Goal: Task Accomplishment & Management: Manage account settings

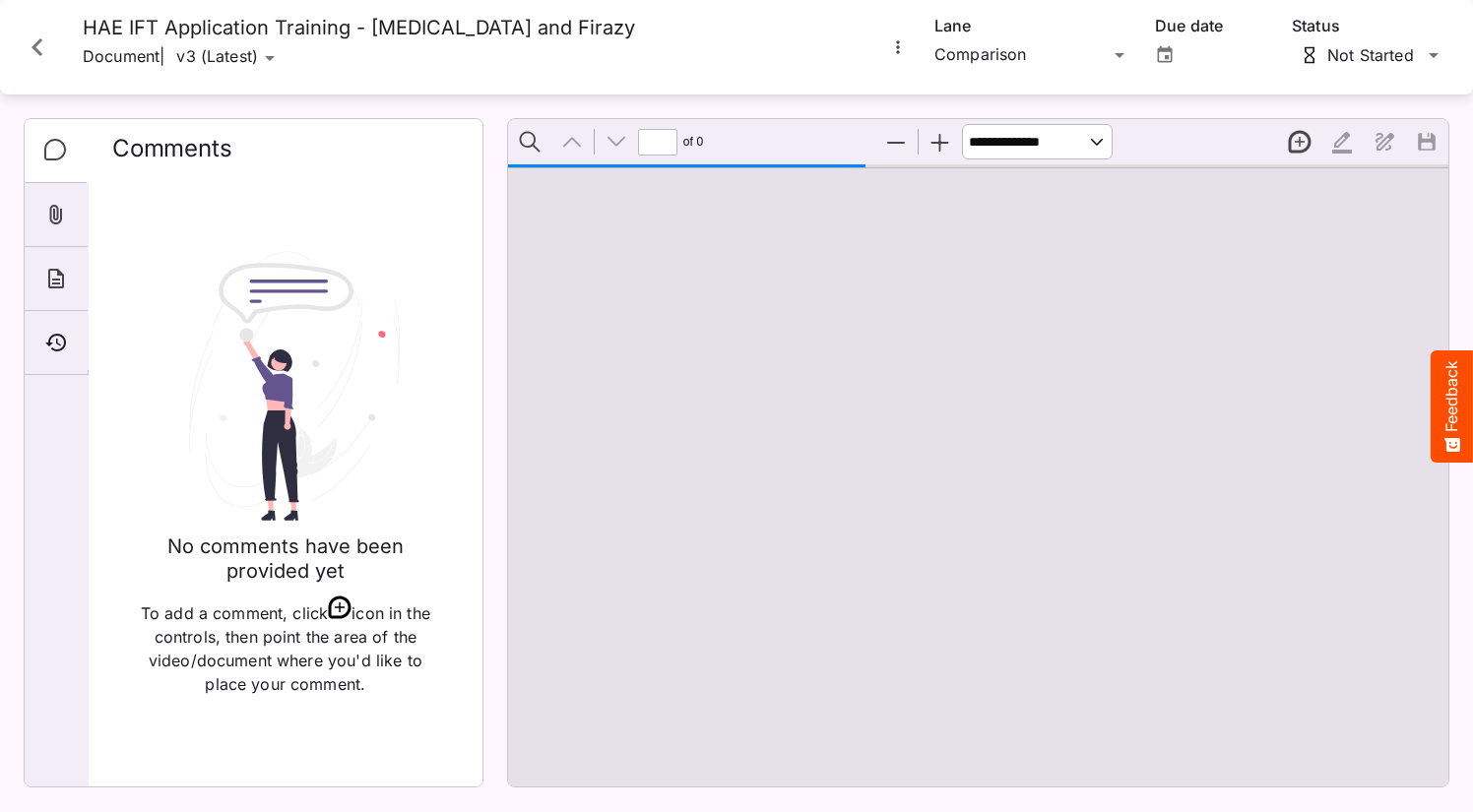
type input "**"
select select "*"
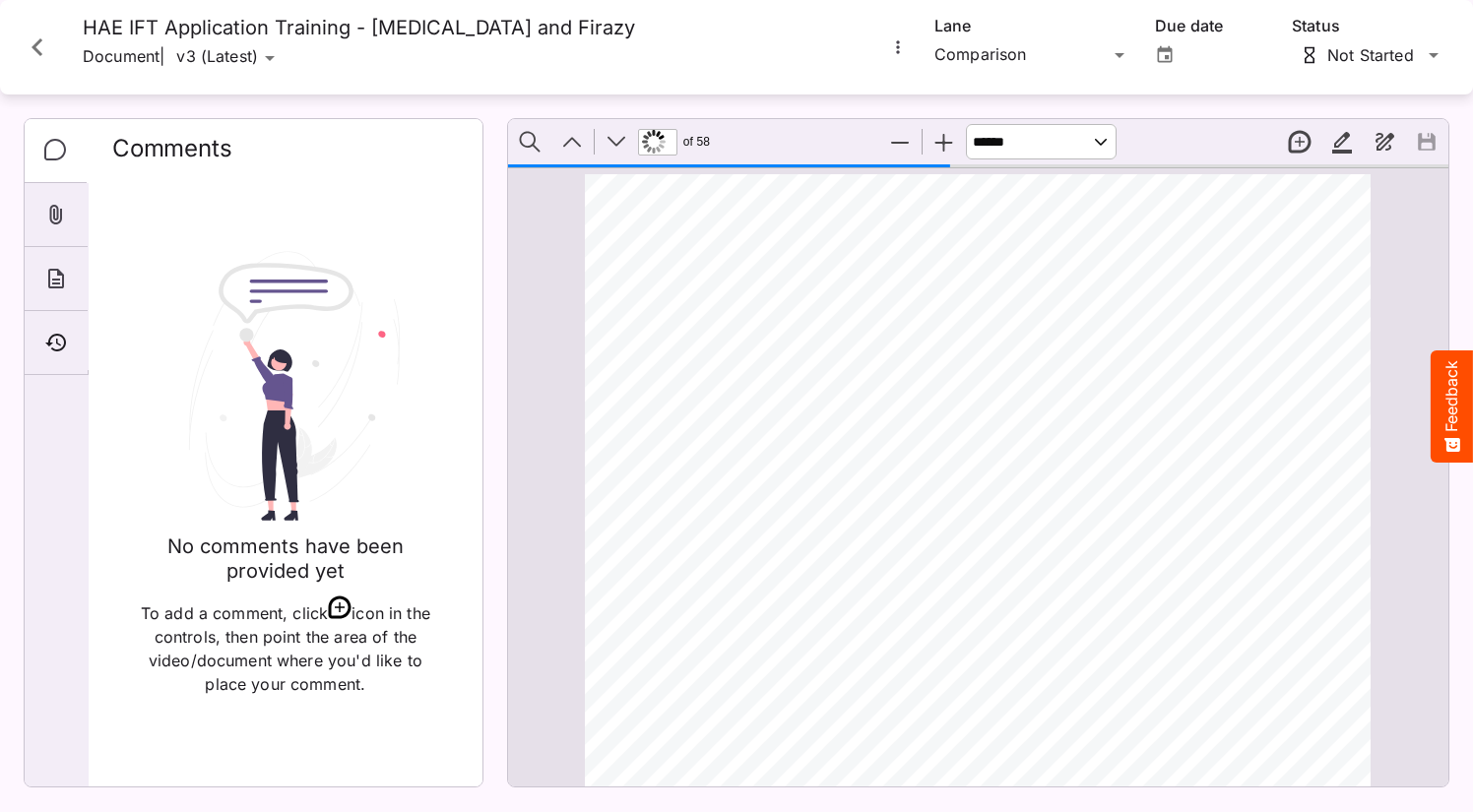
scroll to position [21727, 0]
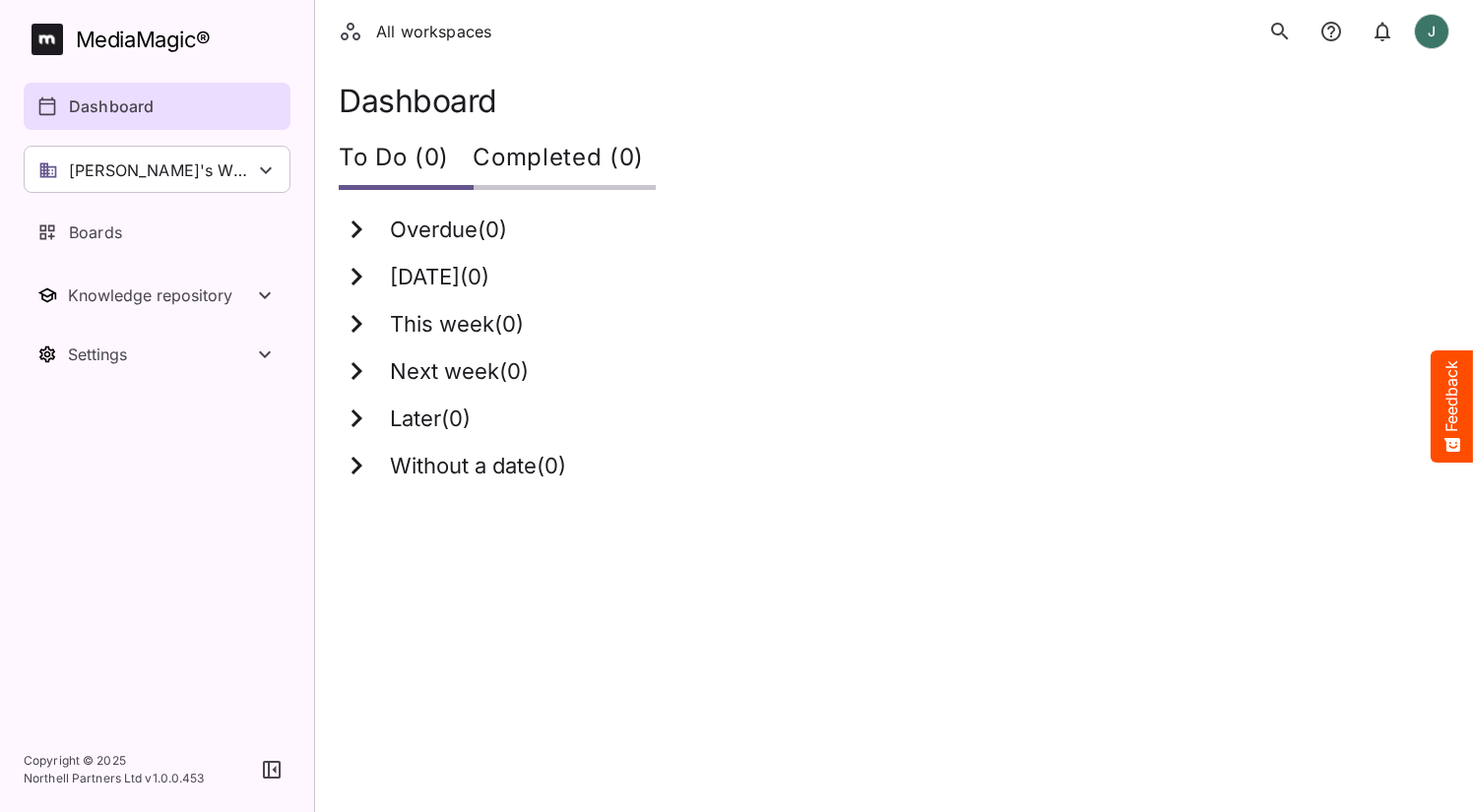
click at [159, 168] on p "Tim's Workspace" at bounding box center [161, 170] width 185 height 24
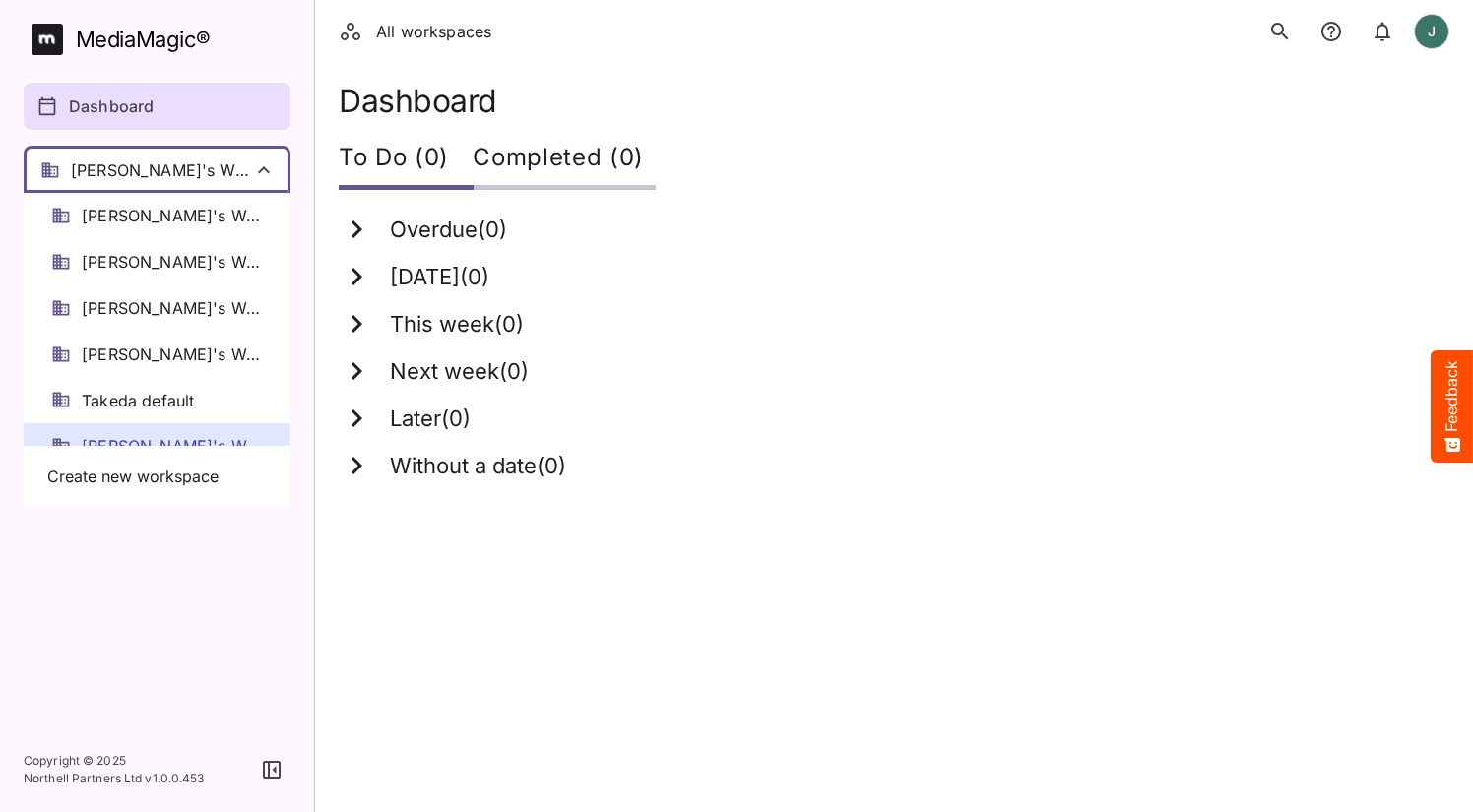
drag, startPoint x: 242, startPoint y: 615, endPoint x: 233, endPoint y: 572, distance: 43.9
click at [242, 607] on div at bounding box center [736, 406] width 1473 height 812
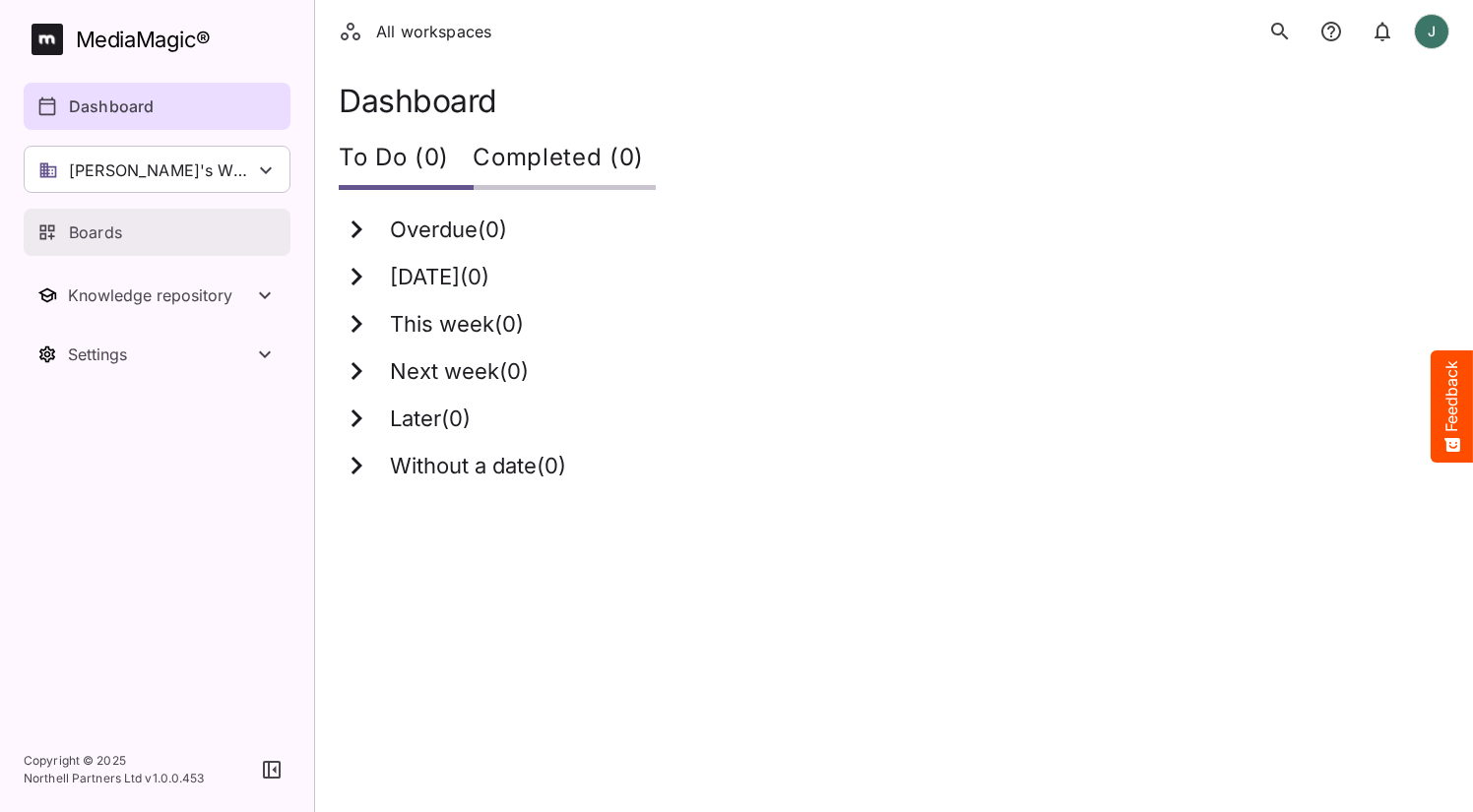
click at [169, 241] on div "Boards" at bounding box center [158, 232] width 241 height 24
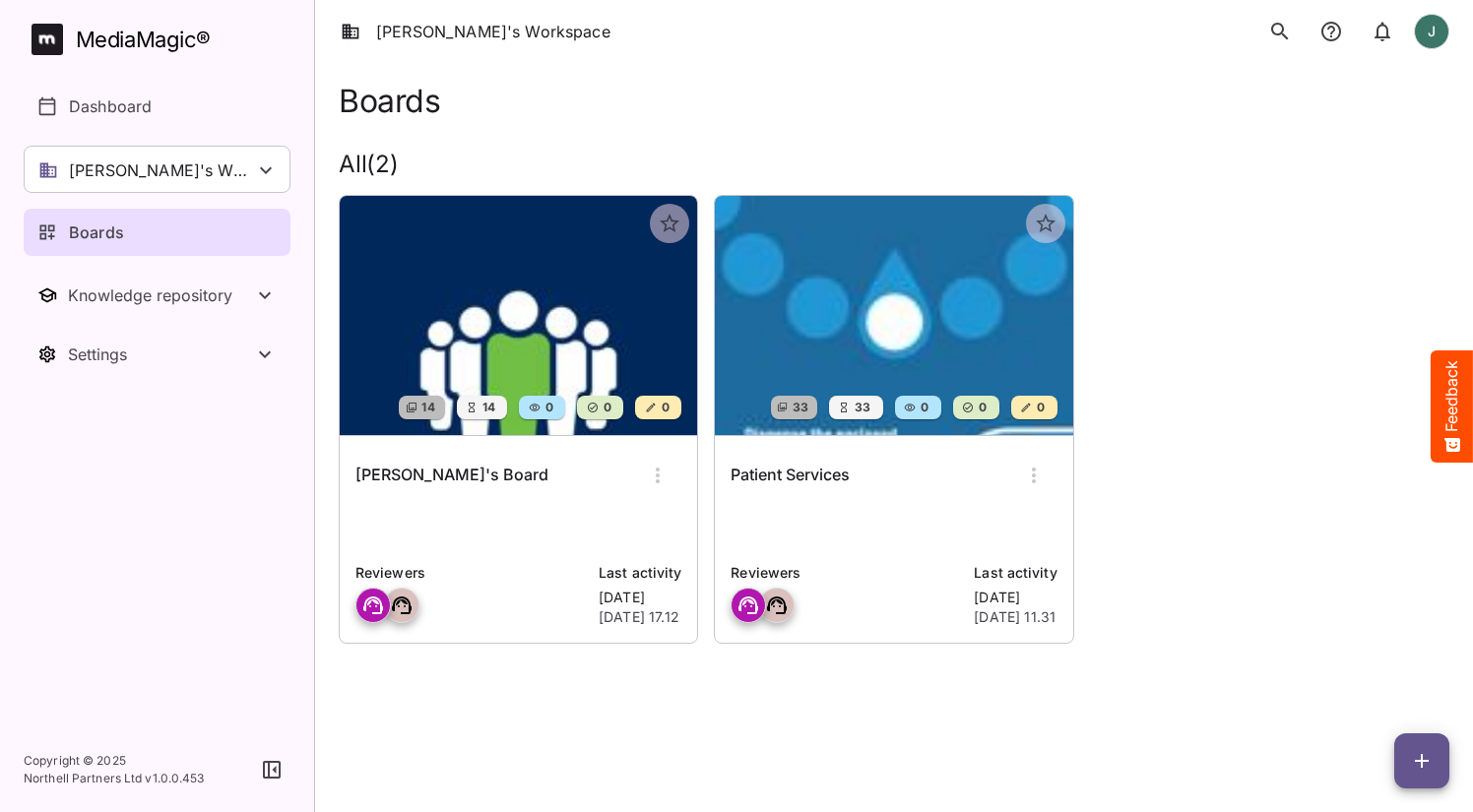
click at [509, 311] on img at bounding box center [519, 315] width 358 height 239
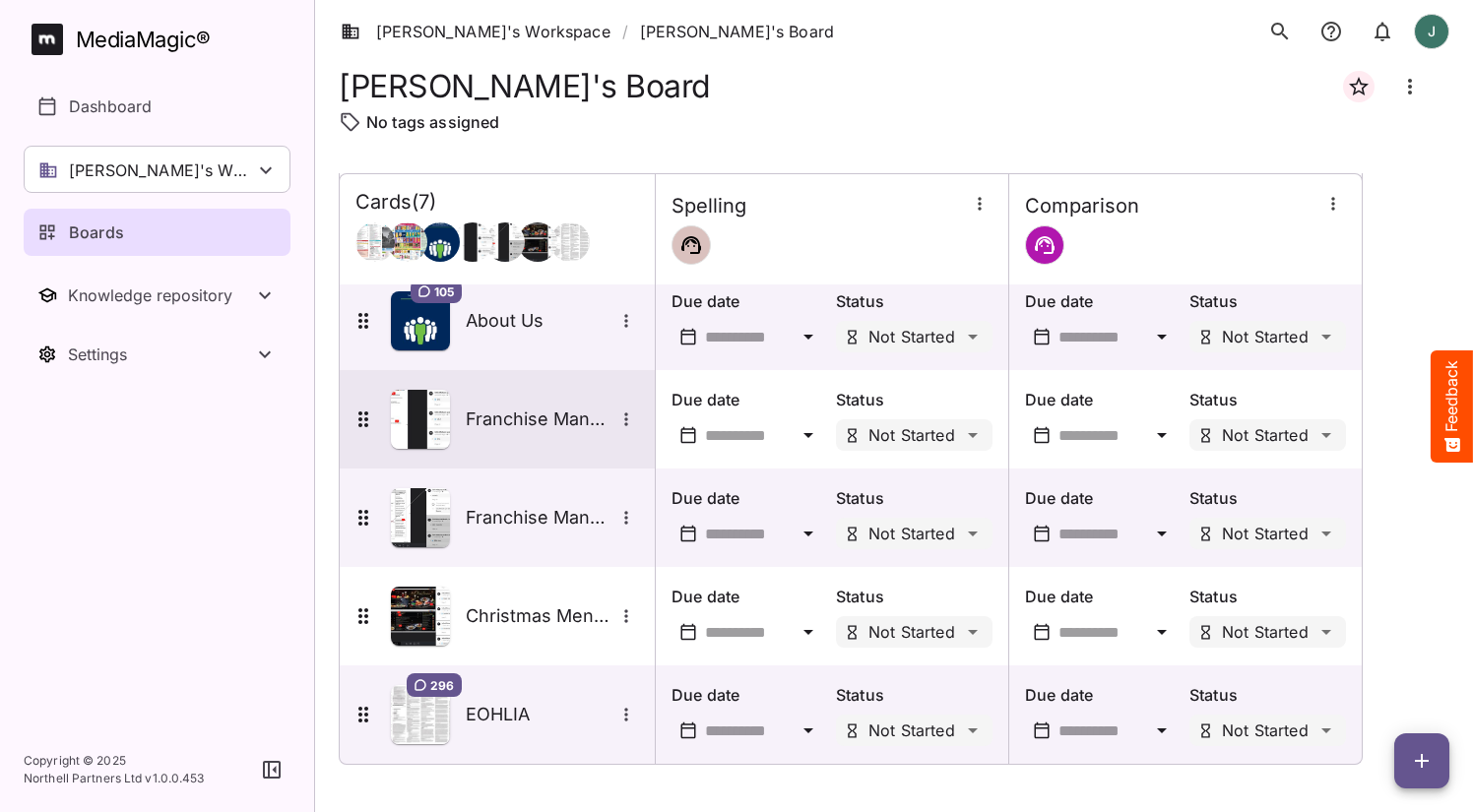
scroll to position [209, 0]
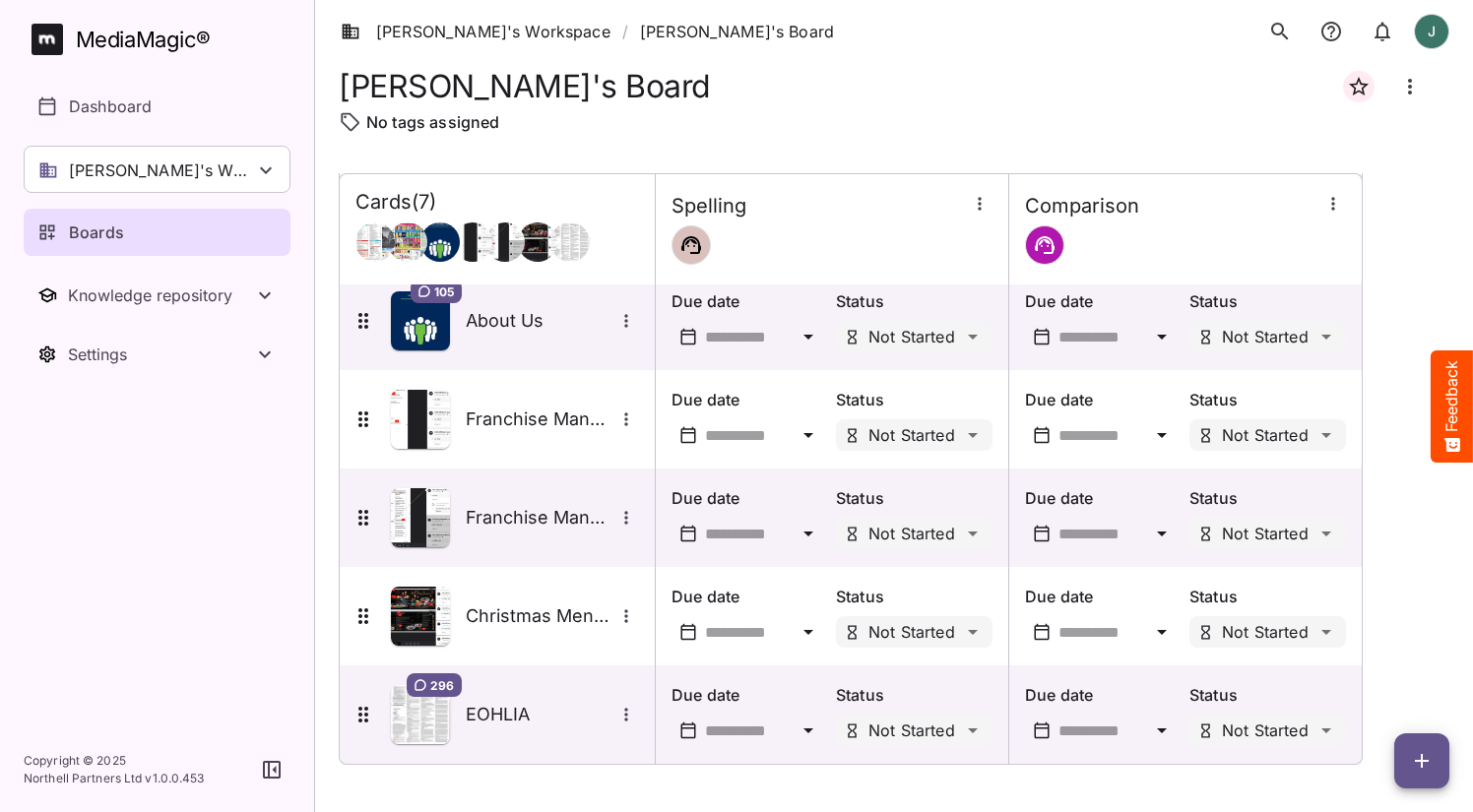
click at [1413, 766] on icon "button" at bounding box center [1422, 761] width 24 height 24
click at [1388, 637] on p "Add new card" at bounding box center [1373, 635] width 107 height 24
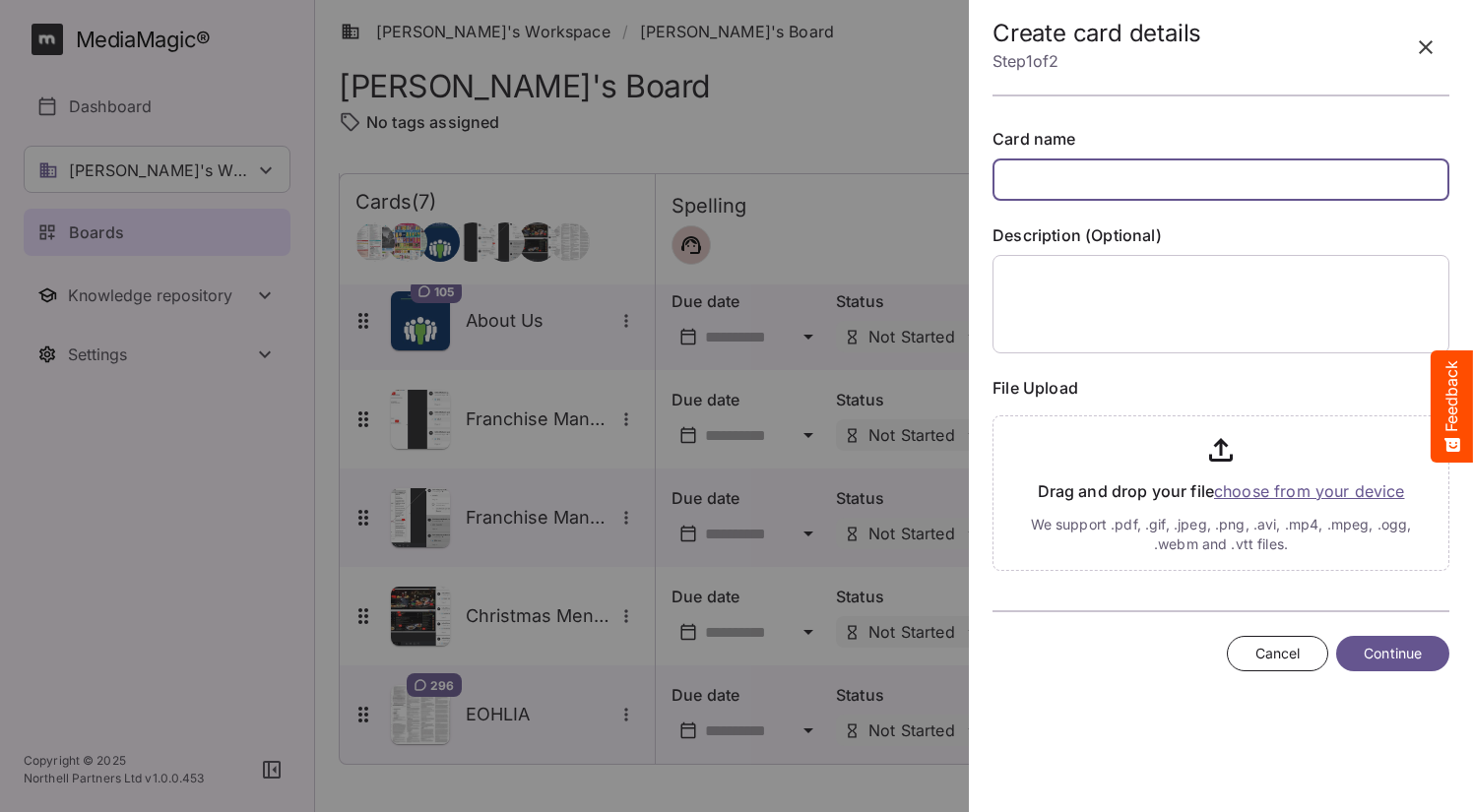
paste input "**********"
type input "**********"
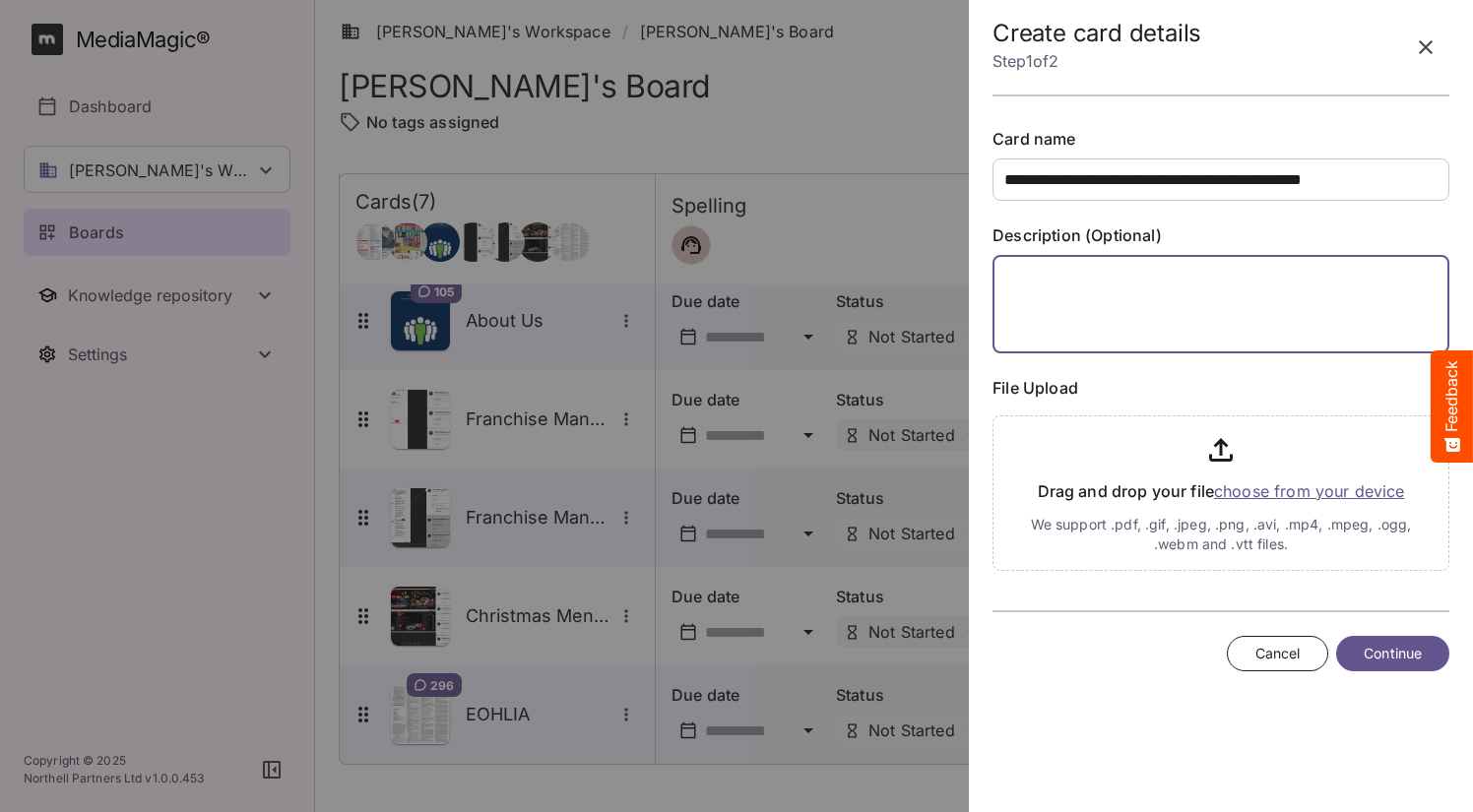
click at [1197, 301] on textarea at bounding box center [1221, 304] width 456 height 99
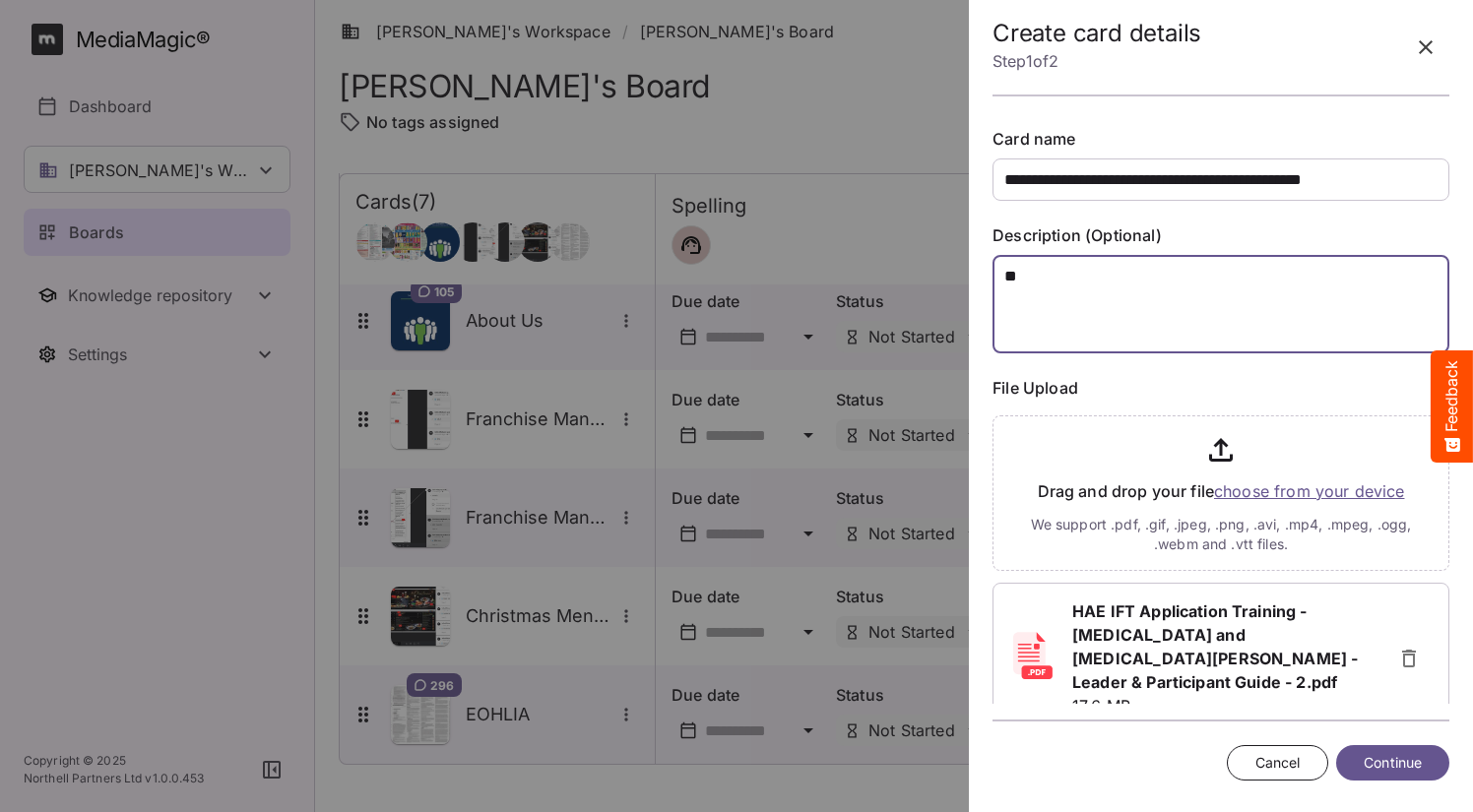
type textarea "**"
click at [1395, 756] on span "Continue" at bounding box center [1392, 763] width 58 height 25
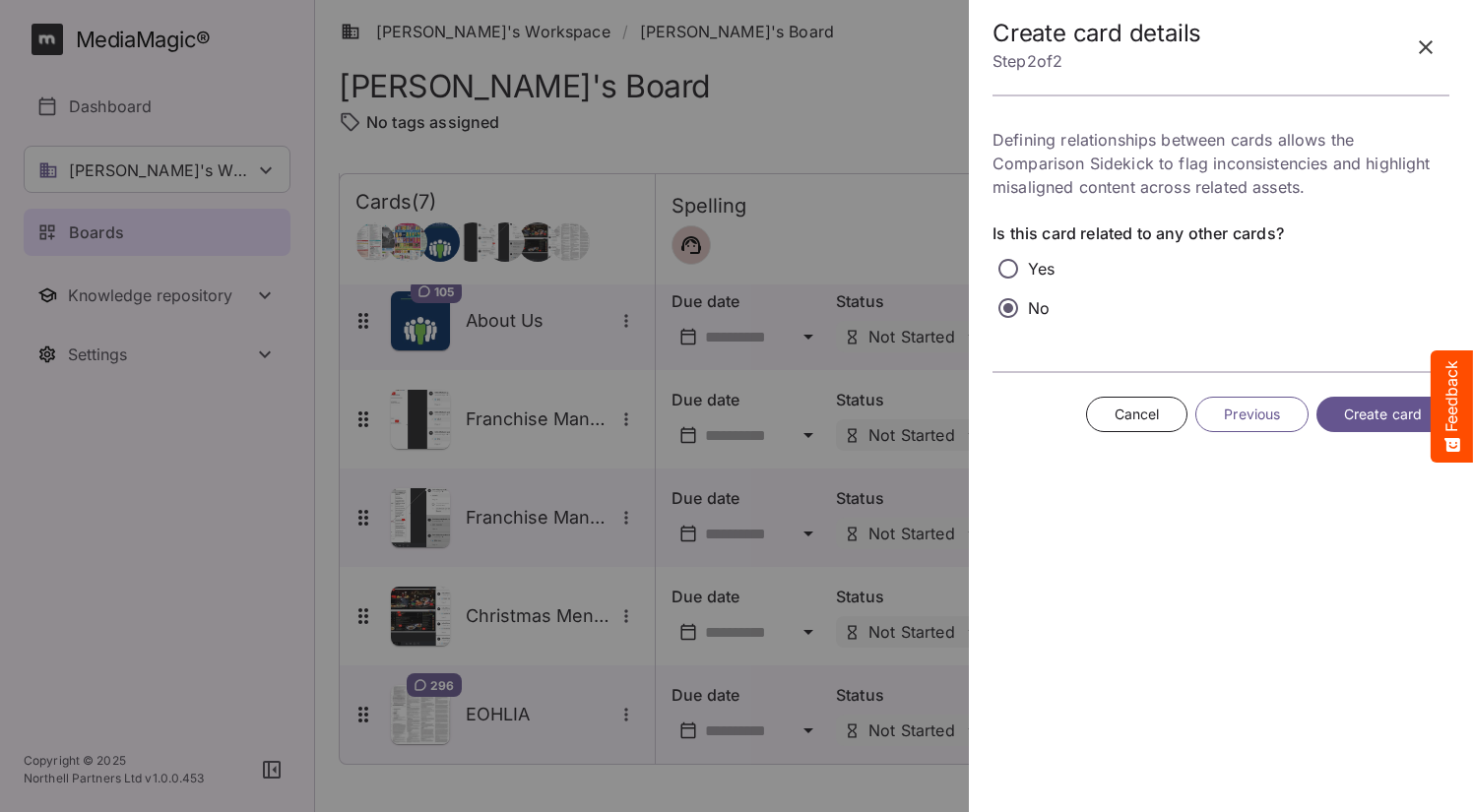
click at [1356, 421] on span "Create card" at bounding box center [1382, 415] width 78 height 25
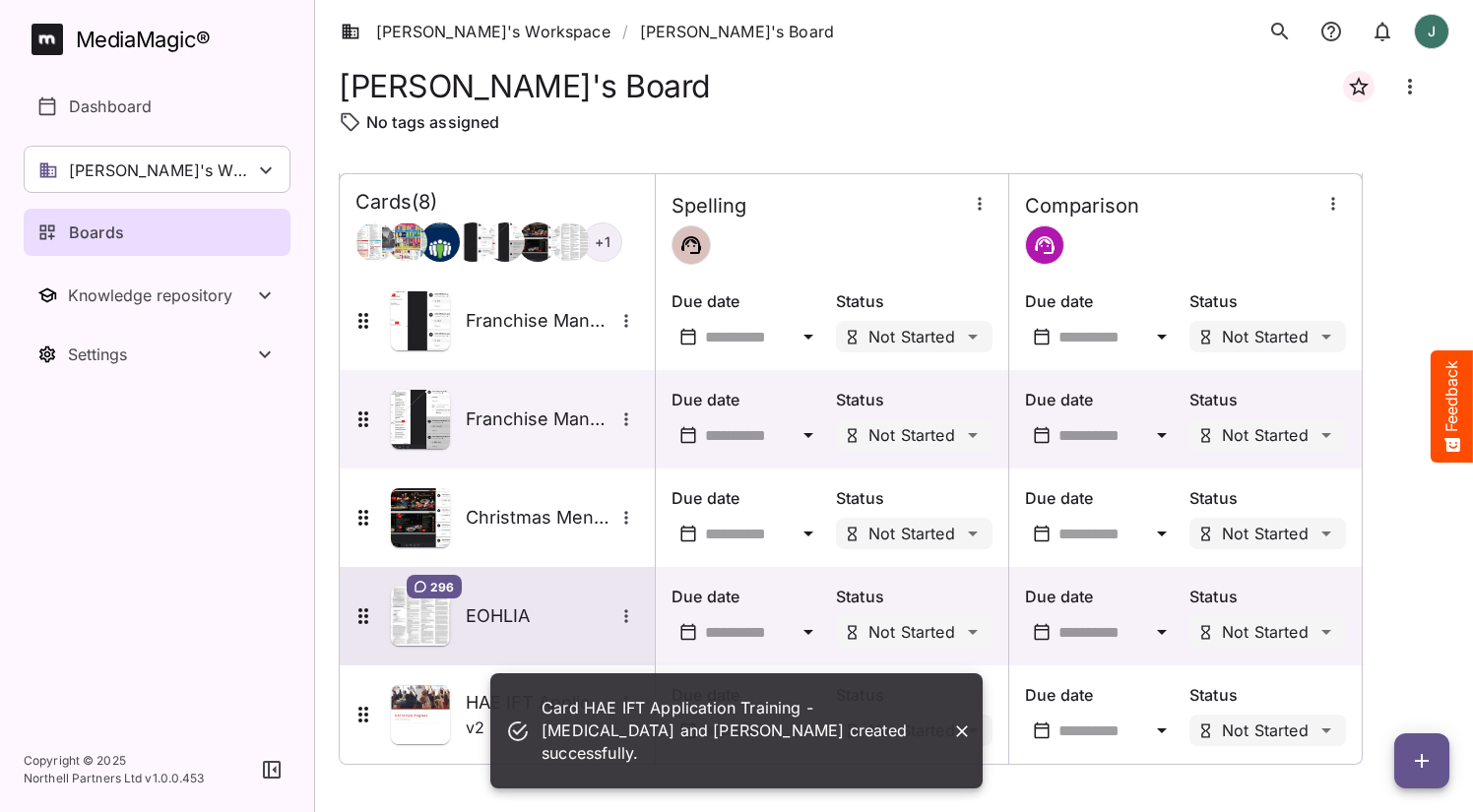
scroll to position [0, 0]
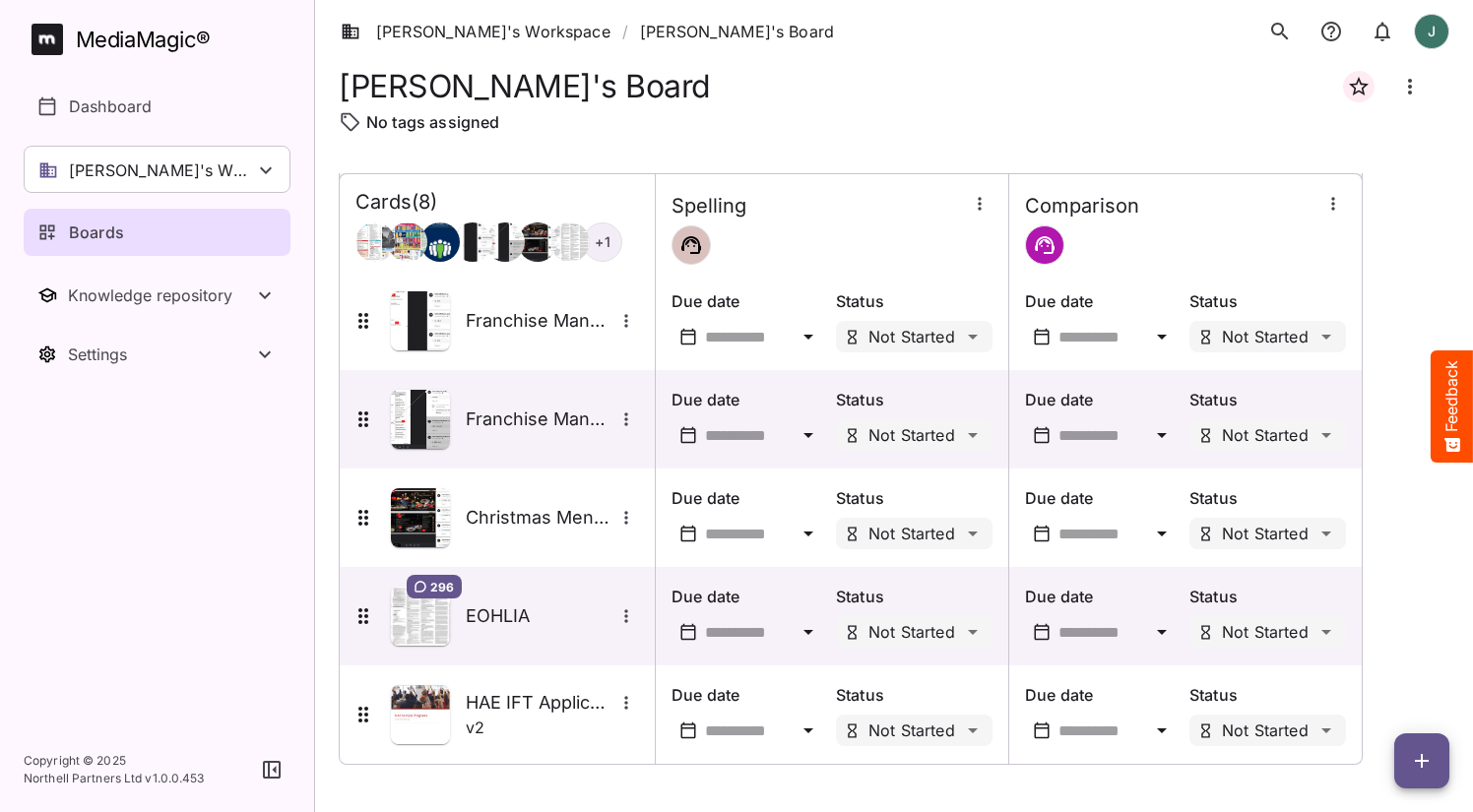
click at [1419, 768] on icon "button" at bounding box center [1422, 761] width 24 height 24
drag, startPoint x: 1401, startPoint y: 628, endPoint x: 1064, endPoint y: 587, distance: 339.5
click at [1401, 628] on p "Add new card" at bounding box center [1373, 635] width 107 height 24
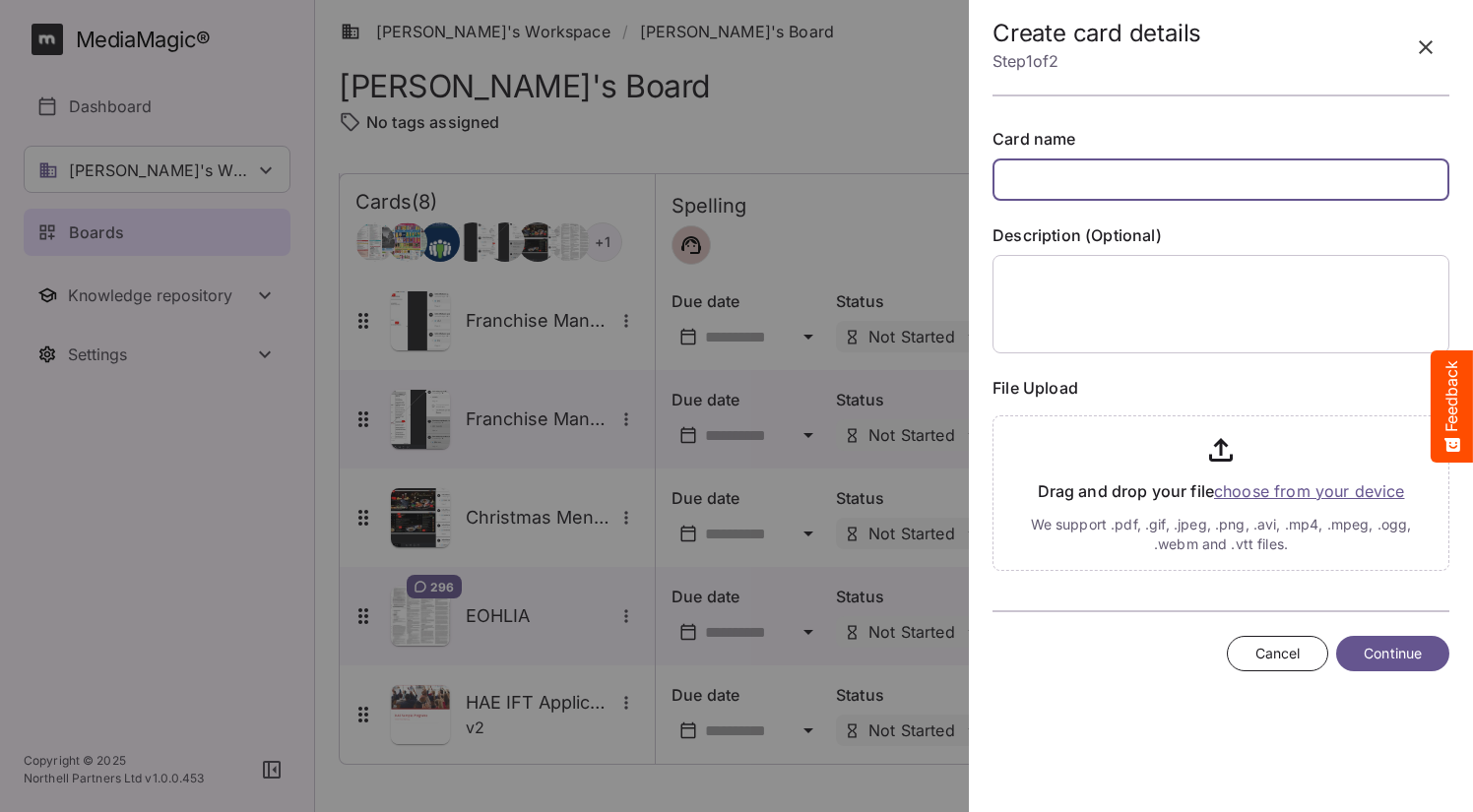
paste input "**********"
type input "**********"
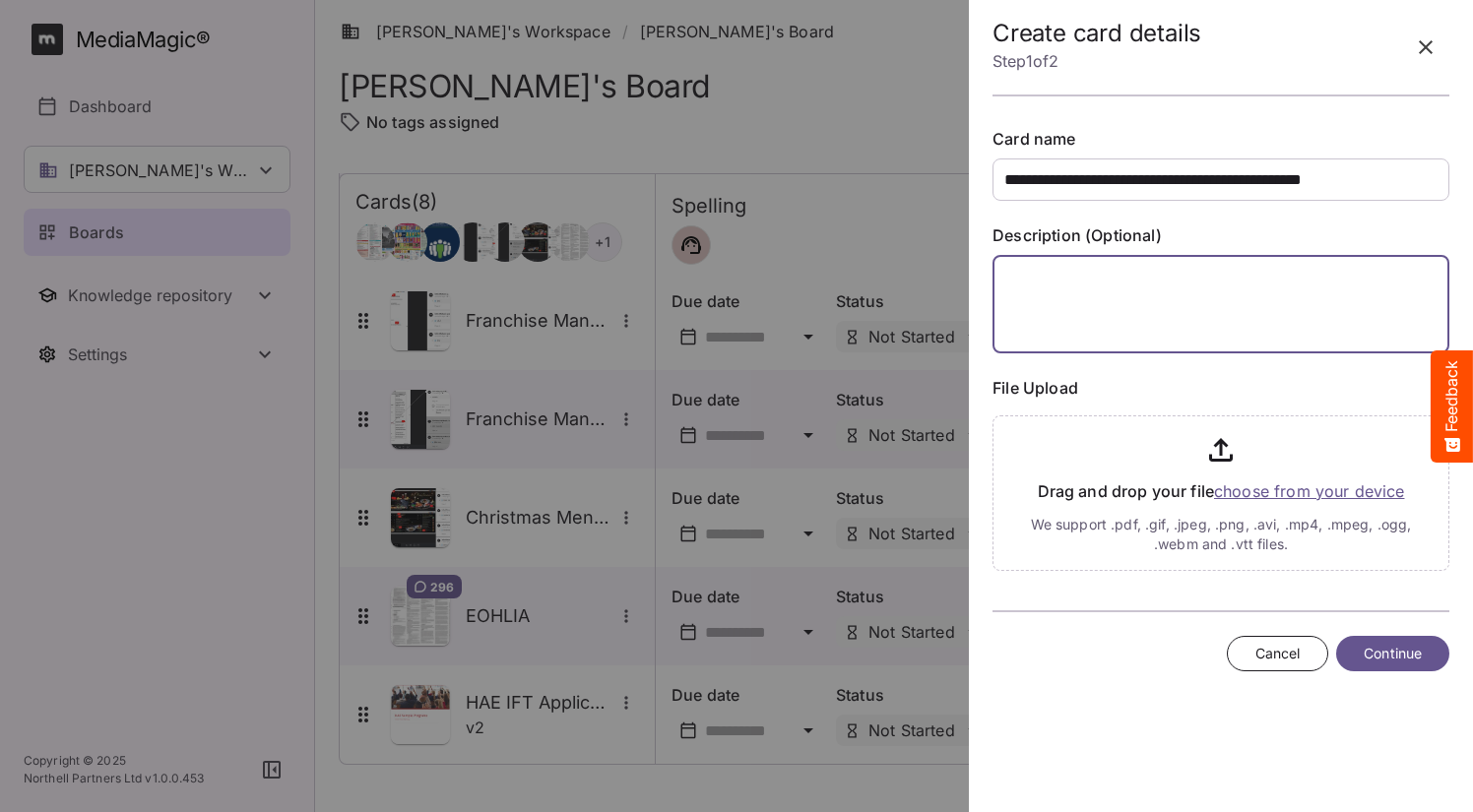
click at [1206, 292] on textarea at bounding box center [1221, 304] width 456 height 99
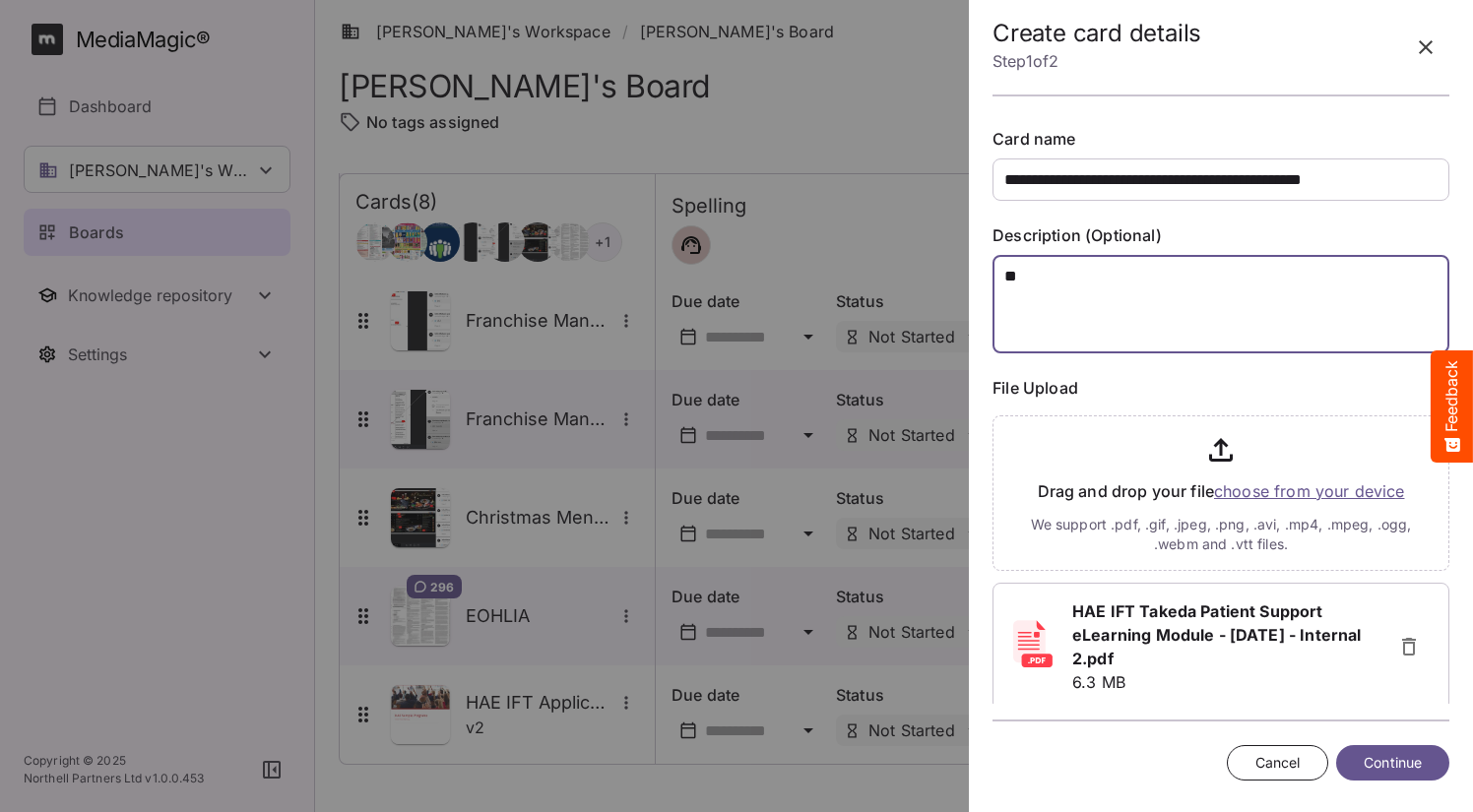
type textarea "**"
click at [1409, 765] on span "Continue" at bounding box center [1392, 763] width 58 height 25
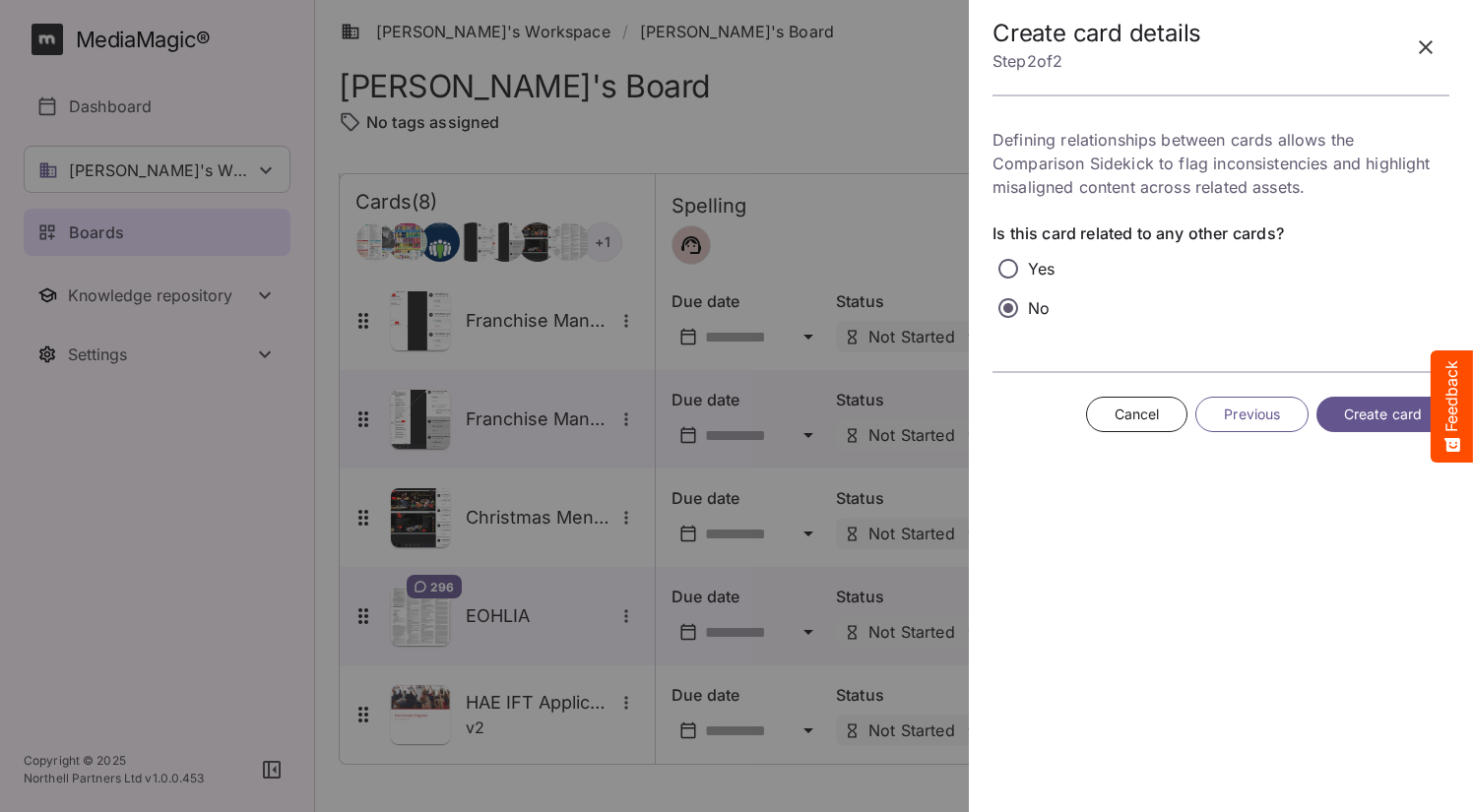
click at [1370, 419] on span "Create card" at bounding box center [1382, 415] width 78 height 25
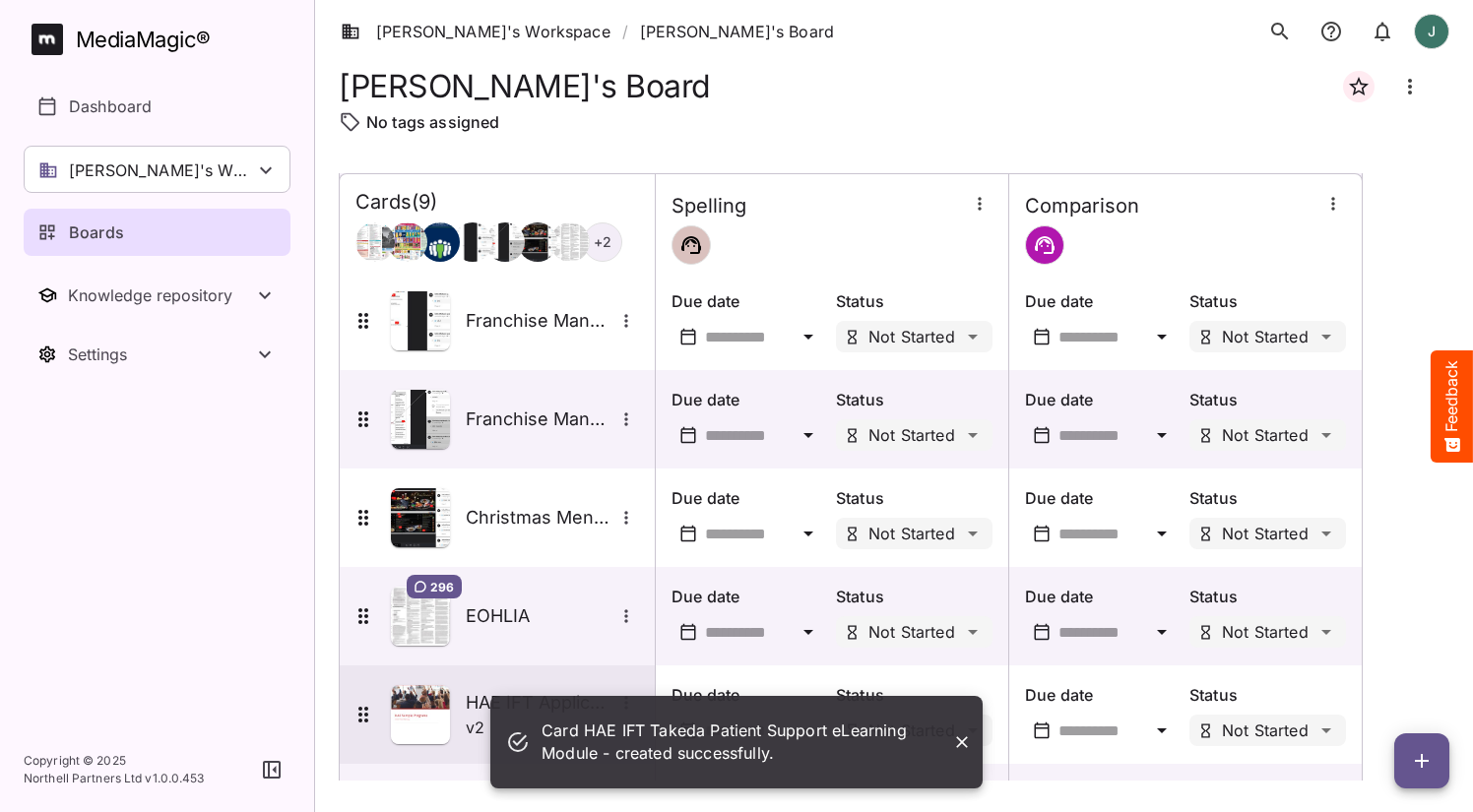
click at [632, 693] on icon "More options for HAE IFT Application Training - Takhzyro and Firazy" at bounding box center [626, 703] width 20 height 20
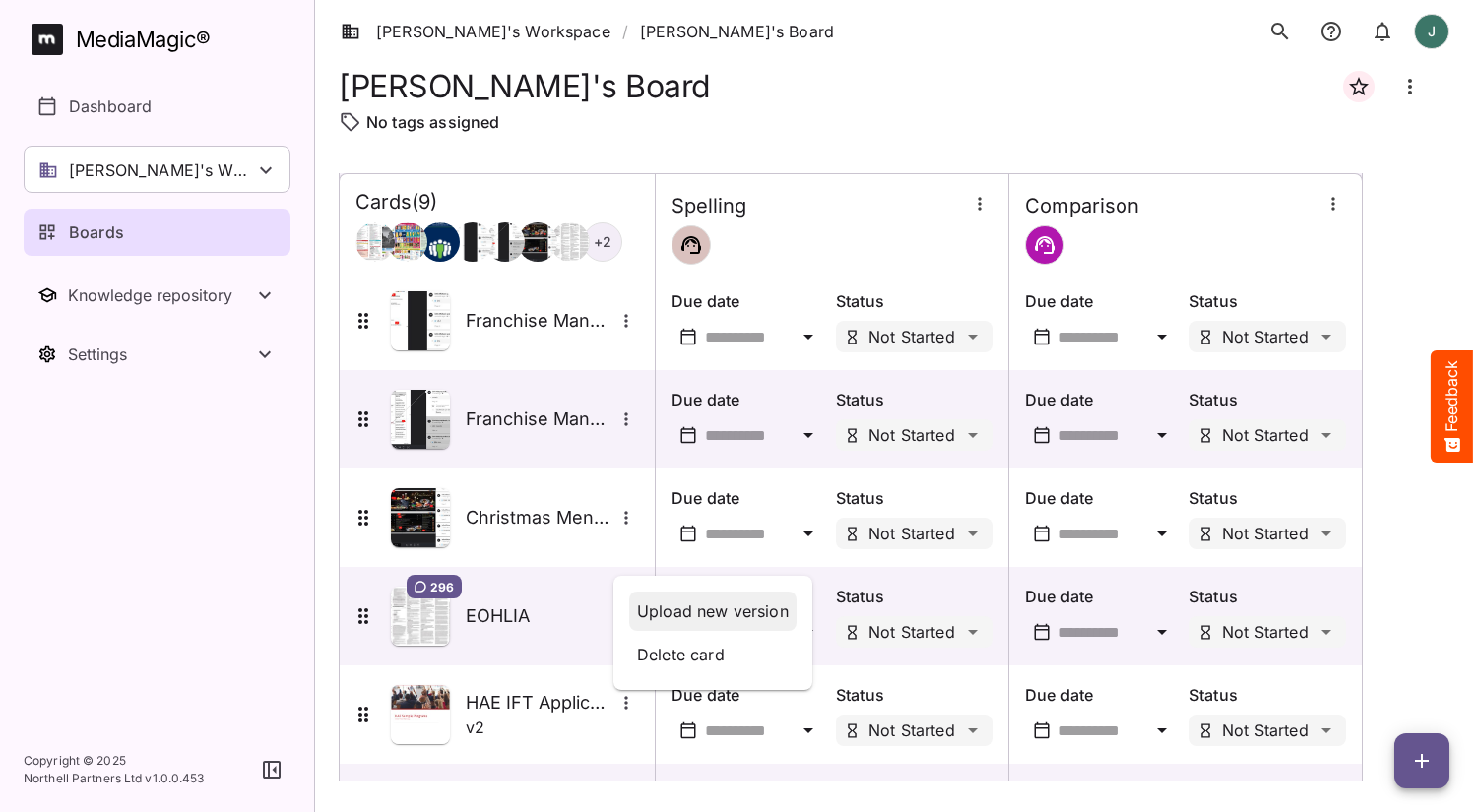
click at [682, 618] on p "Upload new version" at bounding box center [712, 611] width 151 height 24
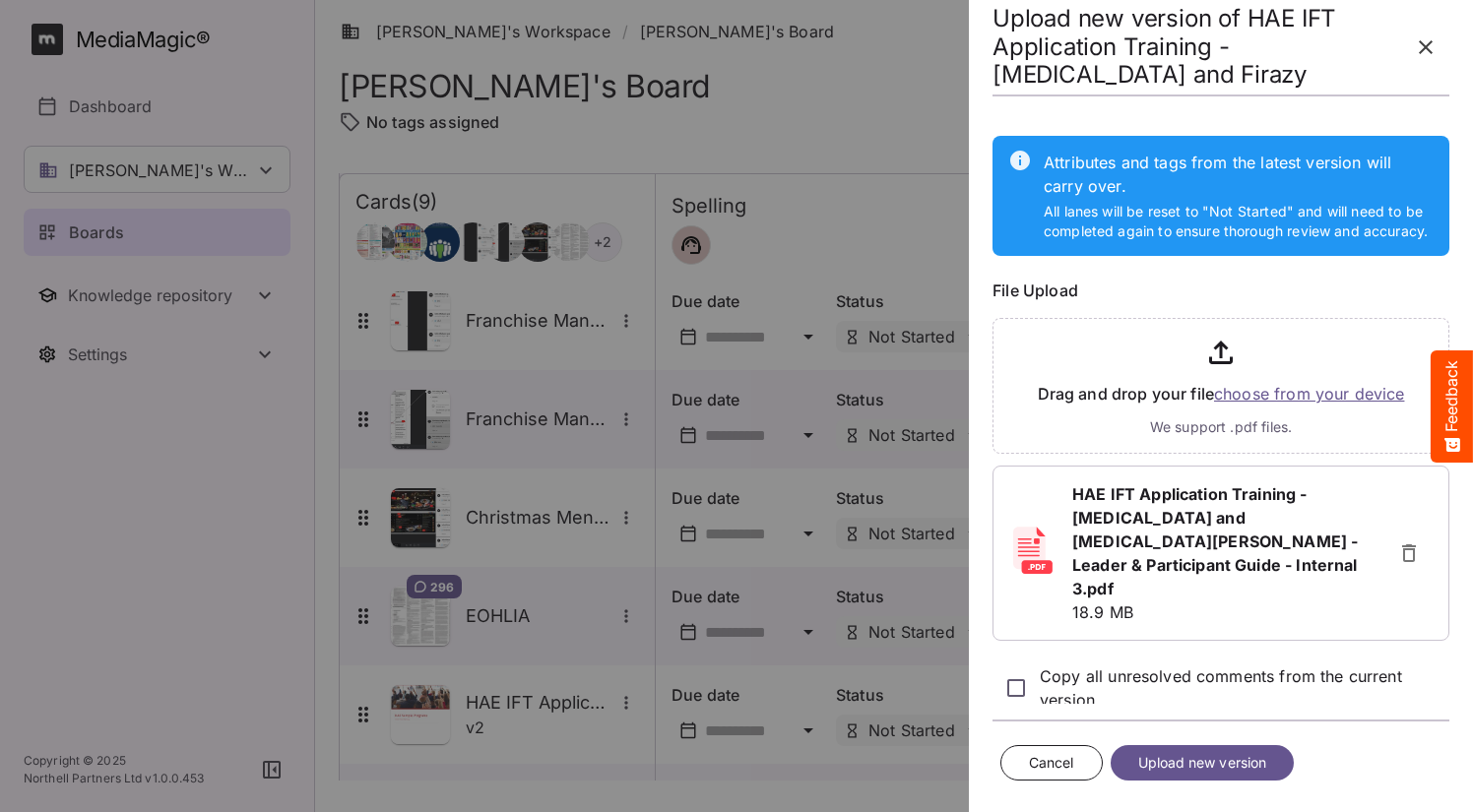
click at [1243, 762] on span "Upload new version" at bounding box center [1202, 763] width 129 height 25
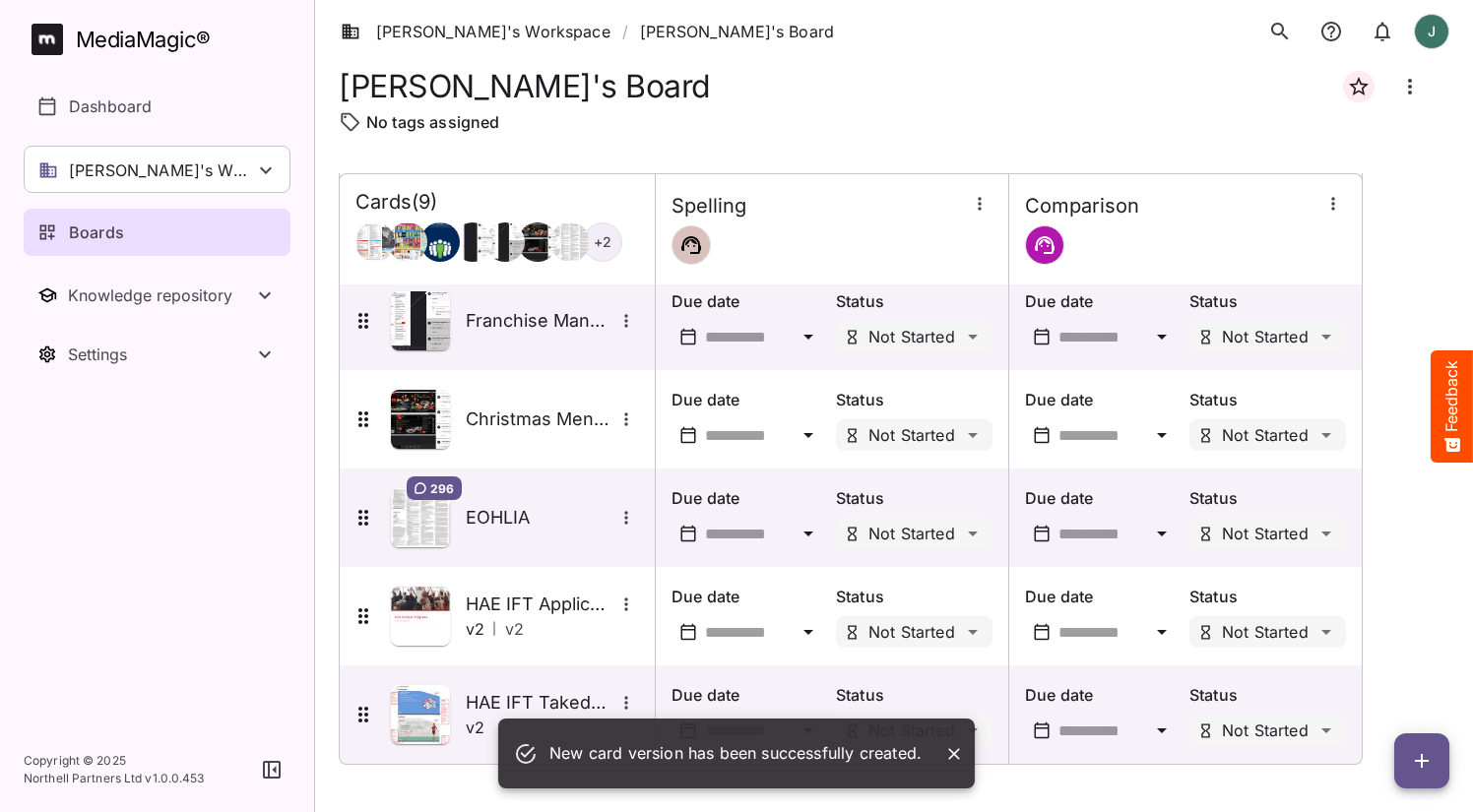
scroll to position [407, 0]
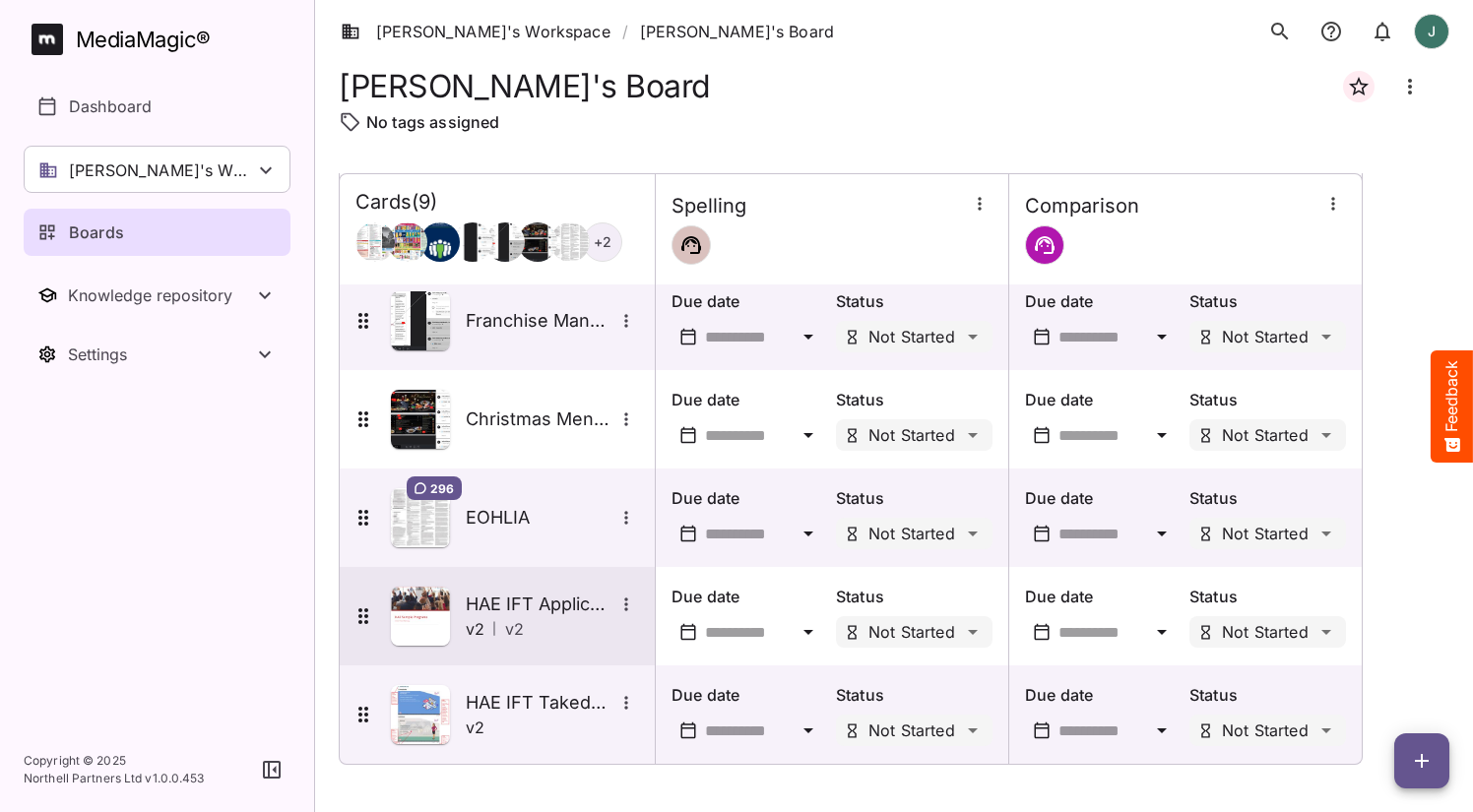
click at [625, 606] on icon "More options for HAE IFT Application Training - Takhzyro and Firazy" at bounding box center [625, 604] width 3 height 13
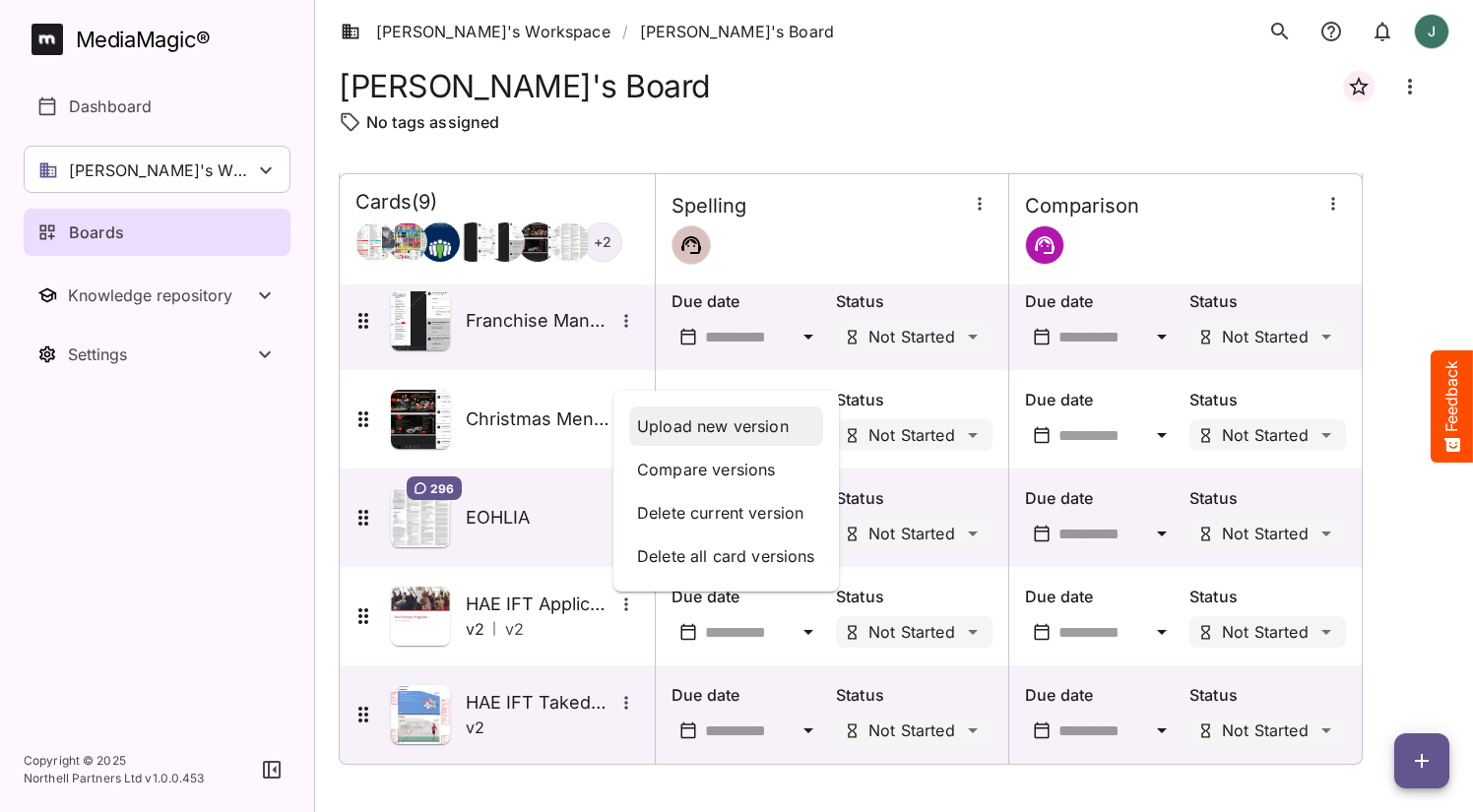
click at [722, 432] on p "Upload new version" at bounding box center [726, 427] width 178 height 24
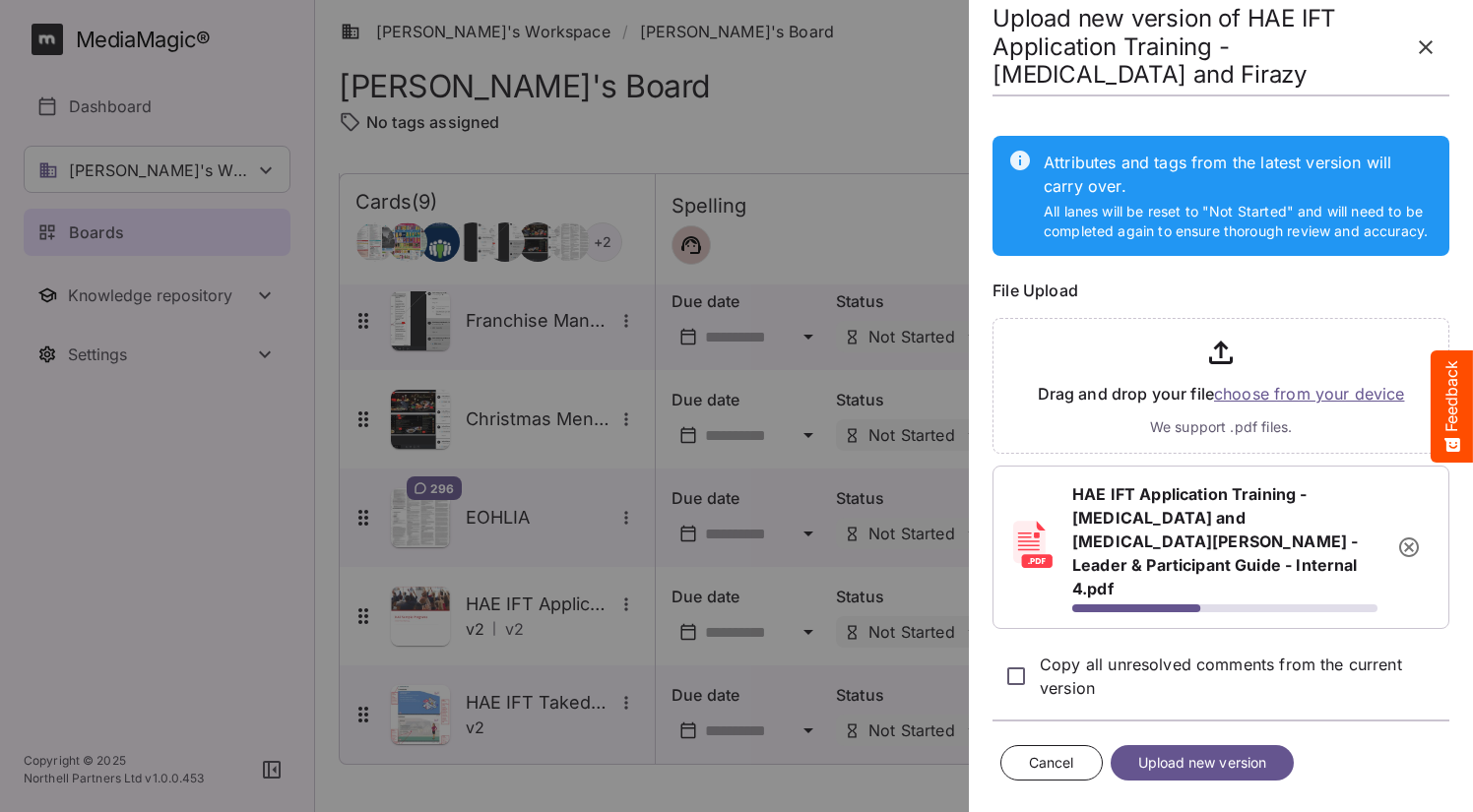
scroll to position [0, 0]
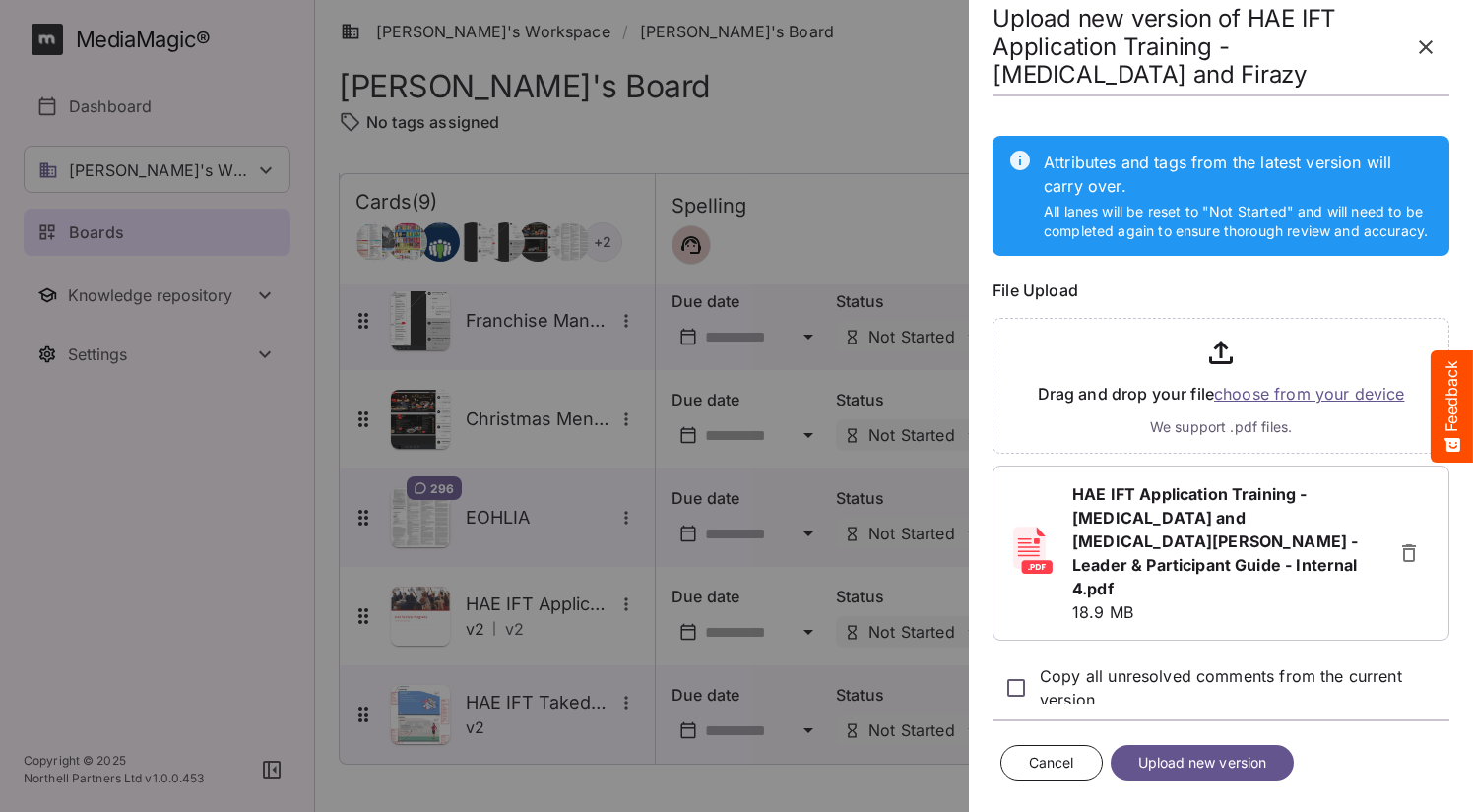
click at [1240, 763] on span "Upload new version" at bounding box center [1202, 763] width 129 height 25
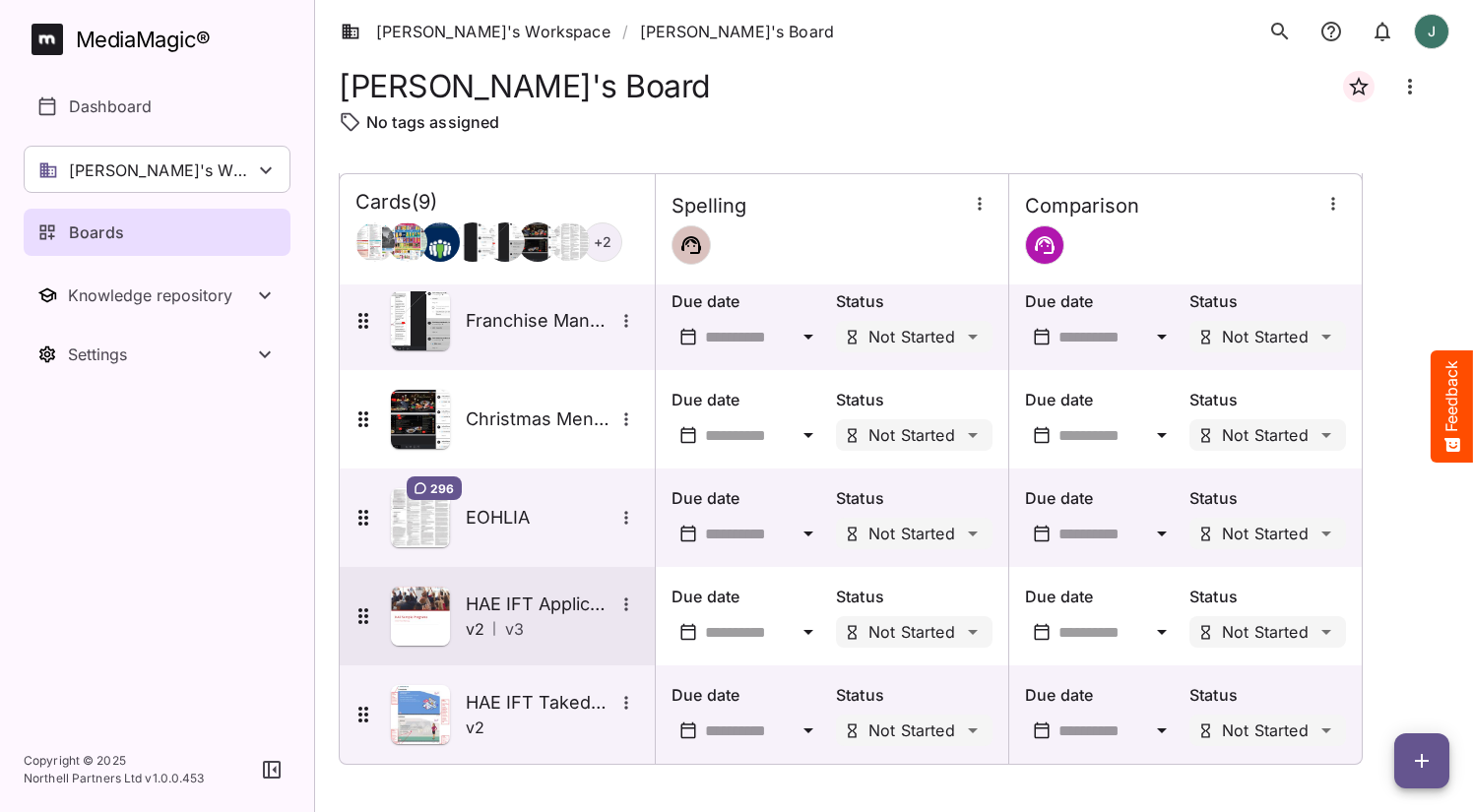
click at [431, 616] on img at bounding box center [421, 616] width 59 height 59
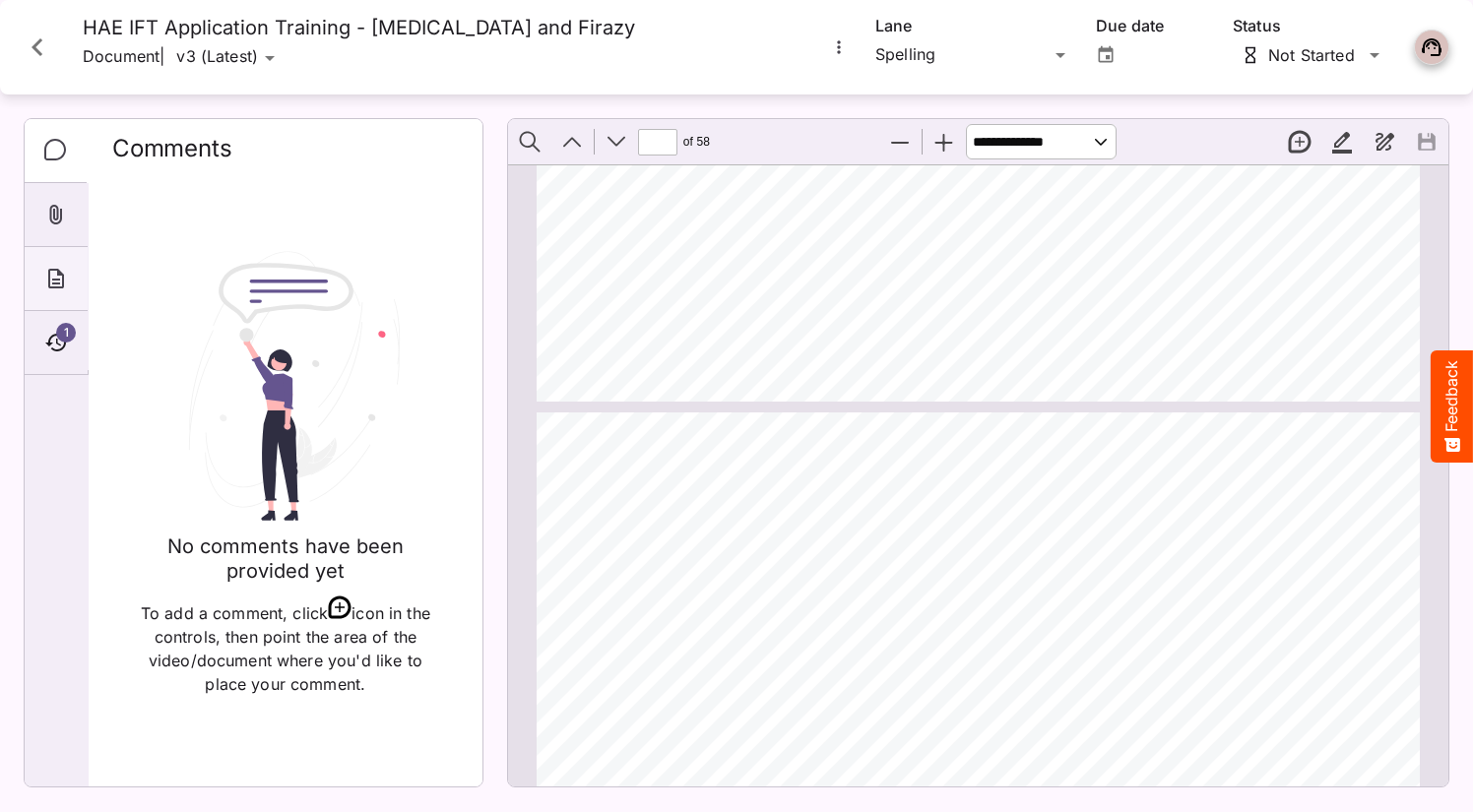
scroll to position [4394, 0]
click at [52, 333] on icon "Timeline" at bounding box center [56, 343] width 24 height 24
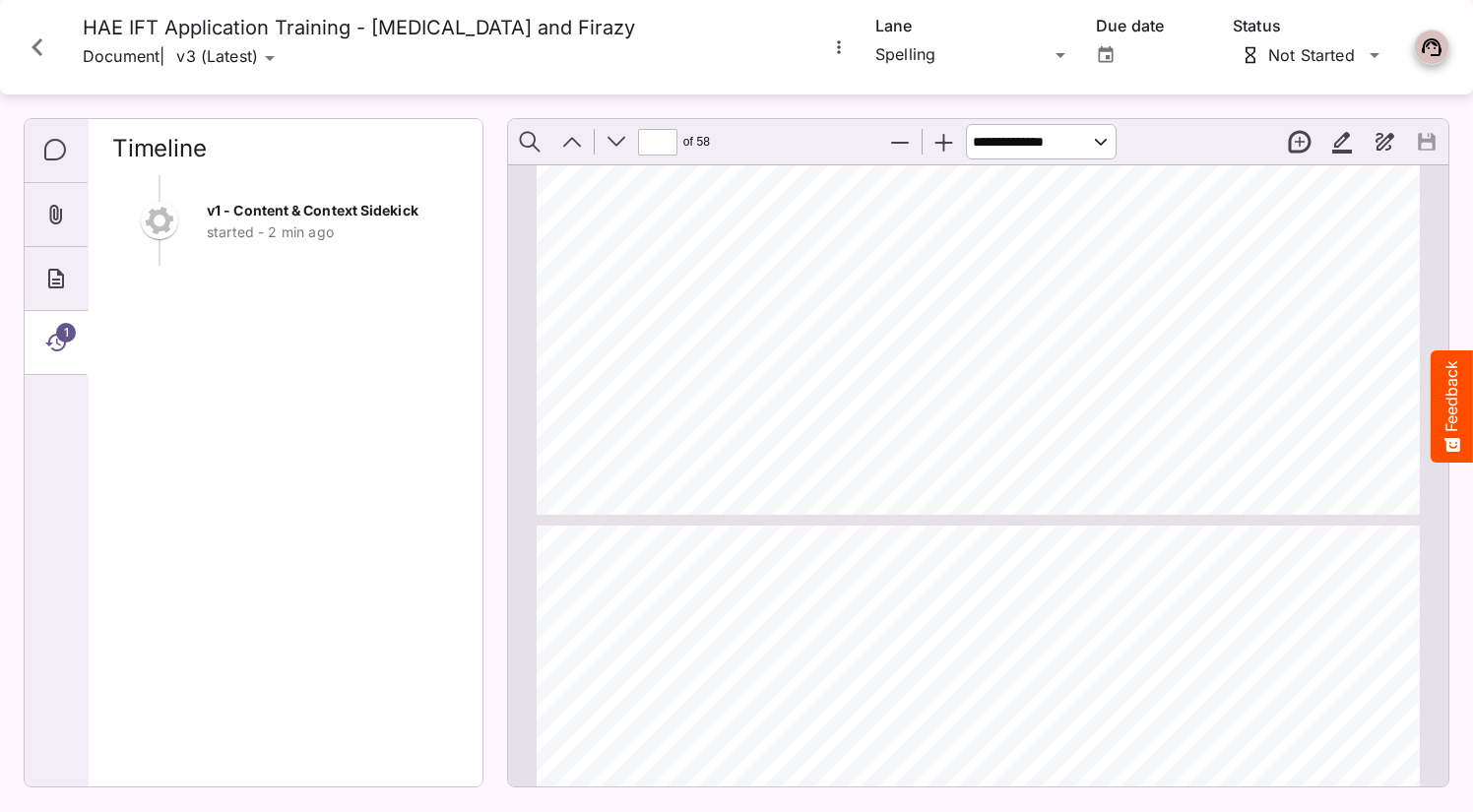
type input "*"
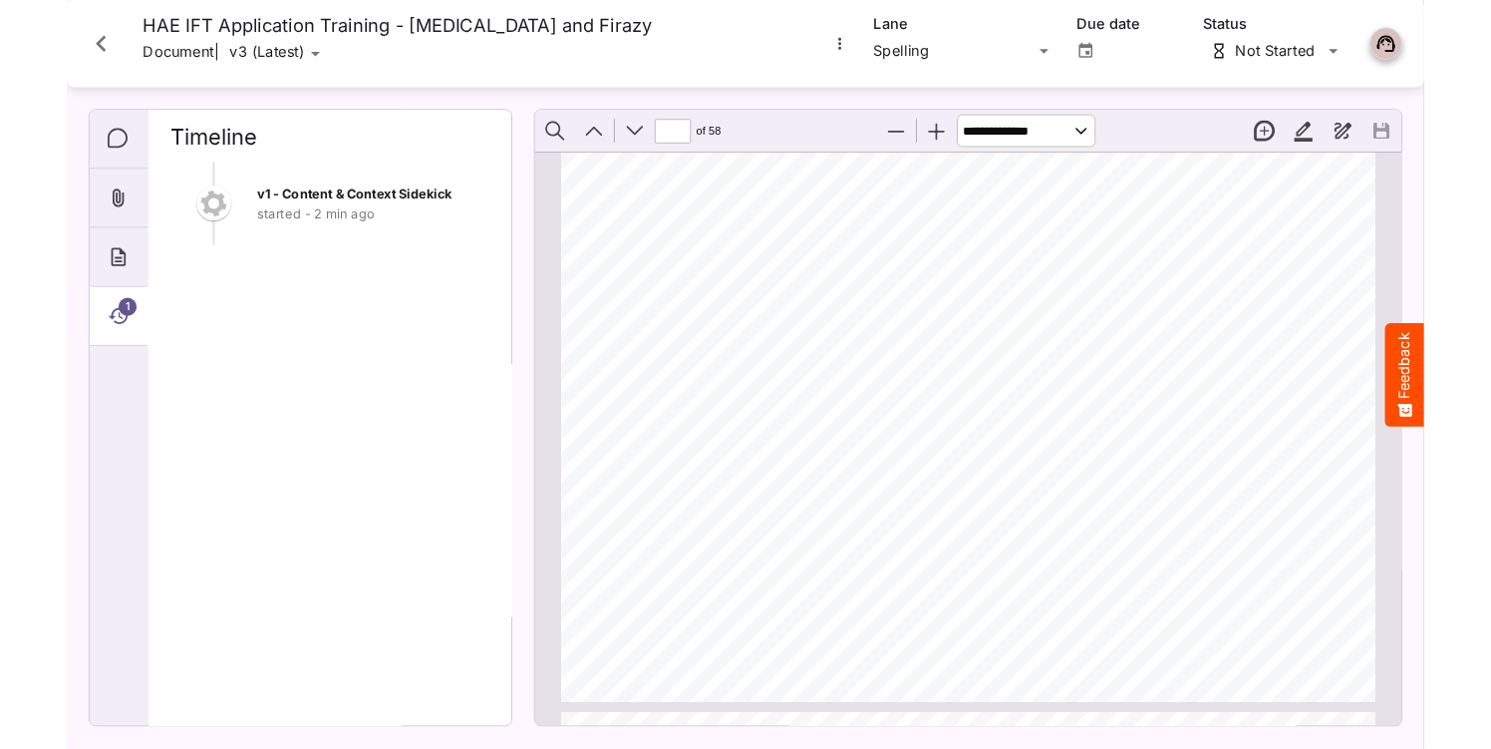
scroll to position [7611, 0]
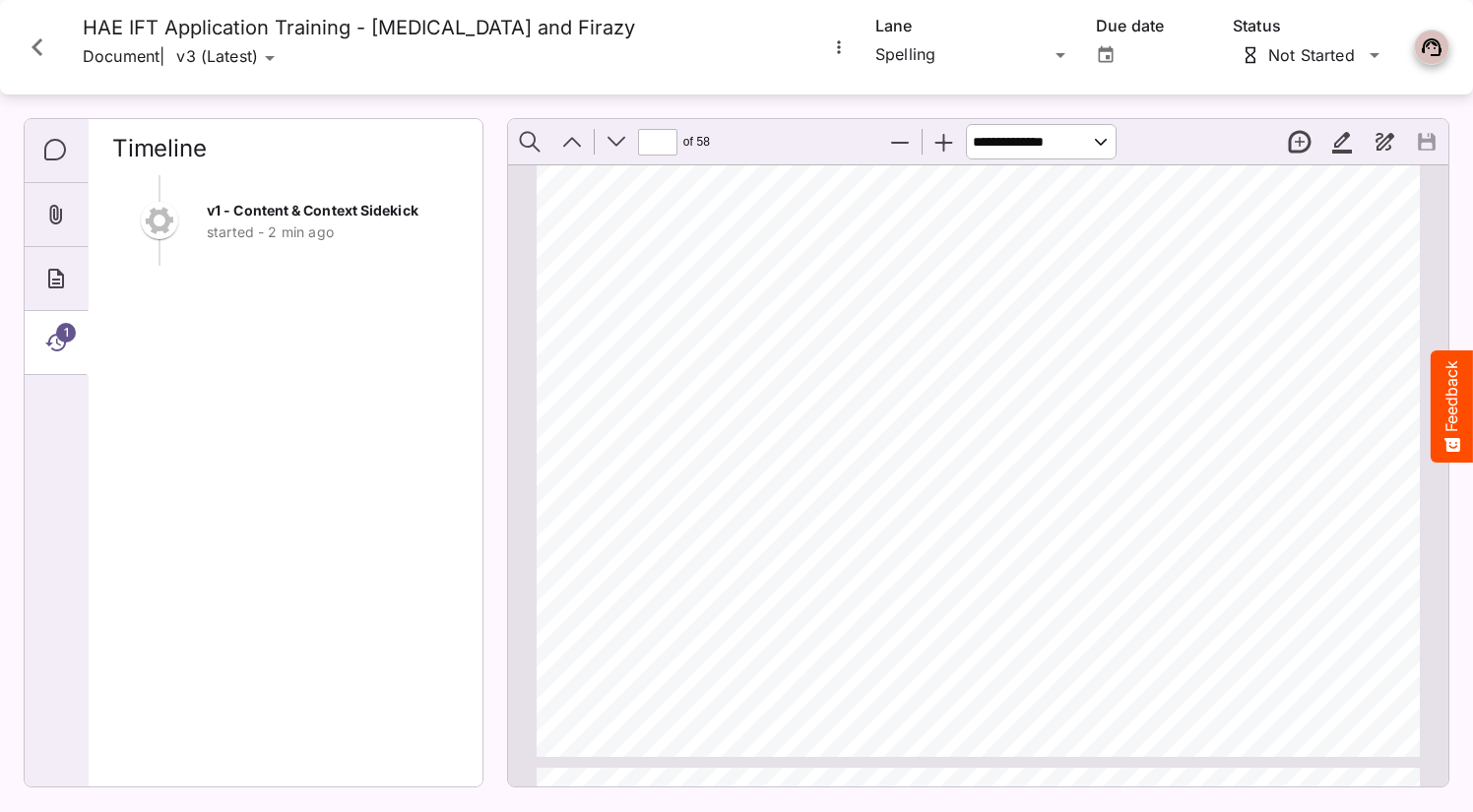
click at [42, 52] on icon "Close card" at bounding box center [38, 47] width 36 height 36
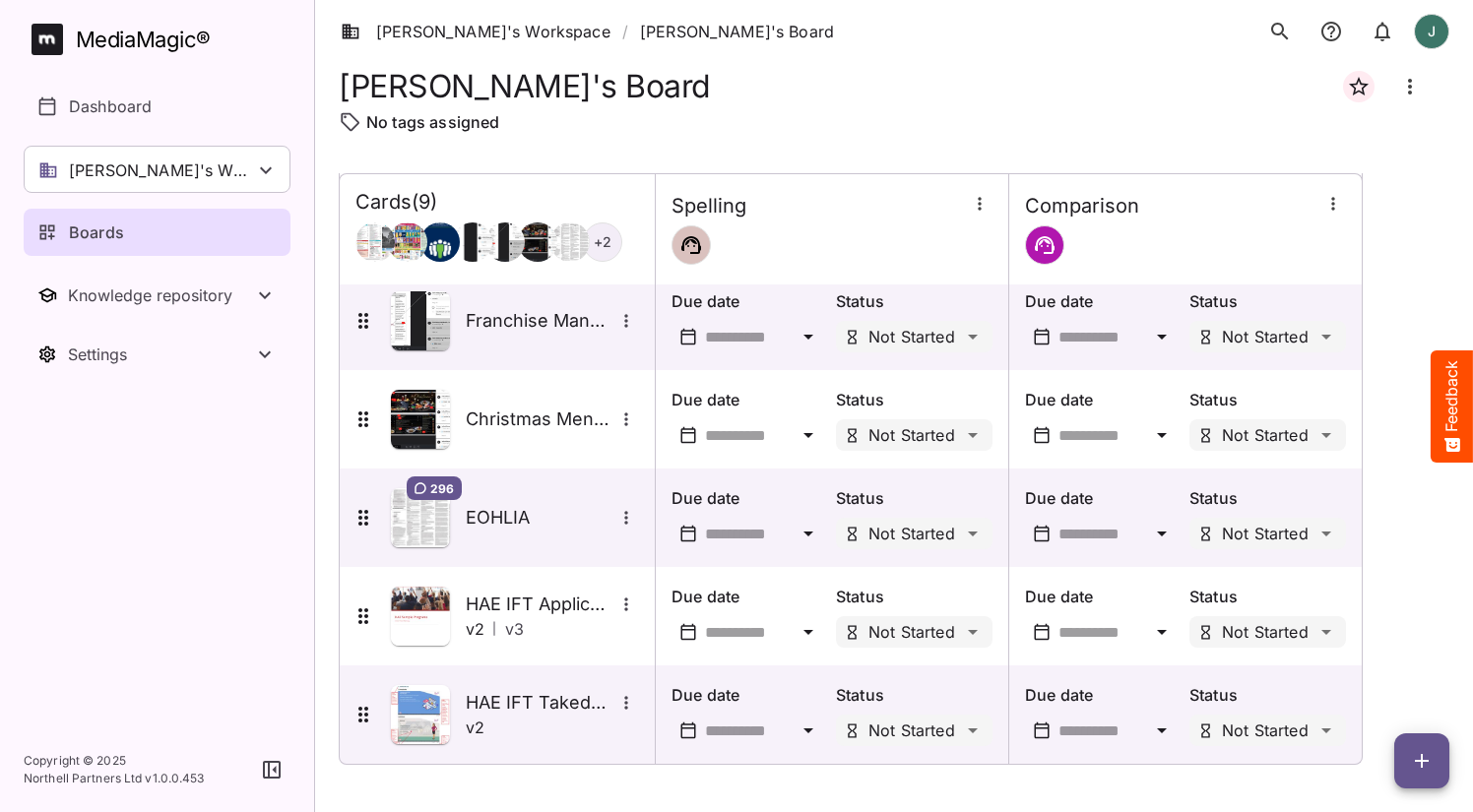
click at [1408, 758] on span "button" at bounding box center [1422, 761] width 55 height 24
click at [1390, 646] on p "Add new card" at bounding box center [1373, 635] width 107 height 24
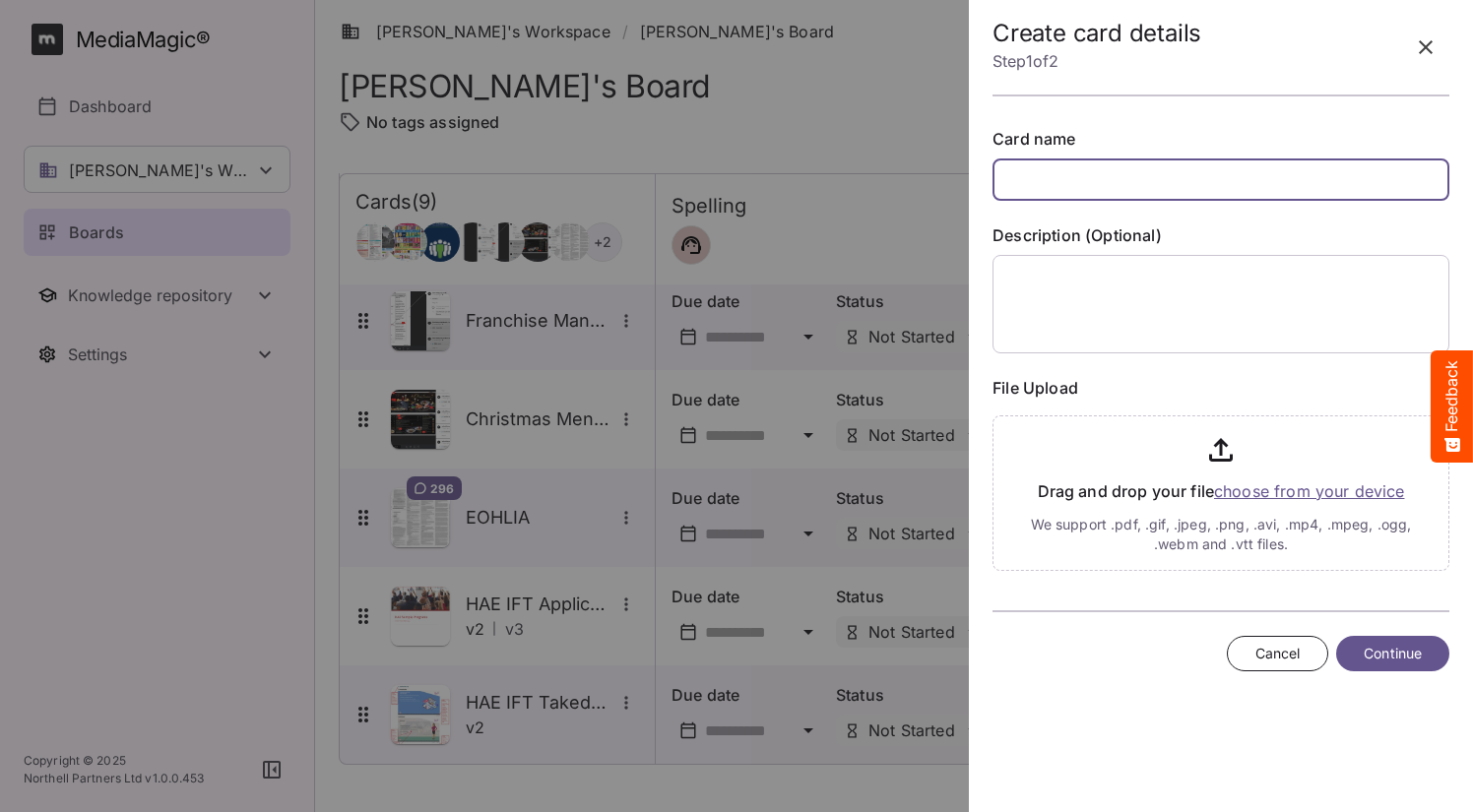
paste input "**********"
type input "**********"
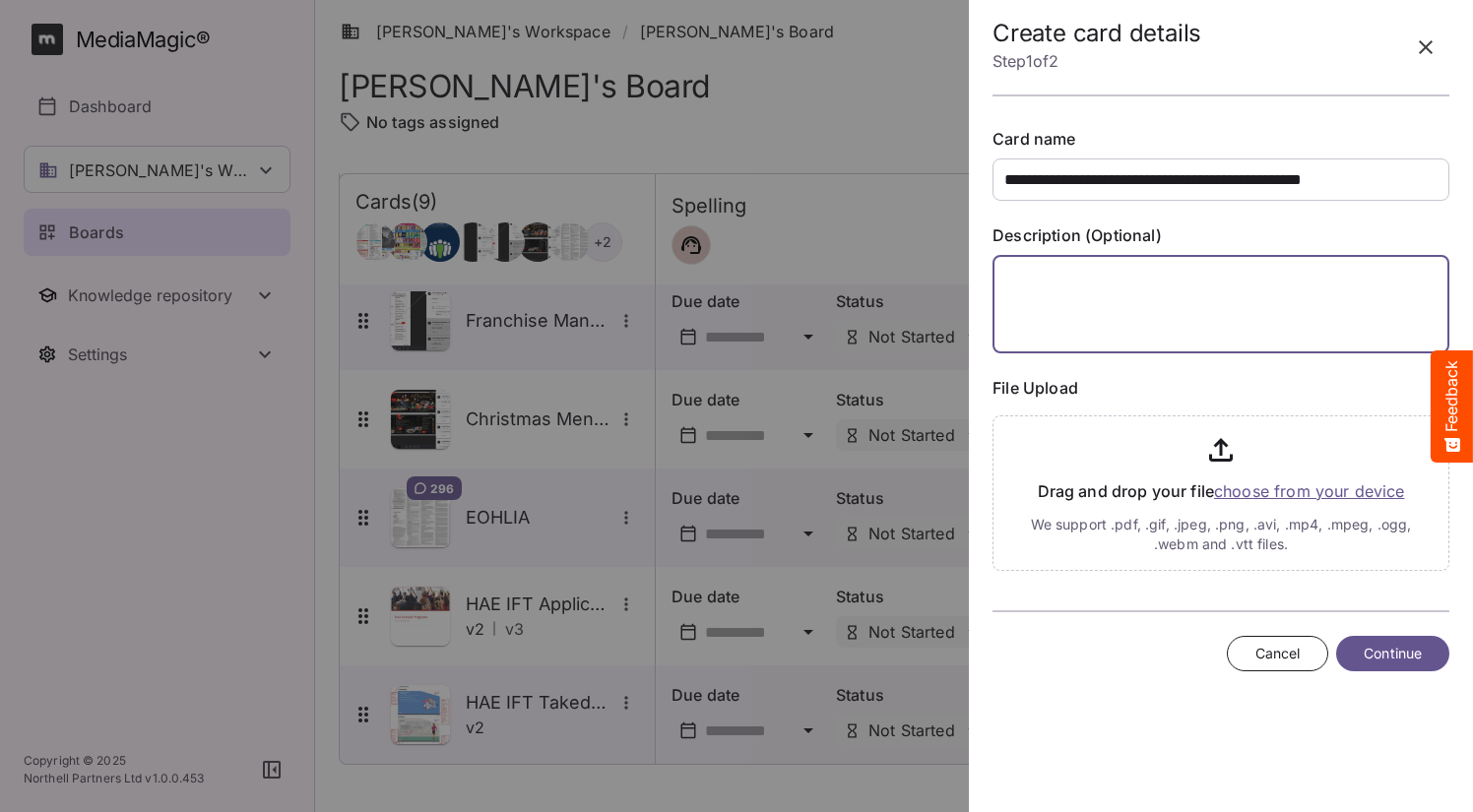
click at [1154, 299] on textarea at bounding box center [1221, 304] width 456 height 99
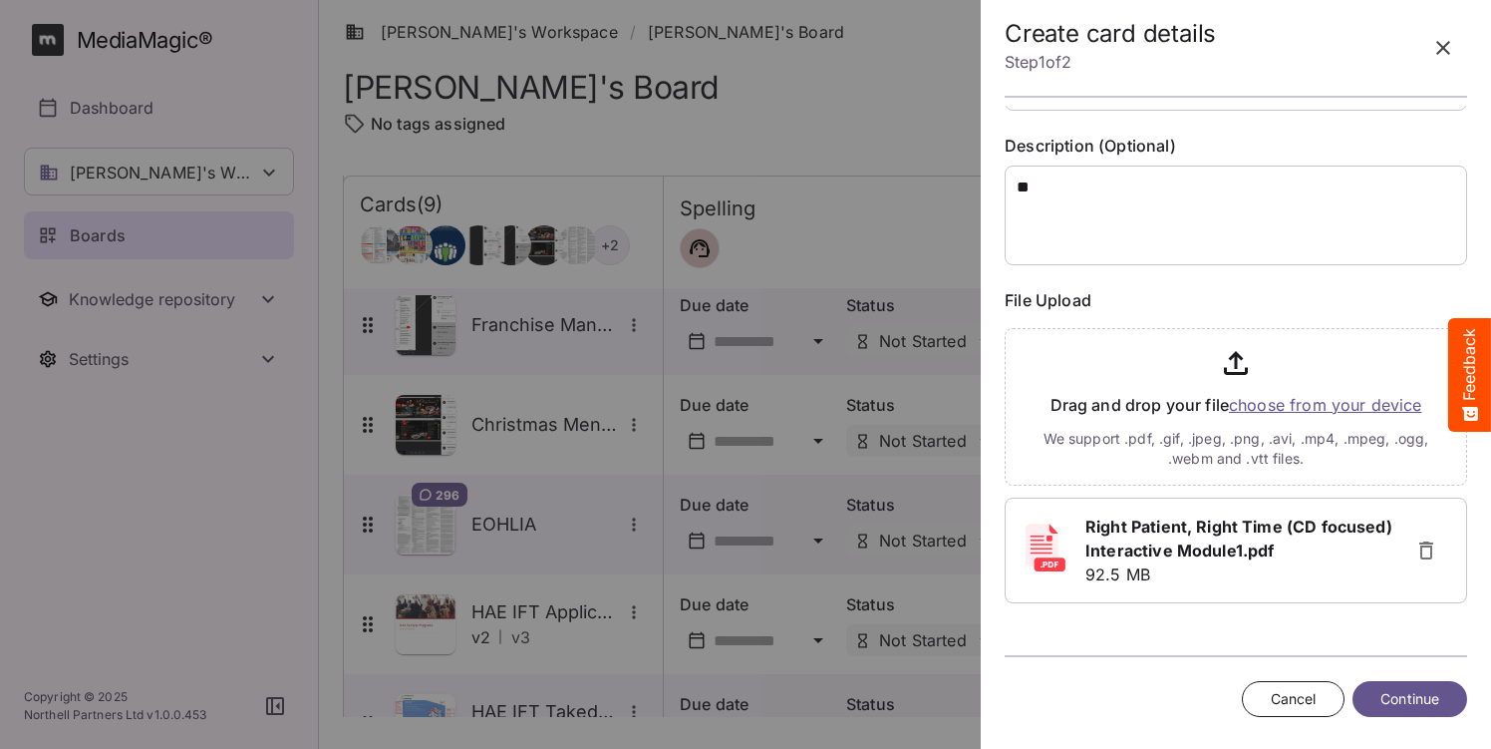
scroll to position [91, 0]
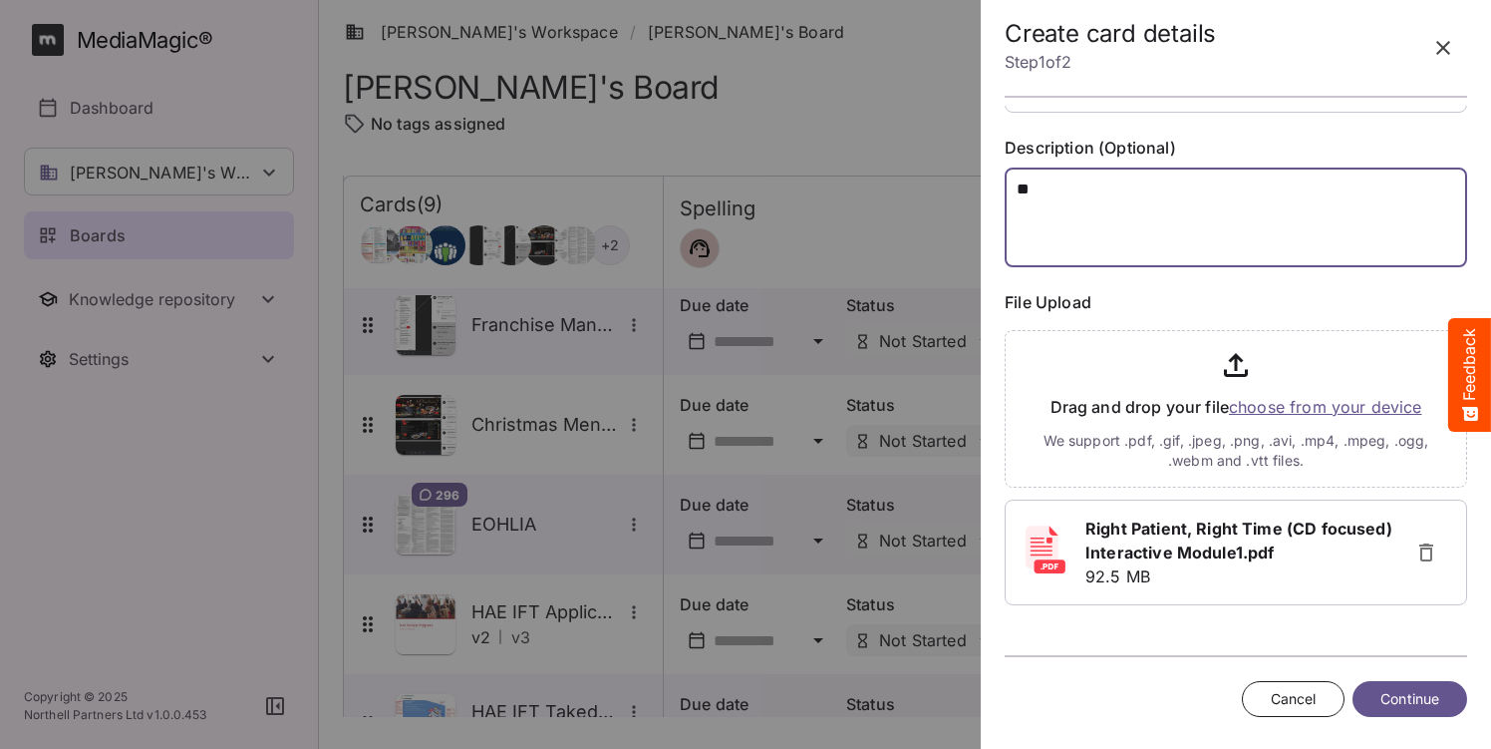
type textarea "**"
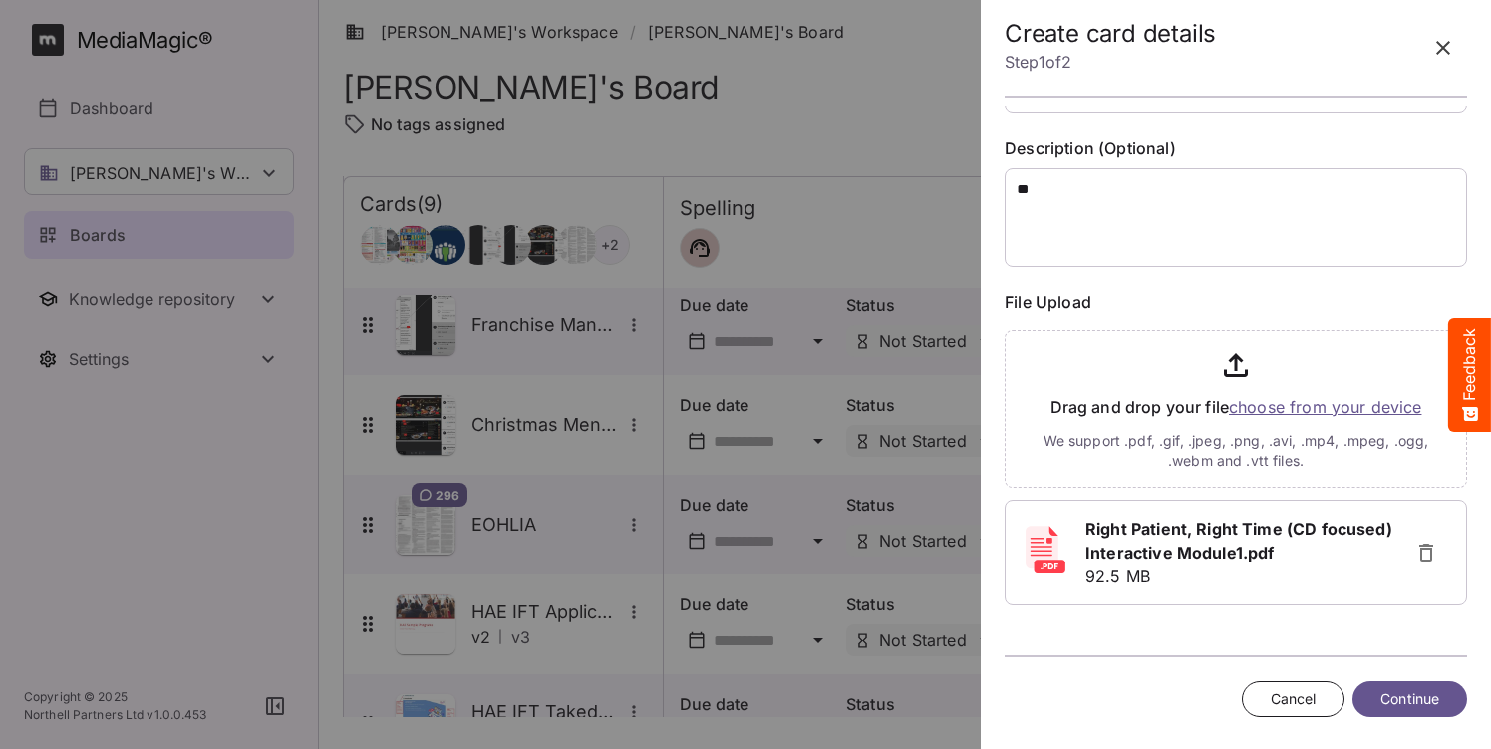
click at [1409, 700] on span "Continue" at bounding box center [1409, 699] width 59 height 25
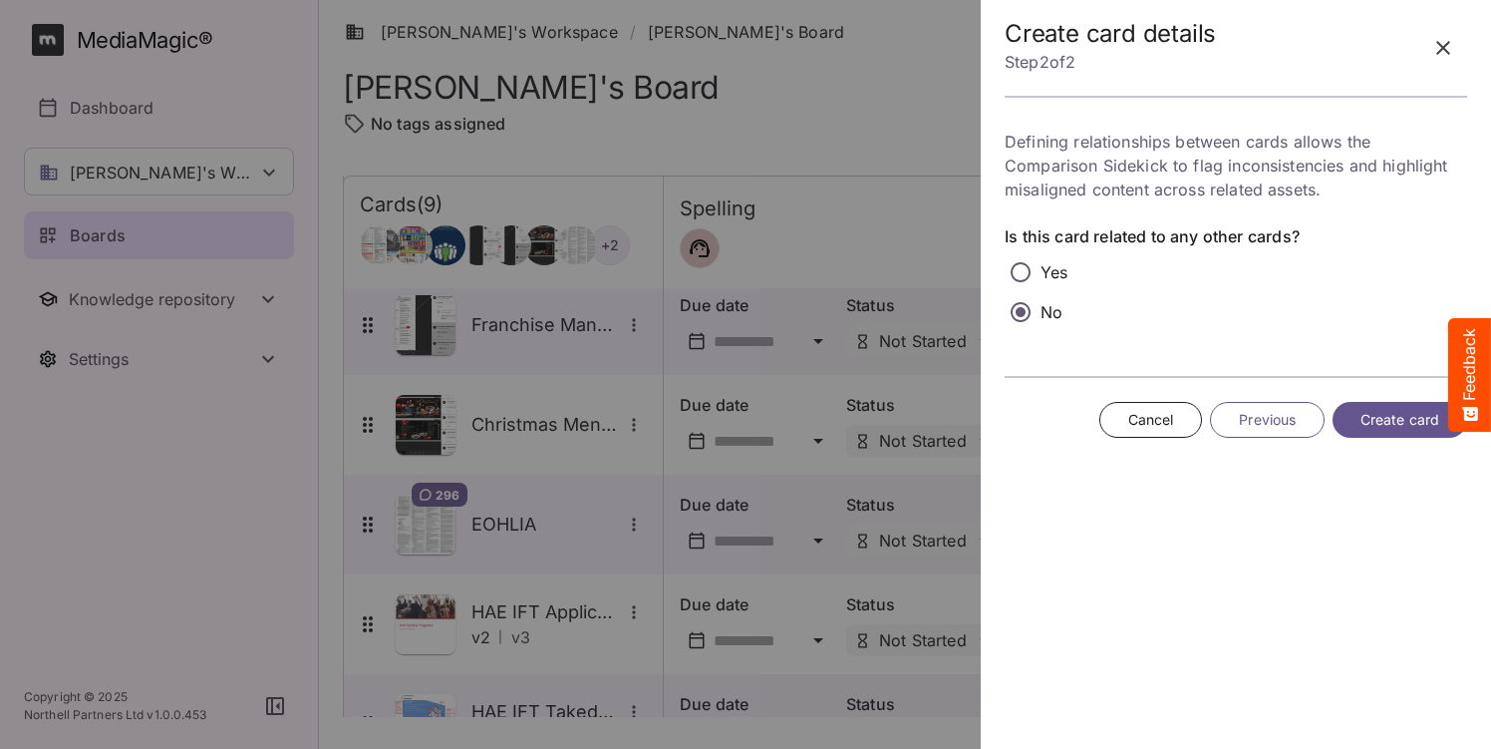
scroll to position [0, 0]
click at [1396, 416] on span "Create card" at bounding box center [1399, 420] width 79 height 25
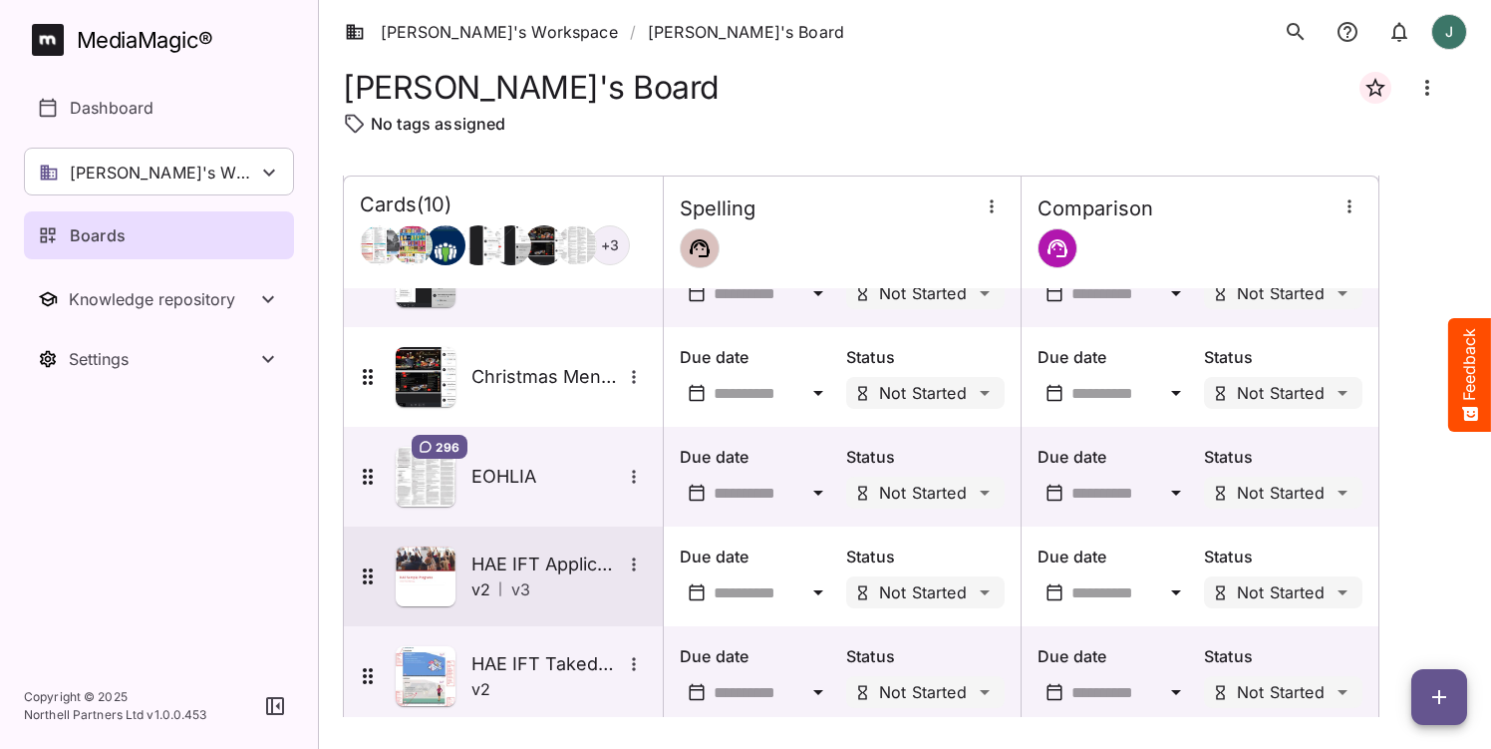
scroll to position [461, 0]
click at [441, 556] on img at bounding box center [426, 574] width 60 height 60
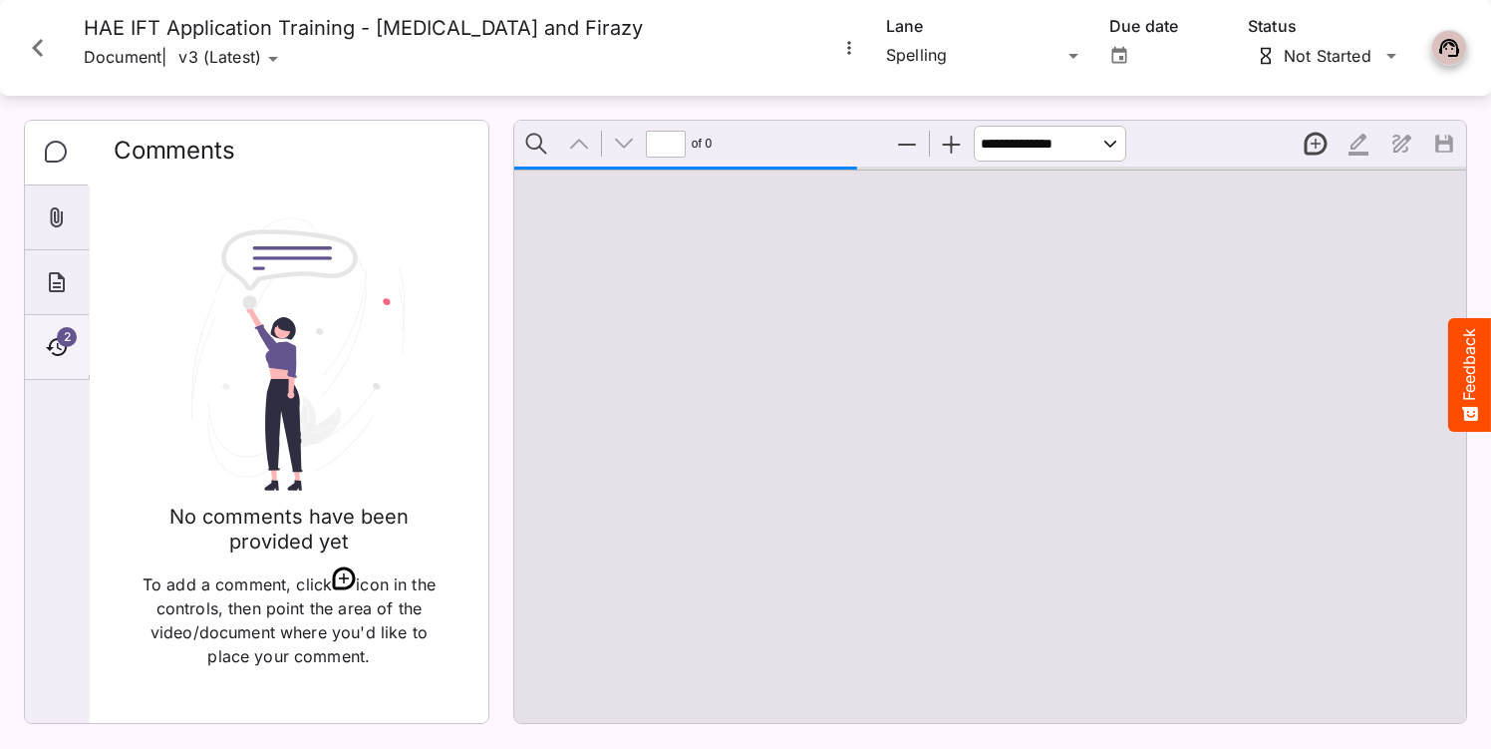
click at [69, 346] on span "2" at bounding box center [67, 337] width 20 height 20
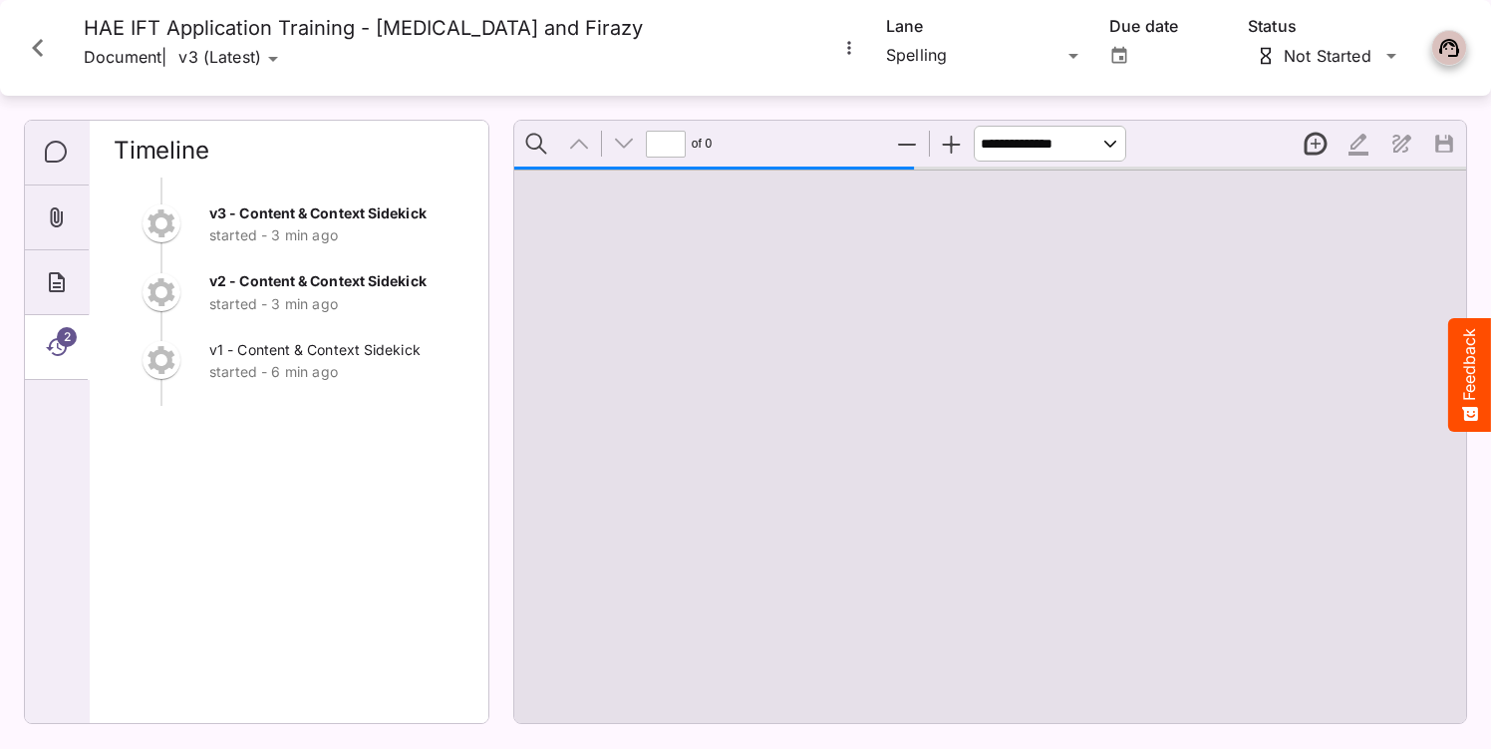
type input "*"
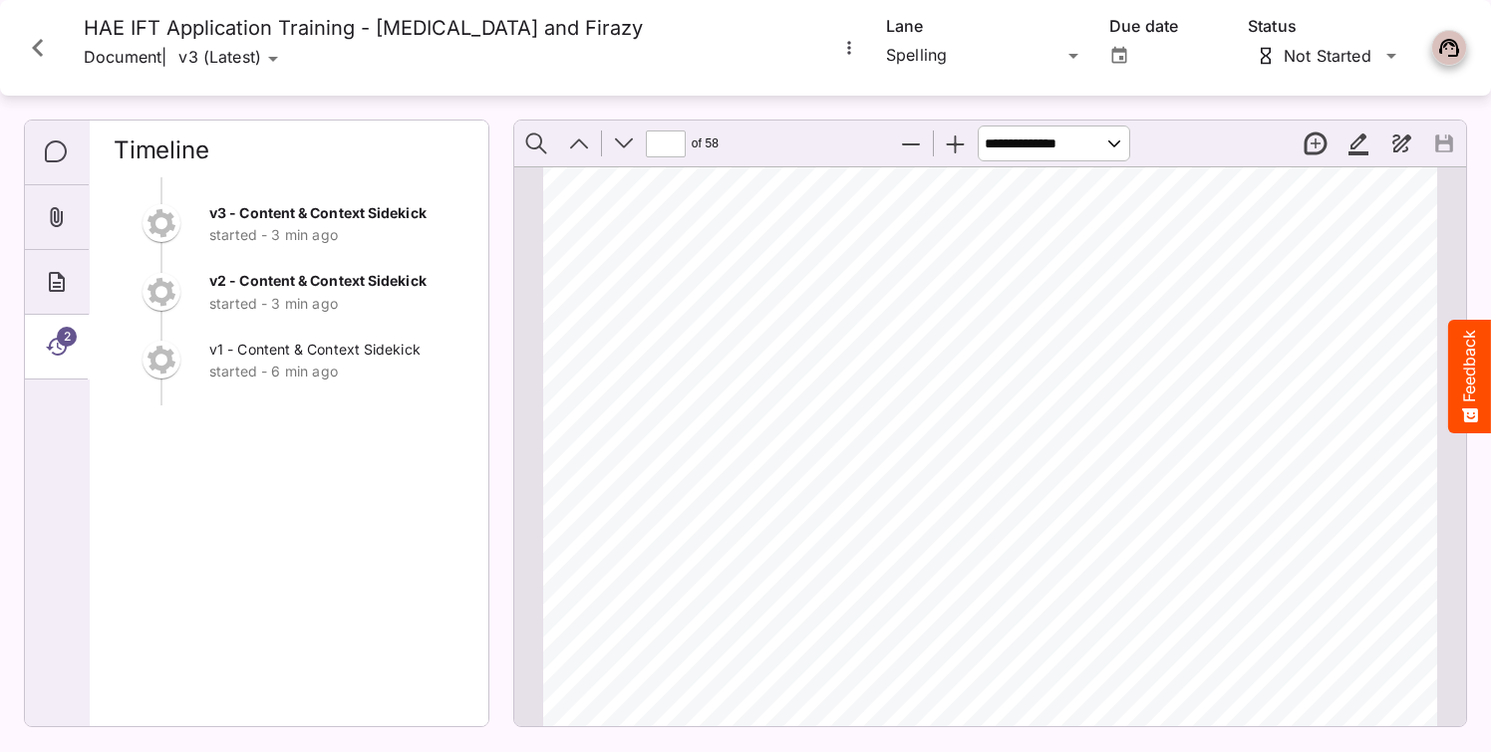
scroll to position [7321, 0]
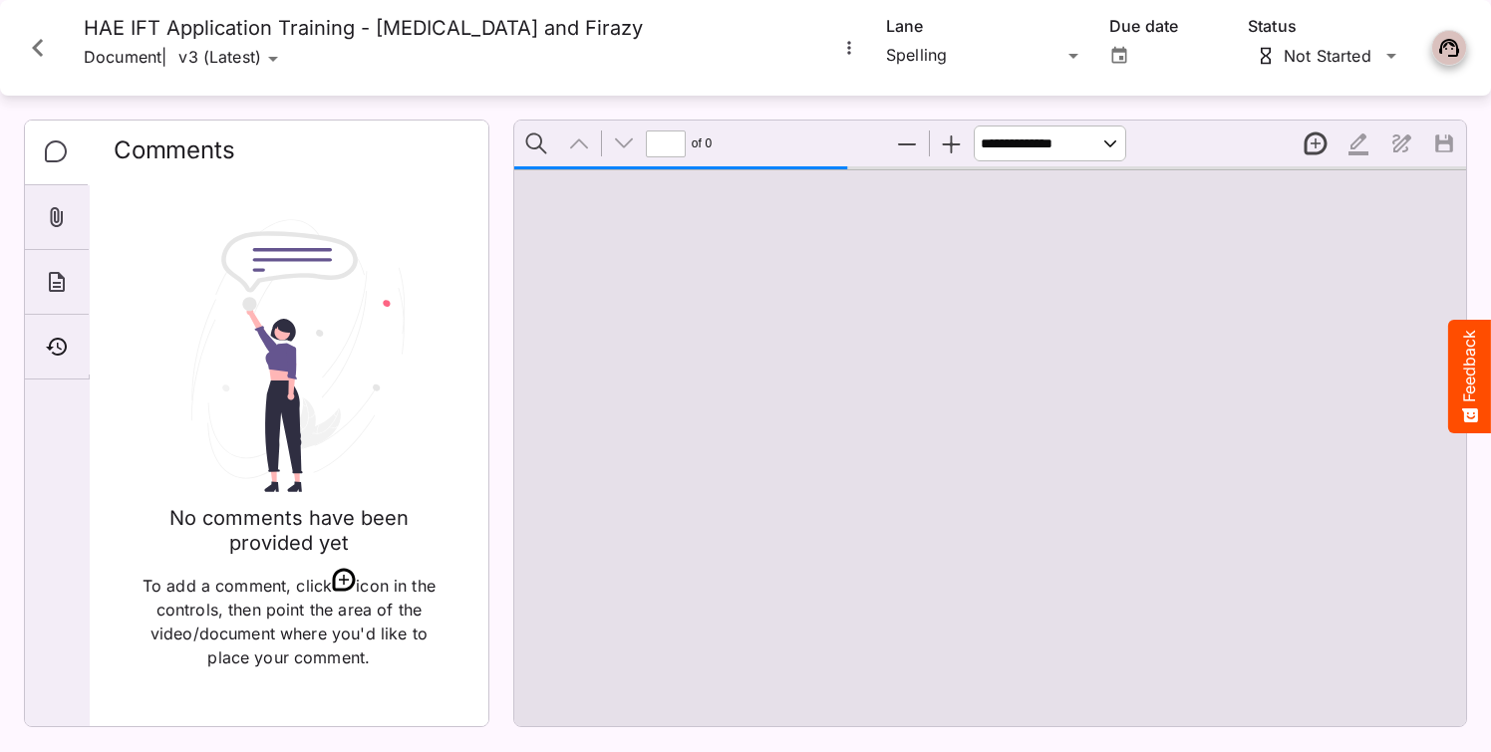
type input "*"
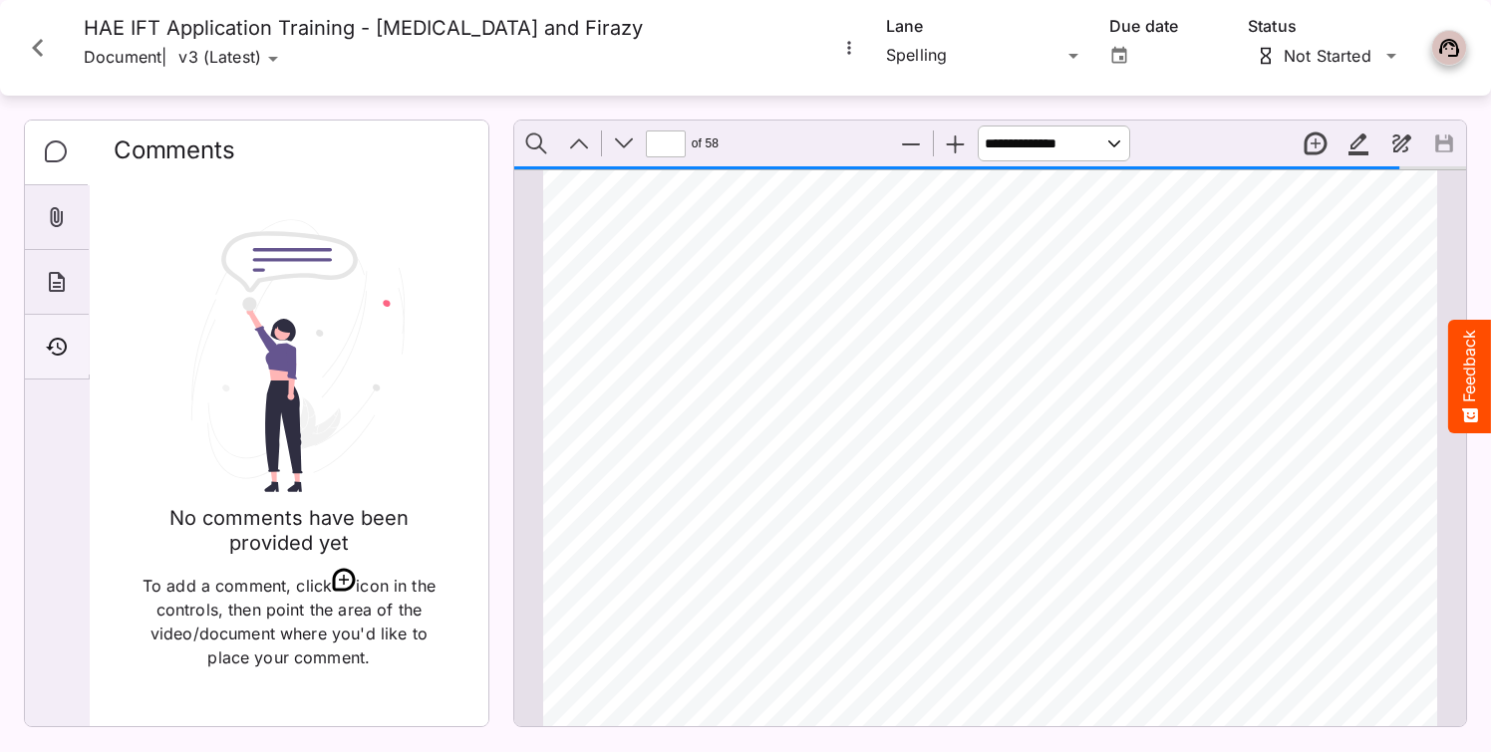
click at [41, 340] on div "Timeline" at bounding box center [57, 347] width 64 height 65
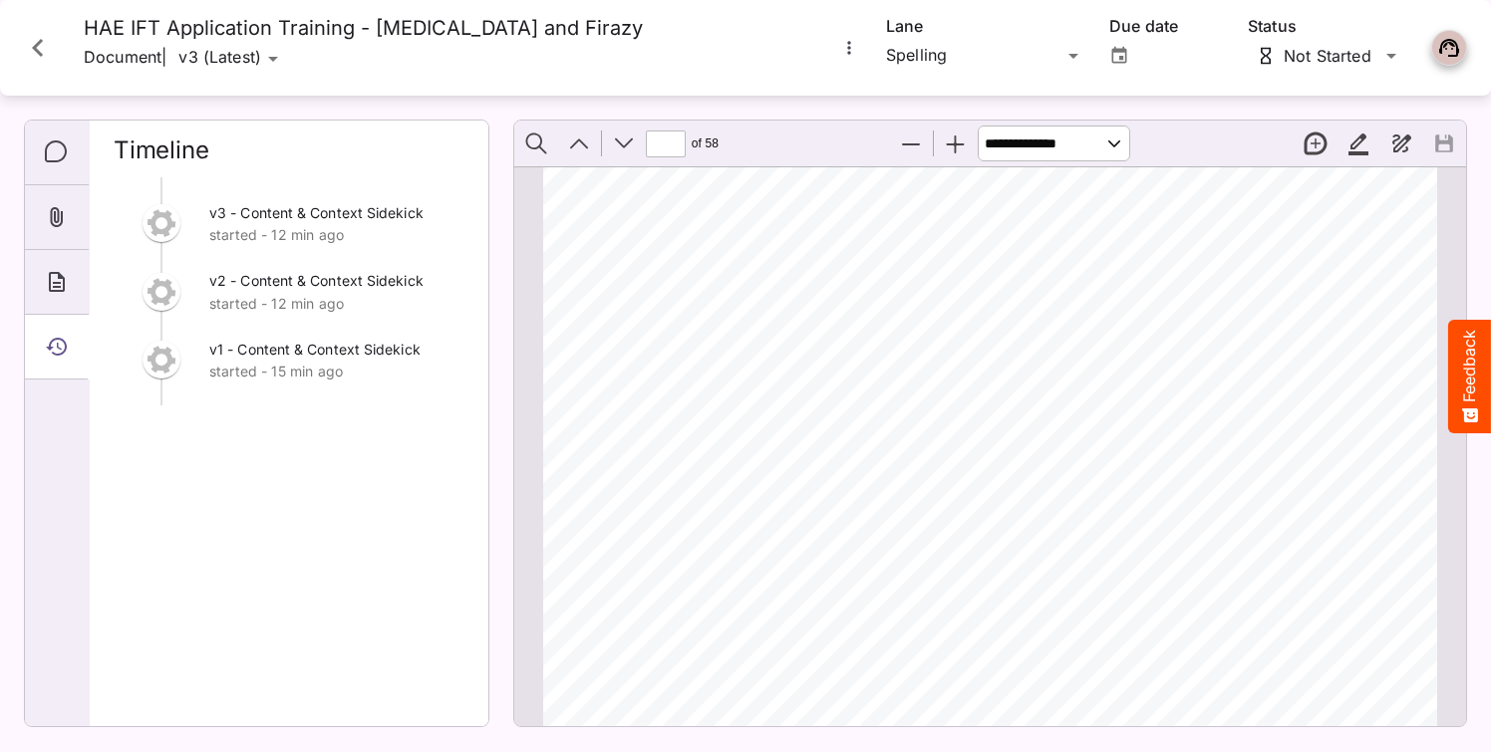
scroll to position [7358, 0]
click at [42, 50] on icon "Close card" at bounding box center [38, 48] width 36 height 36
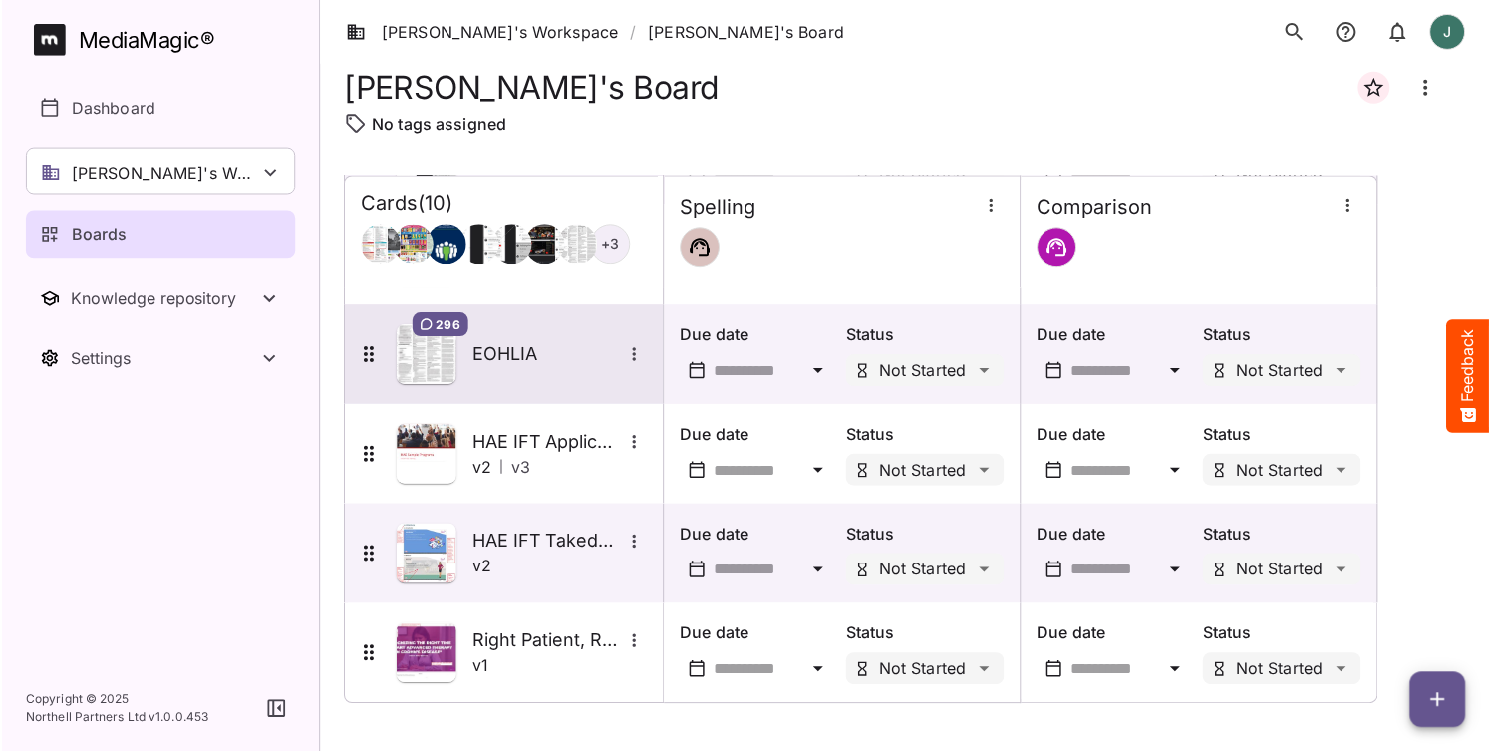
scroll to position [581, 0]
click at [437, 361] on img at bounding box center [426, 355] width 60 height 60
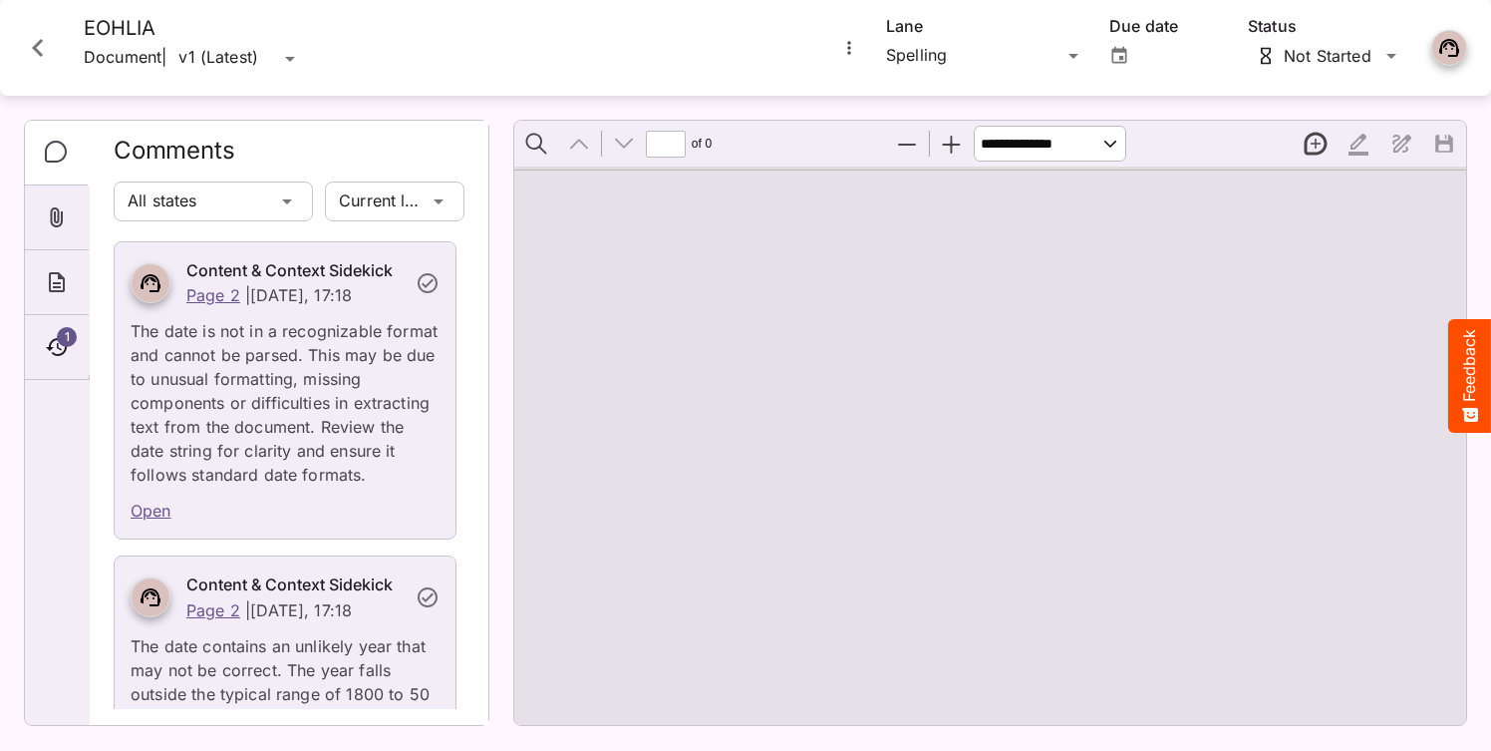
type input "*"
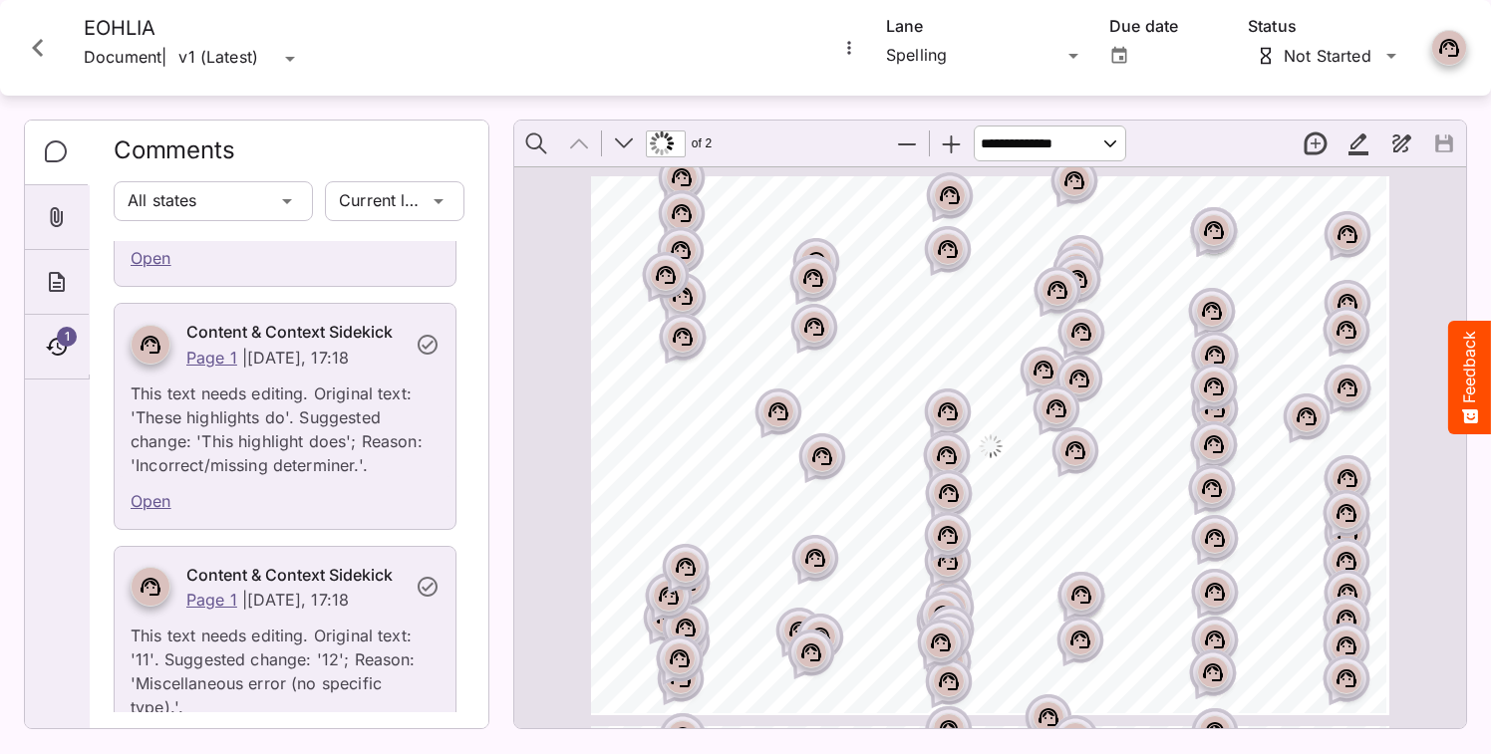
scroll to position [579, 0]
click at [48, 60] on icon "Close card" at bounding box center [38, 48] width 36 height 36
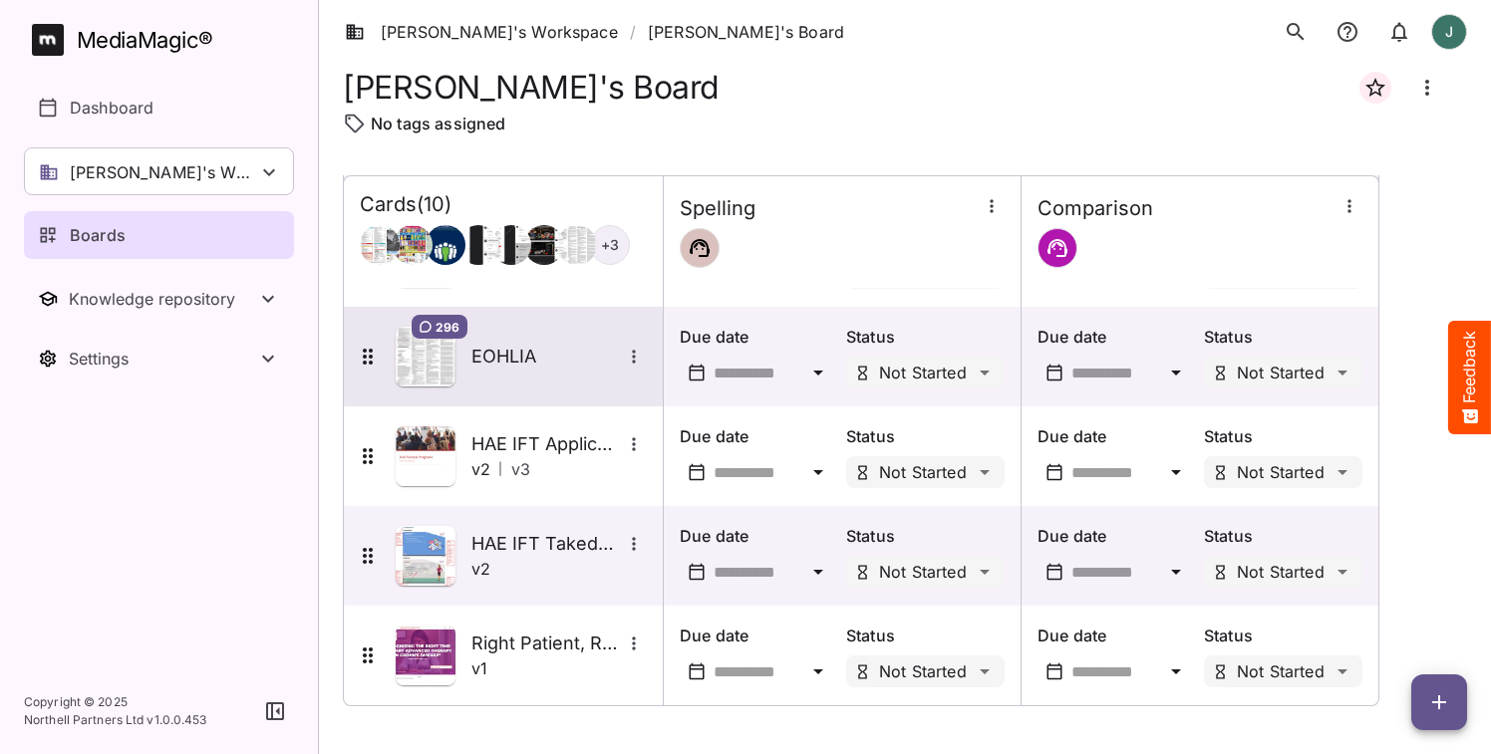
click at [425, 371] on img at bounding box center [426, 357] width 60 height 60
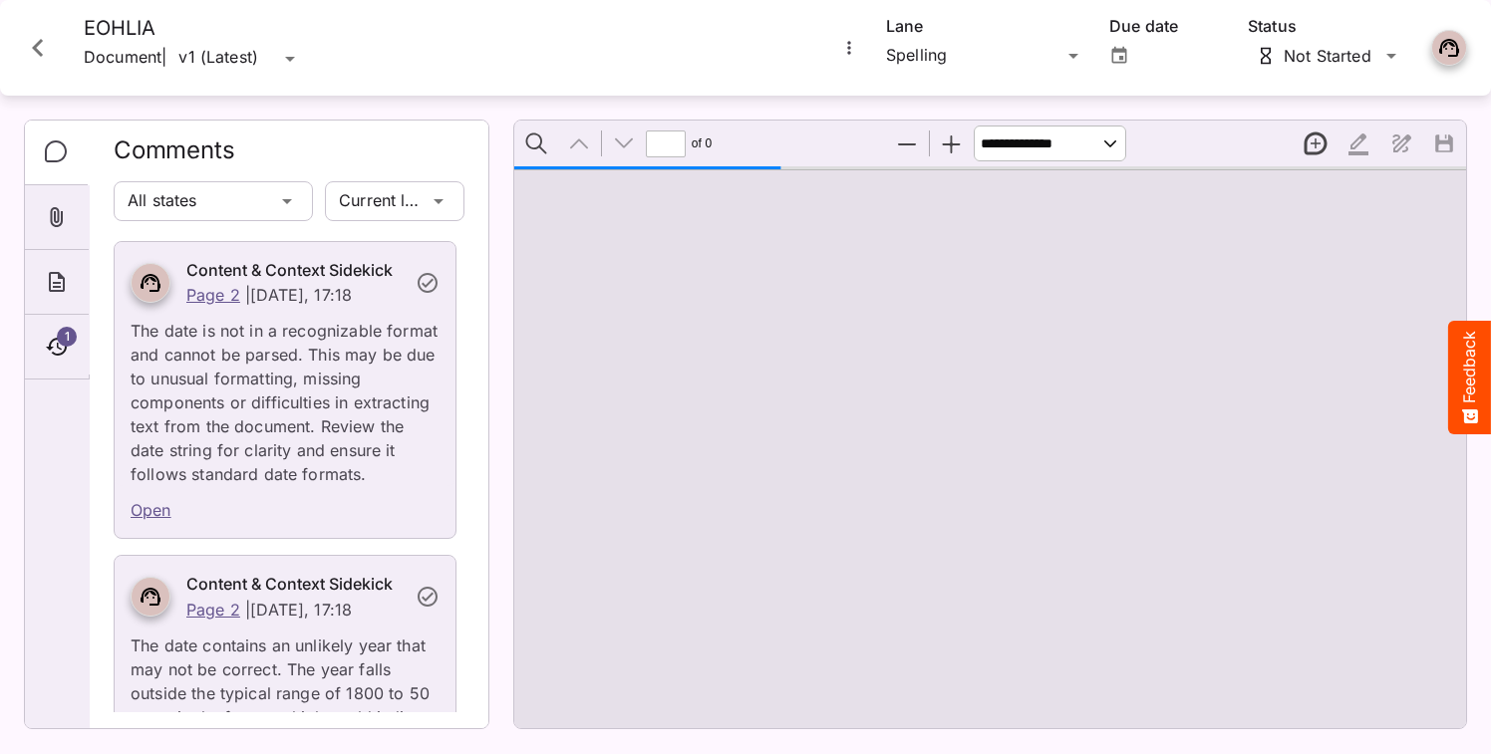
type input "*"
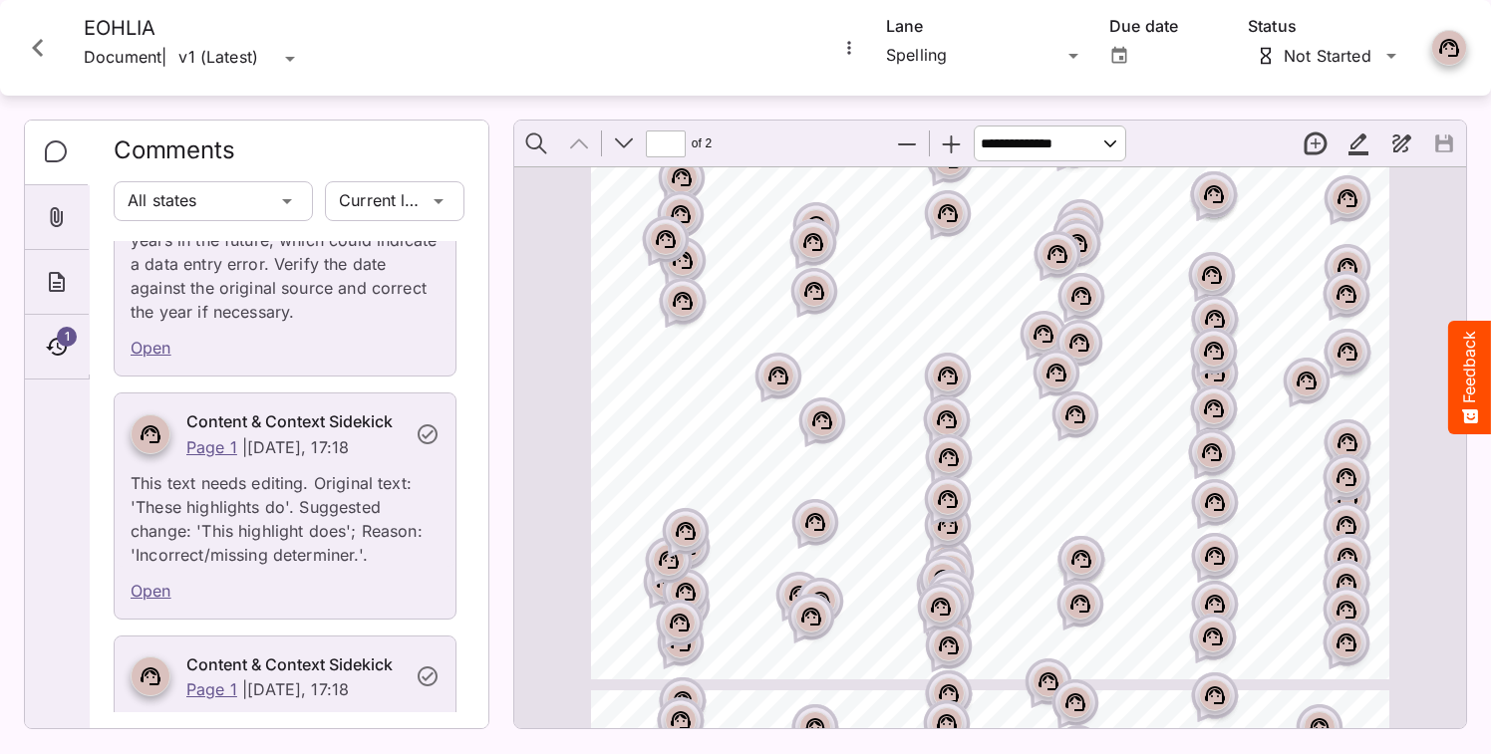
scroll to position [510, 0]
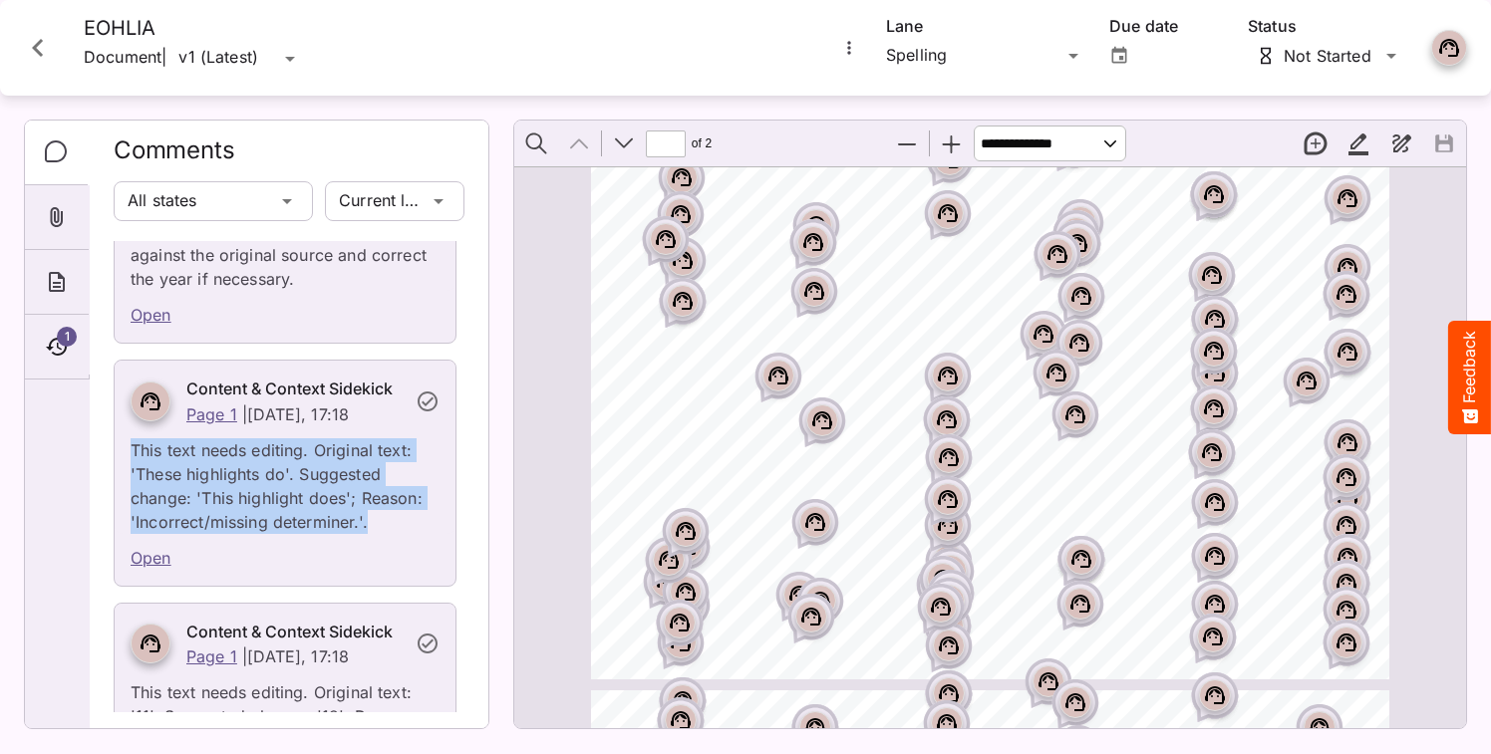
drag, startPoint x: 137, startPoint y: 451, endPoint x: 371, endPoint y: 521, distance: 244.7
click at [371, 521] on p "This text needs editing. Original text: 'These highlights do'. Suggested change…" at bounding box center [285, 481] width 309 height 108
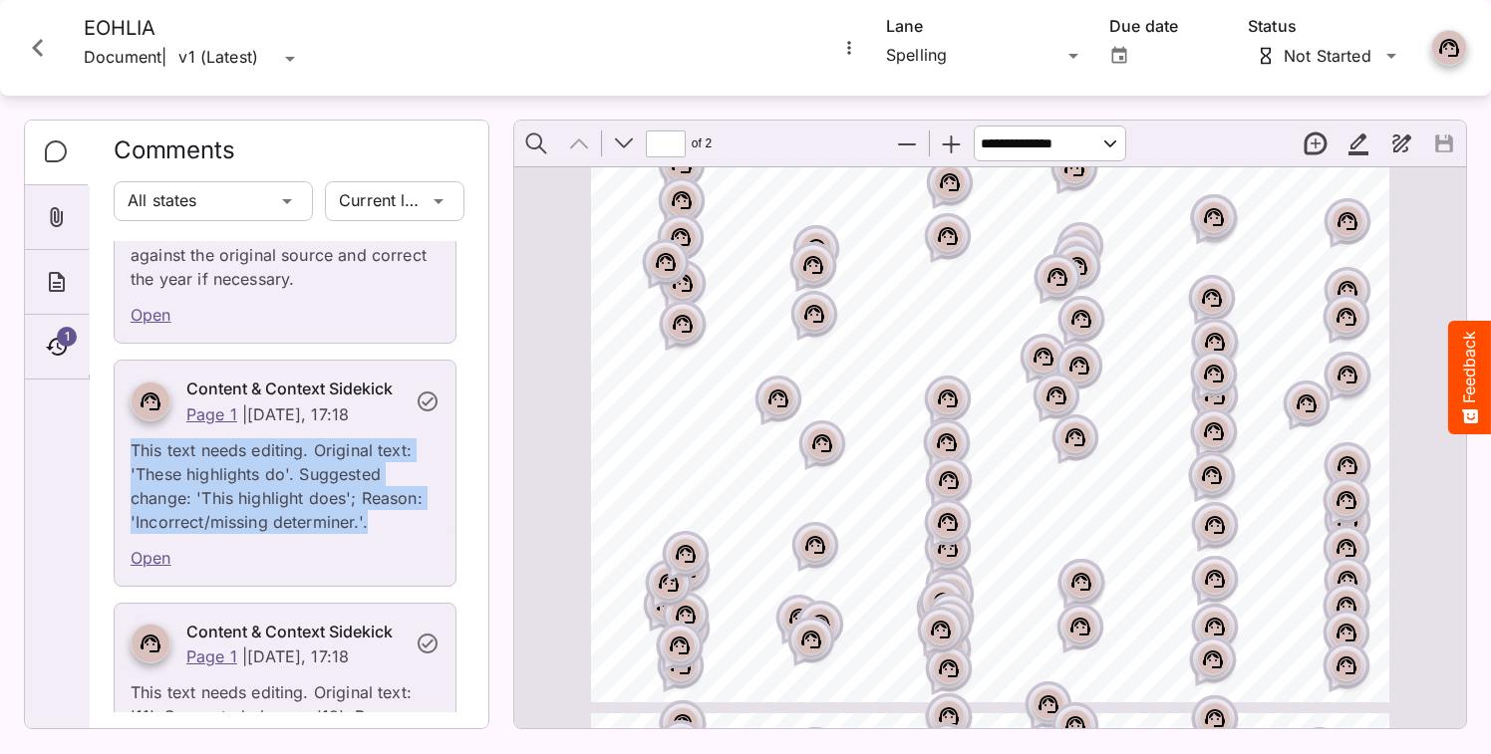
scroll to position [11, 0]
click at [353, 500] on p "This text needs editing. Original text: 'These highlights do'. Suggested change…" at bounding box center [285, 481] width 309 height 108
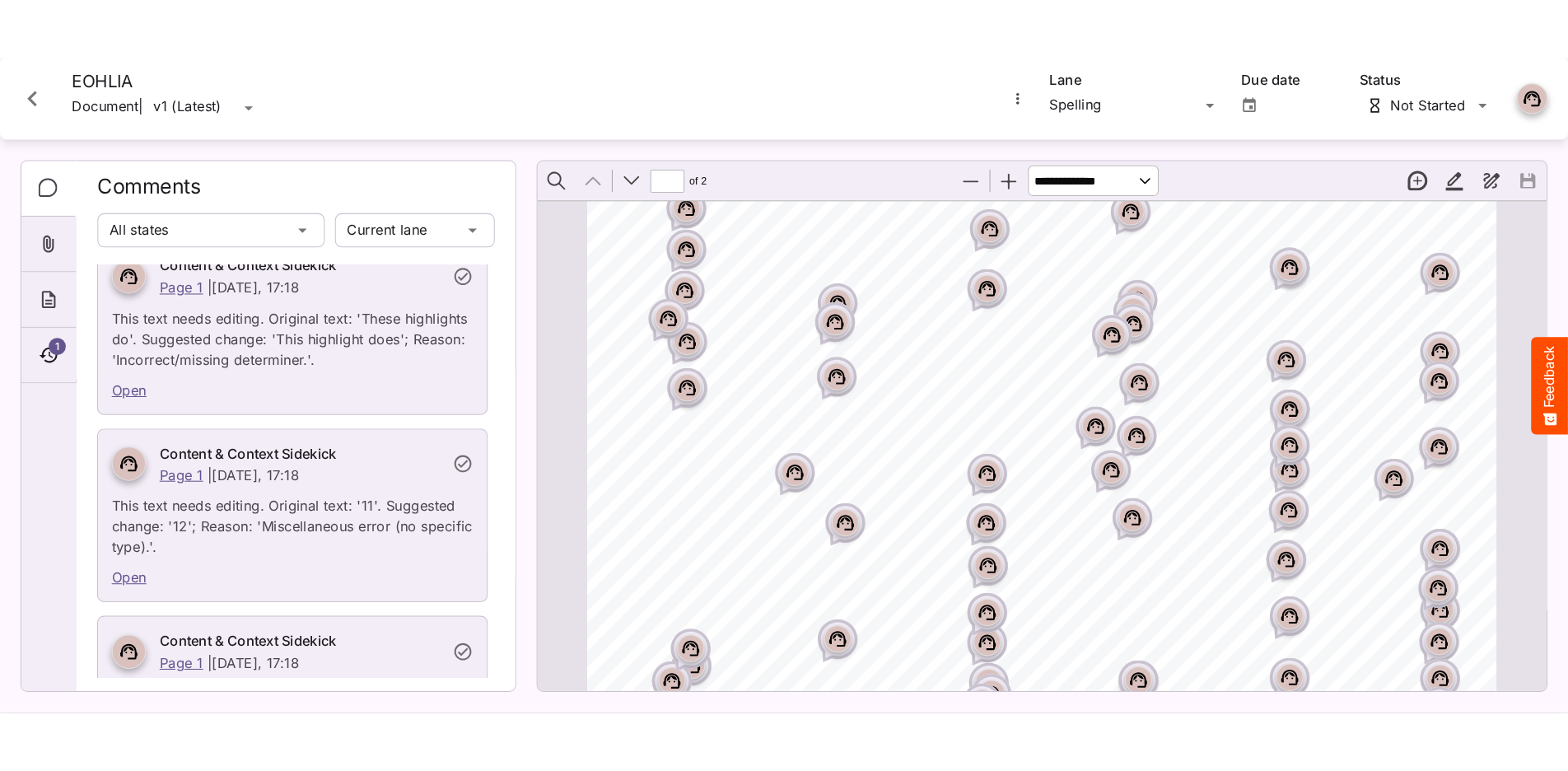
scroll to position [331, 0]
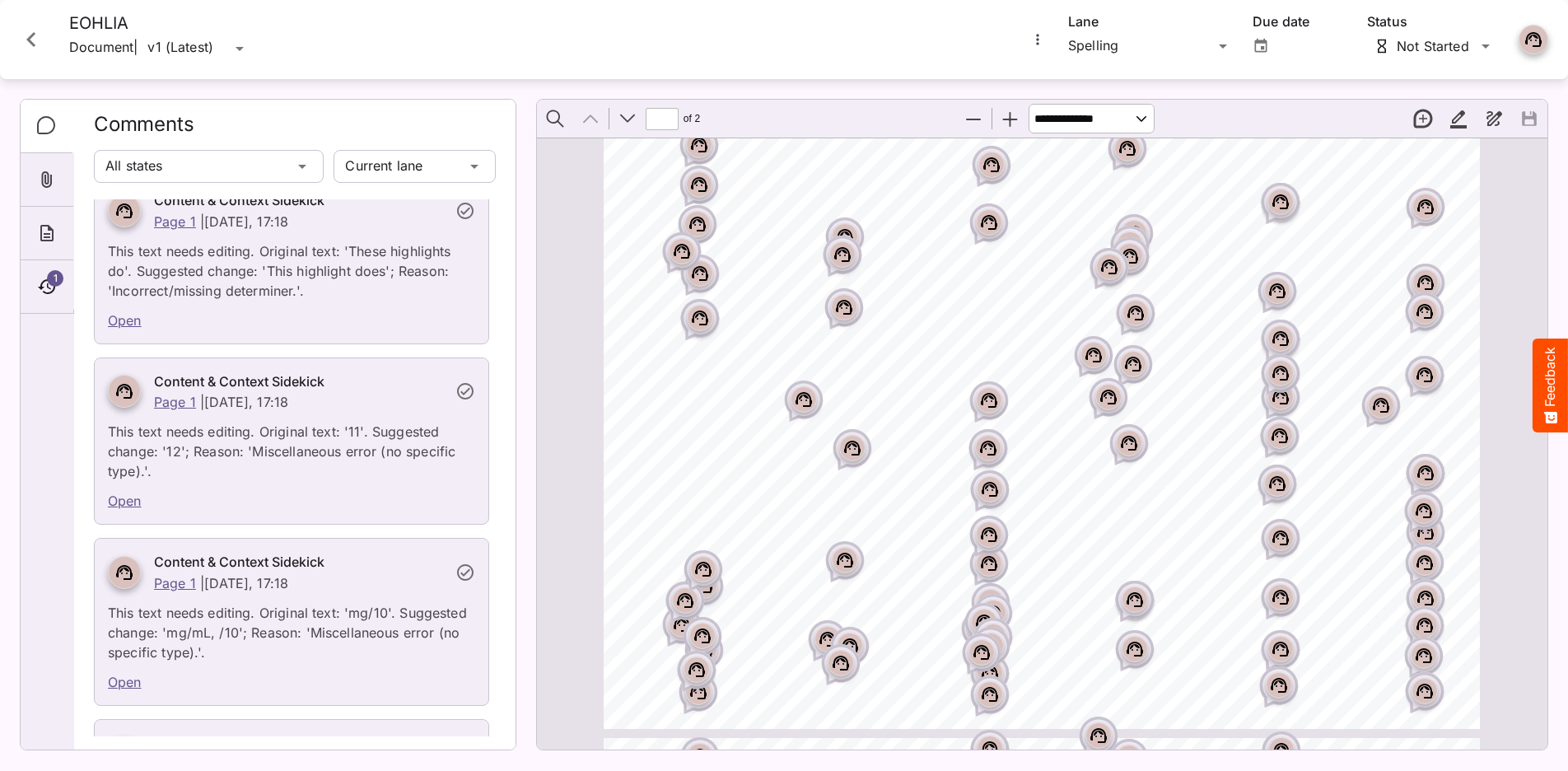
click at [50, 46] on button "Close card" at bounding box center [31, 40] width 50 height 50
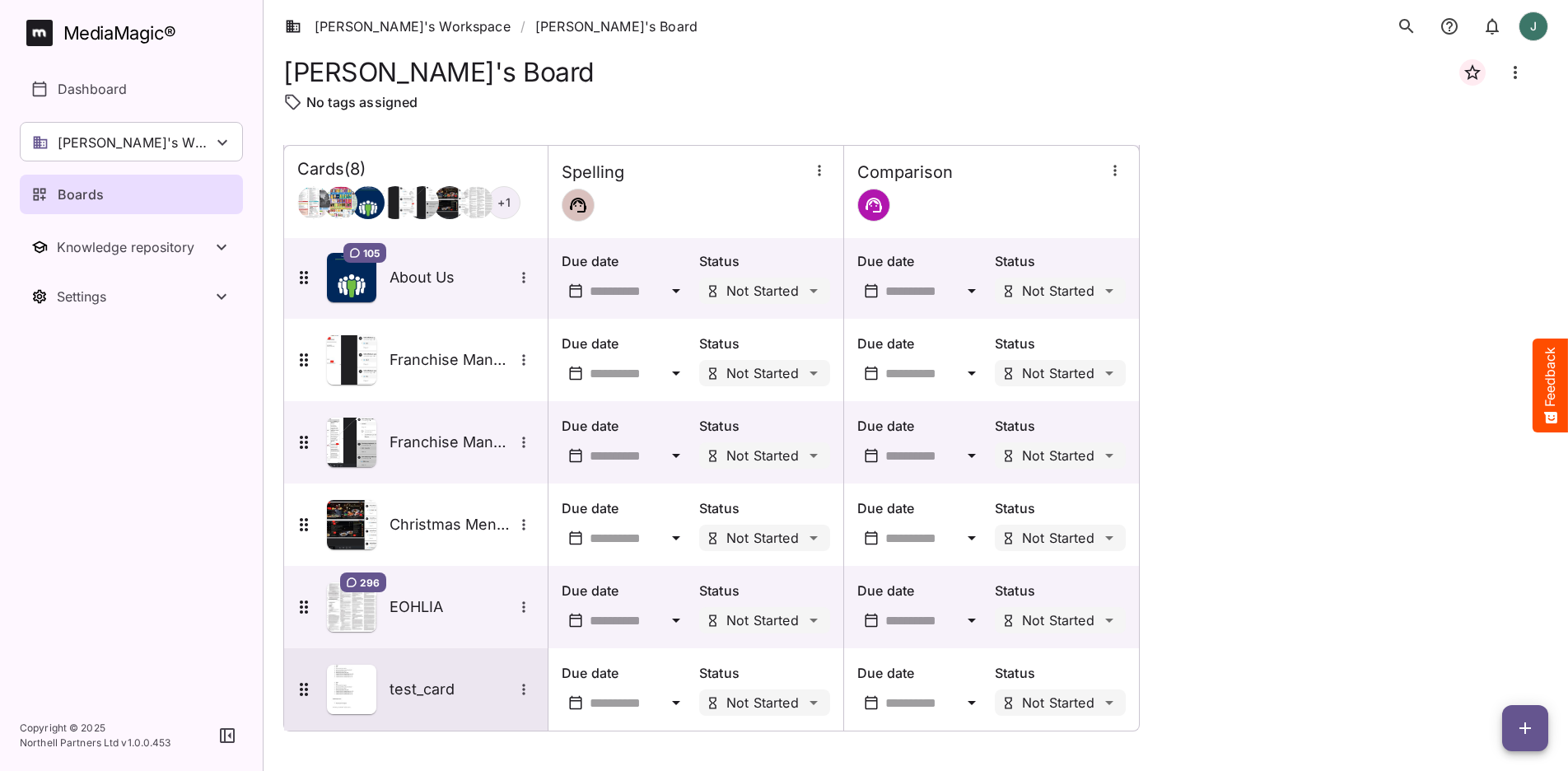
click at [354, 621] on img at bounding box center [352, 689] width 50 height 50
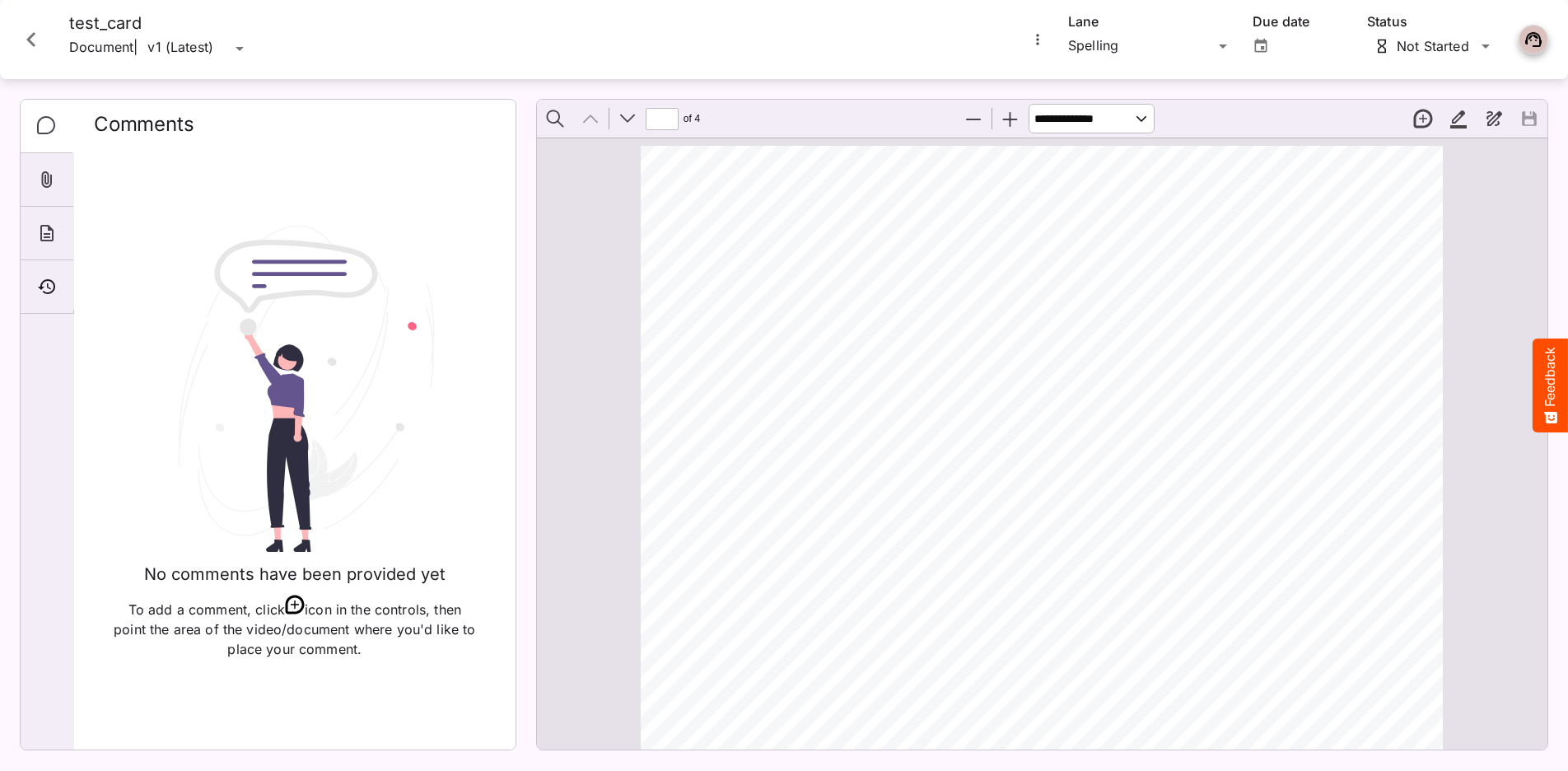
scroll to position [387, 0]
click at [54, 294] on icon "Timeline" at bounding box center [47, 287] width 20 height 20
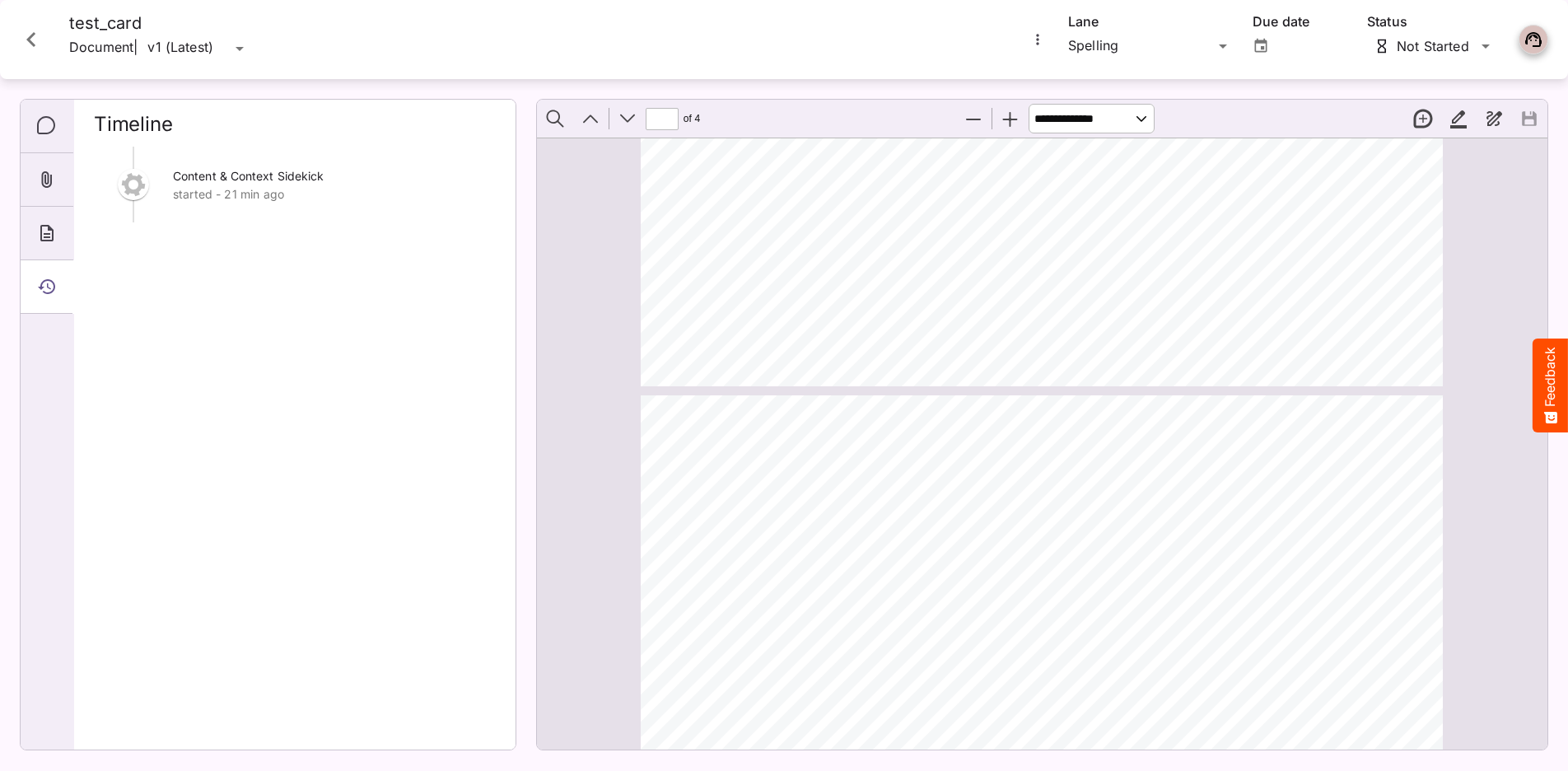
type input "*"
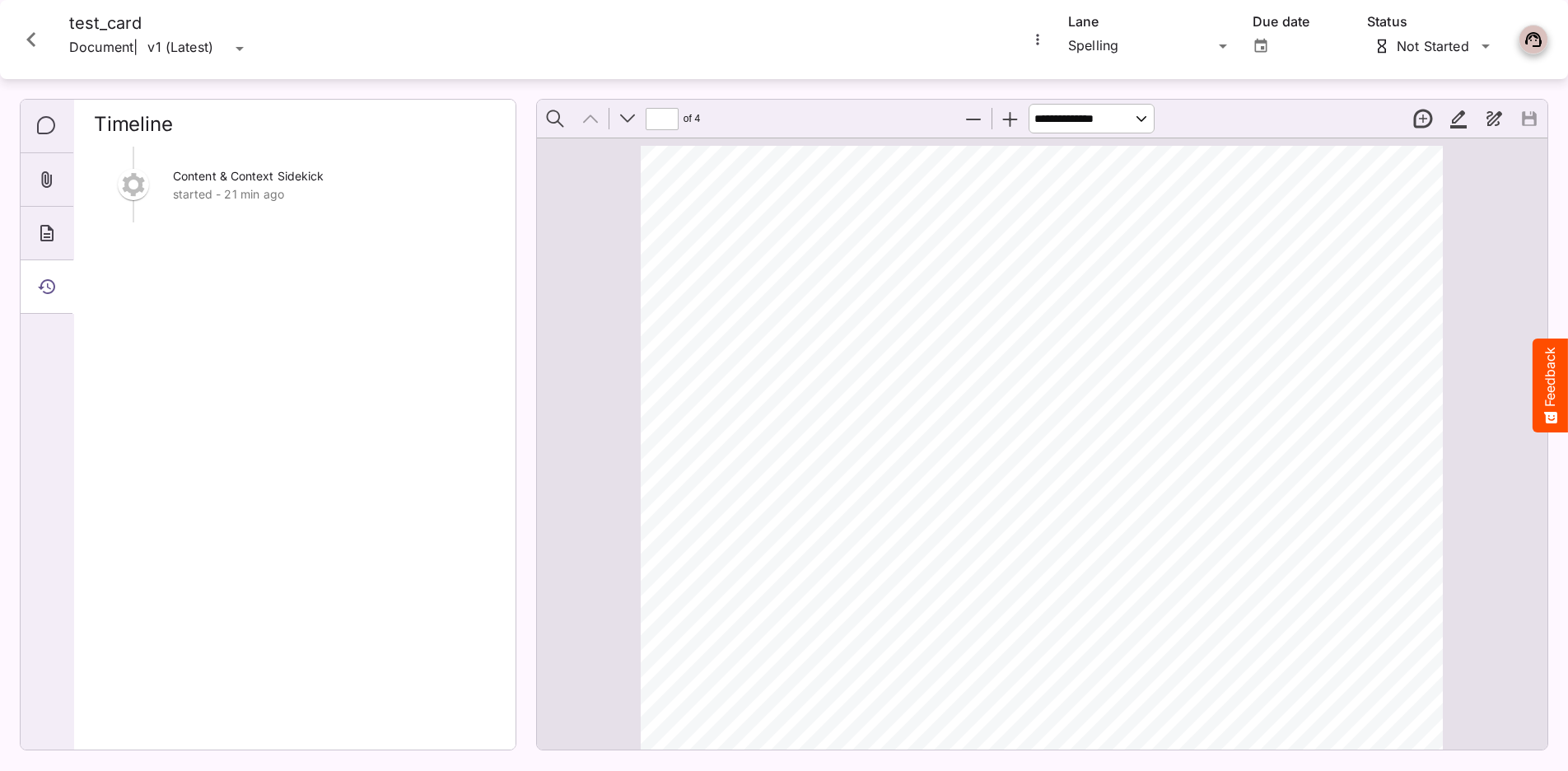
scroll to position [0, 0]
click at [37, 46] on icon "Close card" at bounding box center [31, 40] width 30 height 30
click at [37, 46] on div at bounding box center [40, 36] width 26 height 31
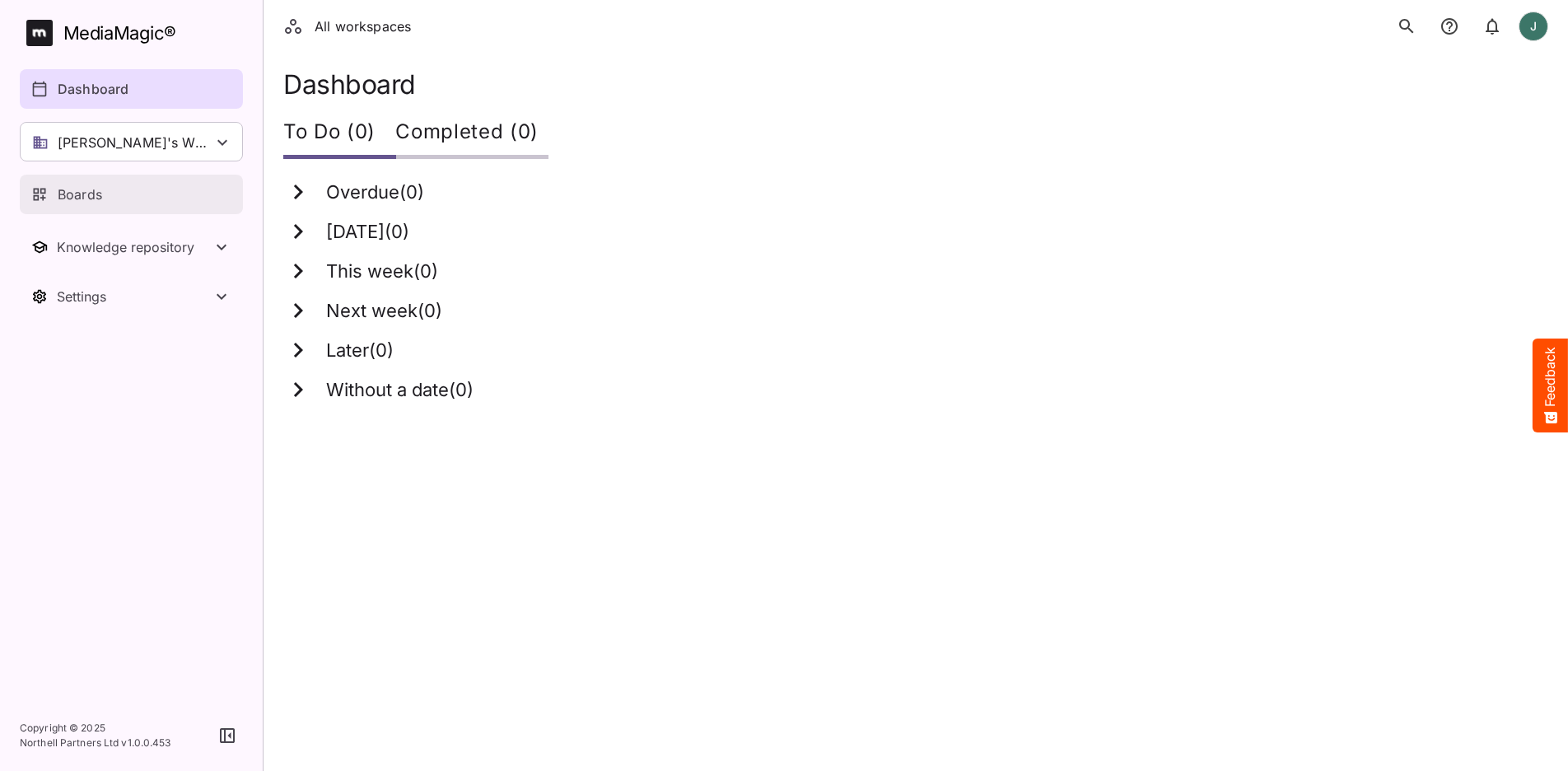
click at [114, 189] on div "Boards" at bounding box center [132, 194] width 202 height 20
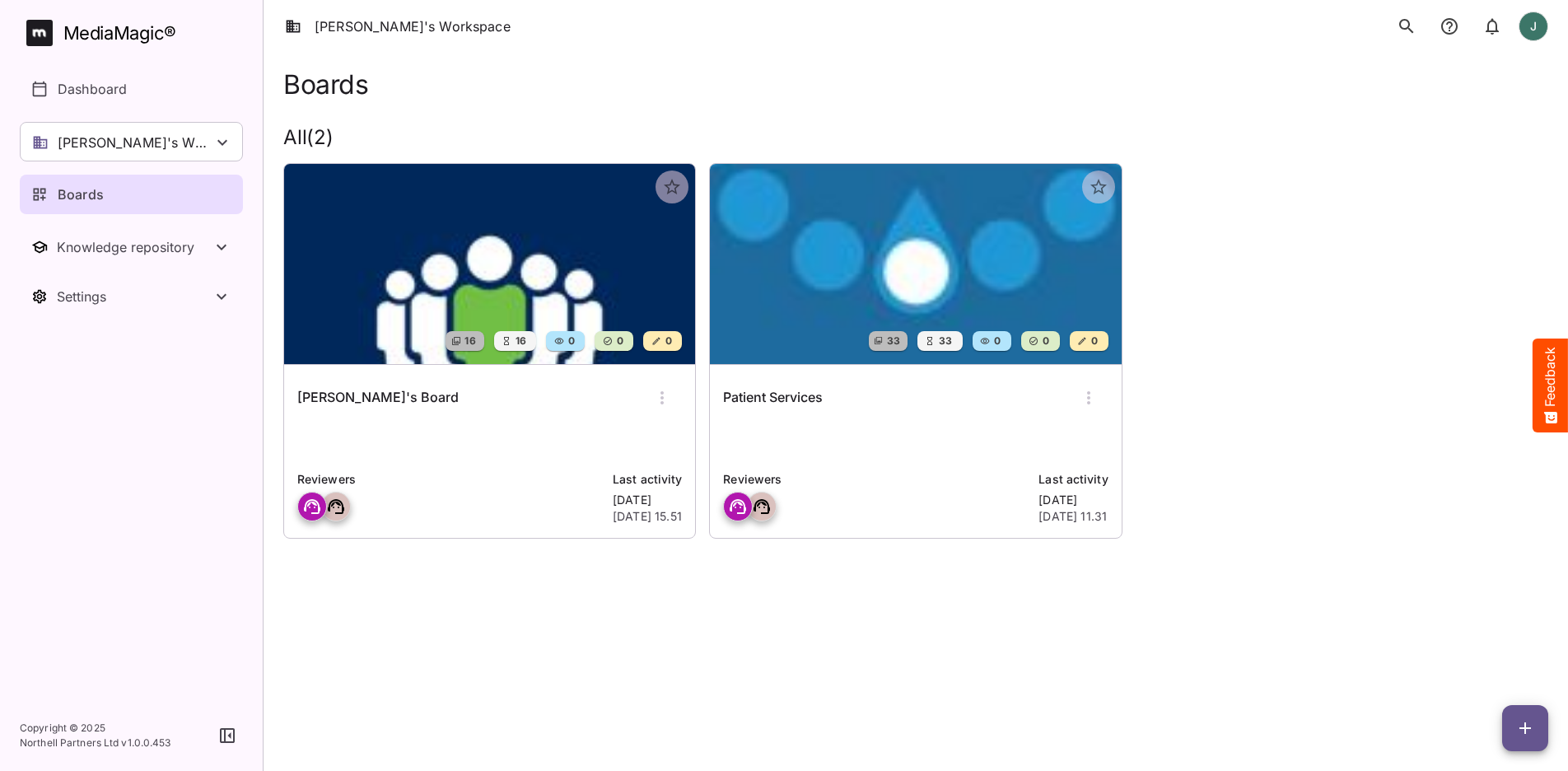
click at [577, 231] on img at bounding box center [489, 264] width 411 height 200
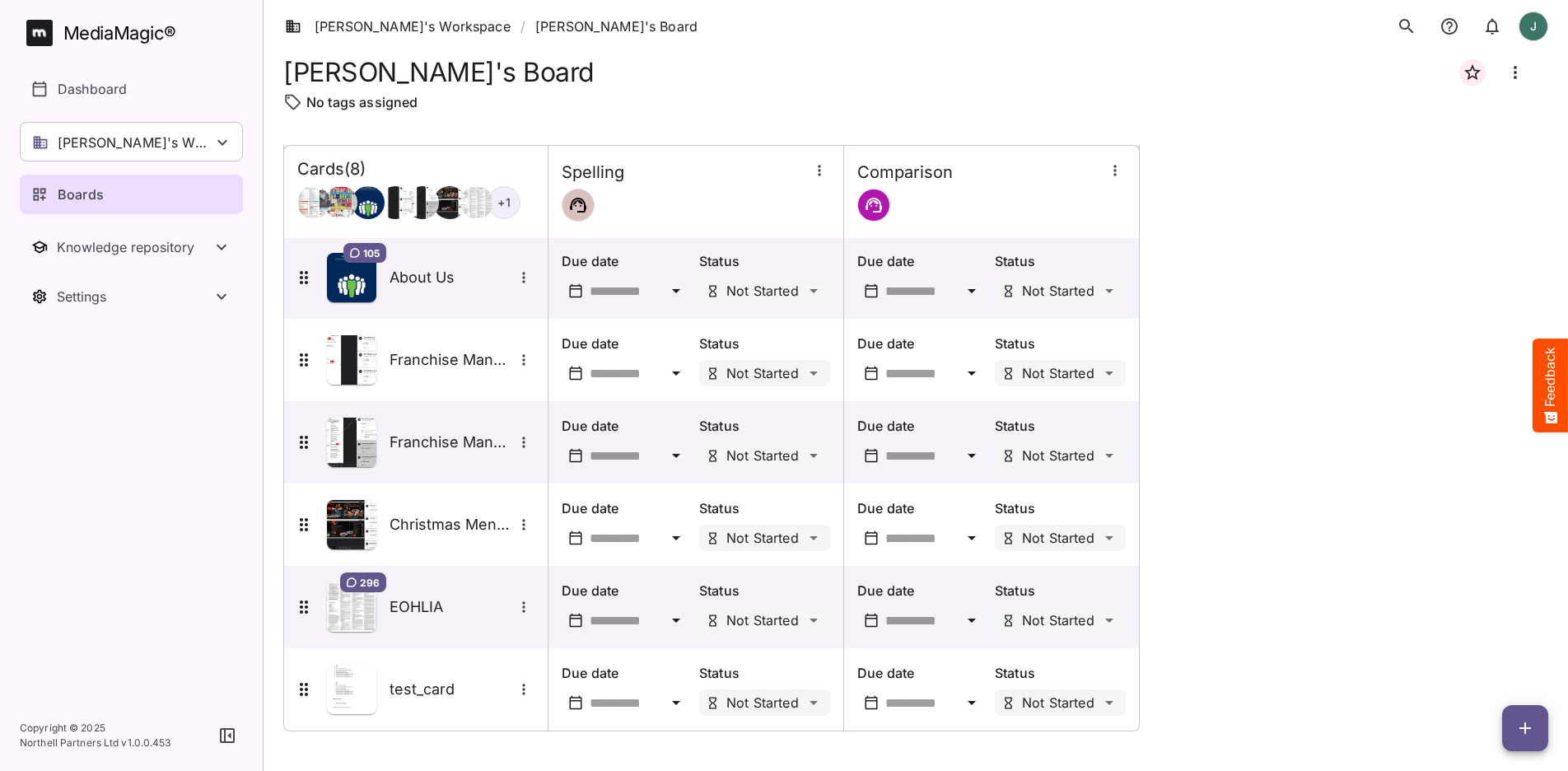
scroll to position [166, 0]
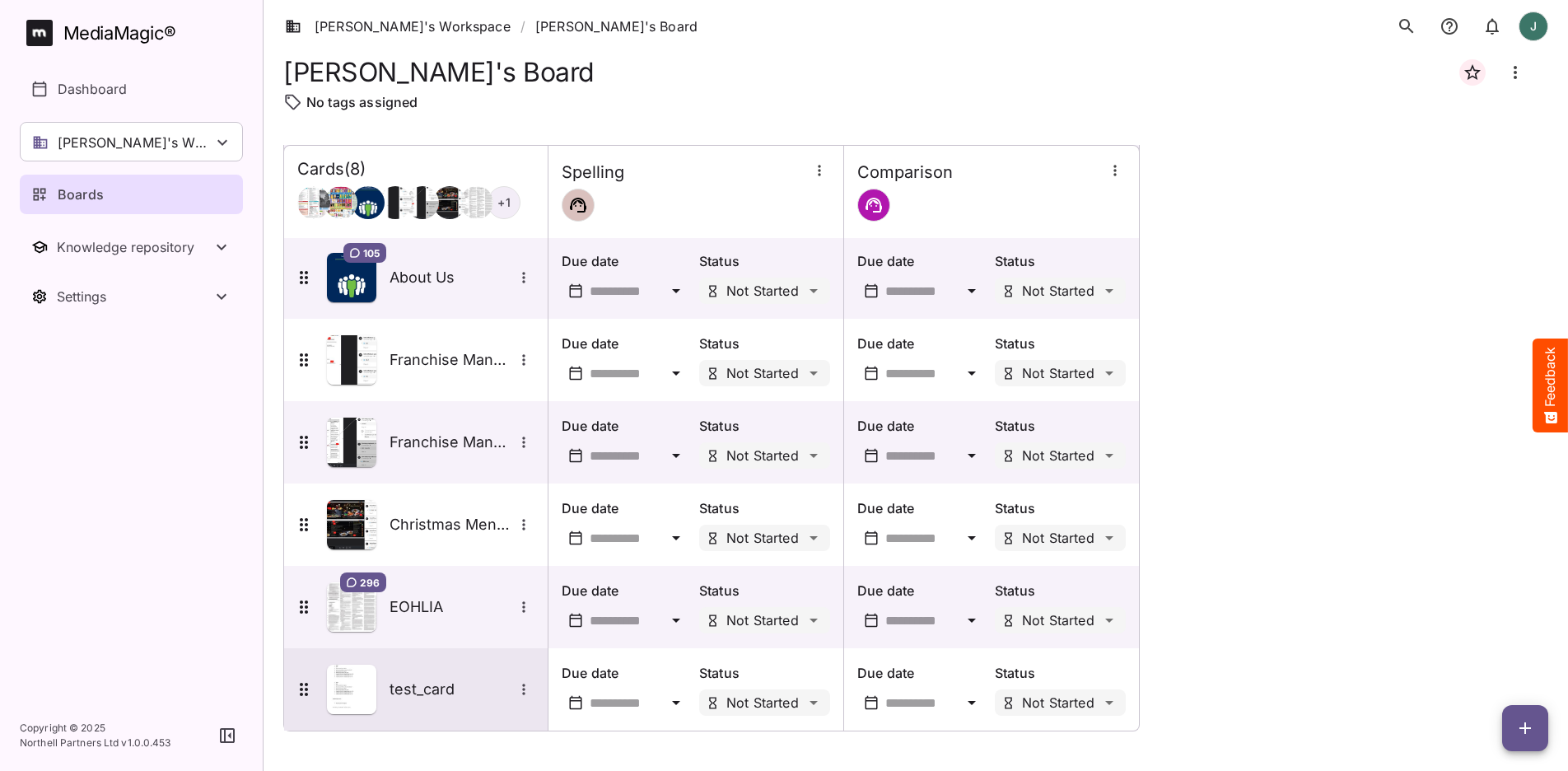
click at [356, 621] on img at bounding box center [352, 689] width 50 height 50
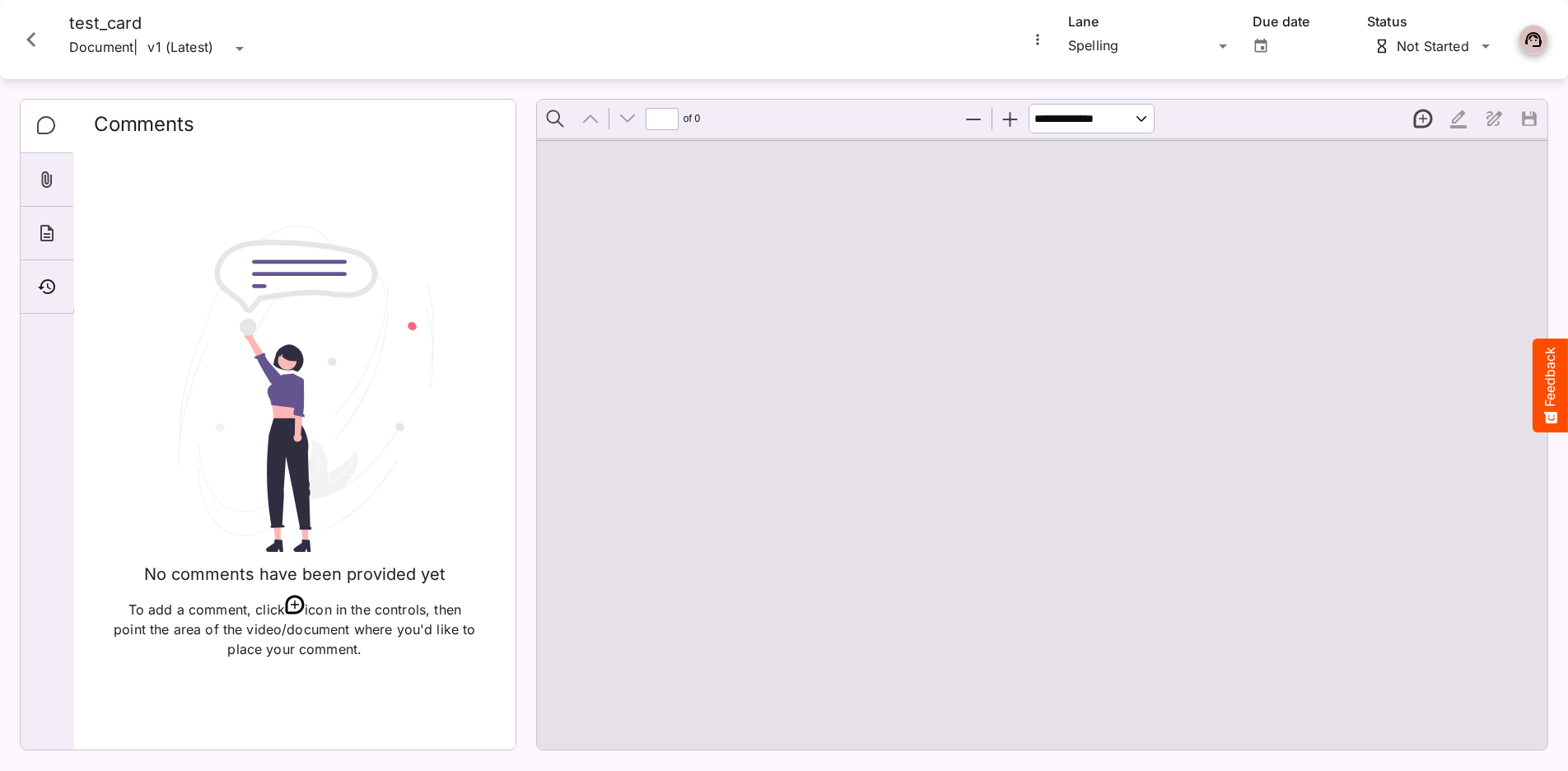
type input "*"
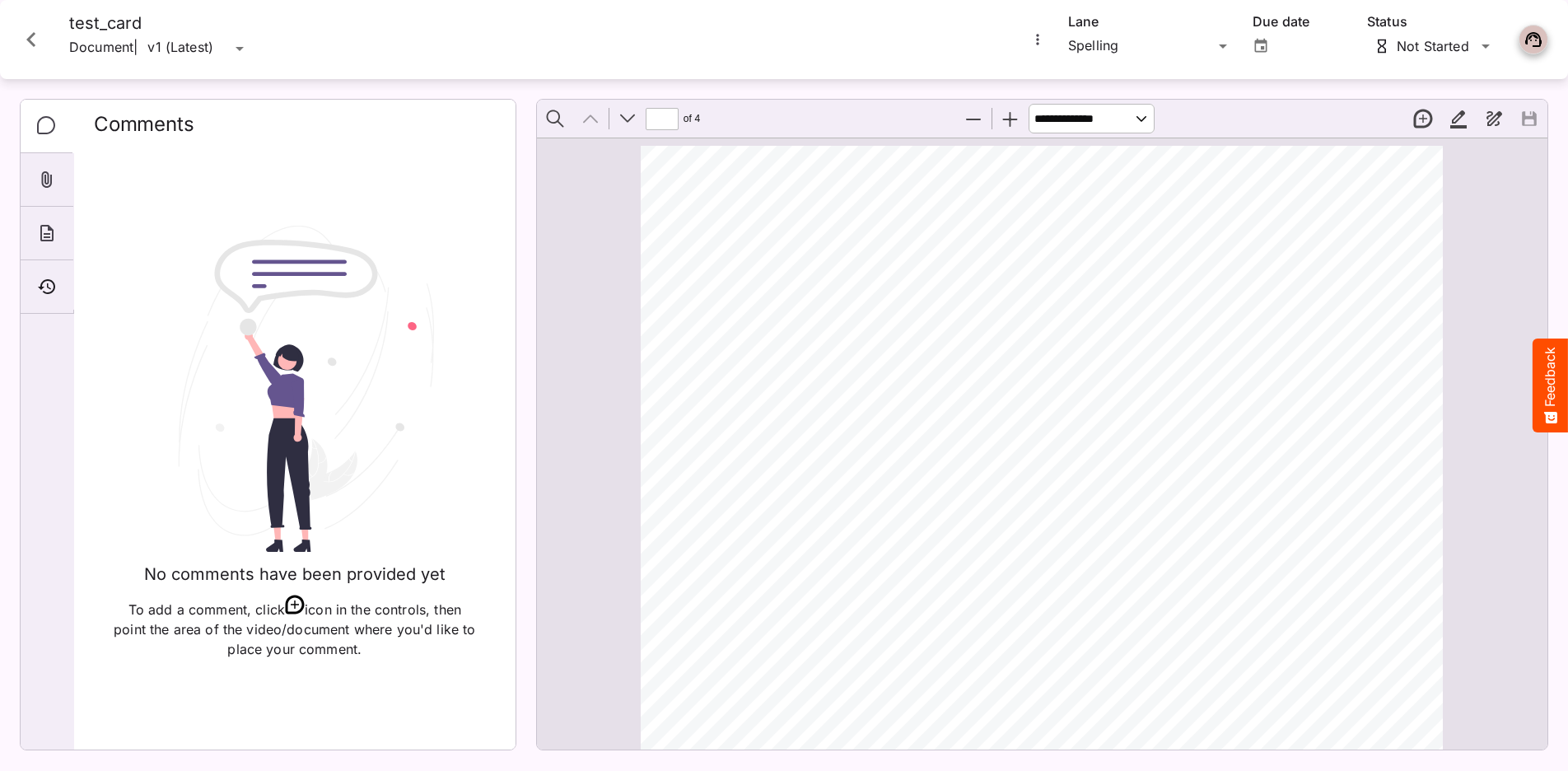
drag, startPoint x: 900, startPoint y: 195, endPoint x: 891, endPoint y: 147, distance: 48.8
click at [900, 193] on div "Bullet points 1. Hello 2. Bye 3. How are you? I am good. 4. How are you? Good, …" at bounding box center [1048, 723] width 817 height 1155
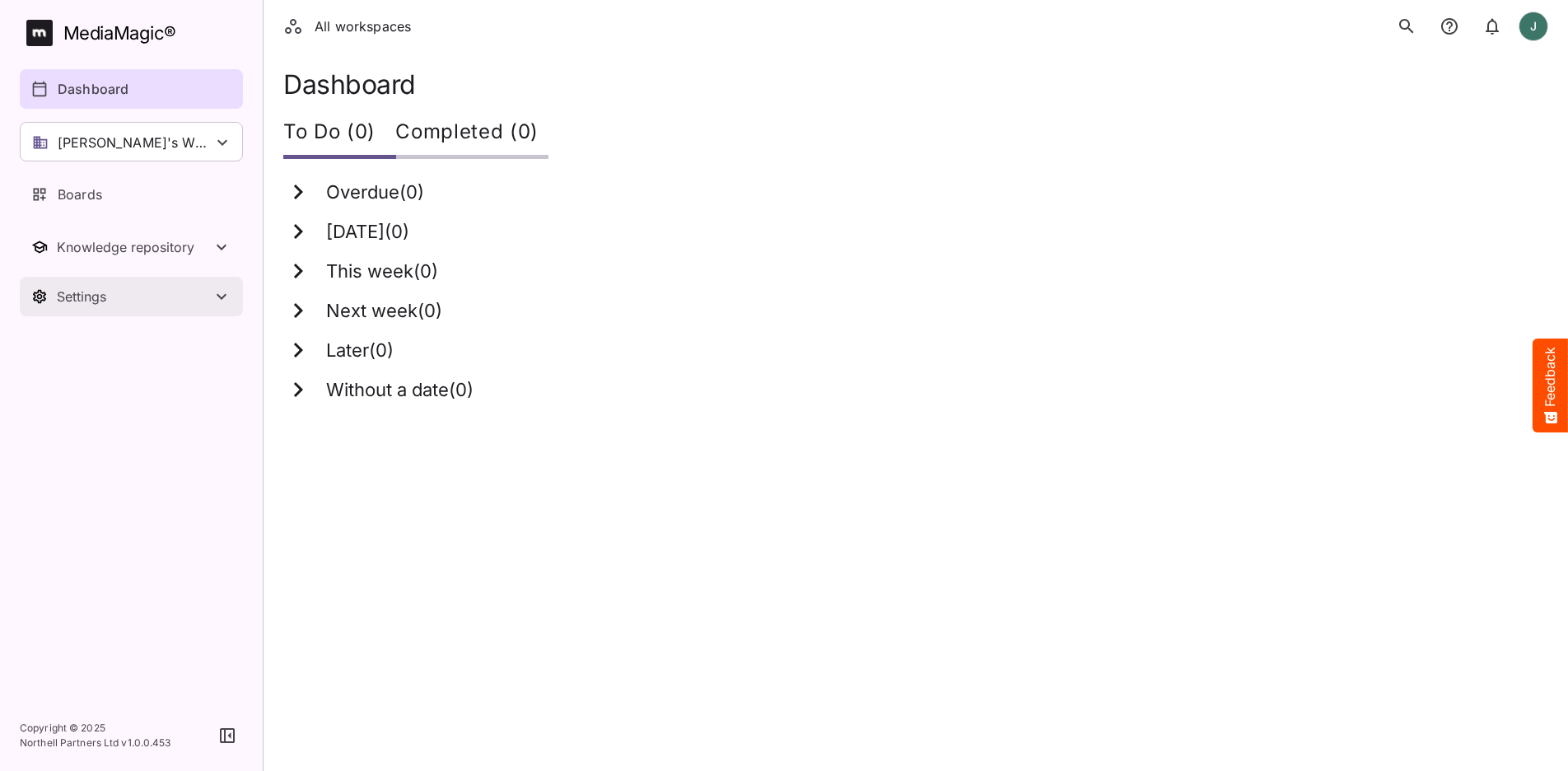
click at [107, 294] on div "Settings" at bounding box center [134, 297] width 154 height 17
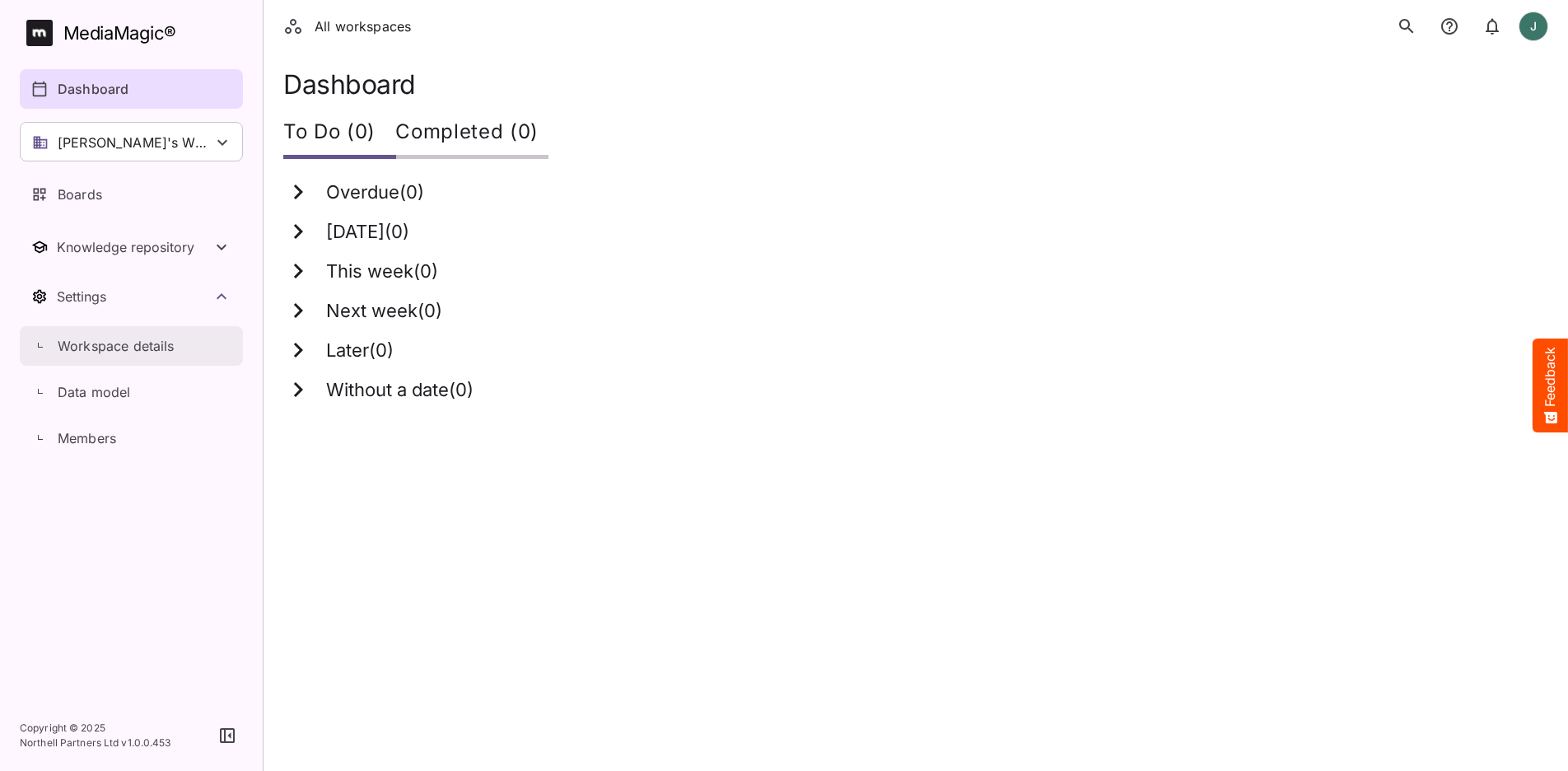
click at [146, 349] on p "Workspace details" at bounding box center [116, 346] width 117 height 20
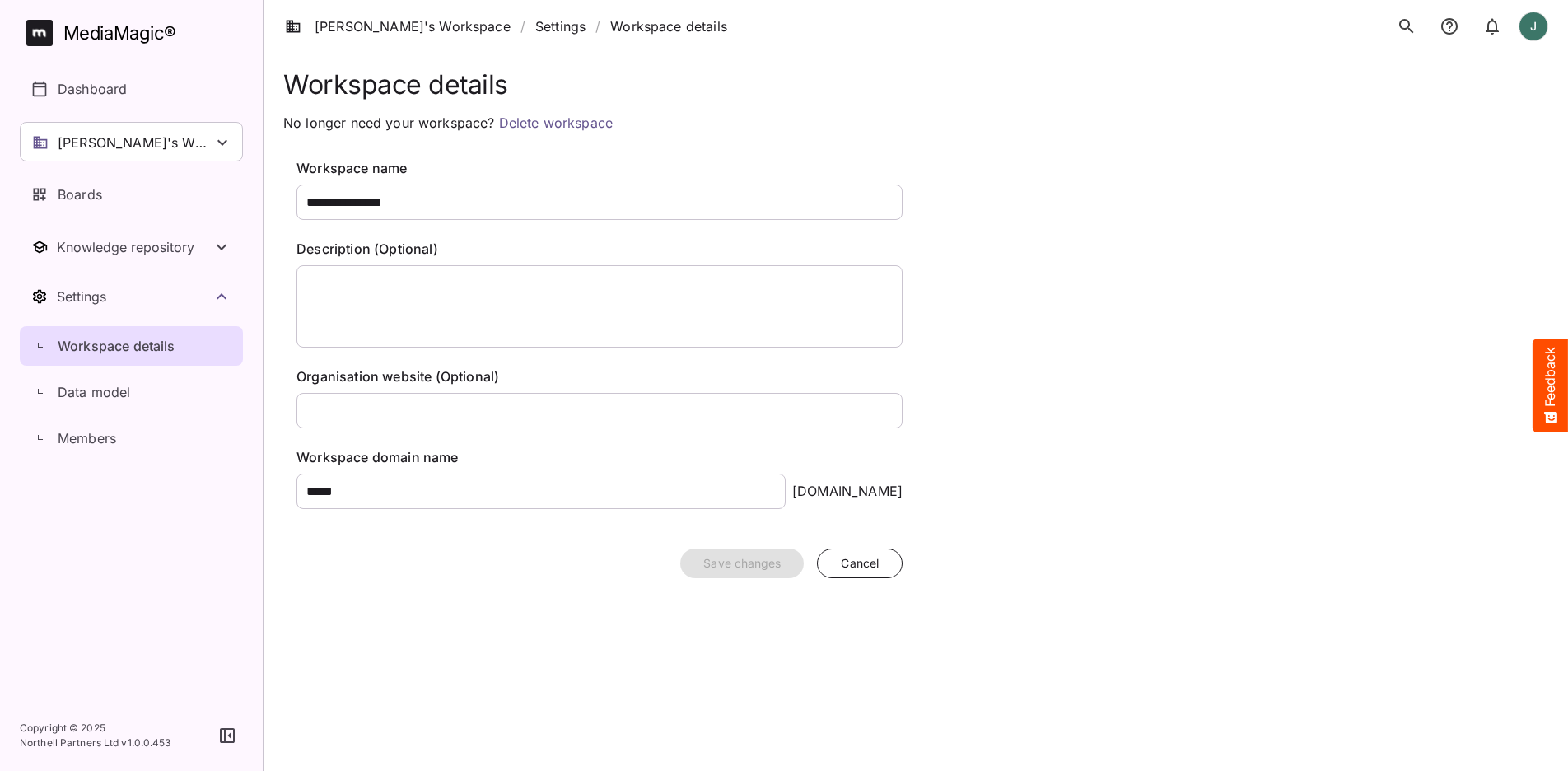
click at [867, 564] on span "Cancel" at bounding box center [860, 564] width 38 height 21
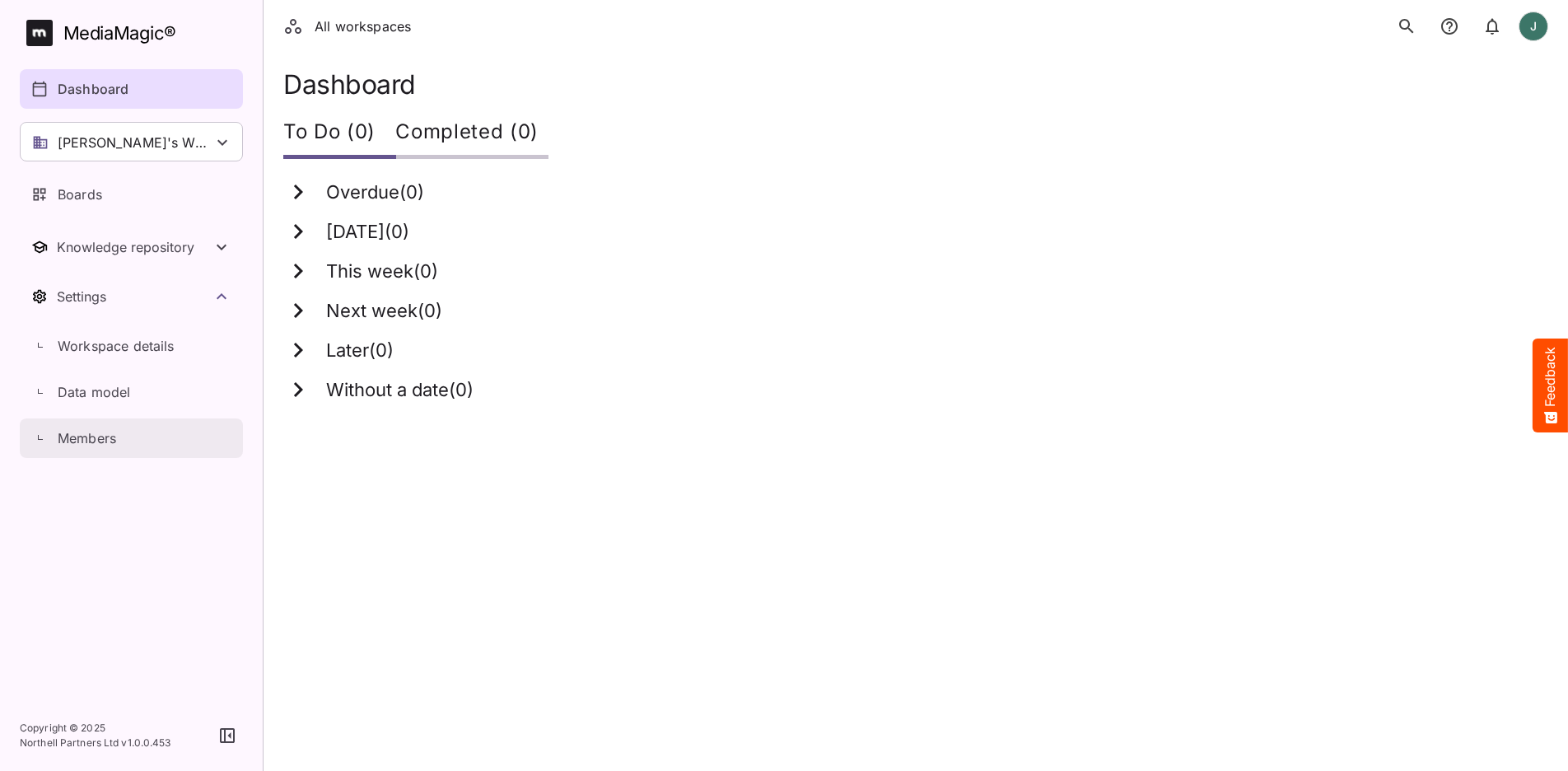
click at [154, 437] on div "Members" at bounding box center [140, 438] width 205 height 20
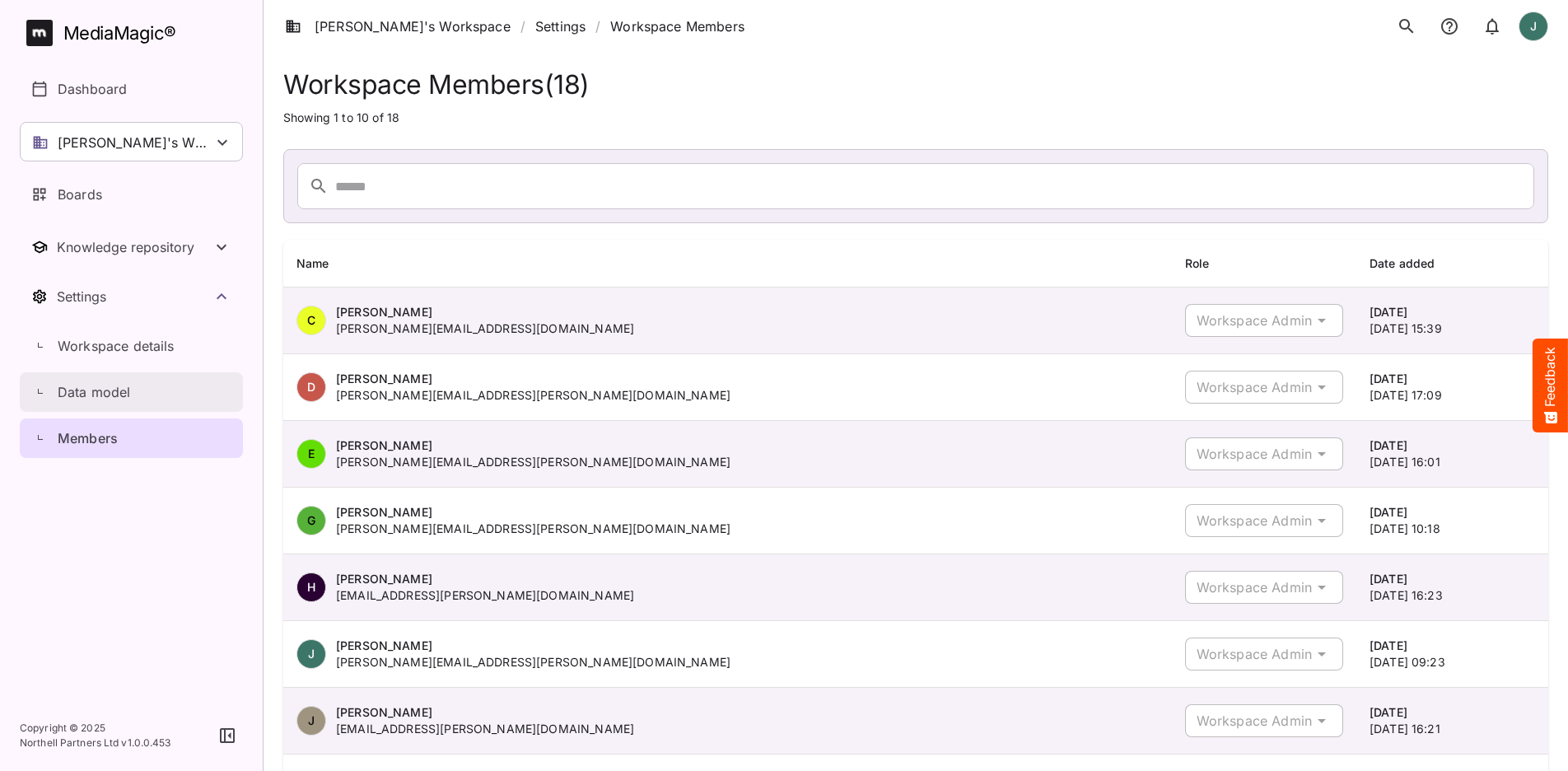
click at [144, 402] on link "Data model" at bounding box center [131, 393] width 223 height 40
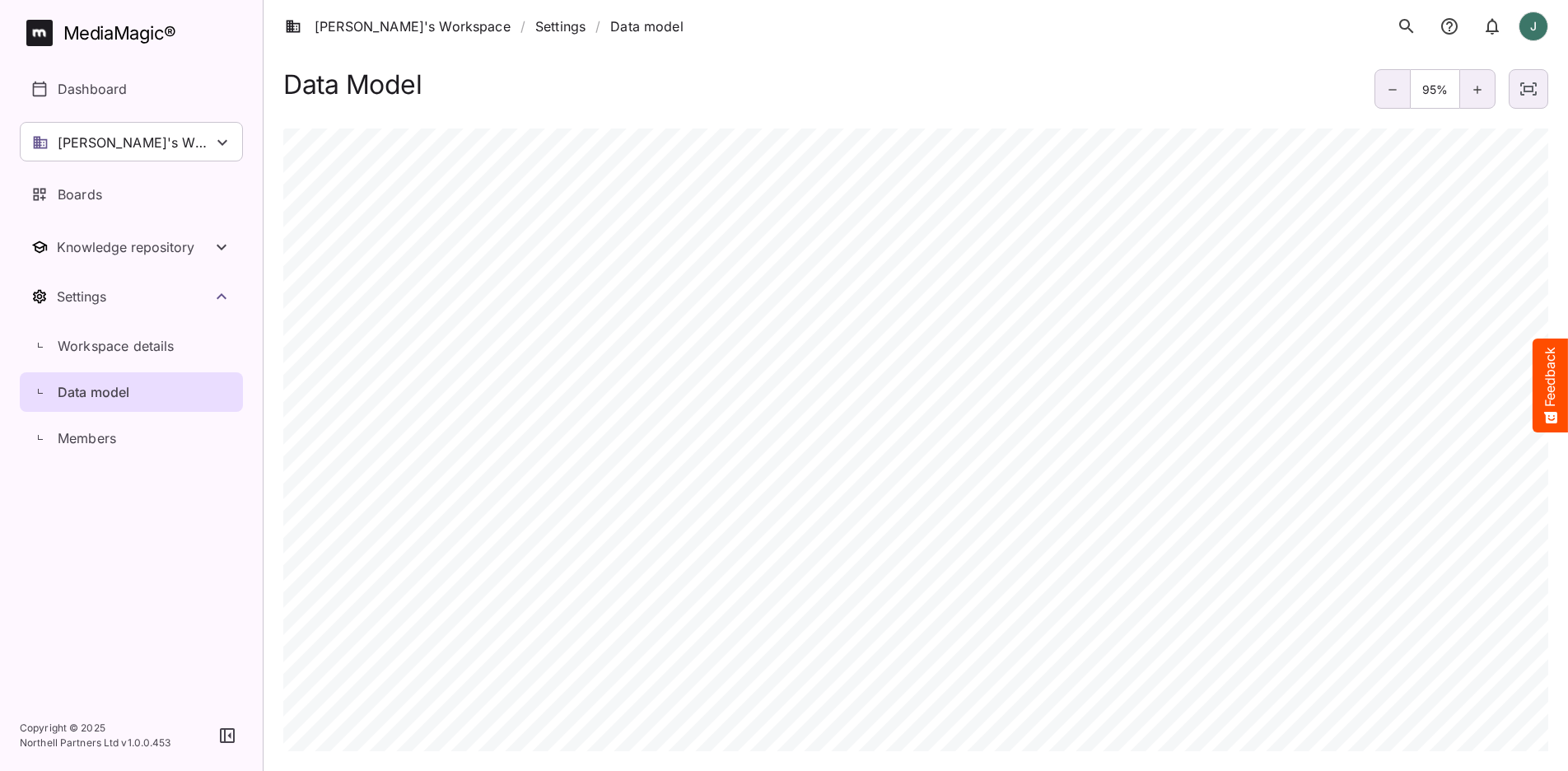
click at [147, 367] on div "Workspace details" at bounding box center [131, 346] width 223 height 46
click at [151, 357] on link "Workspace details" at bounding box center [131, 346] width 223 height 40
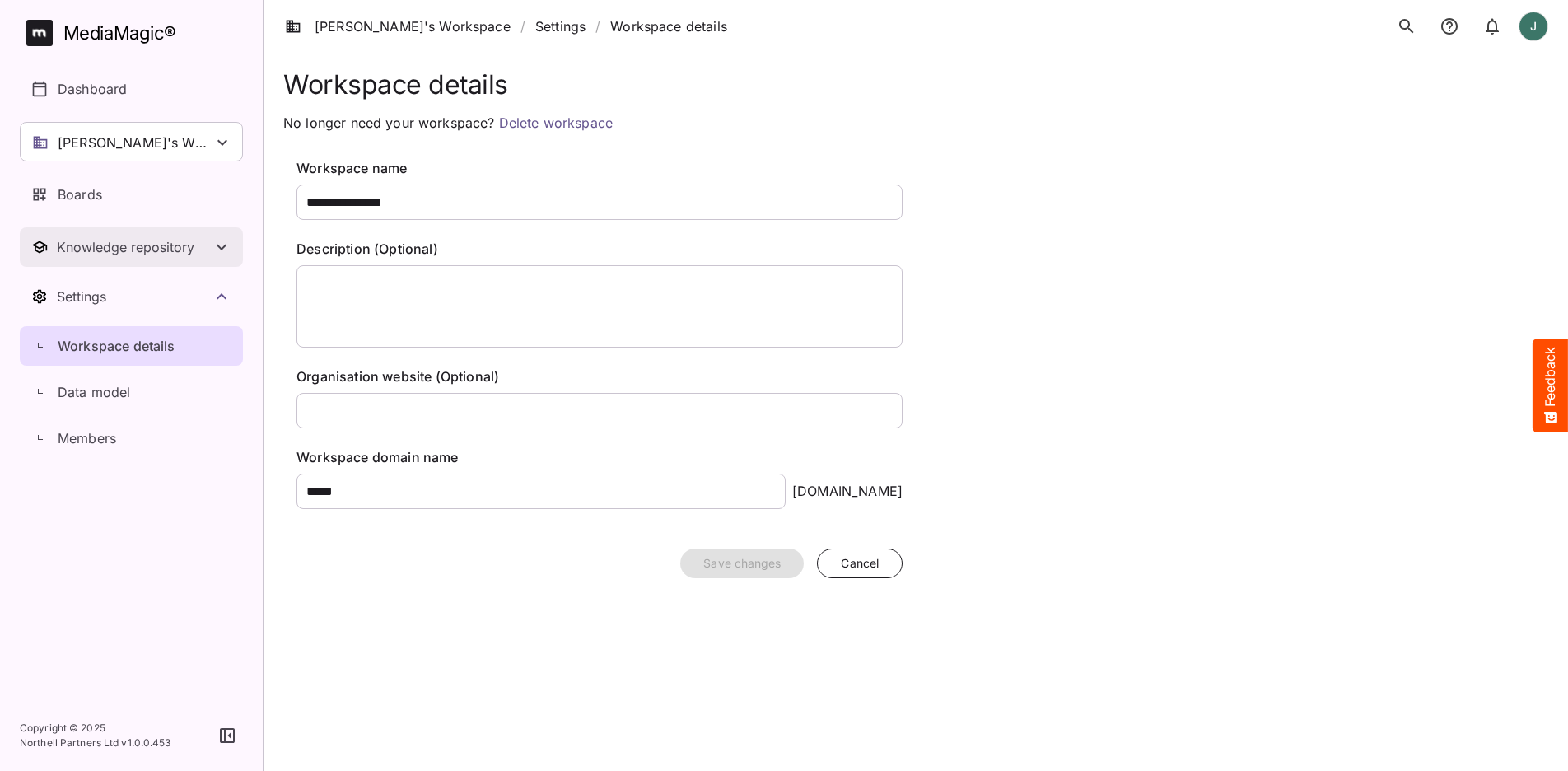
click at [128, 258] on button "Knowledge repository" at bounding box center [131, 247] width 223 height 40
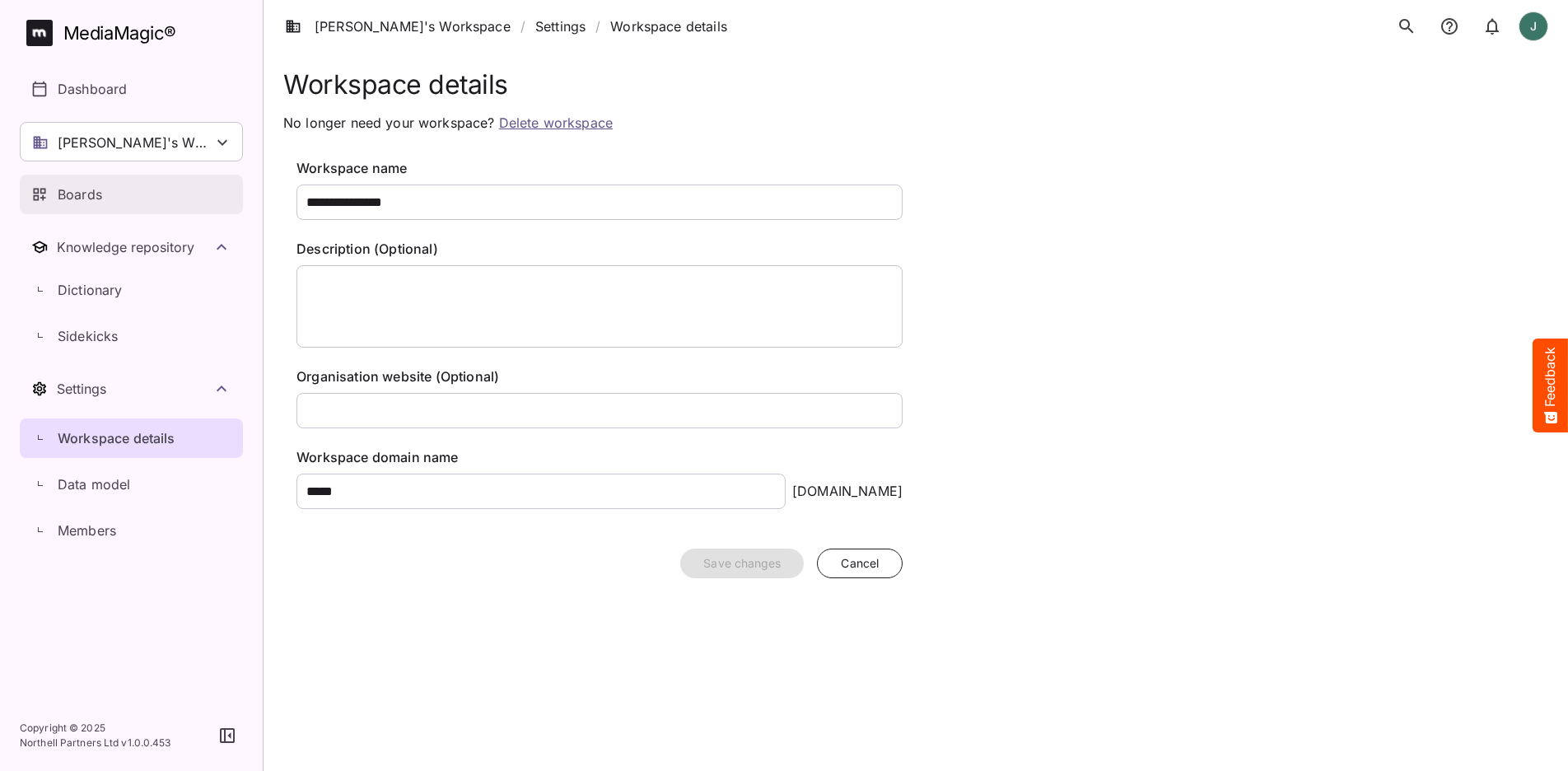
click at [131, 195] on div "Boards" at bounding box center [132, 194] width 202 height 20
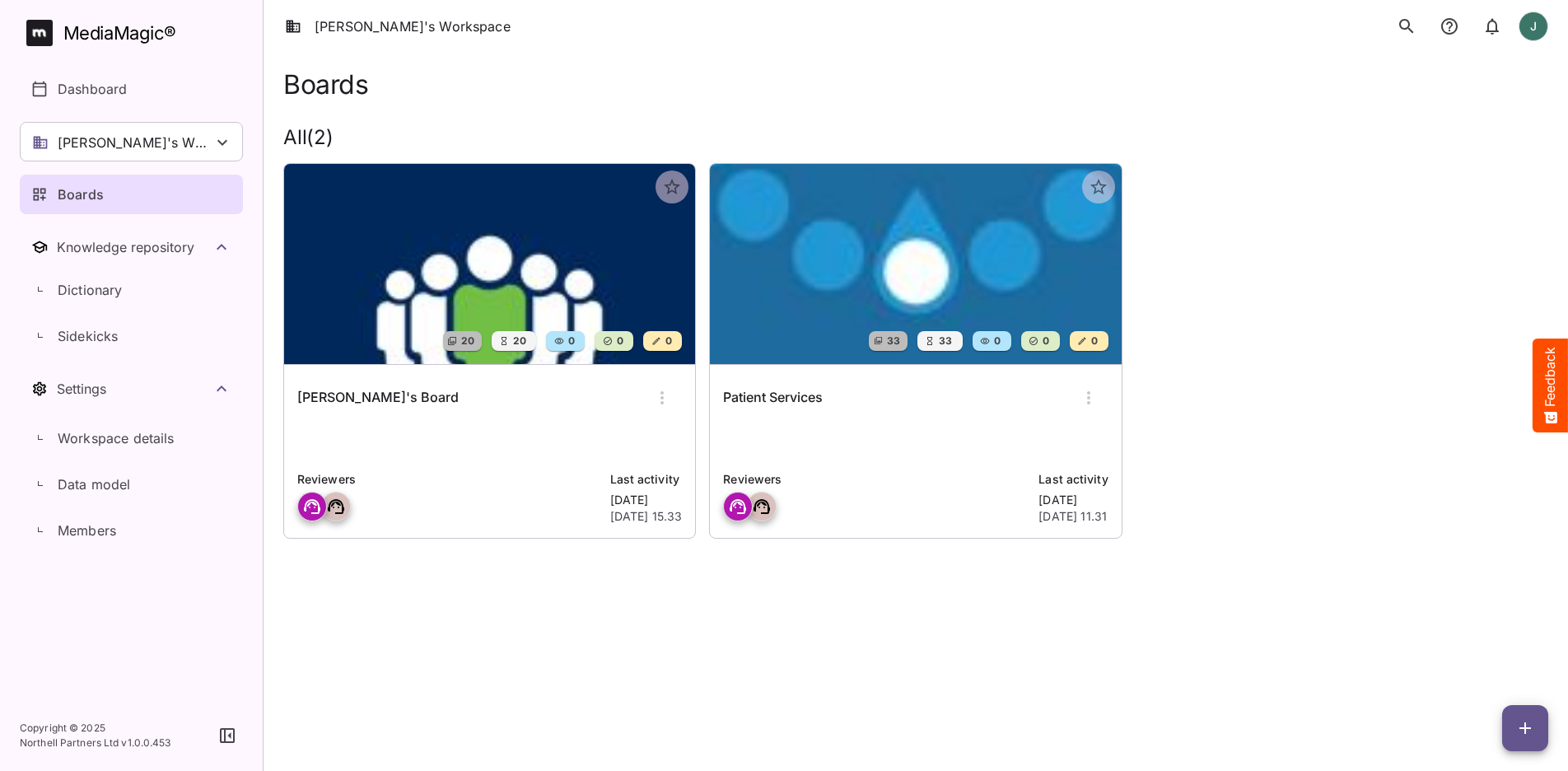
click at [1186, 154] on div "20 20 0 0 0 John's Board Reviewers Last activity Today 14th Oct 2025, 15.33 33 …" at bounding box center [909, 344] width 1278 height 388
click at [637, 285] on img at bounding box center [489, 264] width 411 height 200
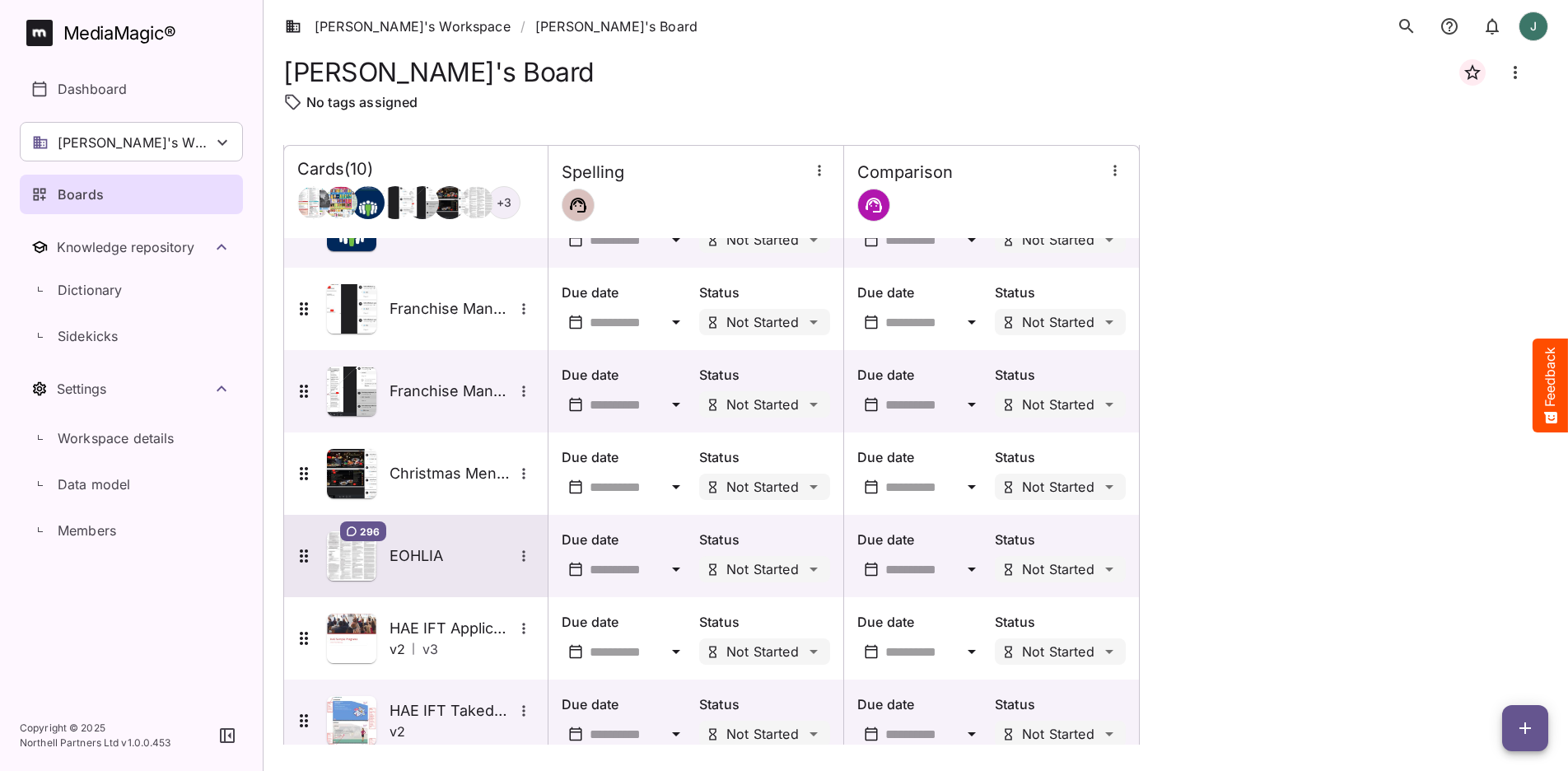
click at [358, 559] on img at bounding box center [352, 556] width 50 height 50
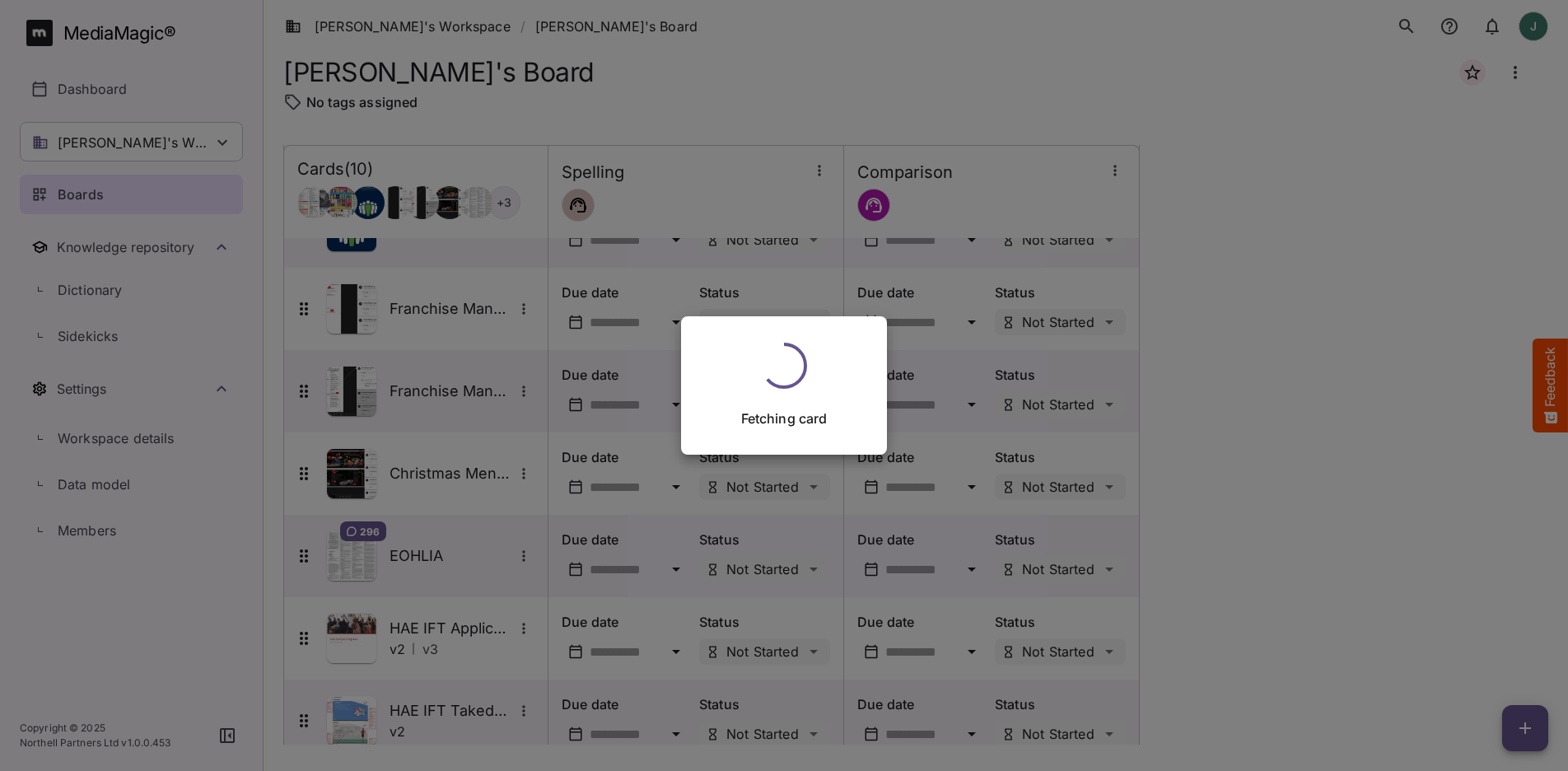
scroll to position [218, 0]
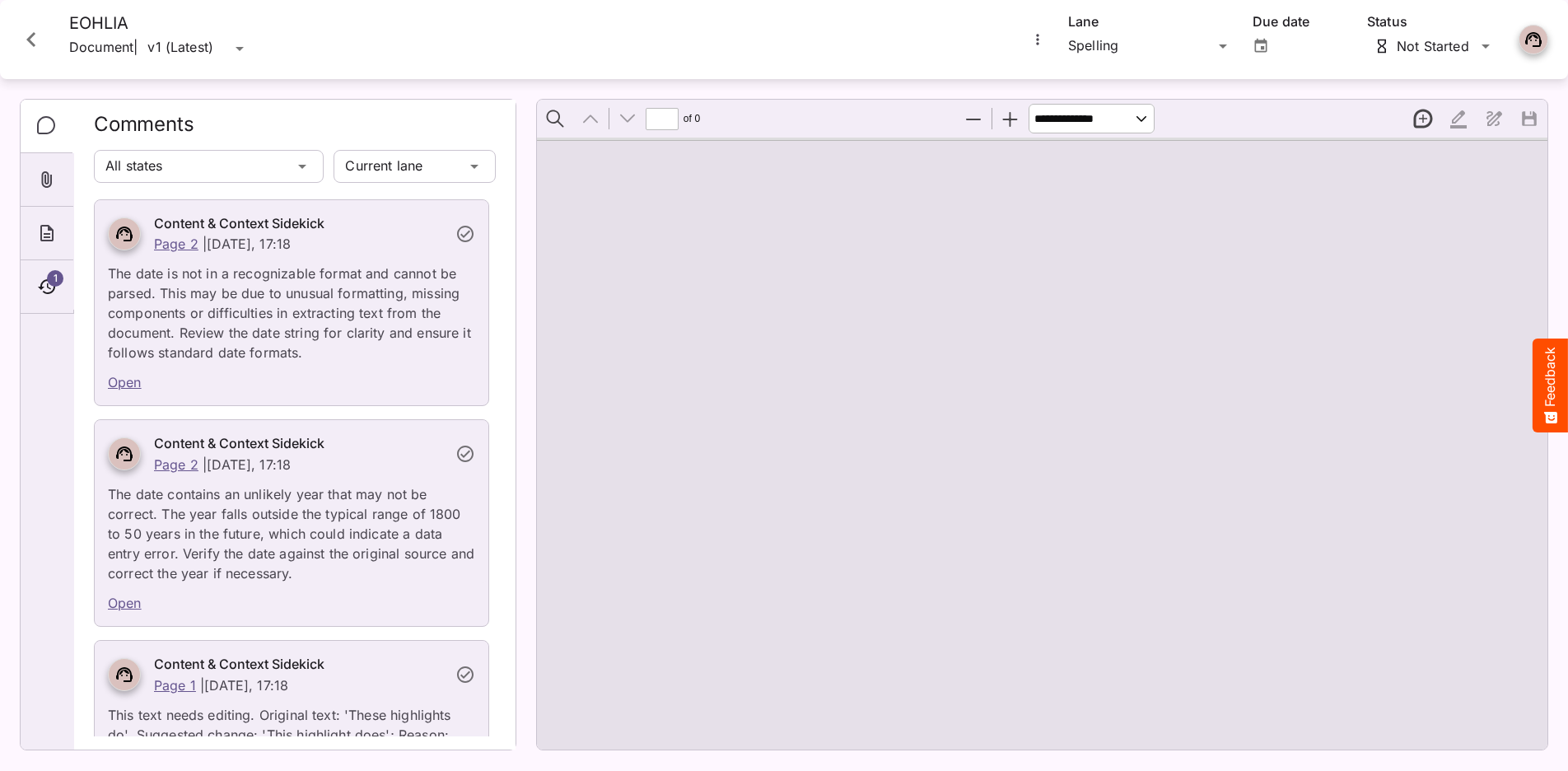
type input "*"
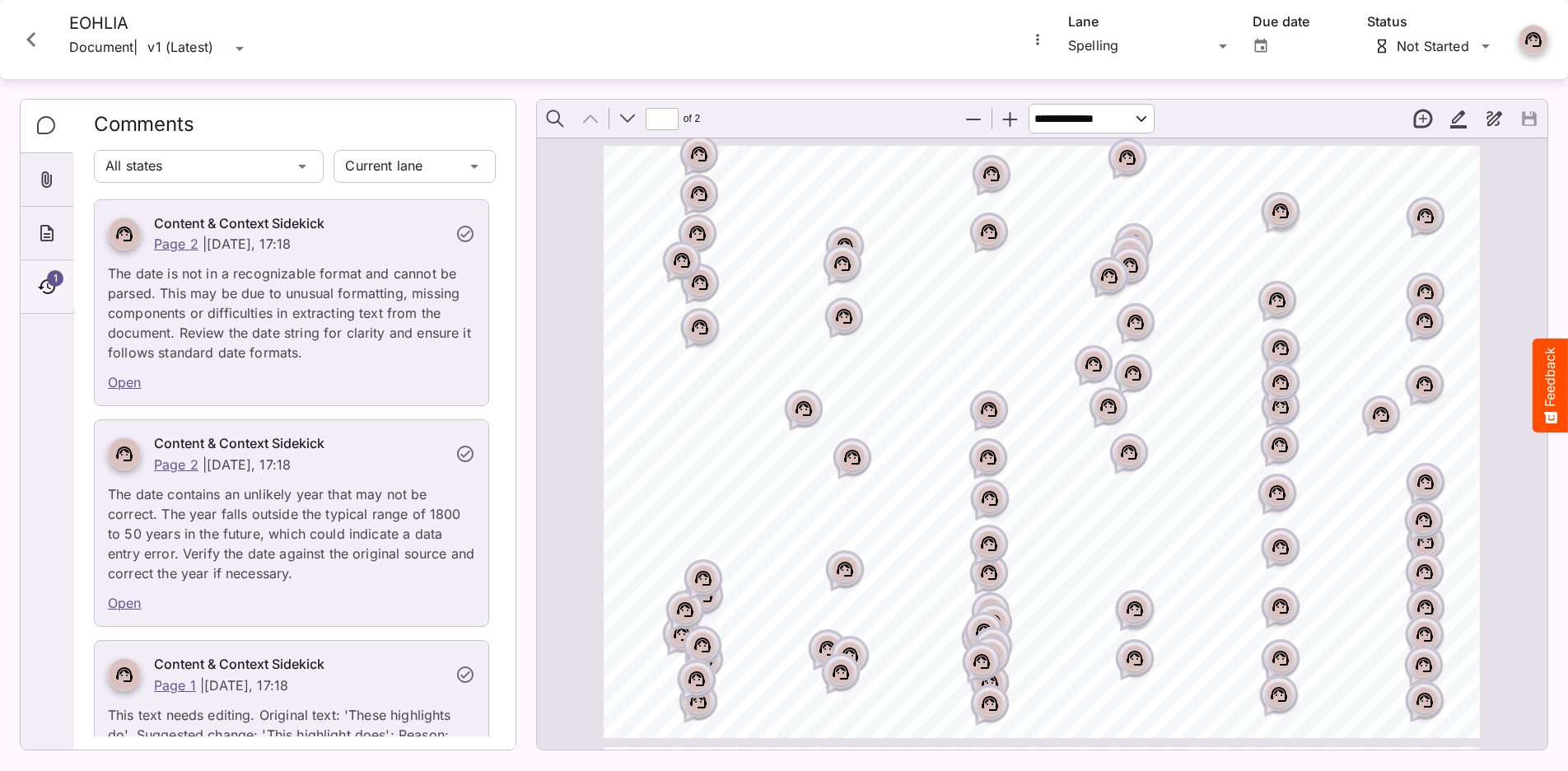
click at [56, 281] on span "1" at bounding box center [55, 278] width 17 height 17
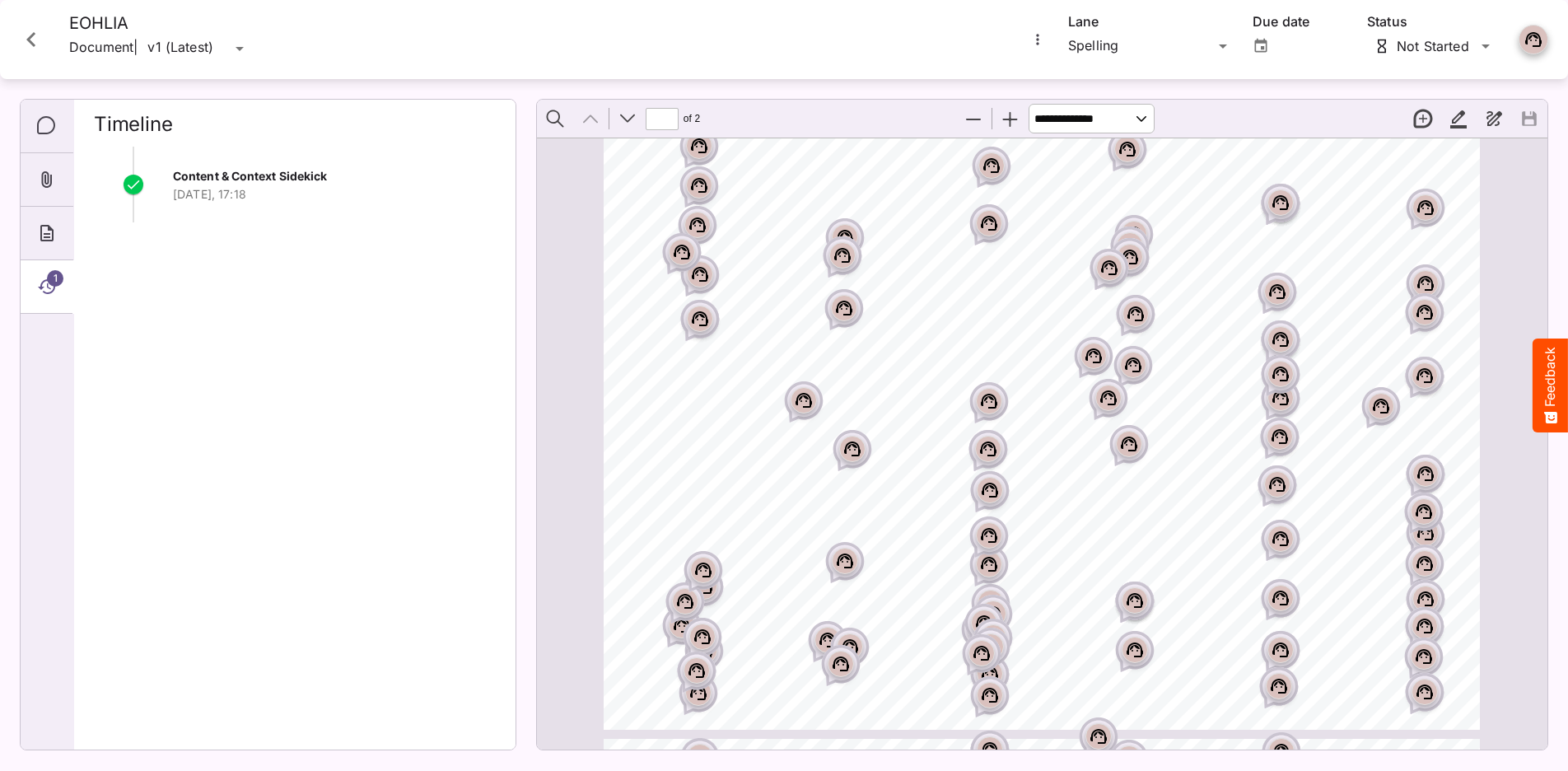
drag, startPoint x: 236, startPoint y: 192, endPoint x: 199, endPoint y: 202, distance: 38.3
click at [177, 196] on p "Yesterday, 17:18" at bounding box center [334, 194] width 323 height 17
click at [42, 45] on icon "Close card" at bounding box center [31, 40] width 30 height 30
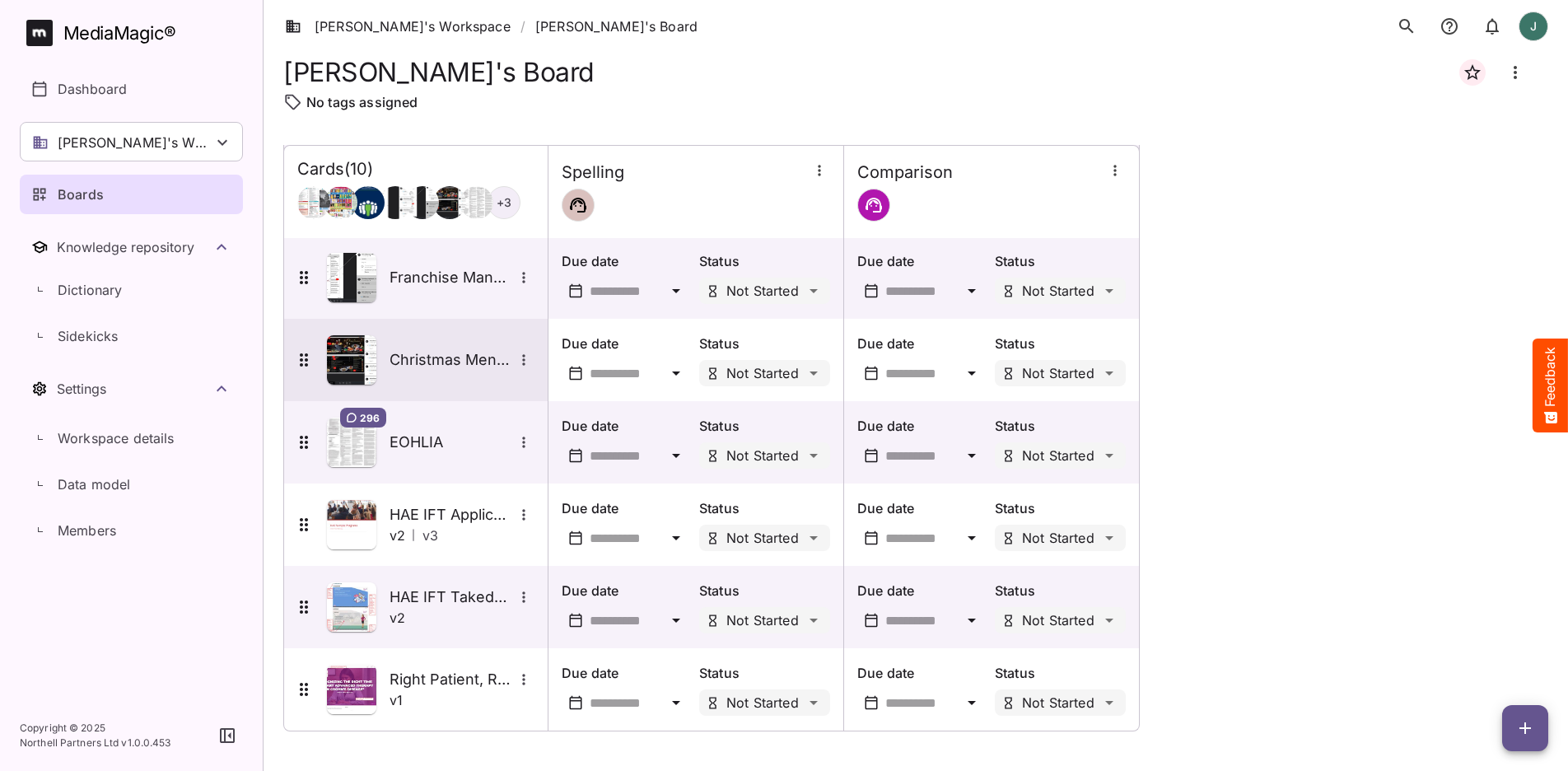
scroll to position [331, 0]
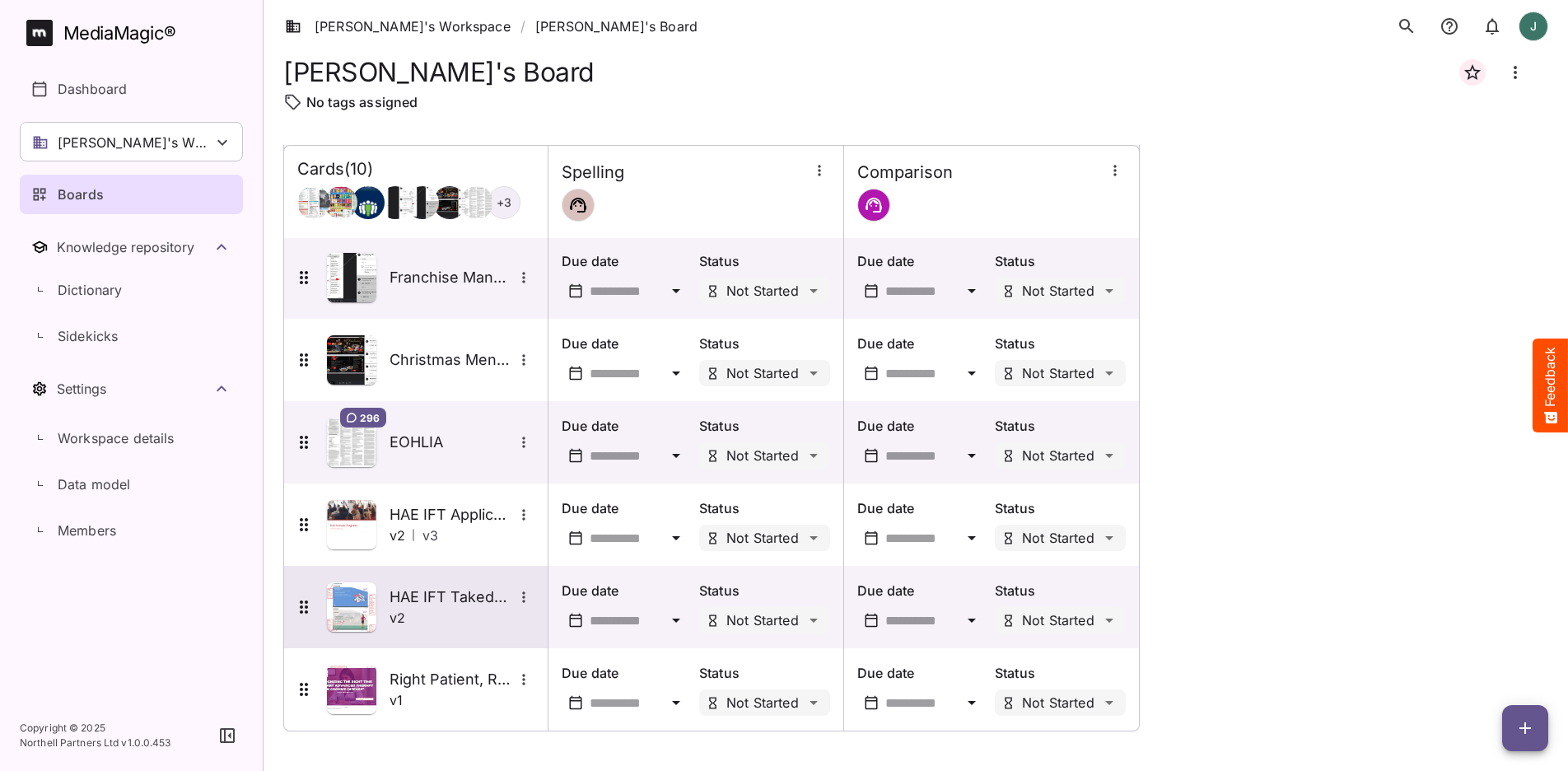
click at [361, 607] on img at bounding box center [352, 607] width 50 height 50
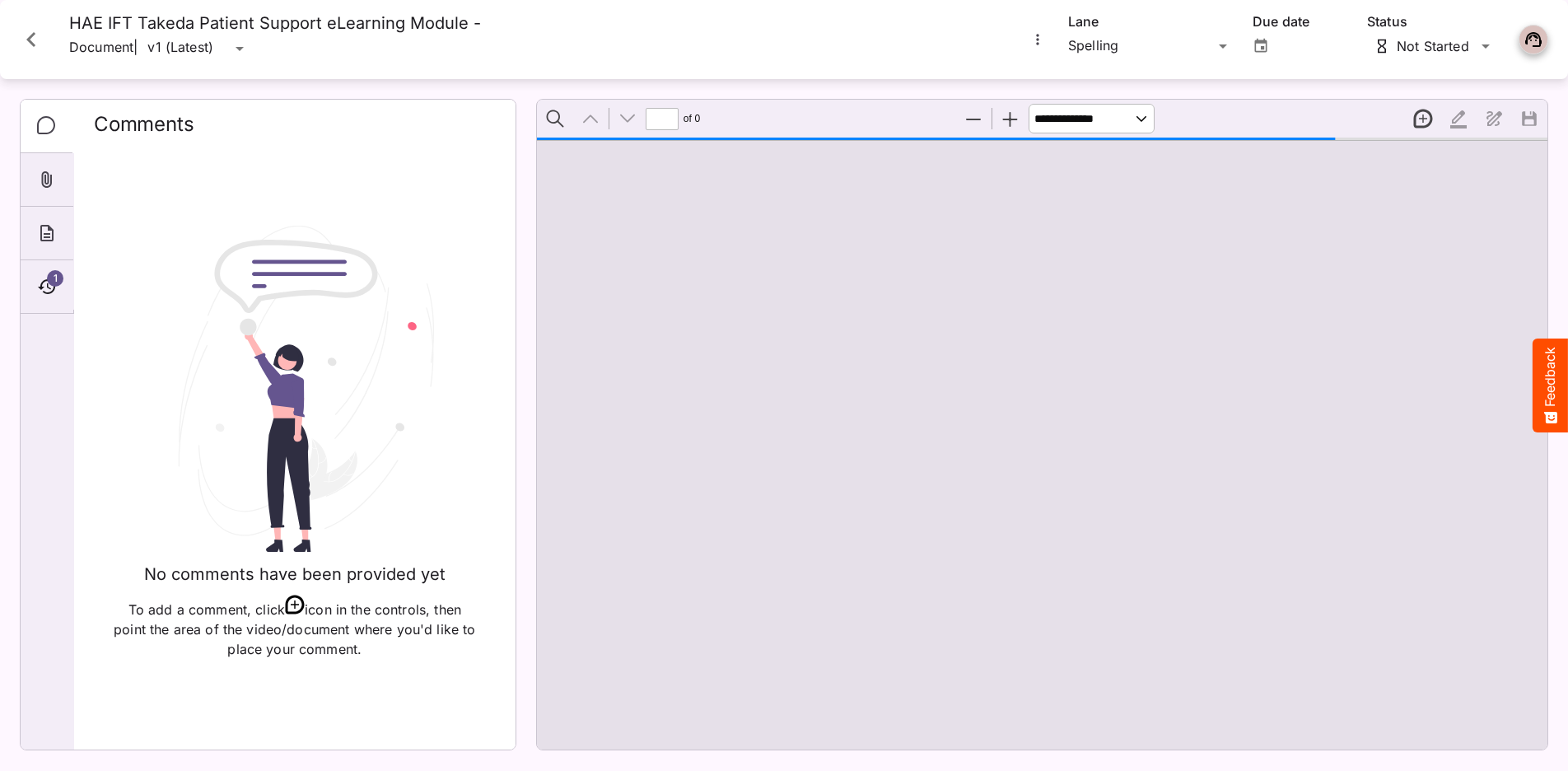
type input "*"
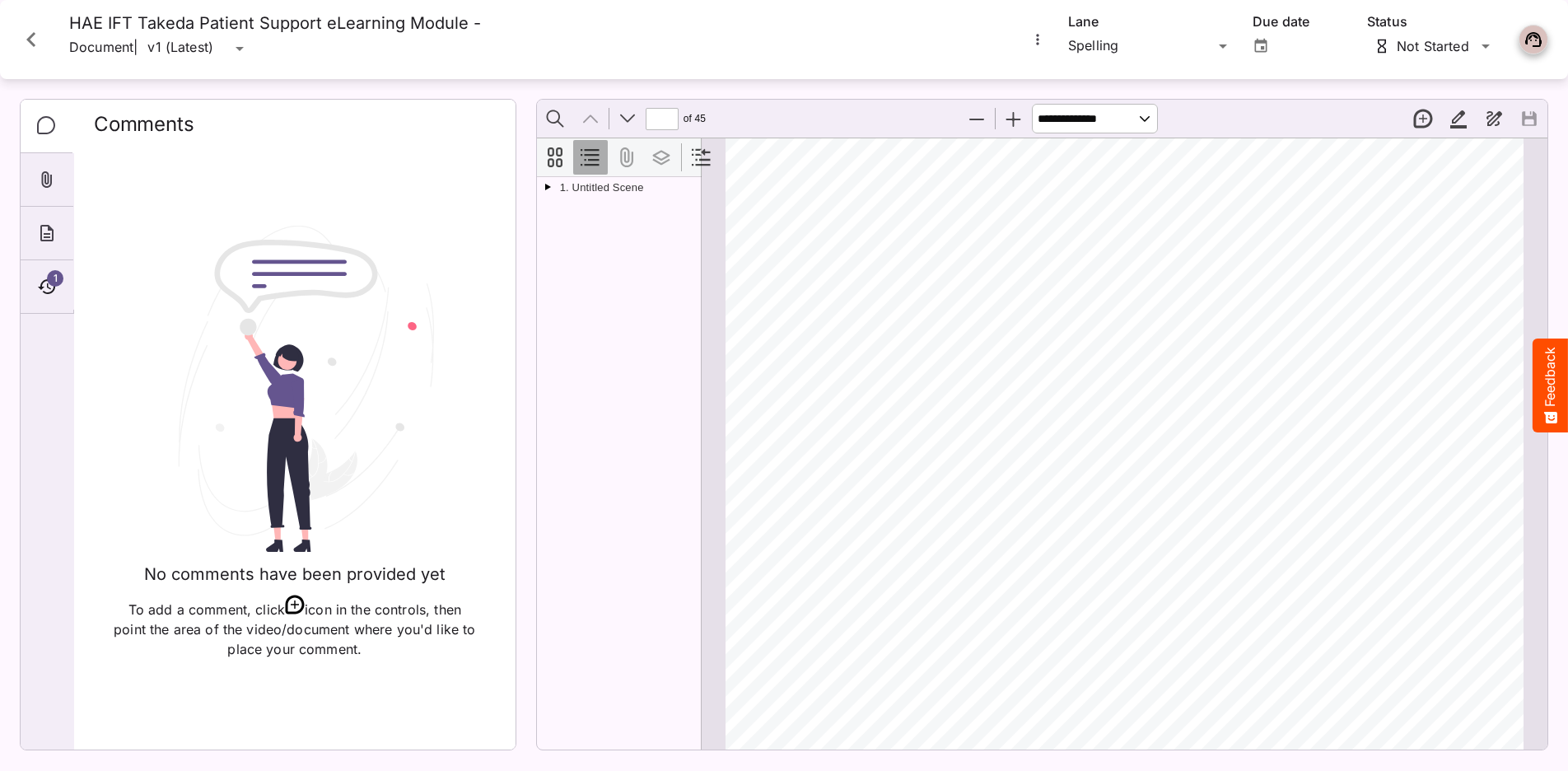
click at [42, 42] on icon "Close card" at bounding box center [31, 40] width 30 height 30
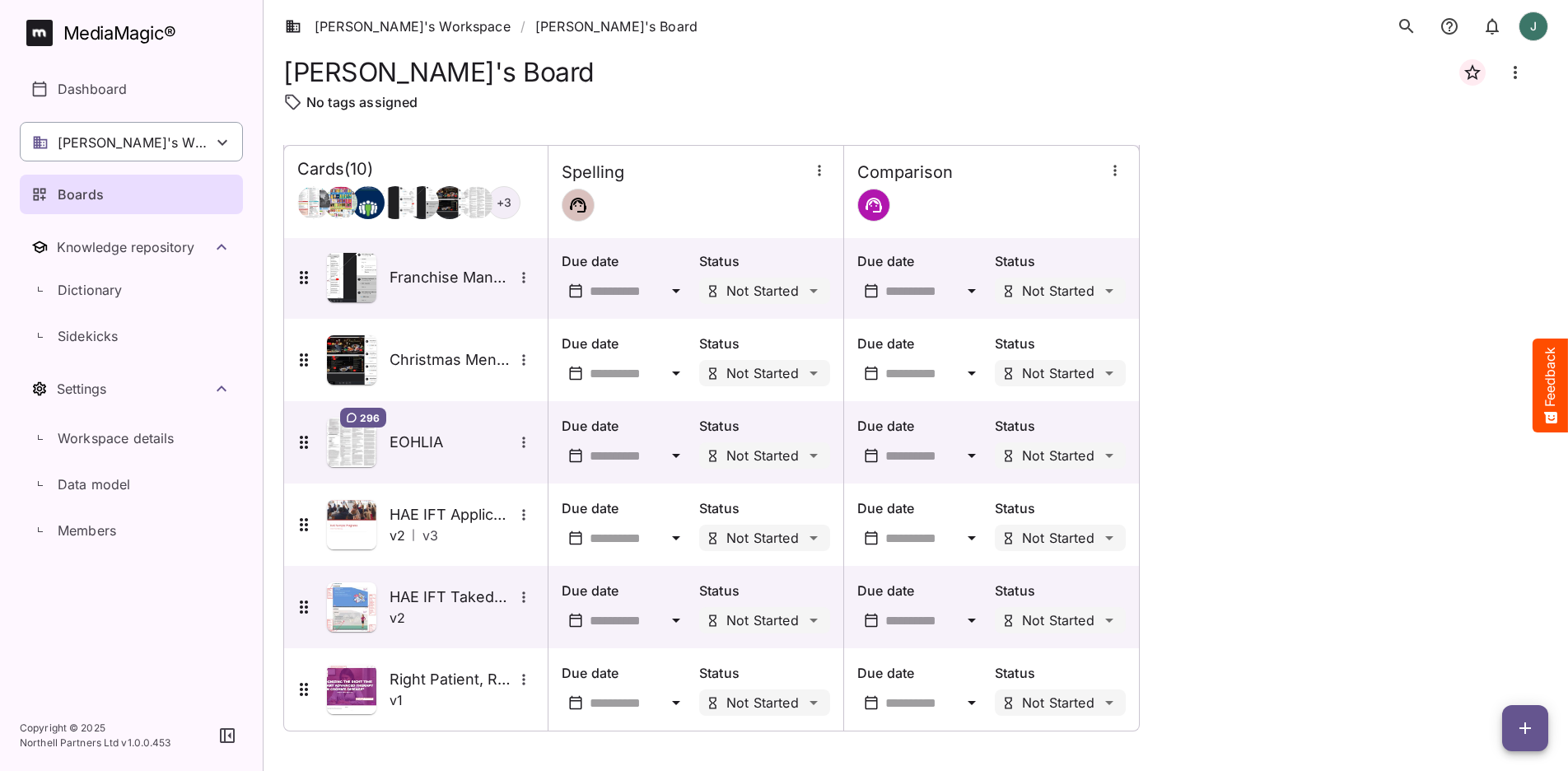
click at [181, 156] on div "[PERSON_NAME]'s Workspace" at bounding box center [131, 142] width 223 height 40
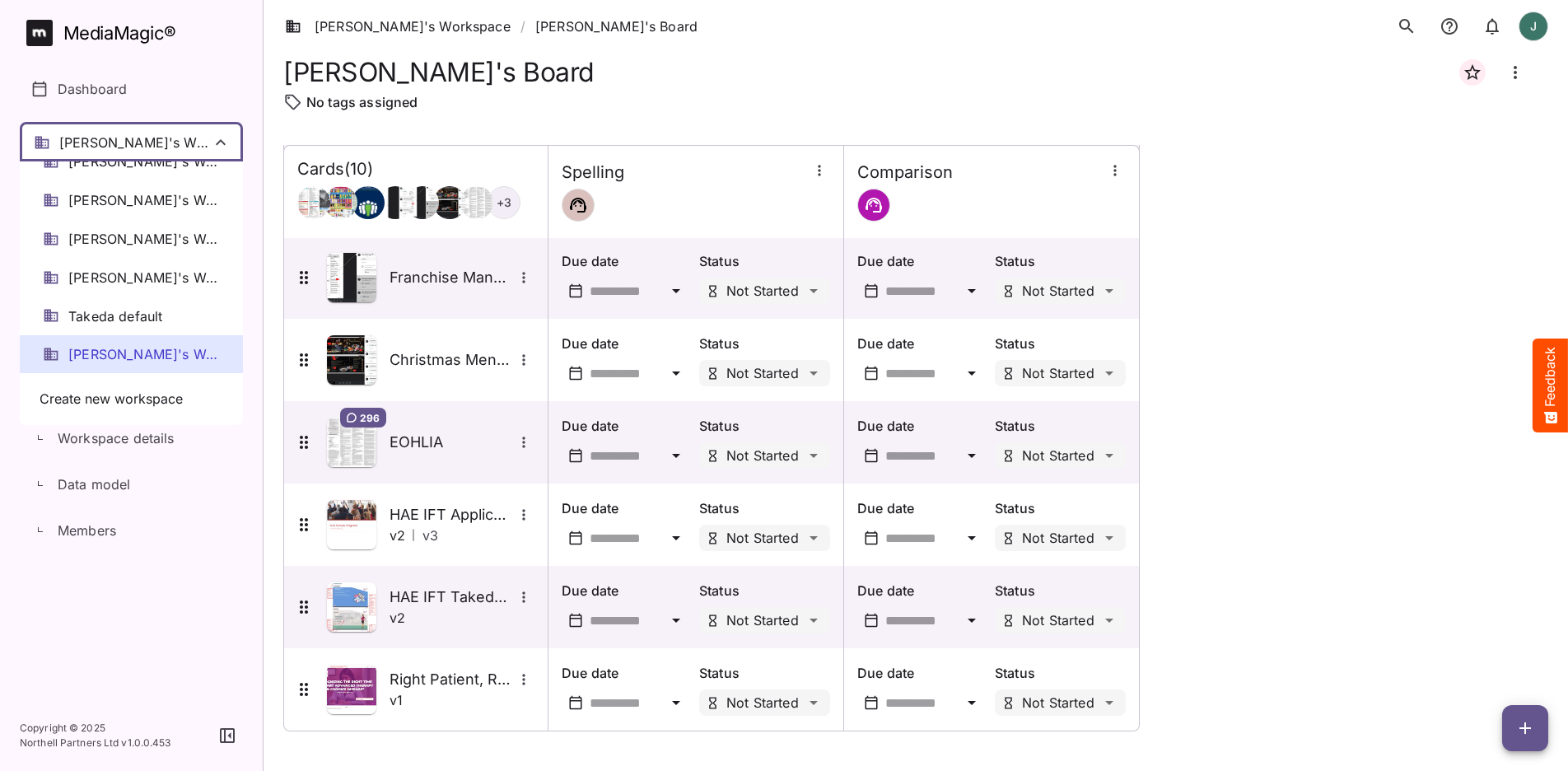
scroll to position [17, 0]
click at [154, 361] on span "[PERSON_NAME]'s Workspace" at bounding box center [144, 356] width 151 height 19
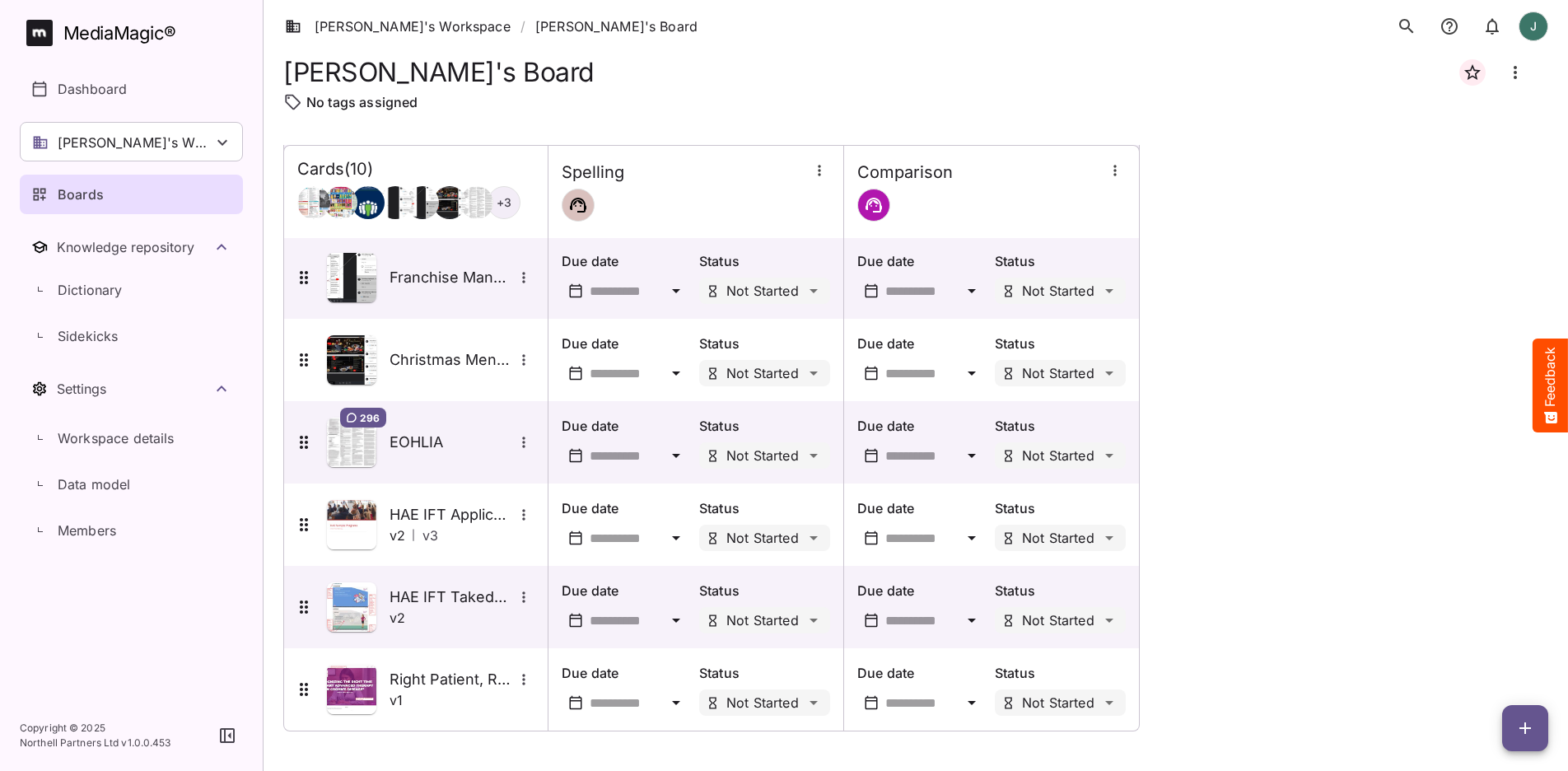
click at [158, 195] on div "Boards" at bounding box center [132, 194] width 202 height 20
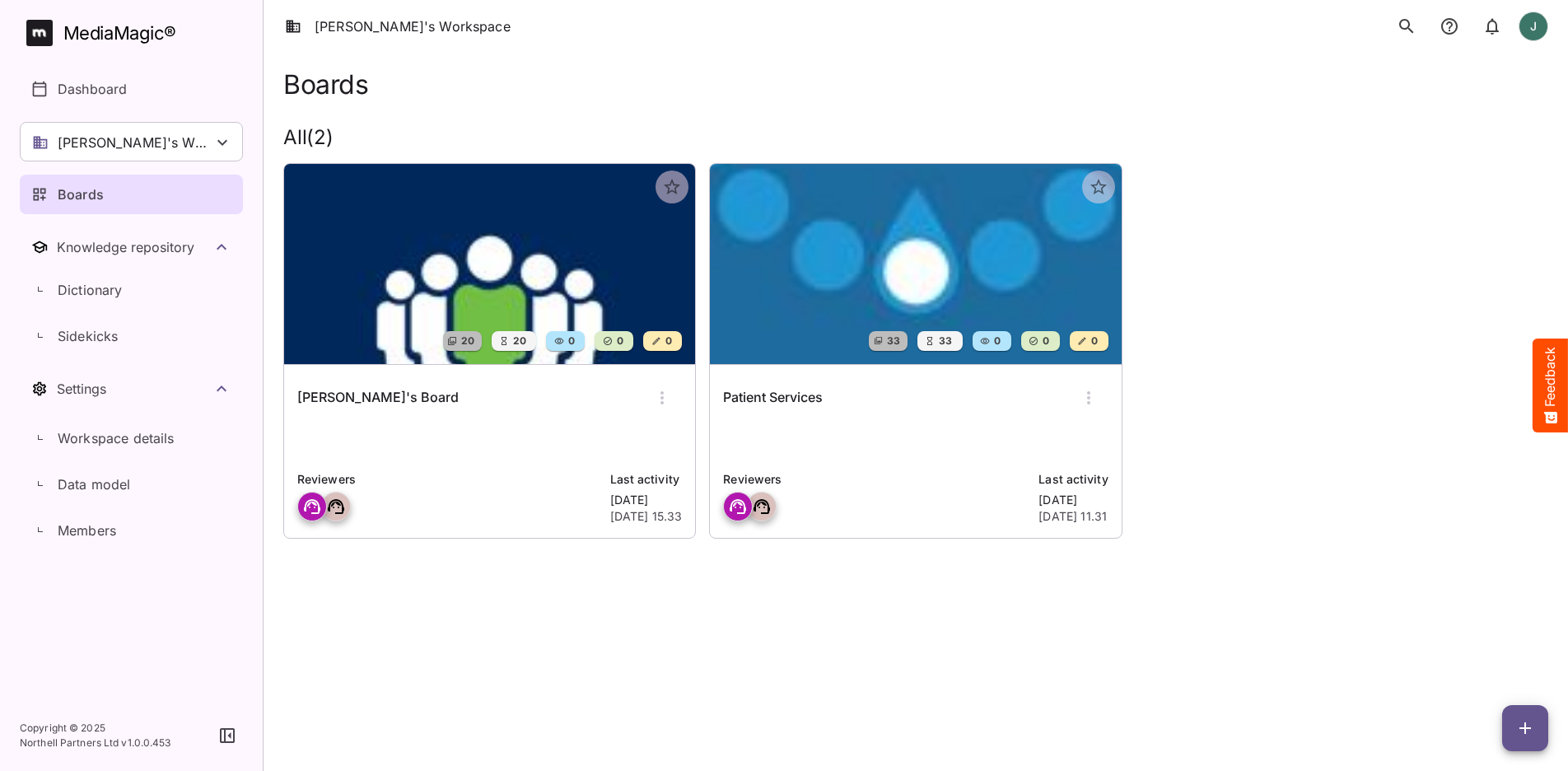
click at [473, 280] on img at bounding box center [489, 264] width 411 height 200
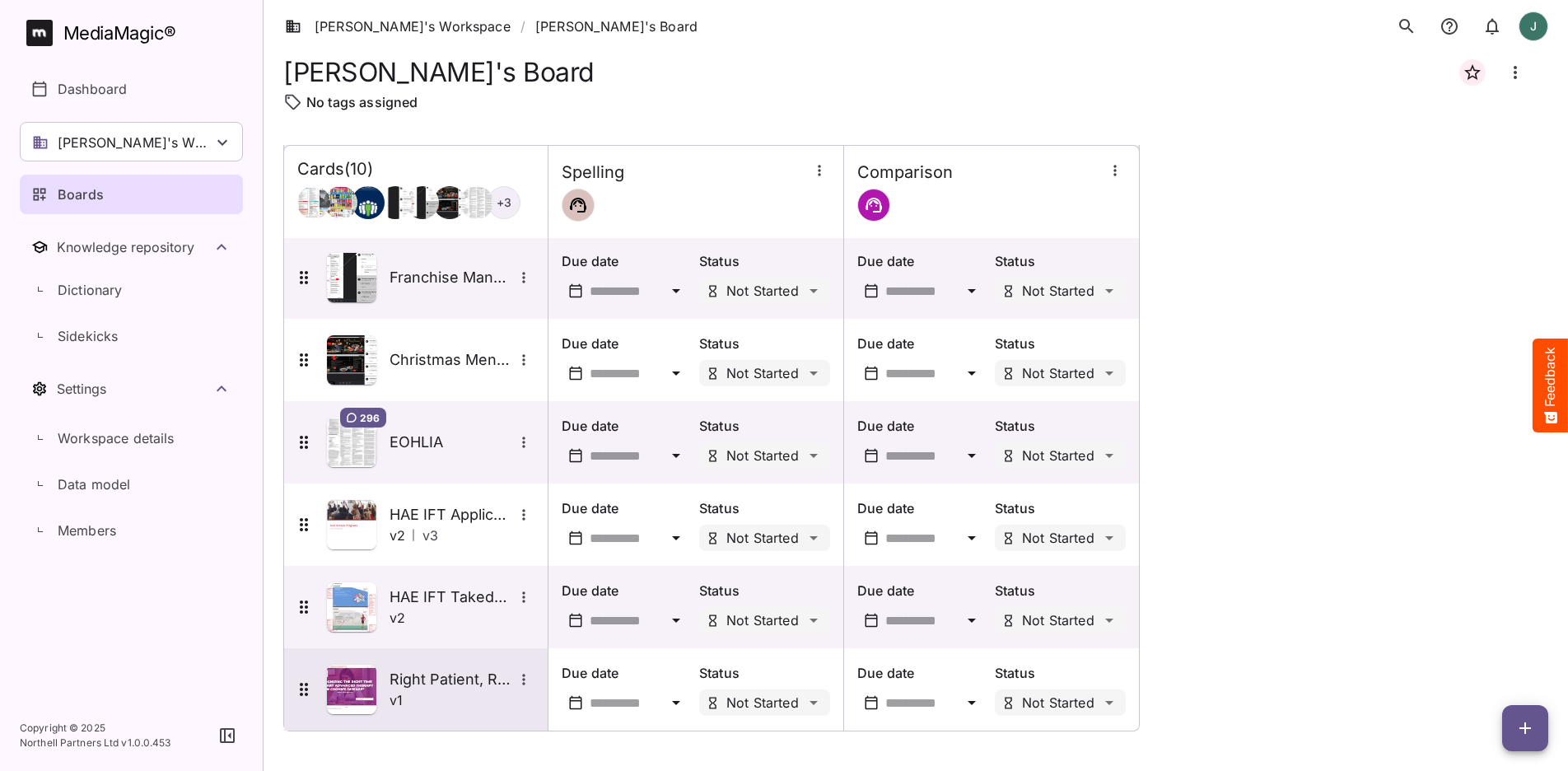
click at [342, 675] on img at bounding box center [352, 689] width 50 height 50
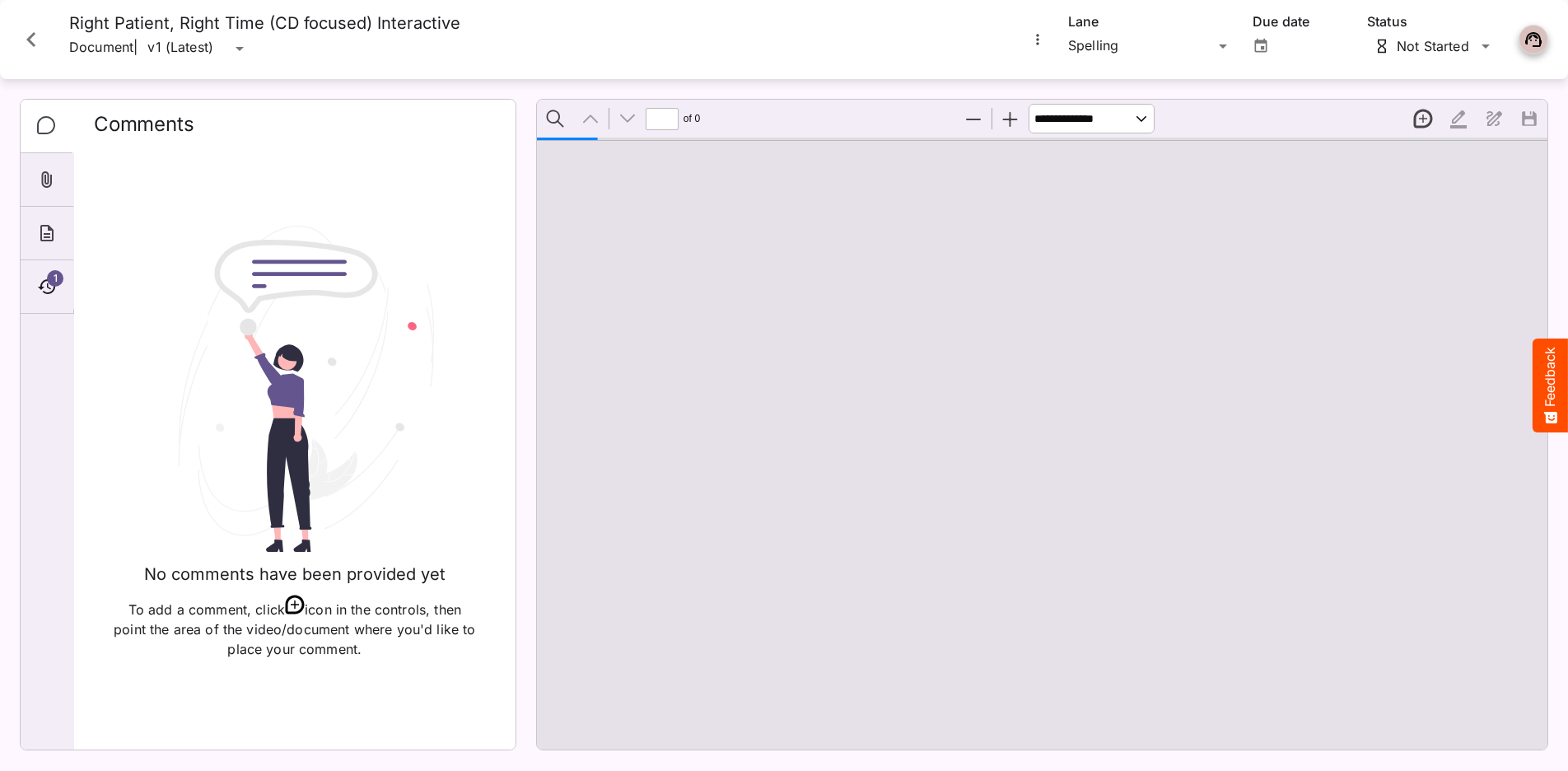
type input "*"
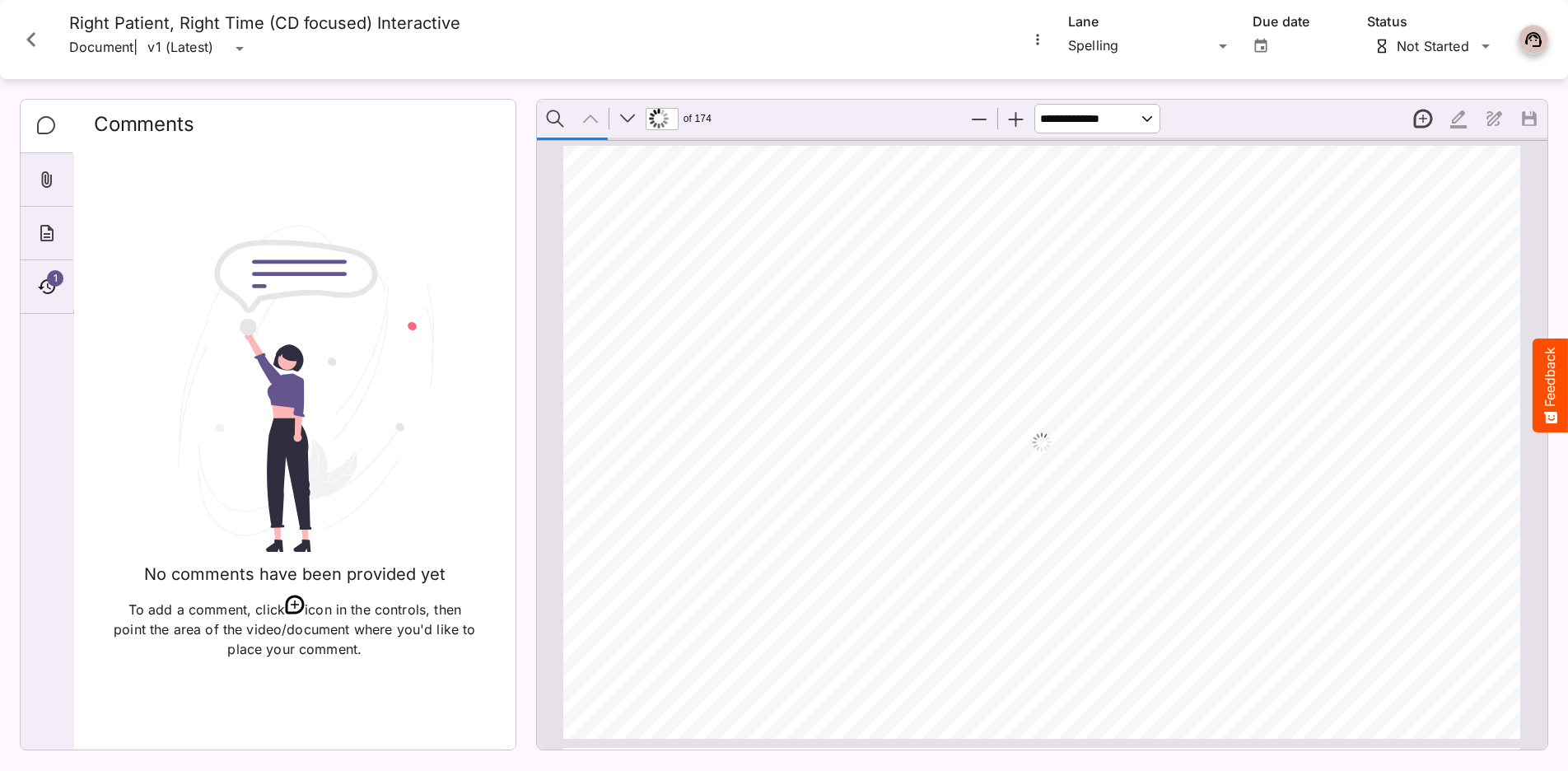
scroll to position [8, 0]
drag, startPoint x: 43, startPoint y: 44, endPoint x: 59, endPoint y: 59, distance: 21.9
click at [43, 43] on icon "Close card" at bounding box center [31, 40] width 30 height 30
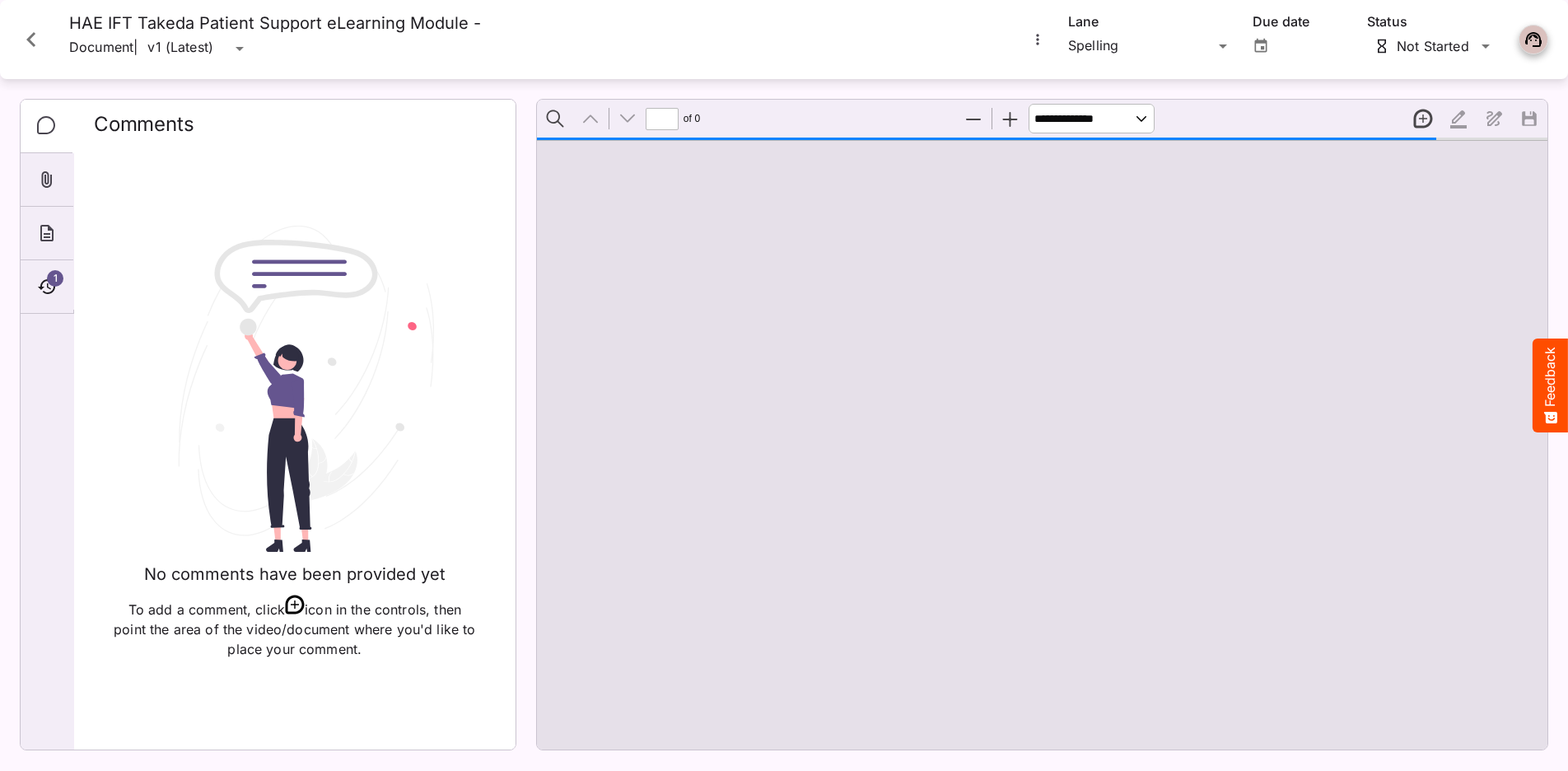
type input "*"
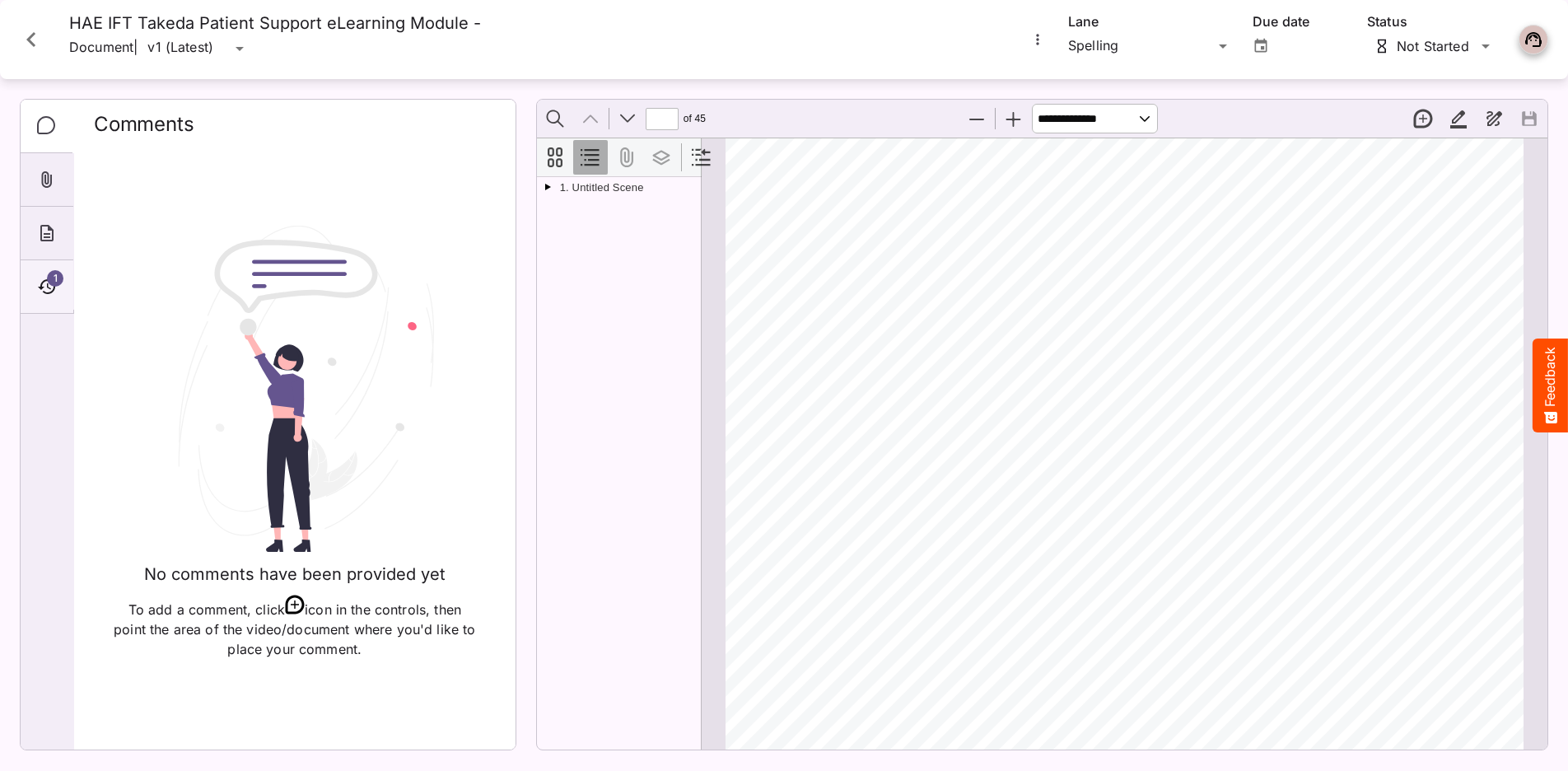
click at [54, 290] on icon "Timeline" at bounding box center [46, 287] width 17 height 15
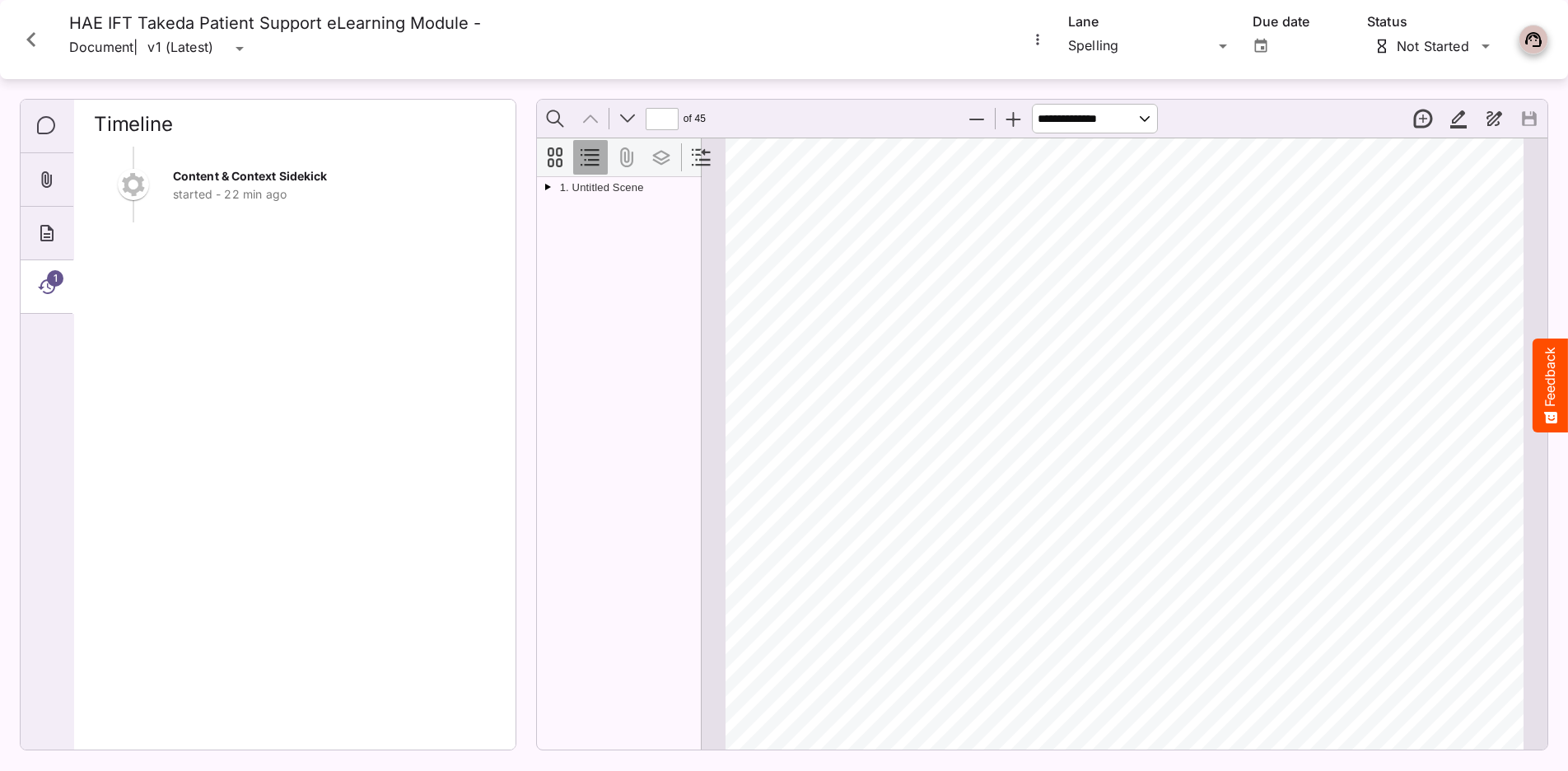
click at [42, 36] on icon "Close card" at bounding box center [31, 40] width 30 height 30
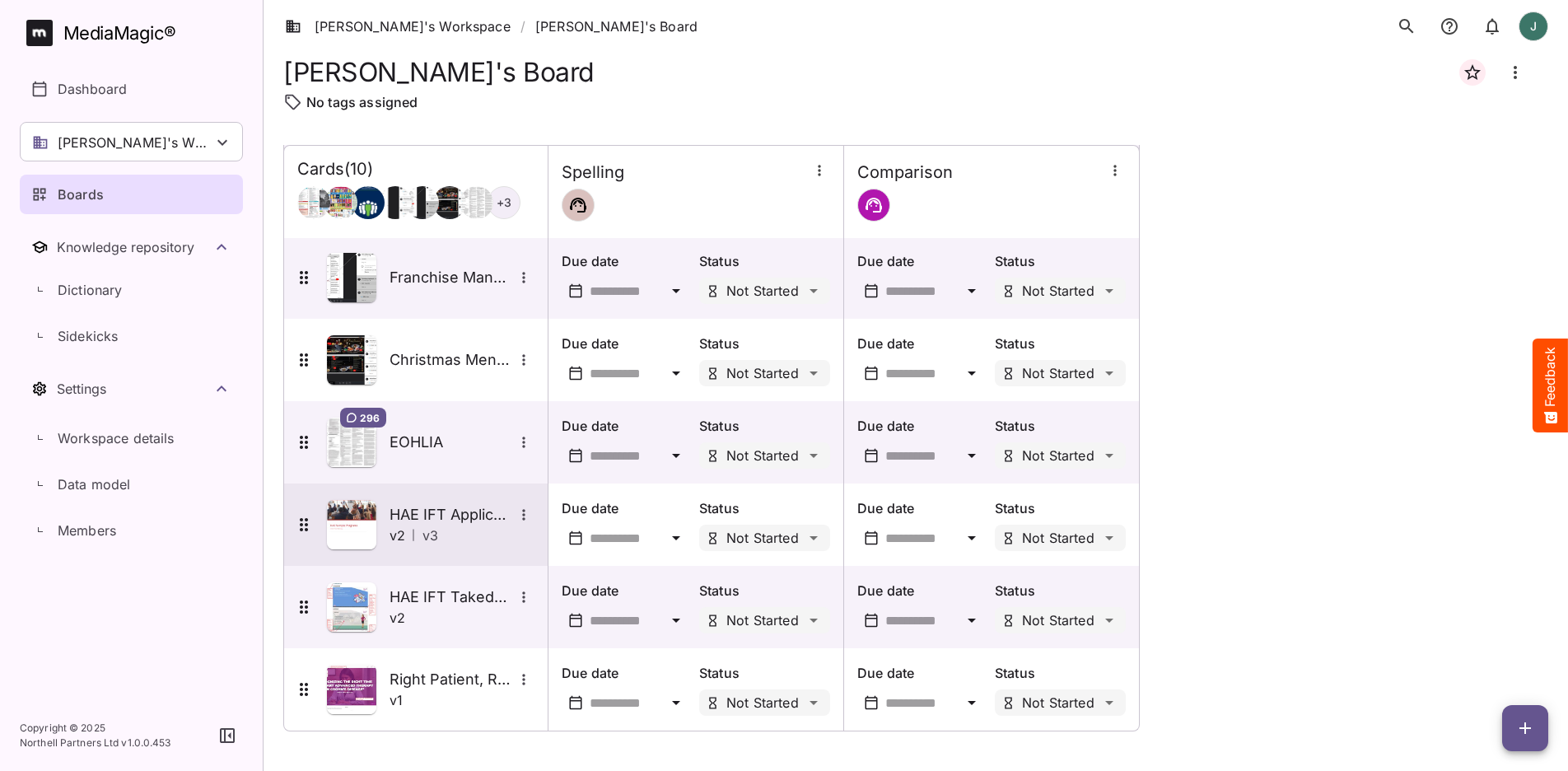
click at [359, 528] on img at bounding box center [352, 525] width 50 height 50
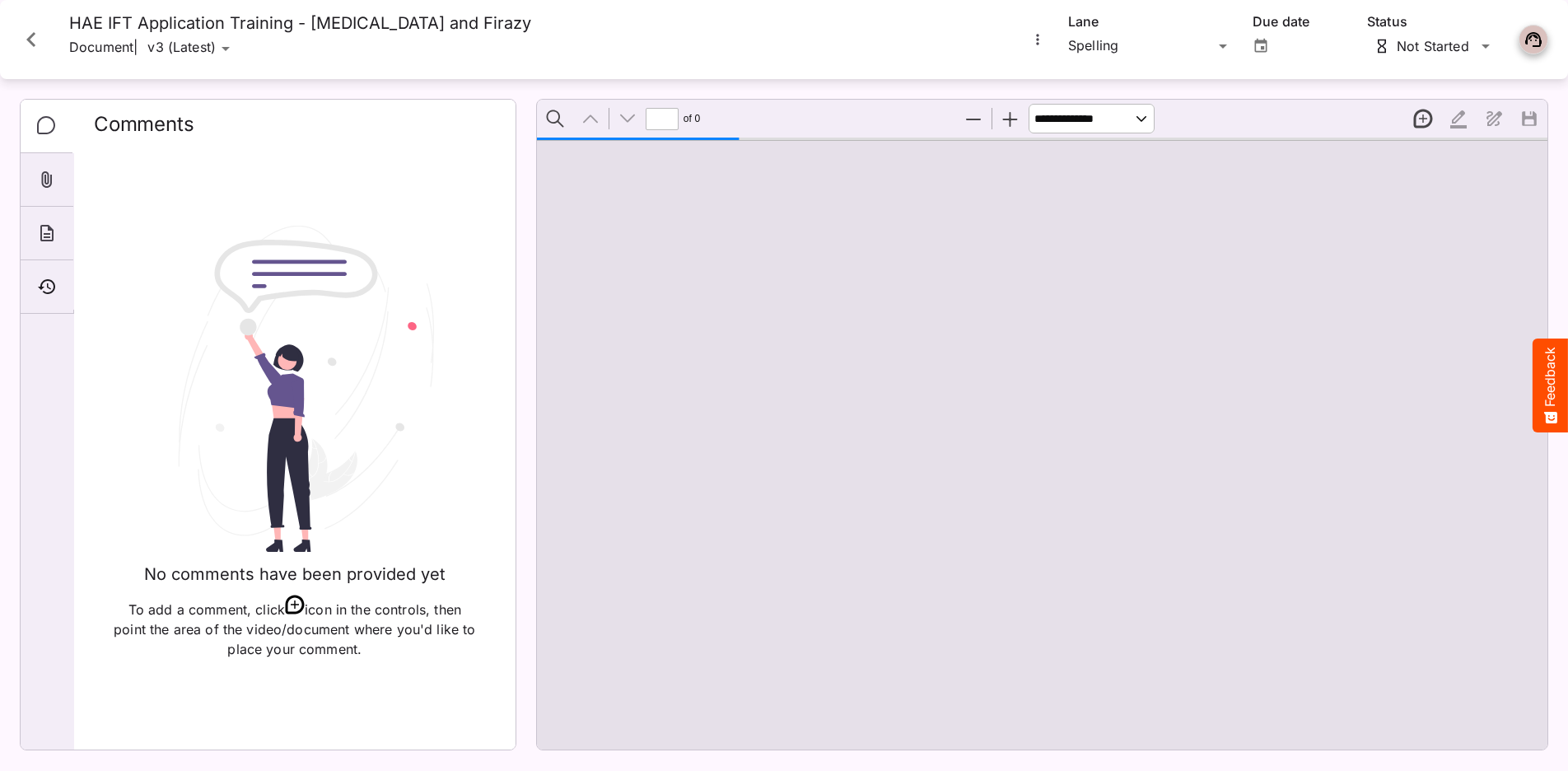
type input "*"
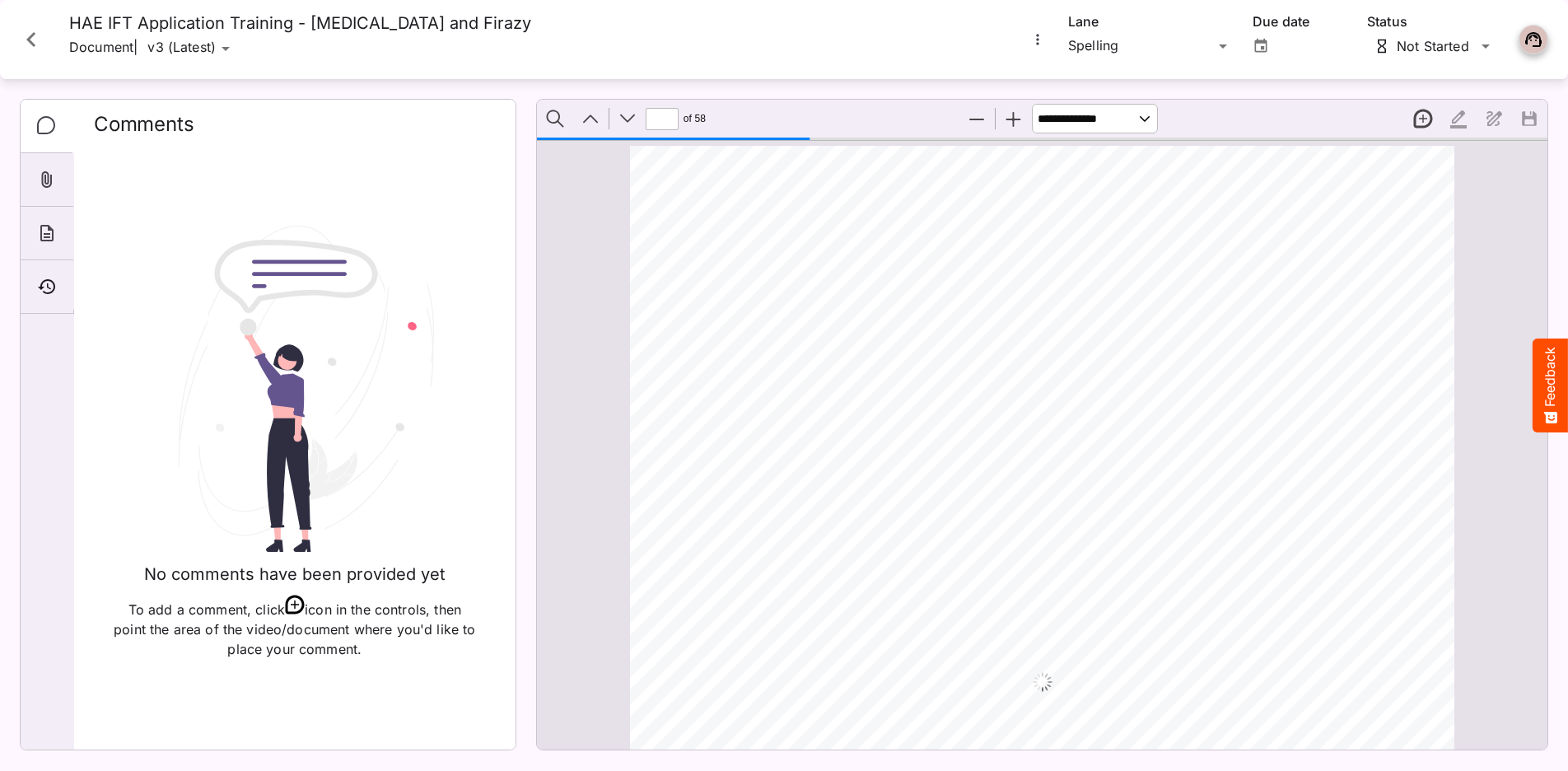
scroll to position [6776, 0]
click at [56, 292] on icon "Timeline" at bounding box center [47, 287] width 20 height 20
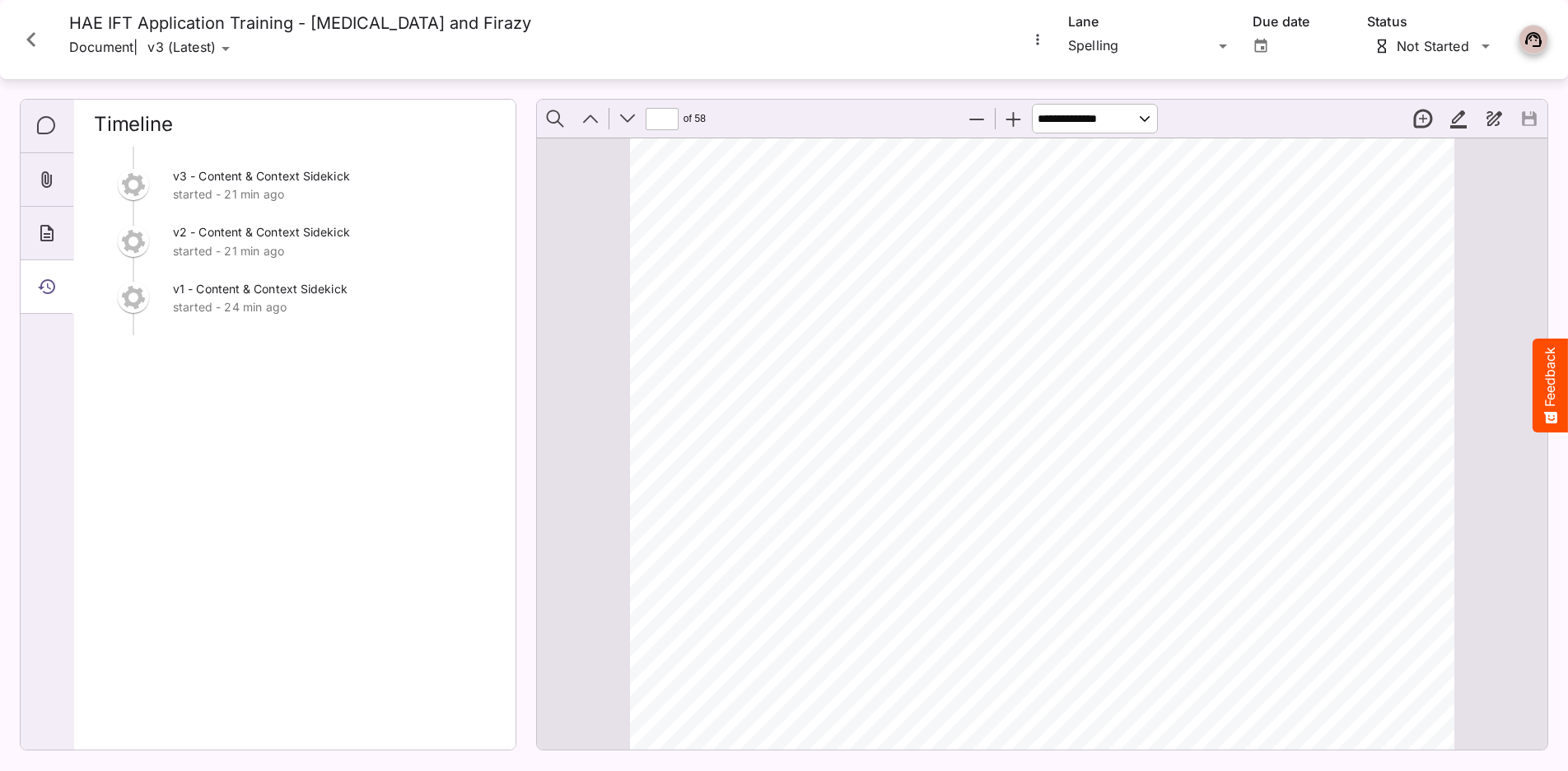
click at [25, 45] on icon "Close card" at bounding box center [31, 40] width 30 height 30
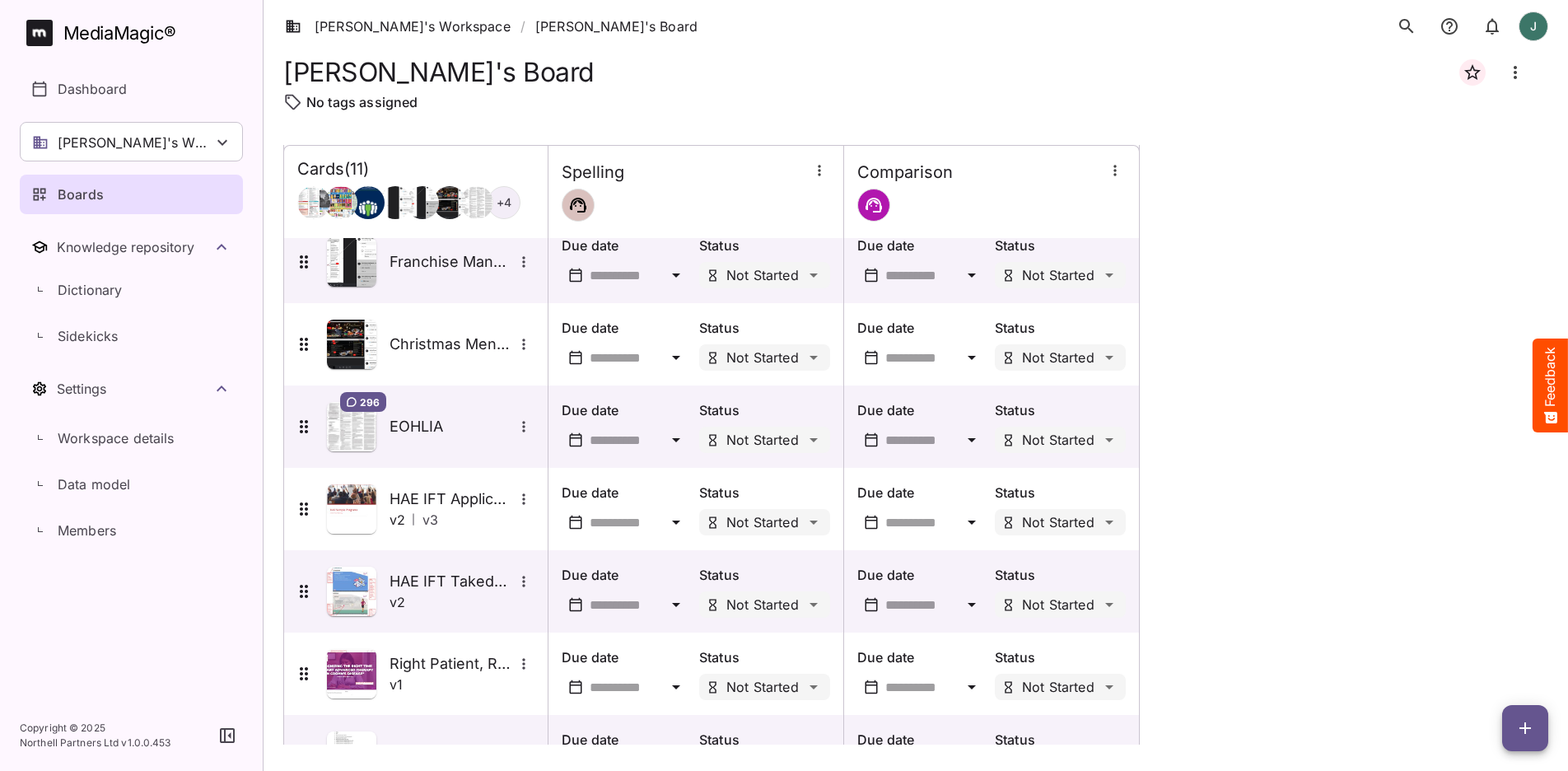
scroll to position [367, 0]
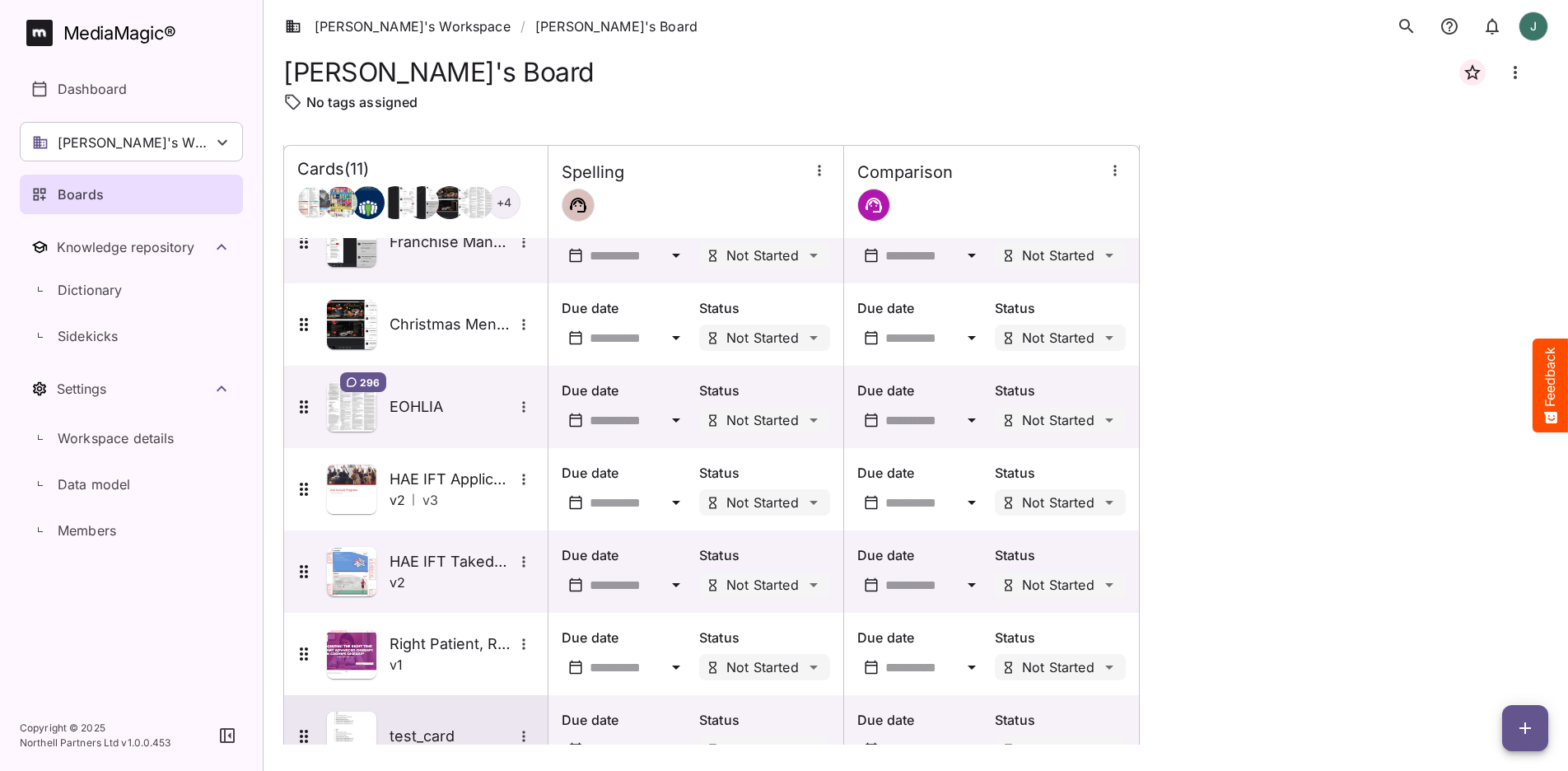
click at [340, 728] on img at bounding box center [352, 736] width 50 height 50
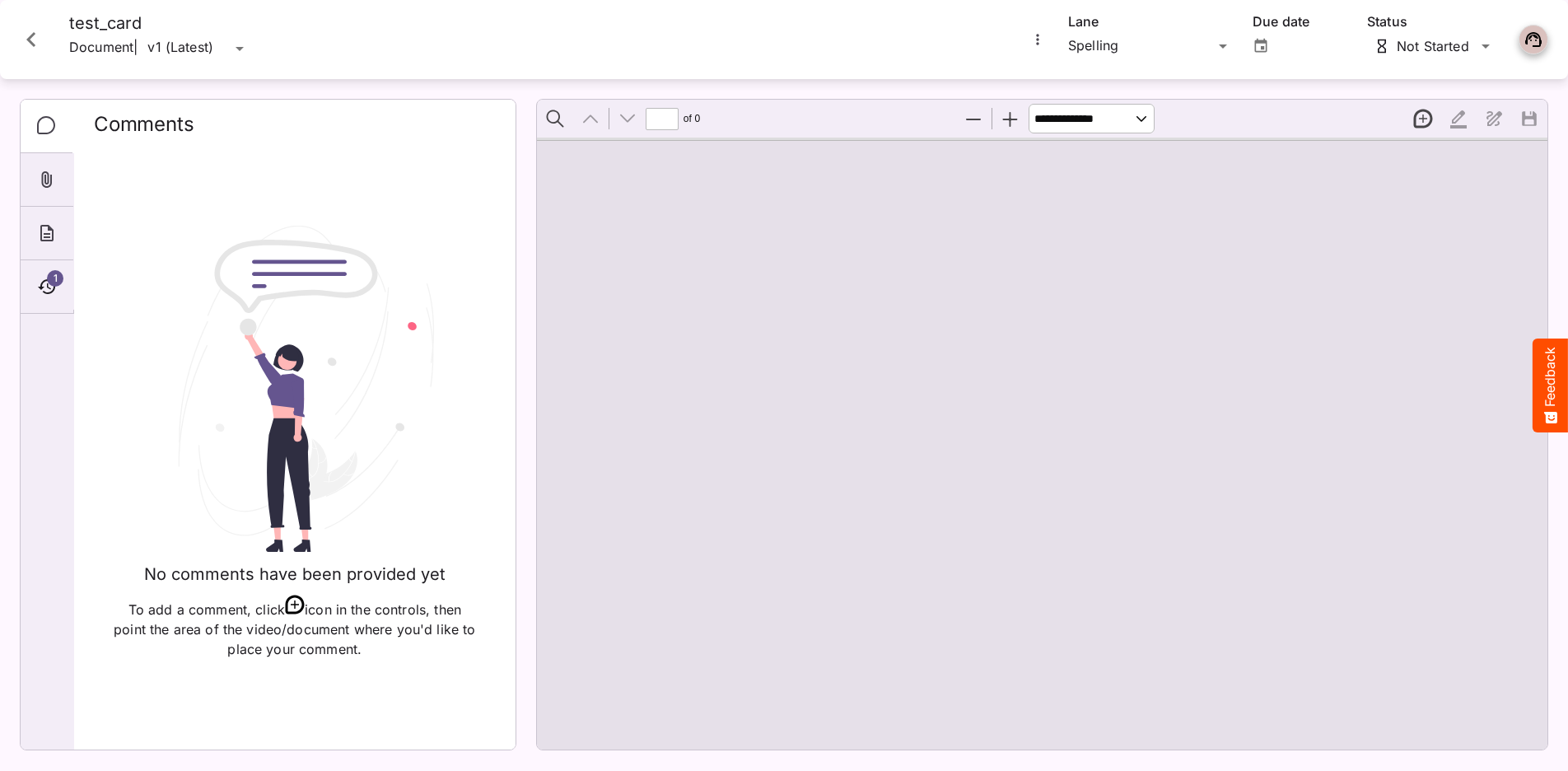
type input "*"
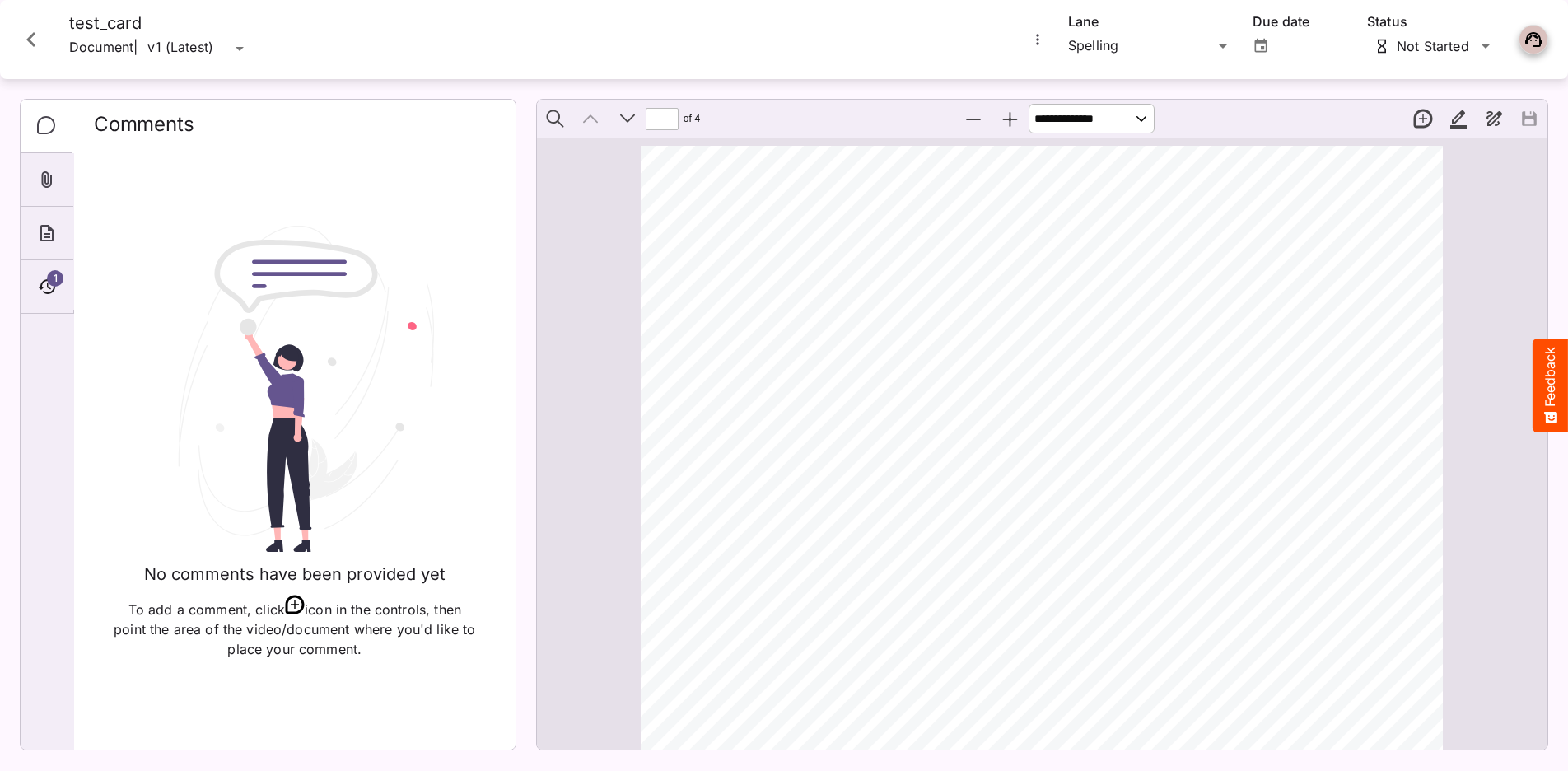
scroll to position [8, 0]
click at [37, 286] on icon "Timeline" at bounding box center [47, 287] width 20 height 20
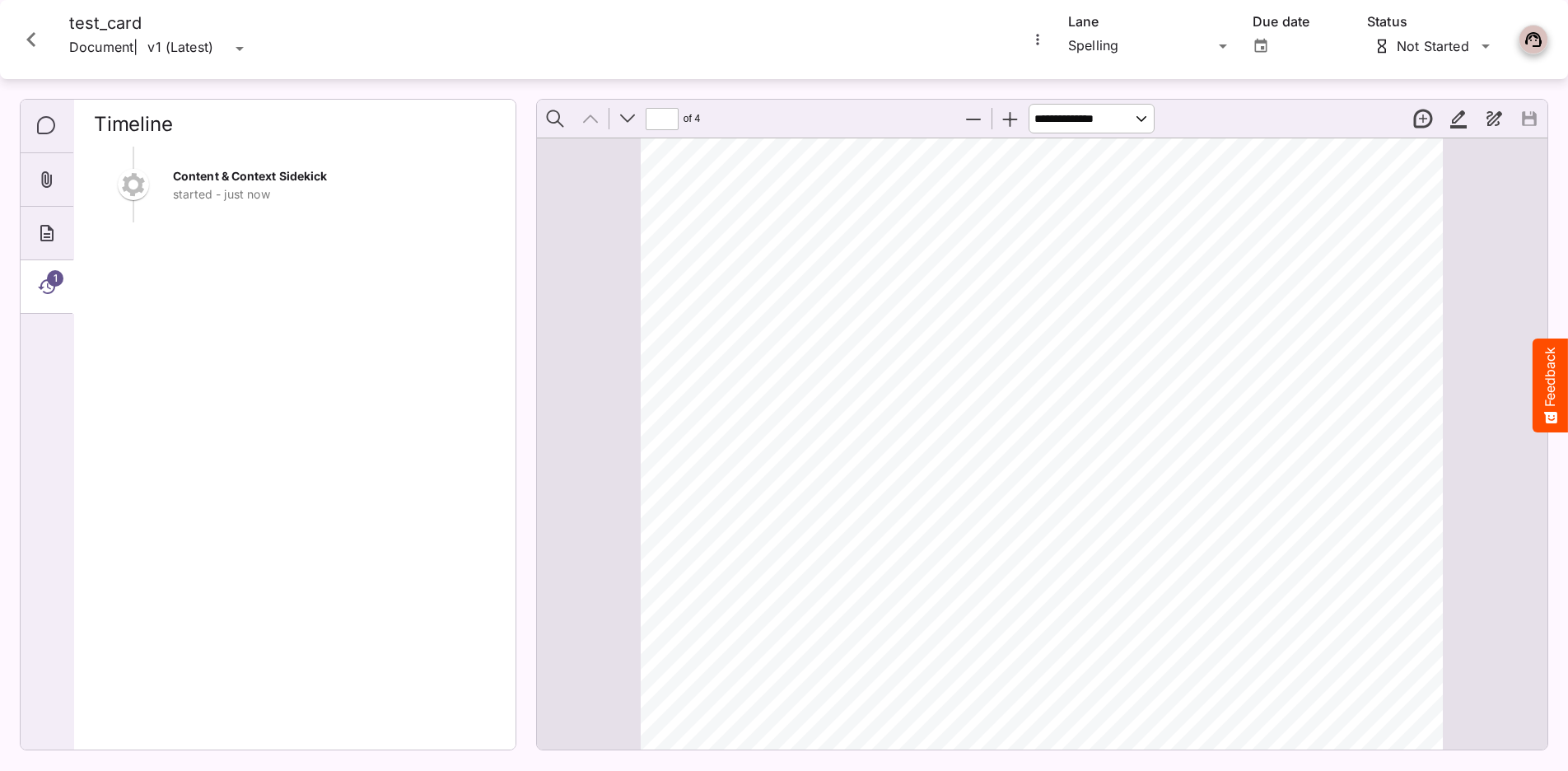
scroll to position [387, 0]
click at [26, 44] on icon "Close card" at bounding box center [31, 40] width 30 height 30
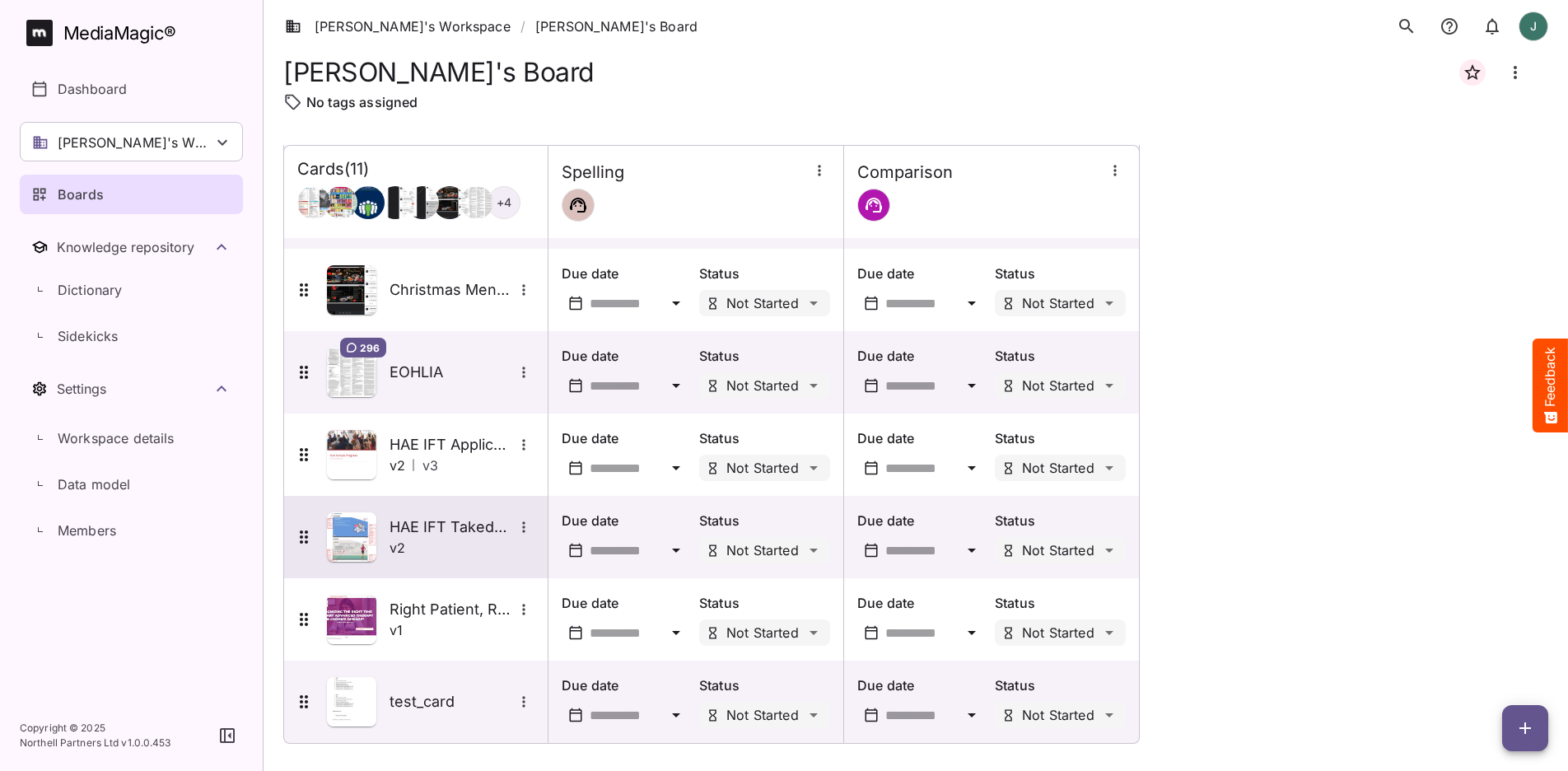
scroll to position [413, 0]
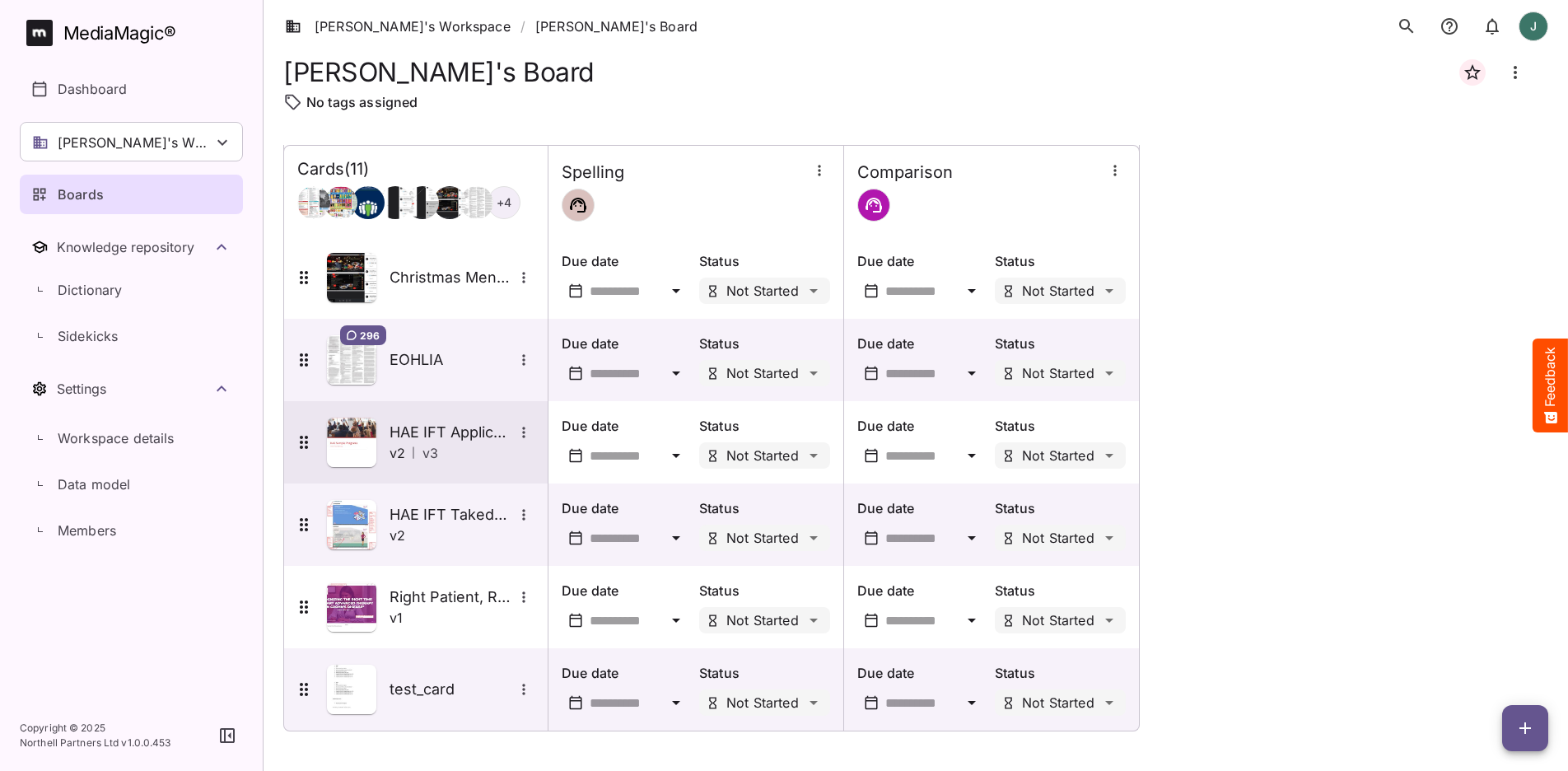
click at [367, 443] on img at bounding box center [352, 442] width 50 height 50
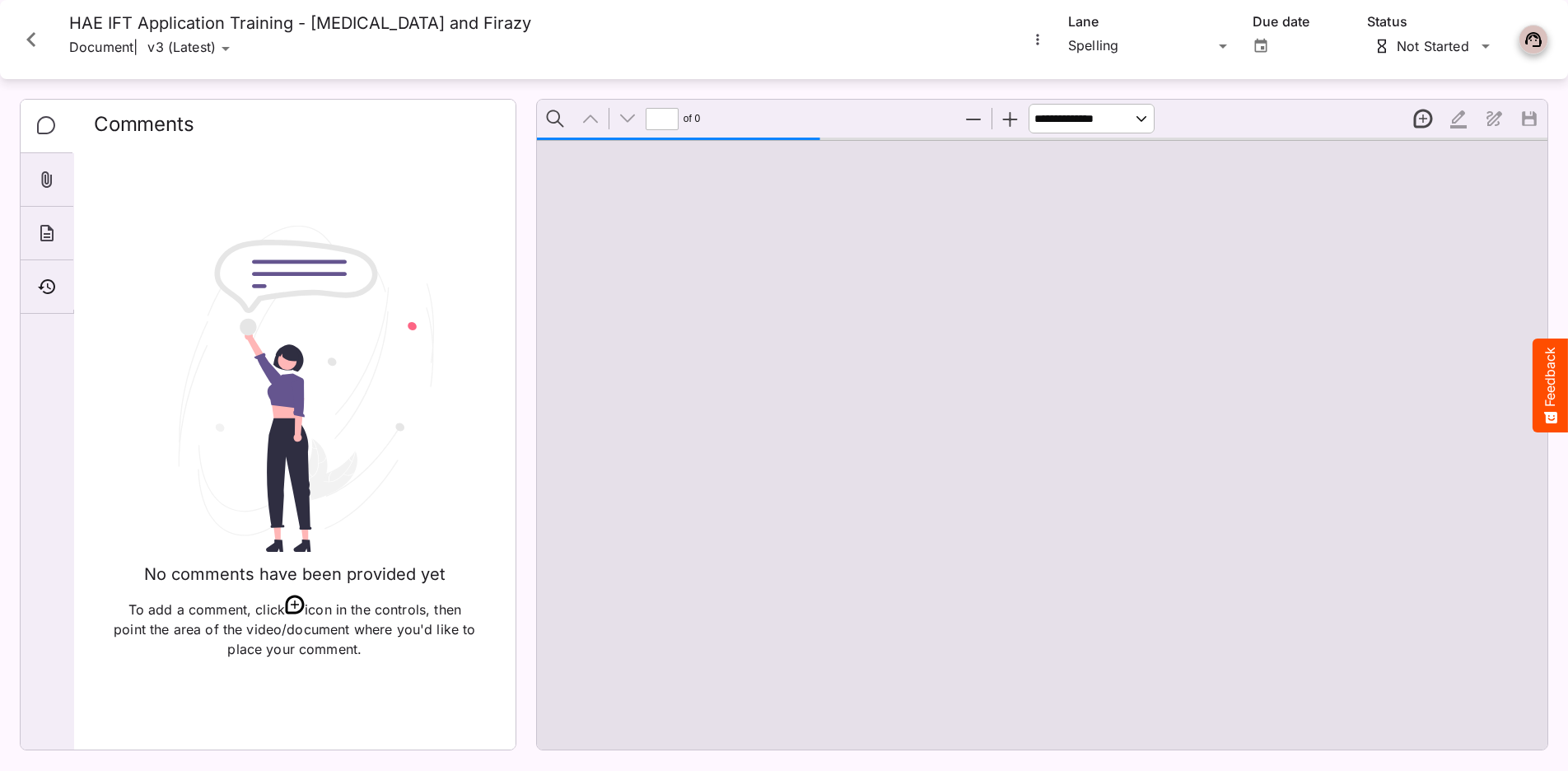
type input "*"
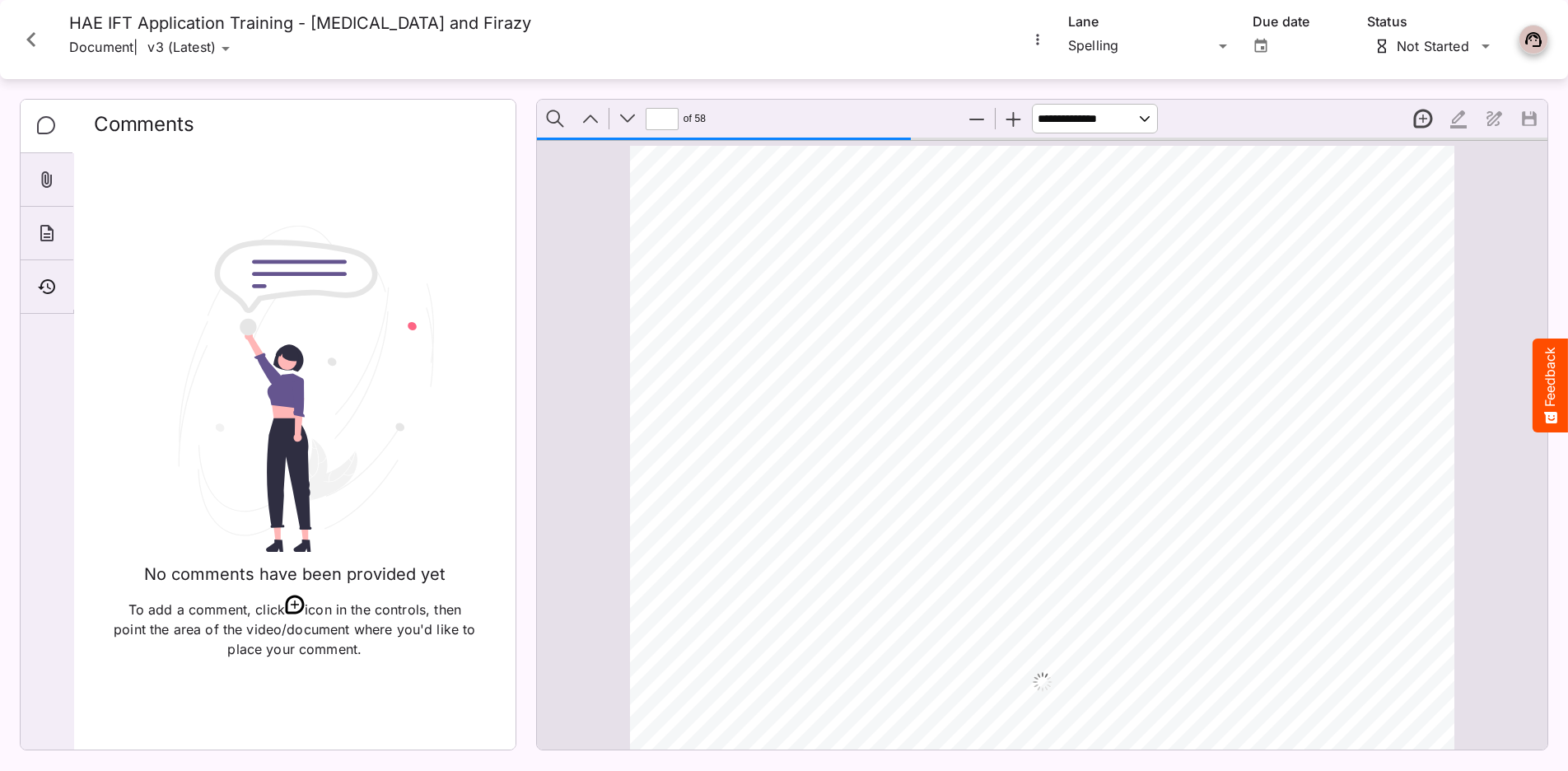
scroll to position [6776, 0]
click at [33, 278] on div "Timeline" at bounding box center [47, 287] width 53 height 54
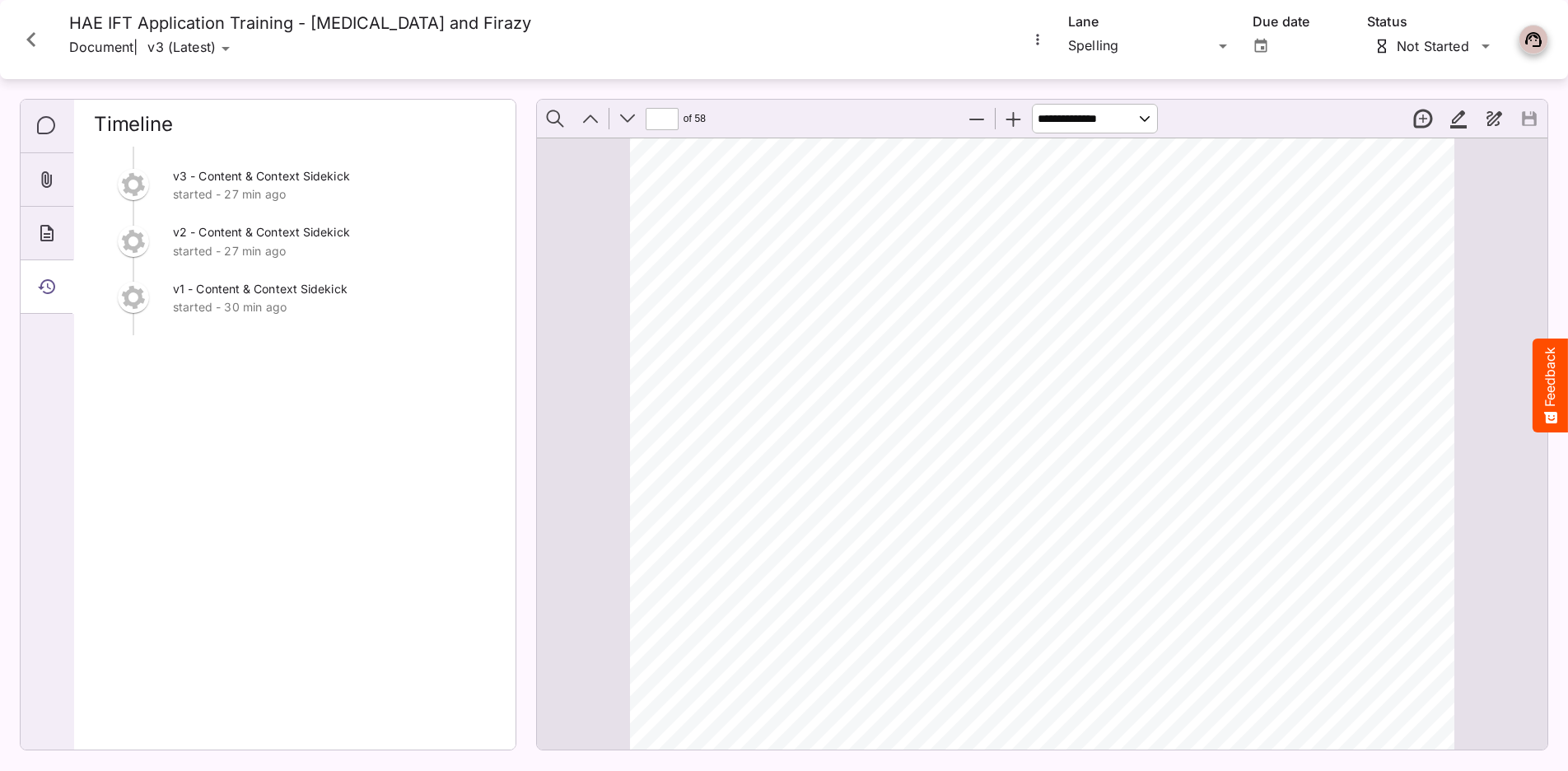
click at [19, 46] on icon "Close card" at bounding box center [31, 40] width 30 height 30
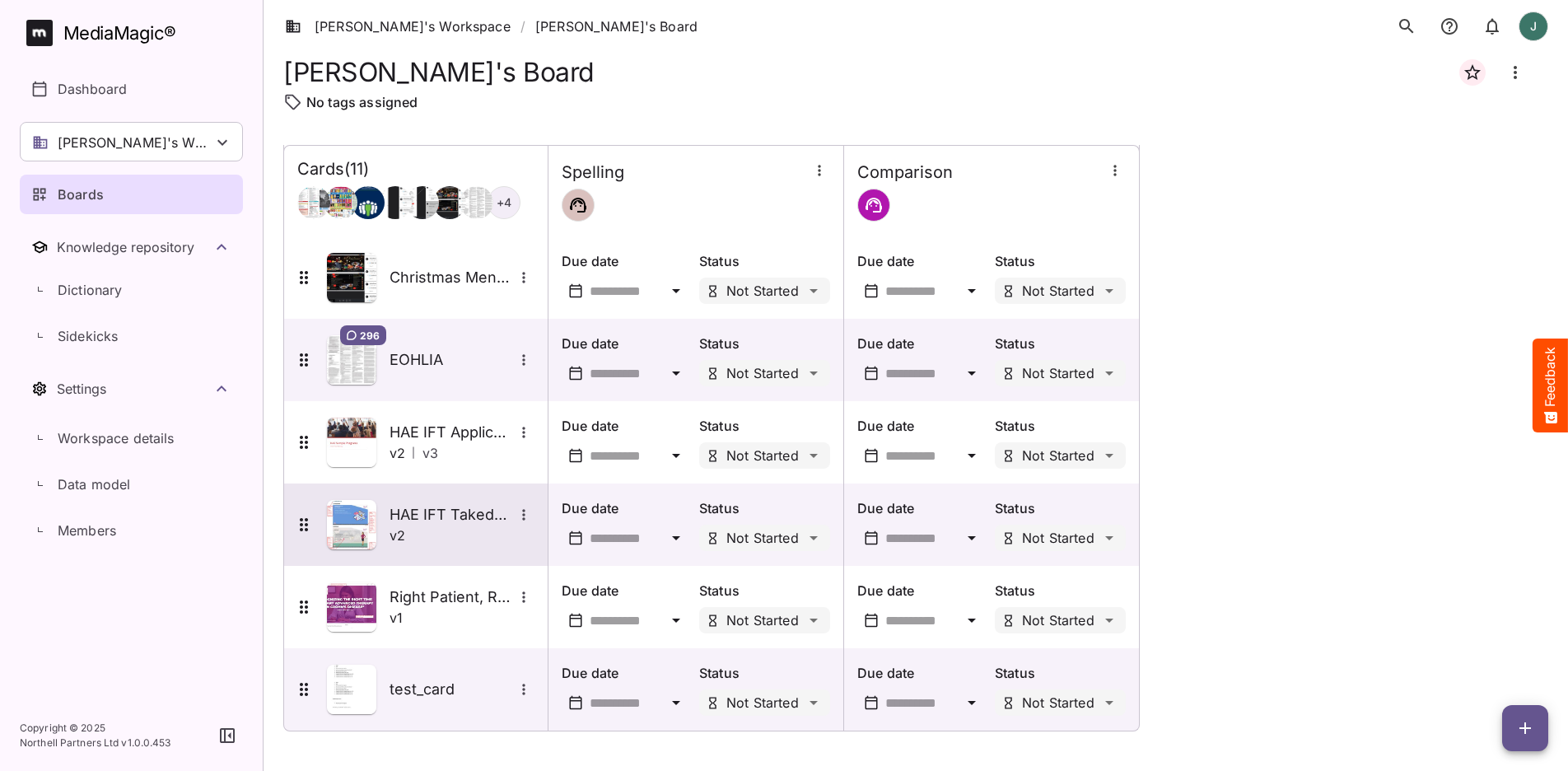
click at [518, 512] on icon "More options for HAE IFT Takeda Patient Support eLearning Module -" at bounding box center [524, 515] width 17 height 17
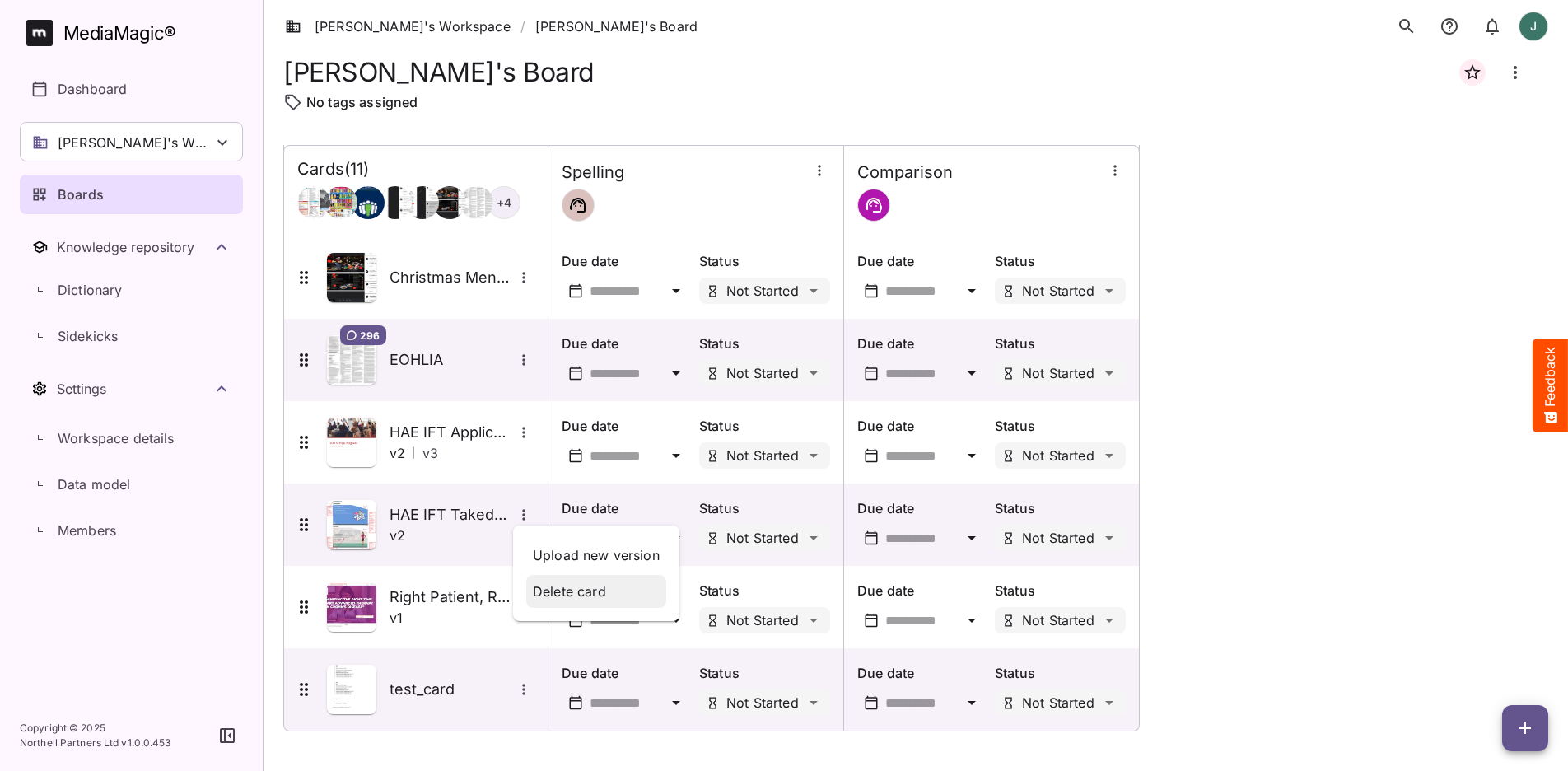
click at [602, 589] on p "Delete card" at bounding box center [596, 592] width 126 height 20
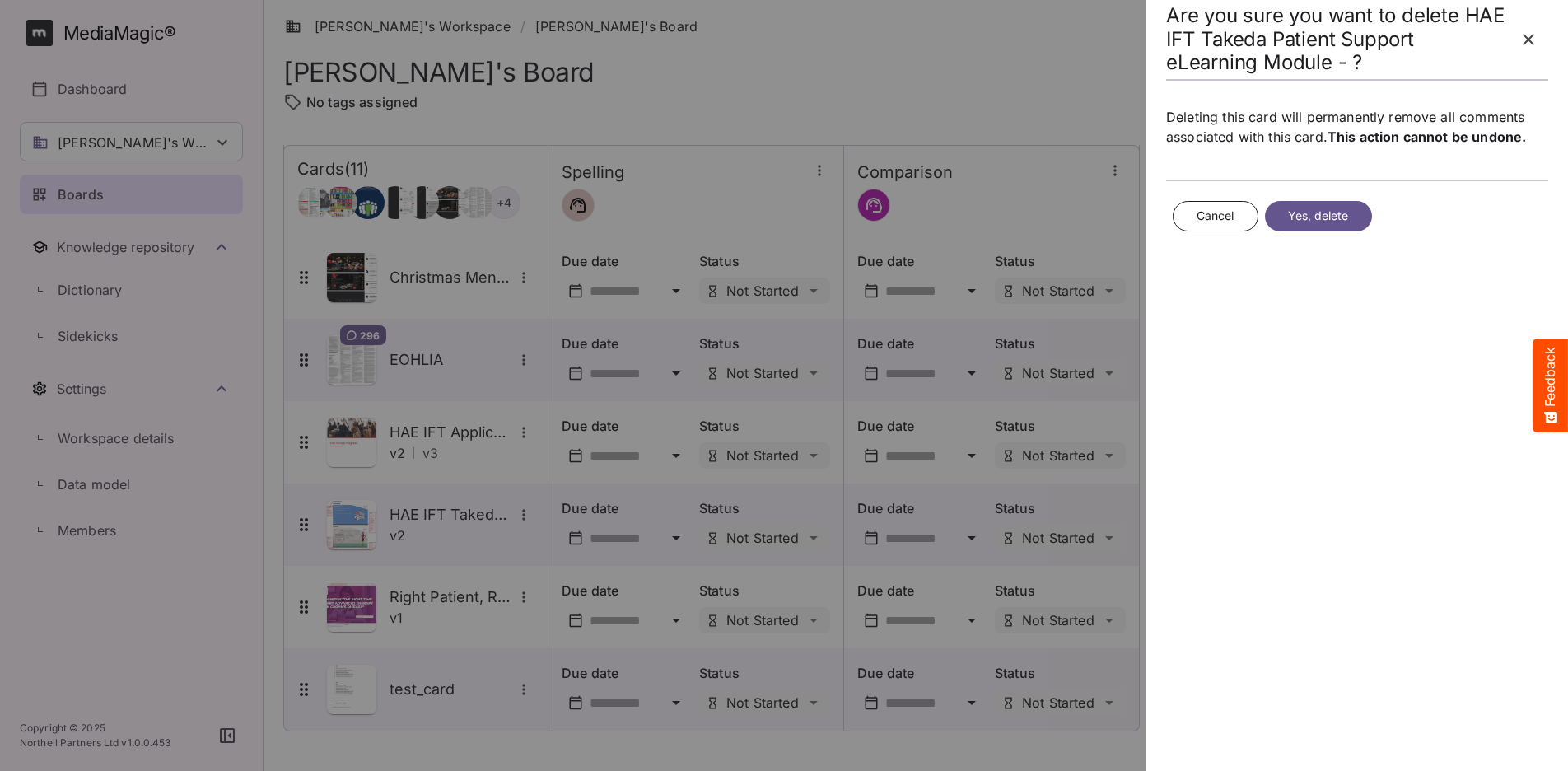
click at [1323, 213] on span "Yes, delete" at bounding box center [1319, 216] width 61 height 21
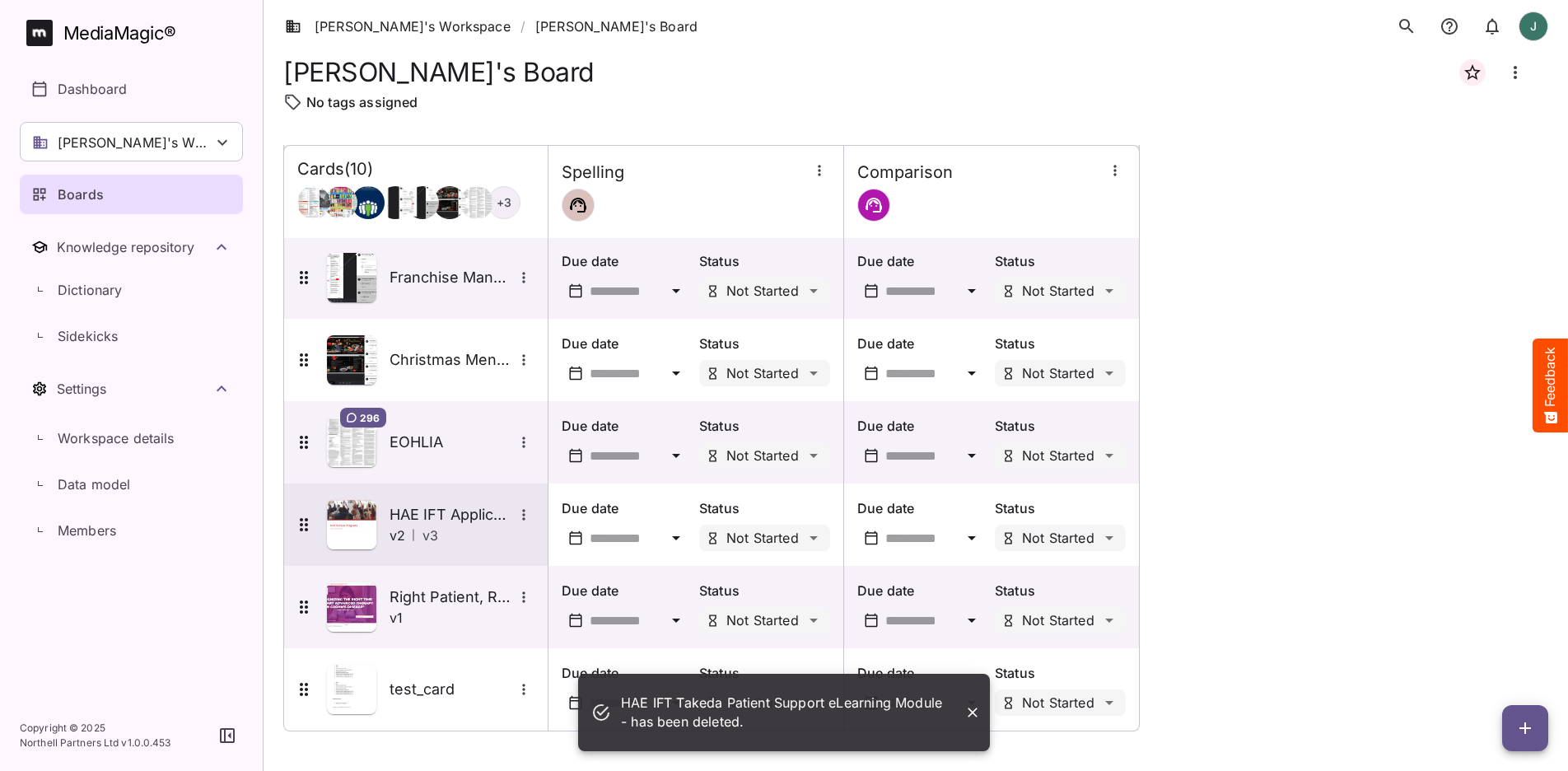
scroll to position [331, 0]
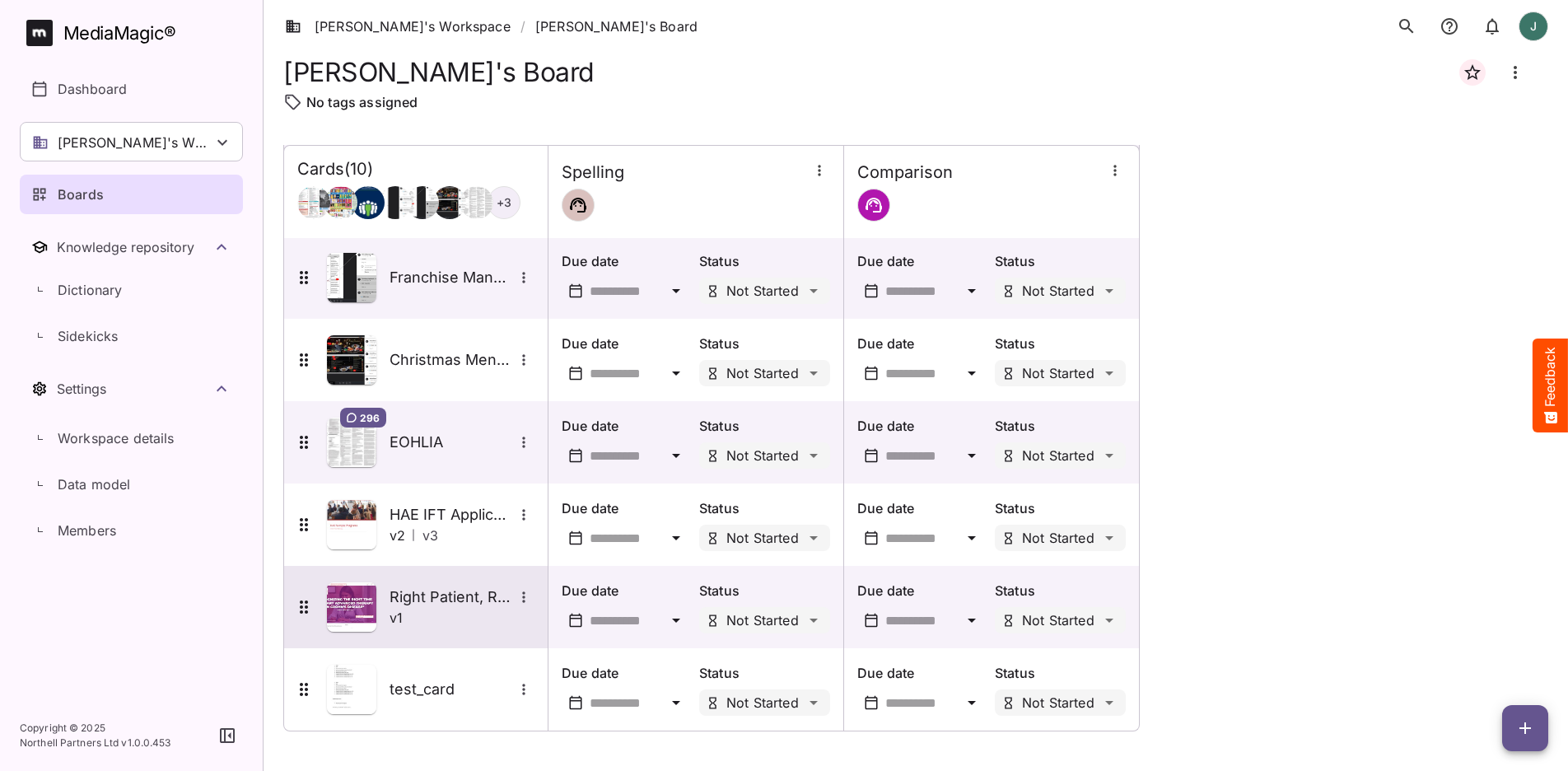
click at [526, 593] on icon "More options for Right Patient, Right Time (CD focused) Interactive" at bounding box center [524, 597] width 17 height 17
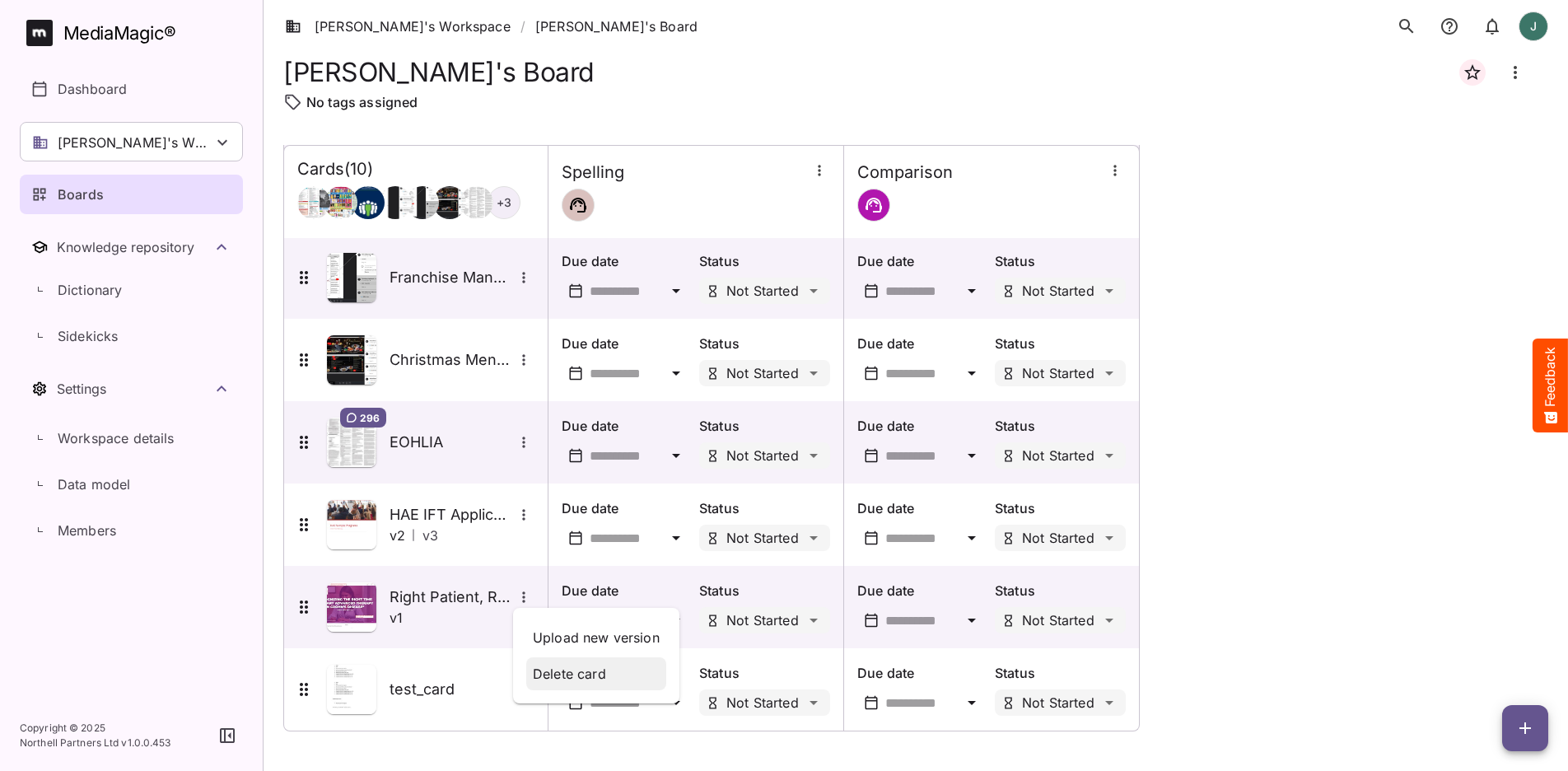
click at [615, 667] on p "Delete card" at bounding box center [596, 673] width 126 height 20
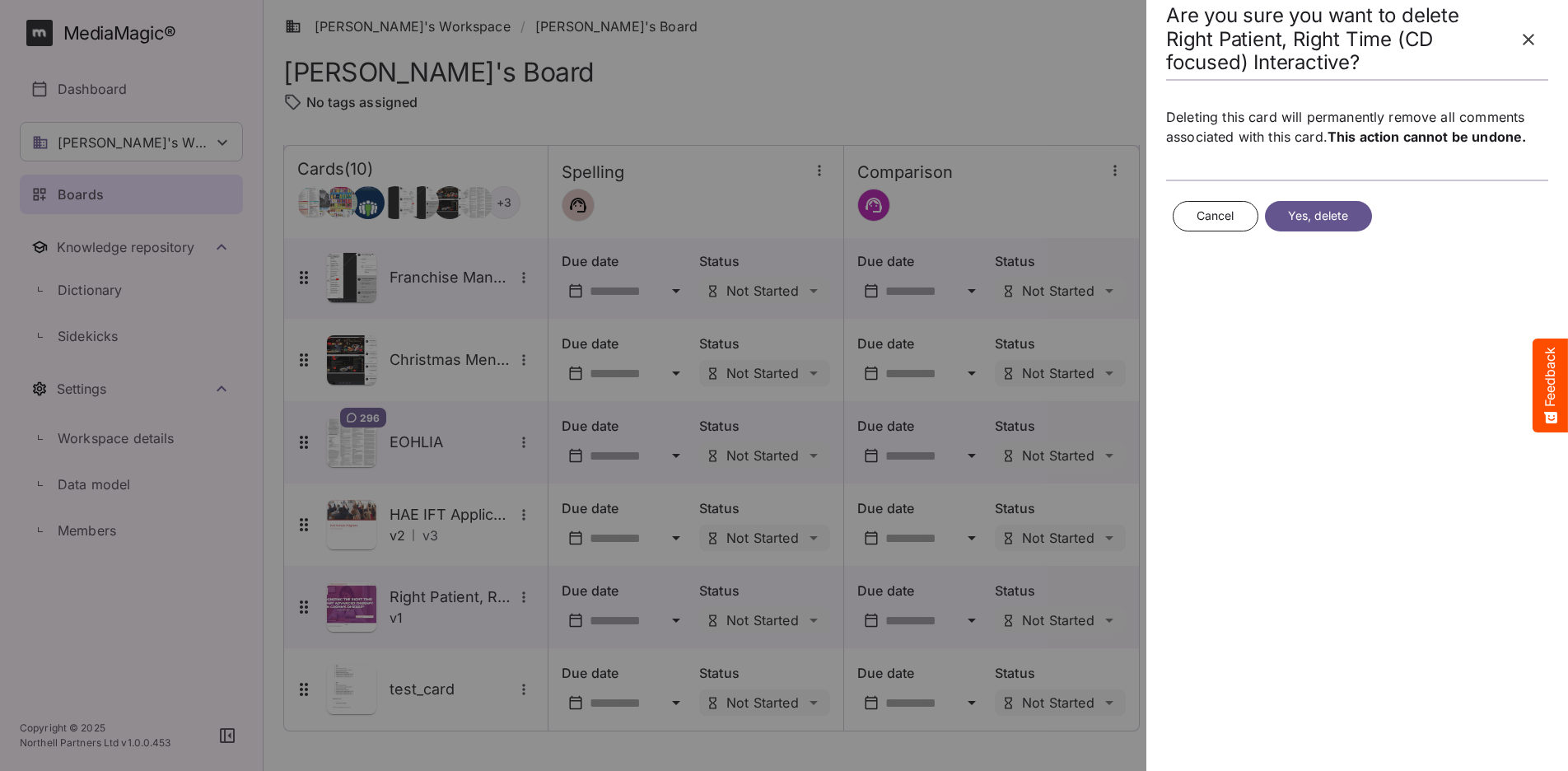
click at [1295, 202] on button "Yes, delete" at bounding box center [1319, 216] width 107 height 31
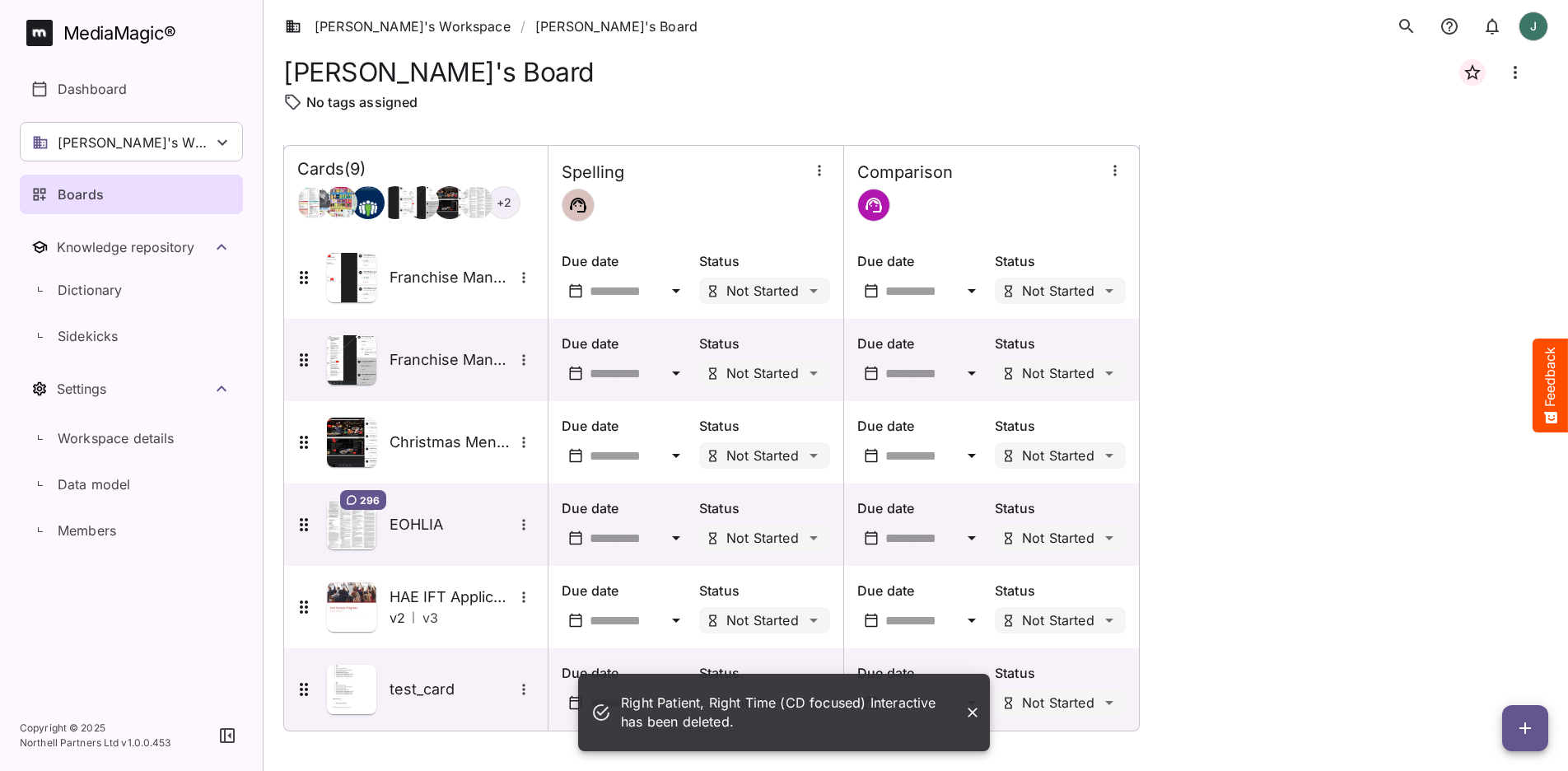
scroll to position [249, 0]
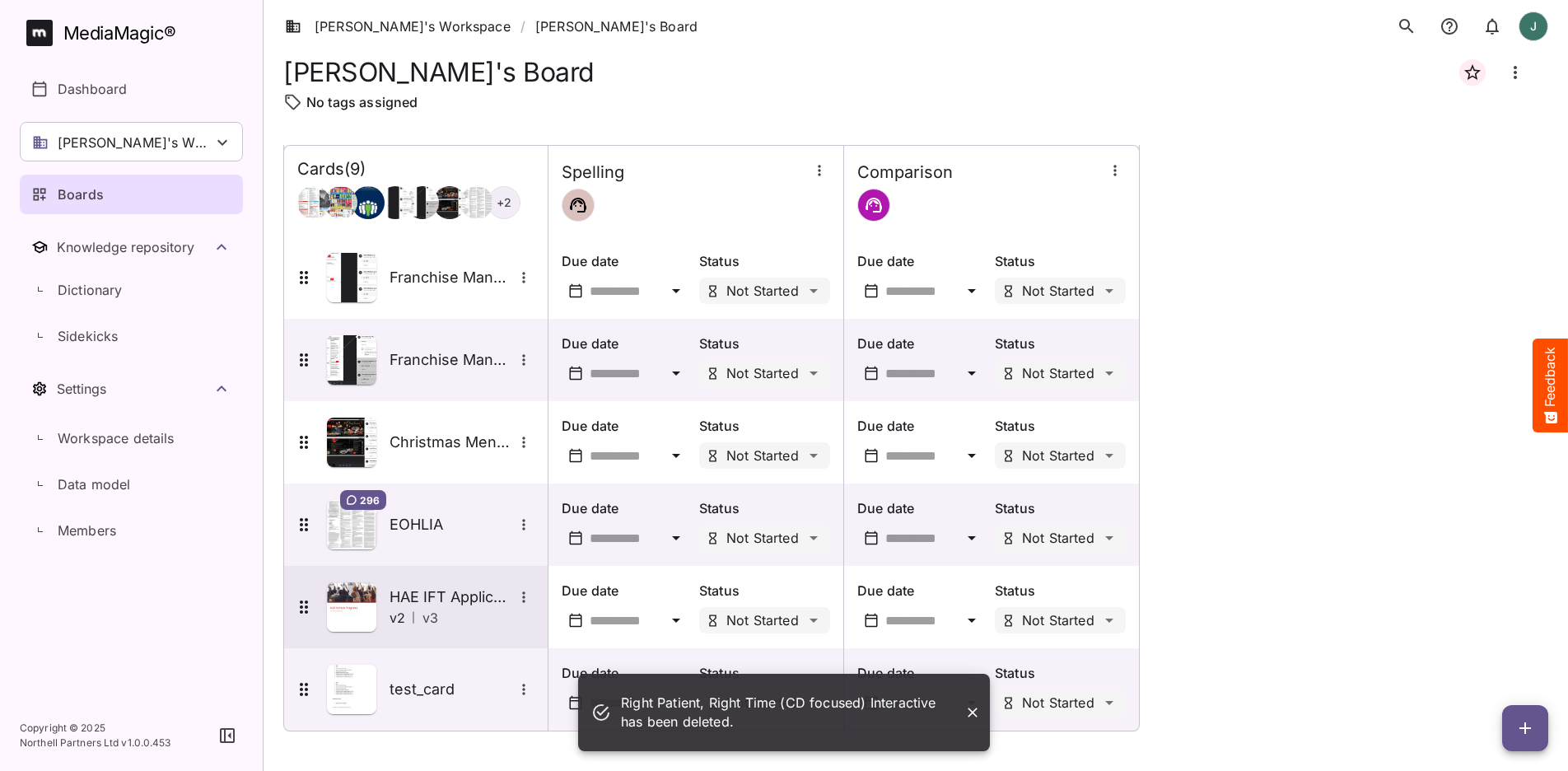
click at [527, 600] on icon "More options for HAE IFT Application Training - Takhzyro and Firazy" at bounding box center [524, 597] width 17 height 17
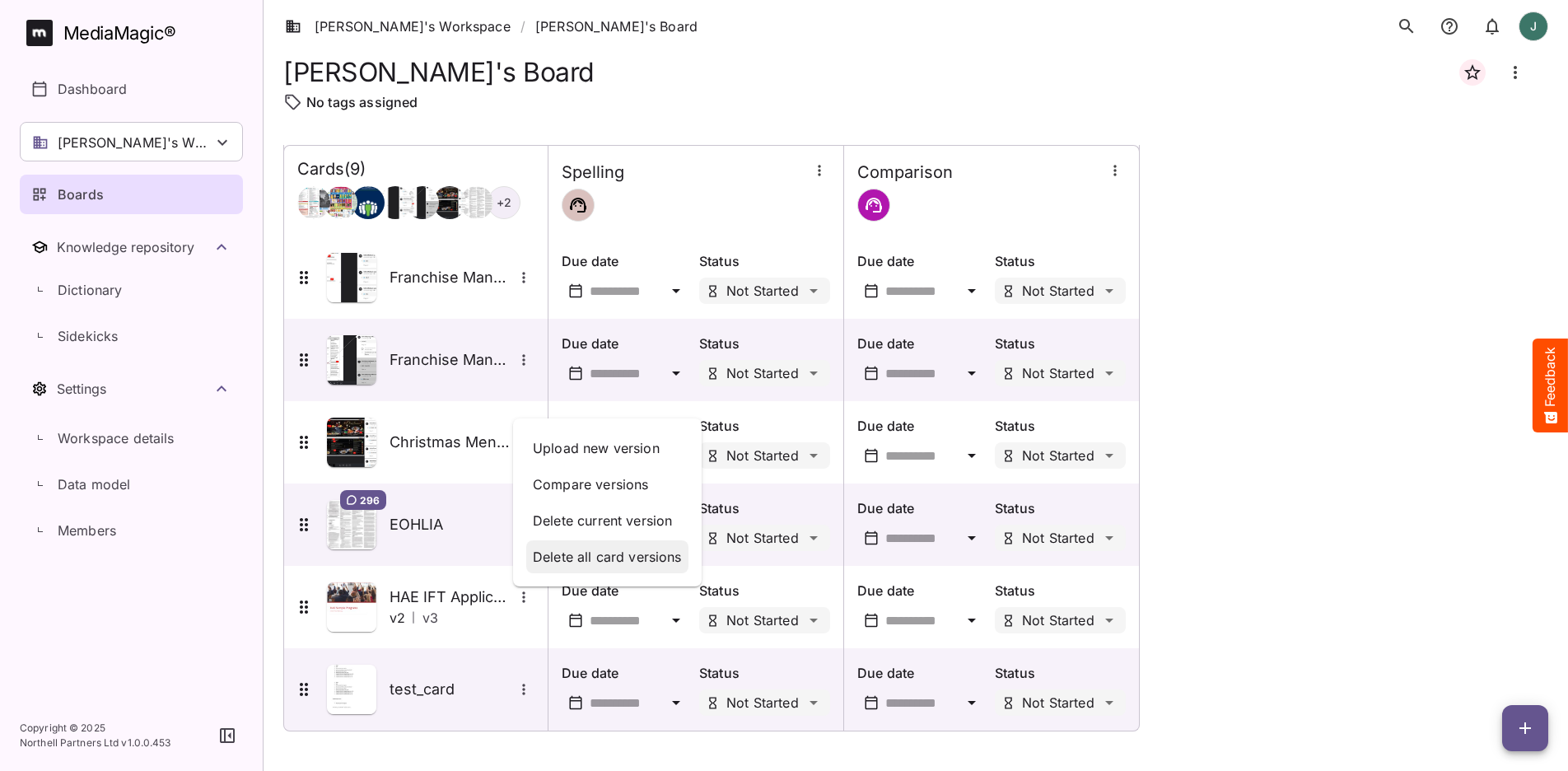
click at [607, 560] on p "Delete all card versions" at bounding box center [607, 557] width 149 height 20
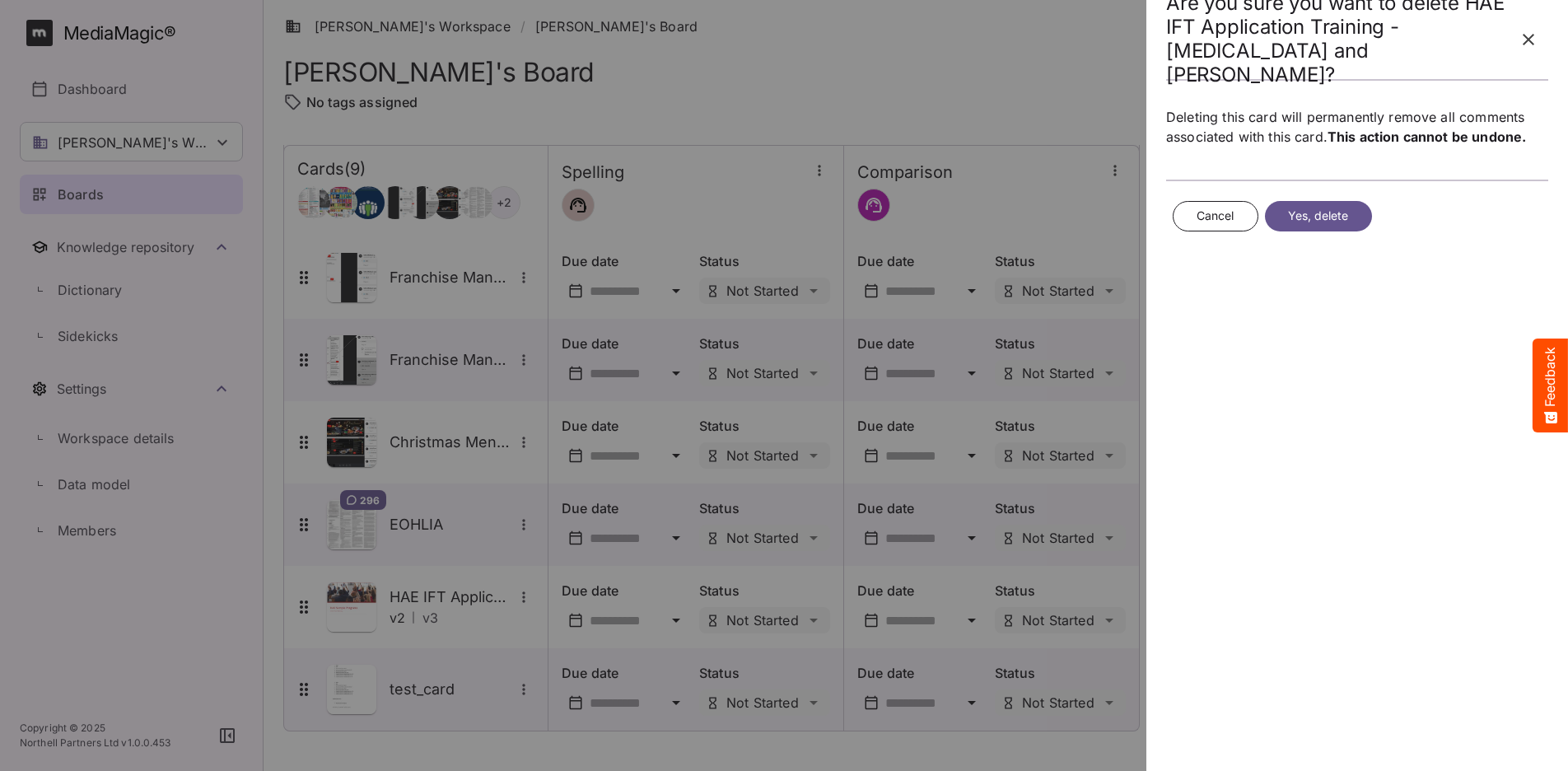
click at [1314, 221] on span "Yes, delete" at bounding box center [1319, 216] width 61 height 21
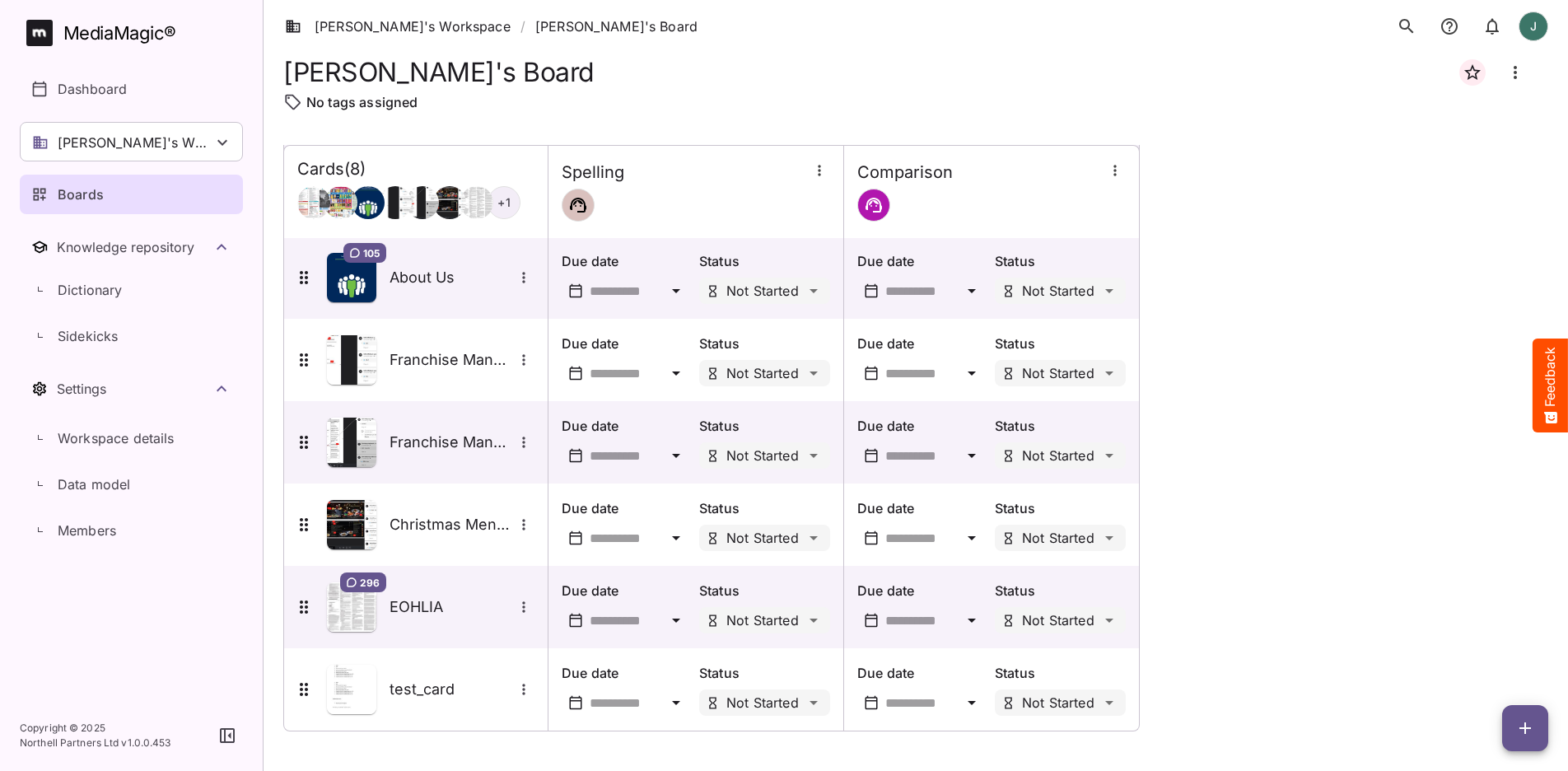
scroll to position [166, 0]
click at [1242, 483] on div "Cards ( 8 ) + 1 Spelling Comparison 182 Food Menu Due date Status Not Started D…" at bounding box center [915, 355] width 1265 height 753
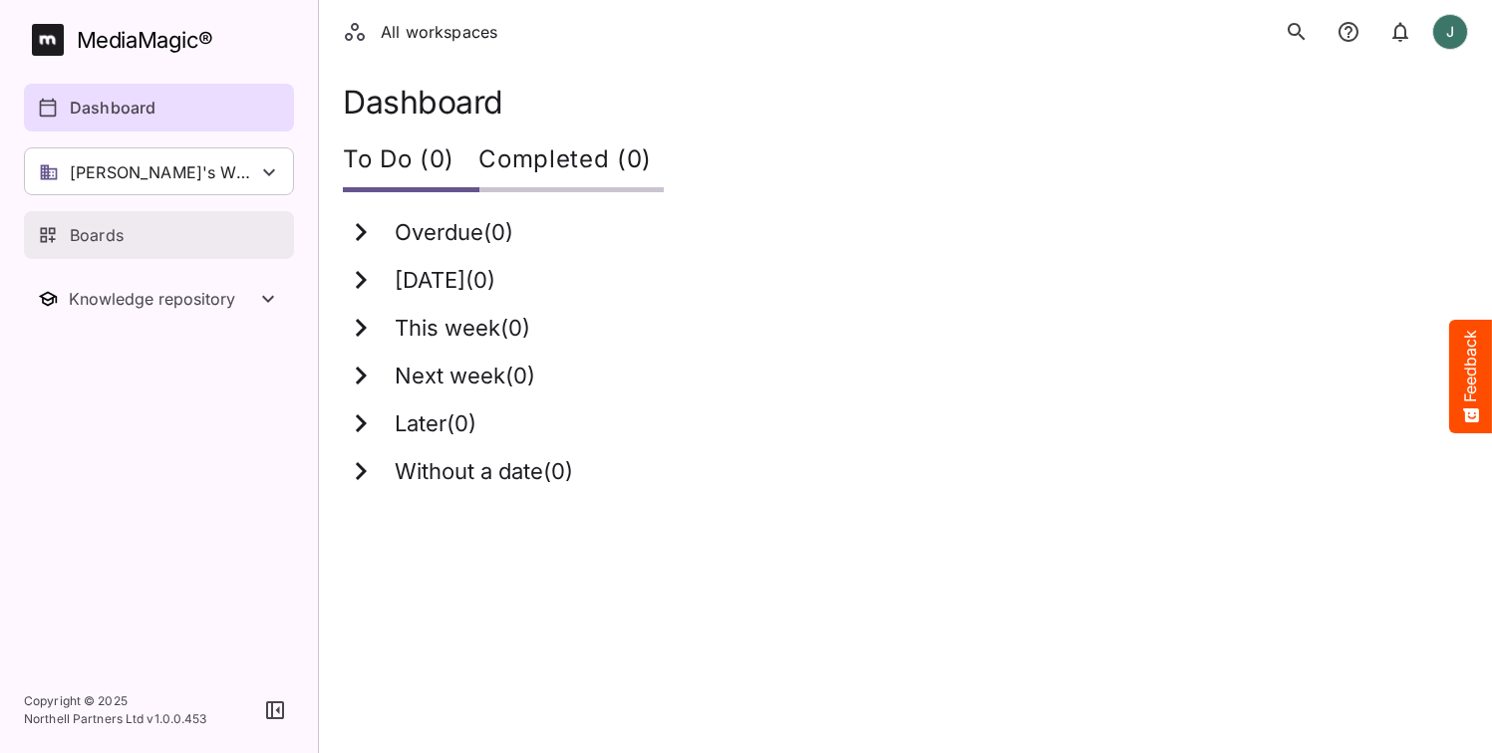
click at [139, 235] on div "Boards" at bounding box center [160, 235] width 244 height 24
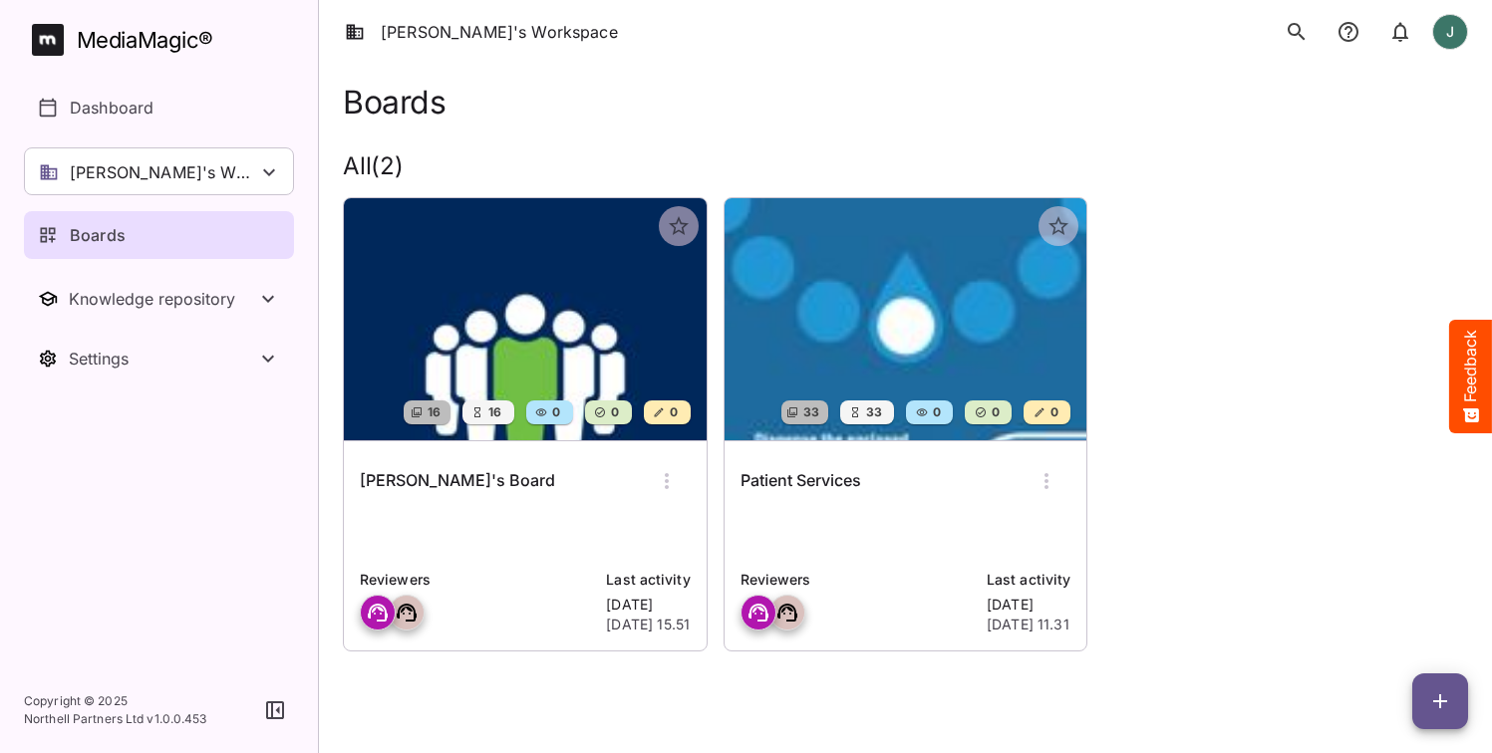
click at [492, 284] on img at bounding box center [525, 319] width 363 height 242
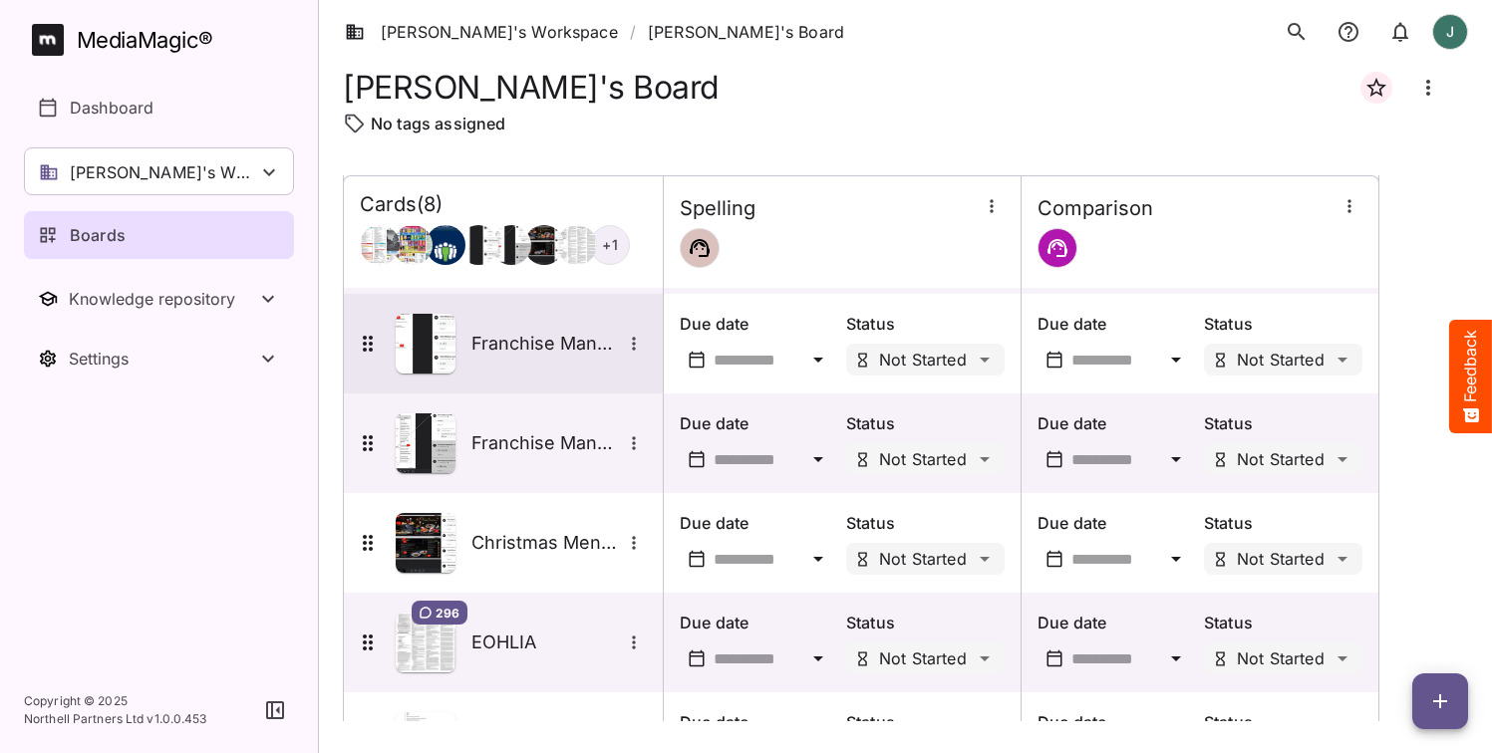
scroll to position [285, 0]
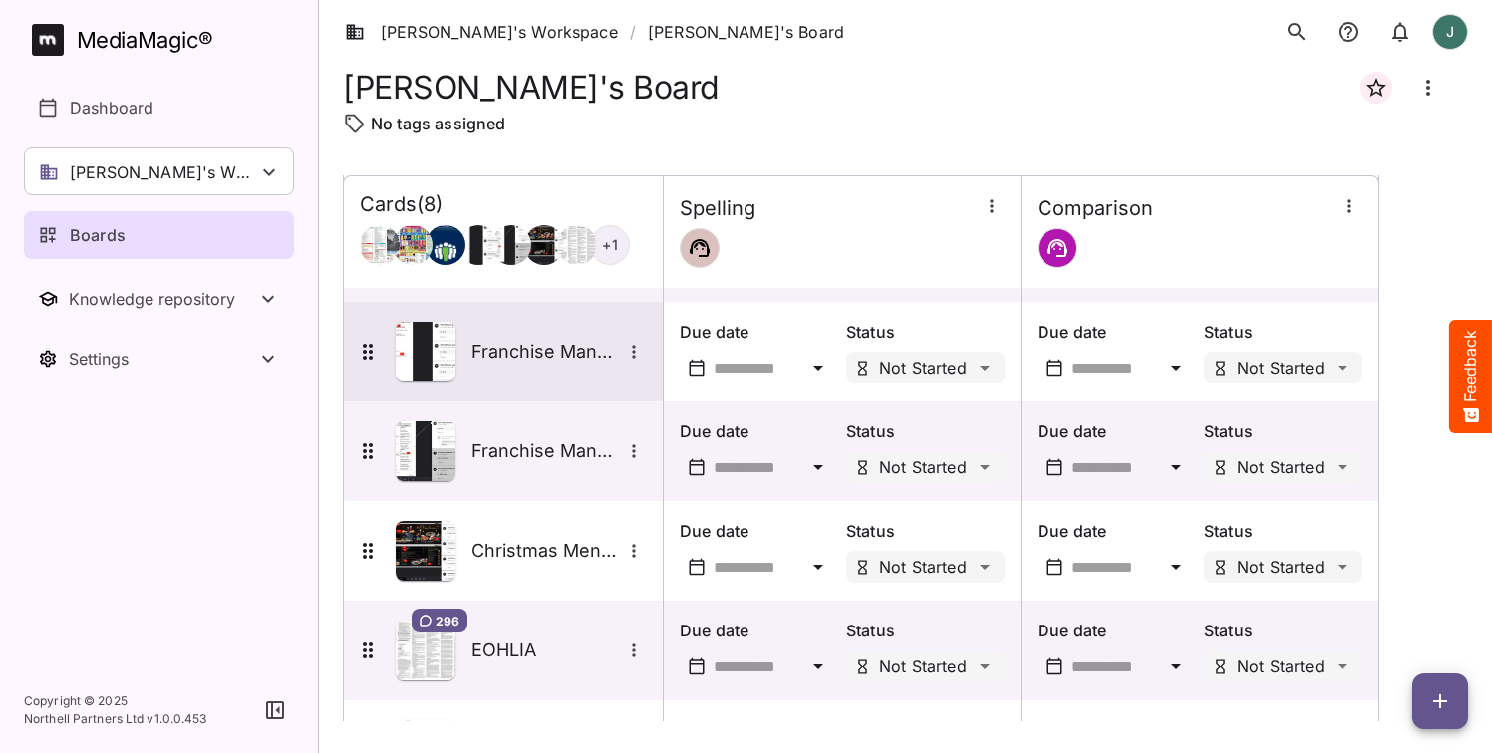
click at [634, 355] on icon "More options for Franchise Manual pg 1 Test" at bounding box center [634, 352] width 20 height 20
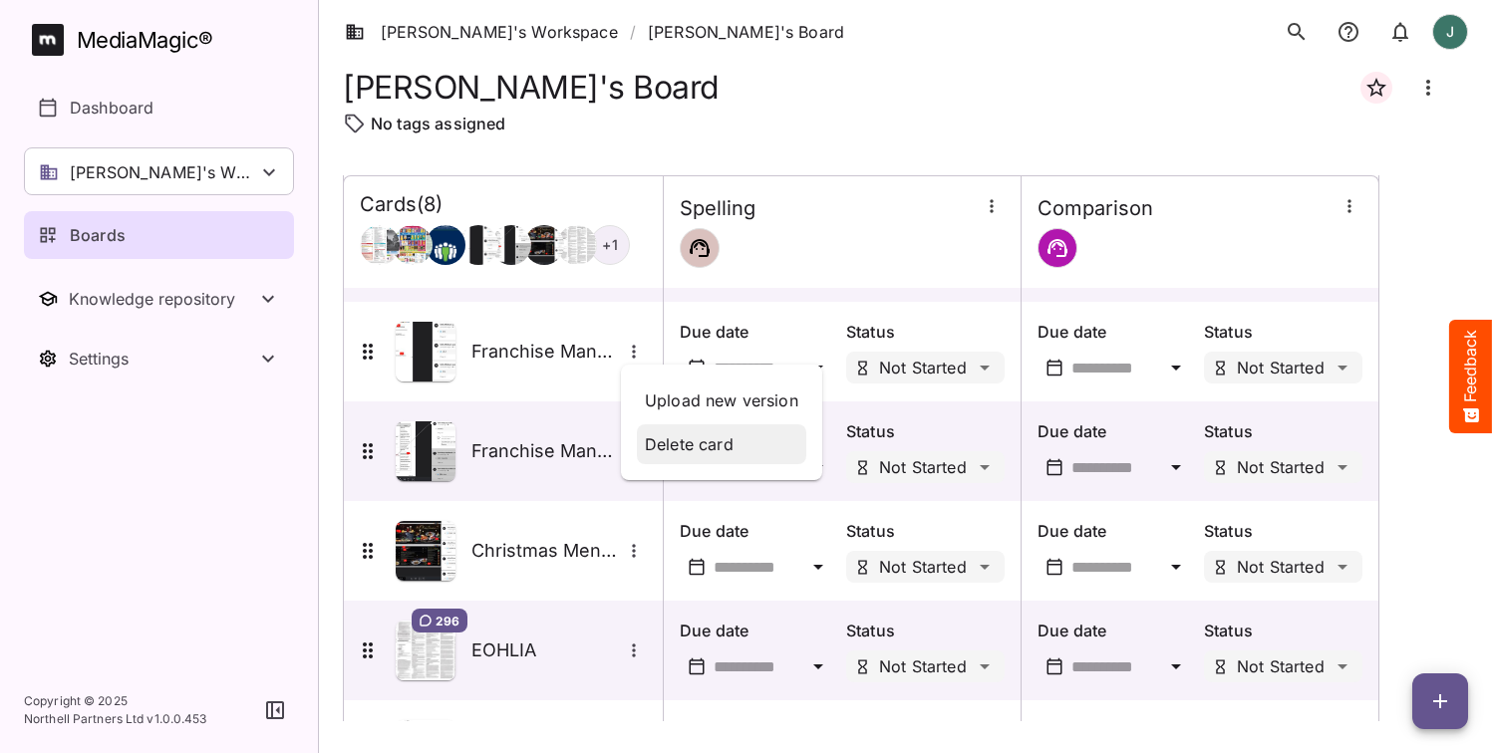
click at [705, 449] on p "Delete card" at bounding box center [721, 445] width 153 height 24
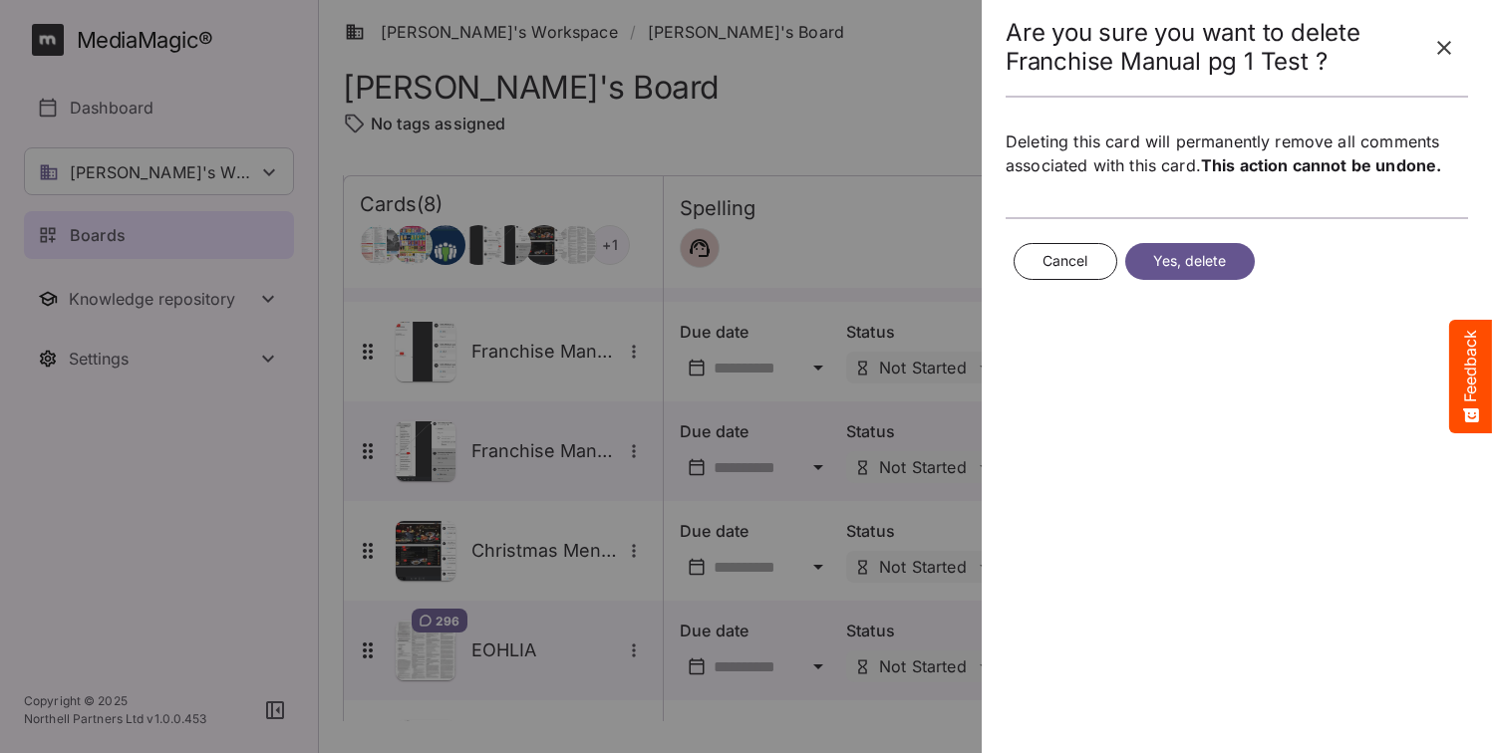
click at [1201, 265] on span "Yes, delete" at bounding box center [1190, 261] width 74 height 25
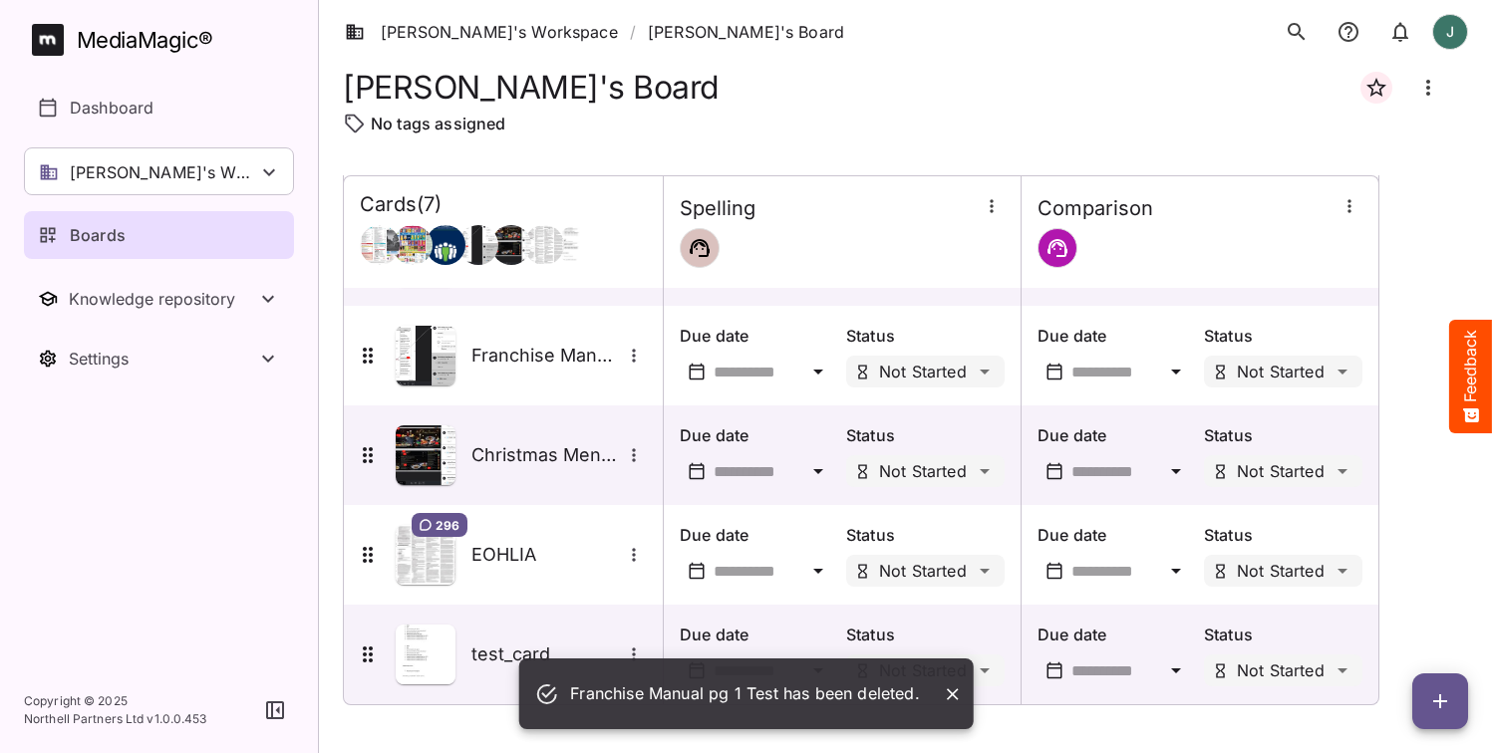
scroll to position [281, 0]
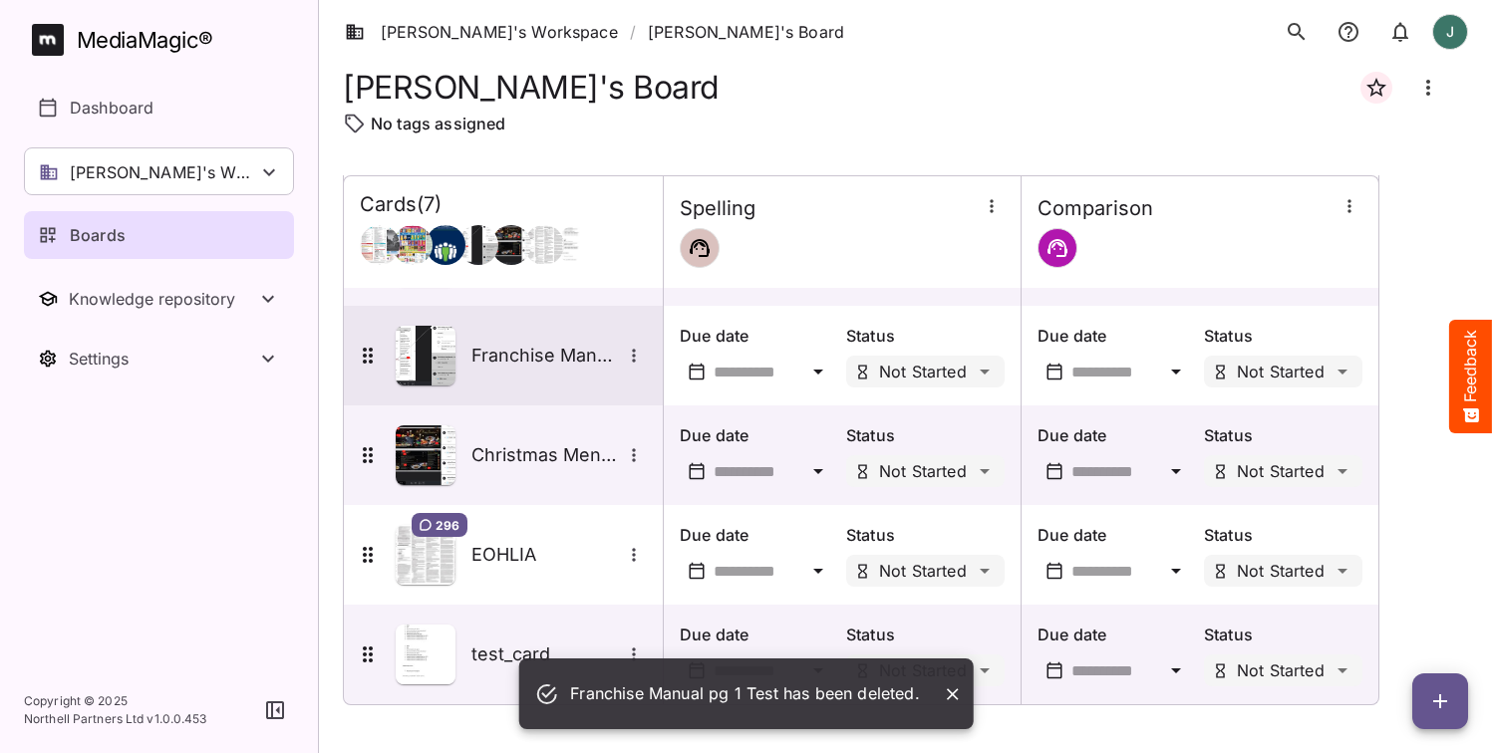
click at [637, 358] on icon "More options for Franchise Manual pg 2 Test" at bounding box center [634, 356] width 20 height 20
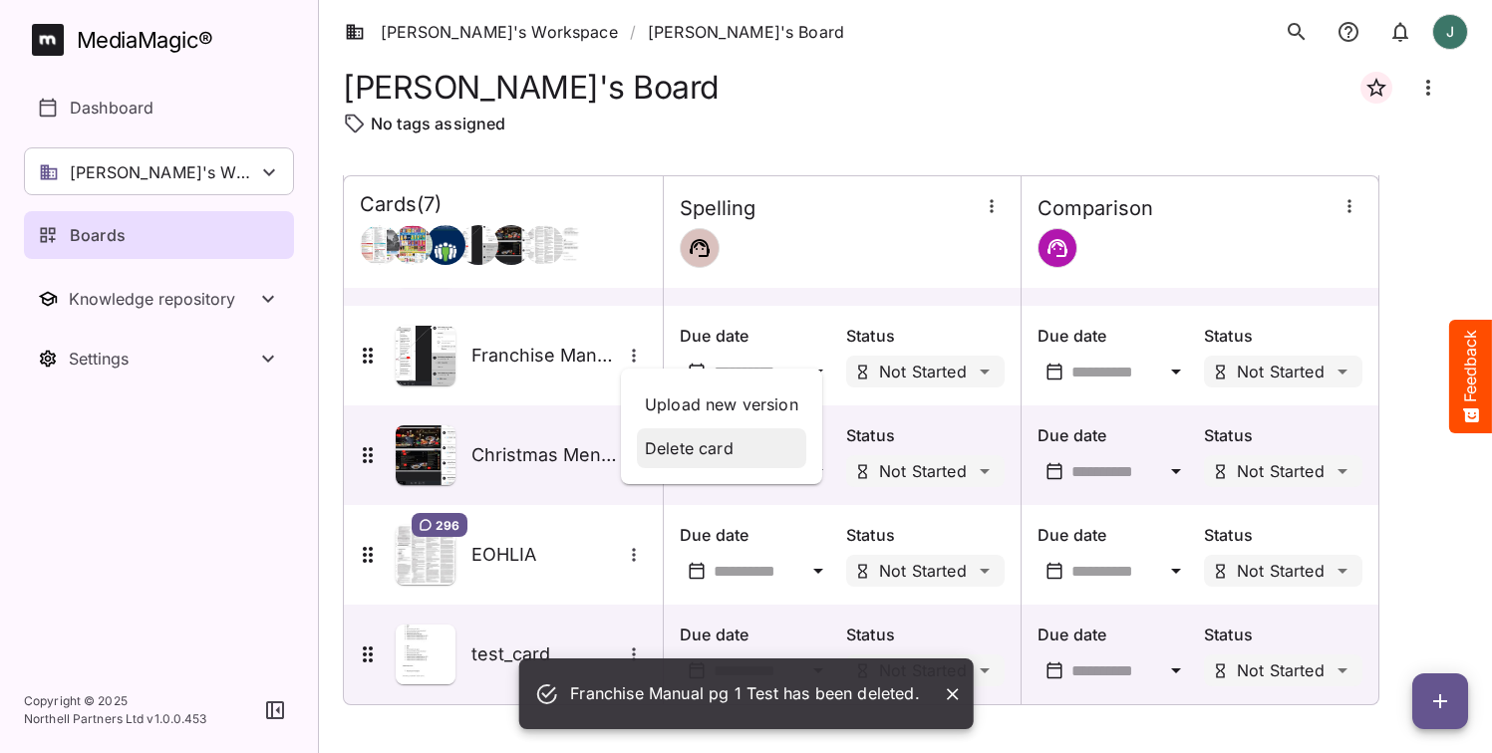
click at [707, 449] on p "Delete card" at bounding box center [721, 449] width 153 height 24
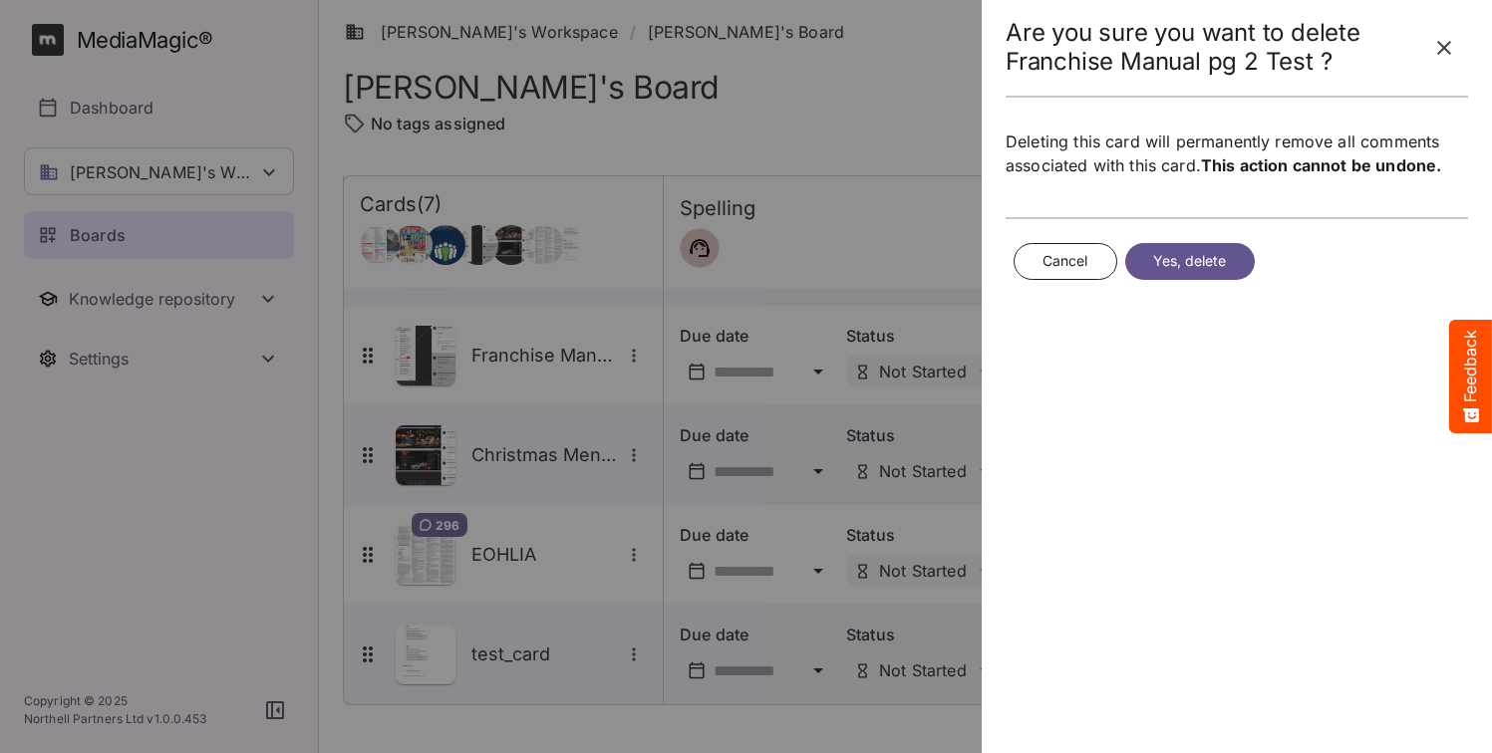
click at [1212, 256] on span "Yes, delete" at bounding box center [1190, 261] width 74 height 25
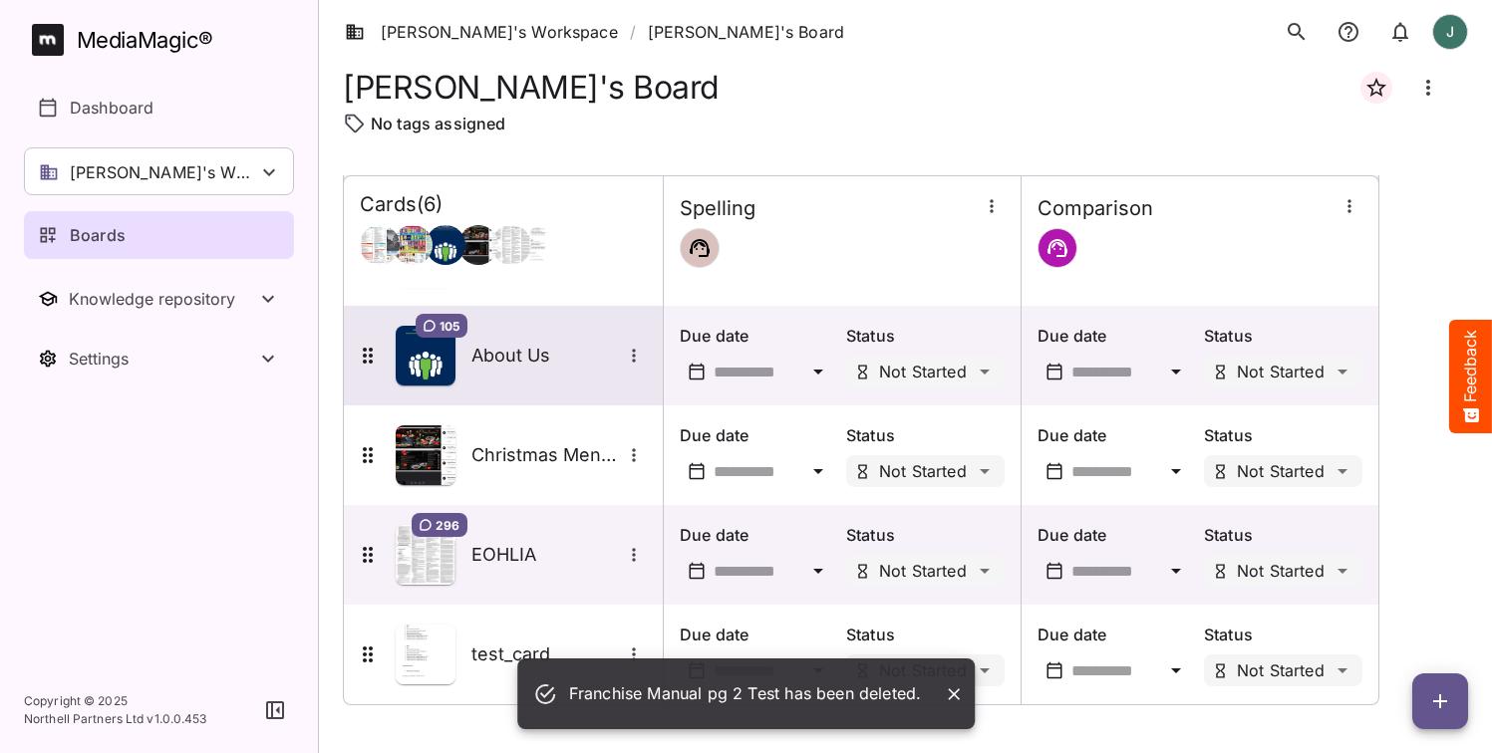
scroll to position [181, 0]
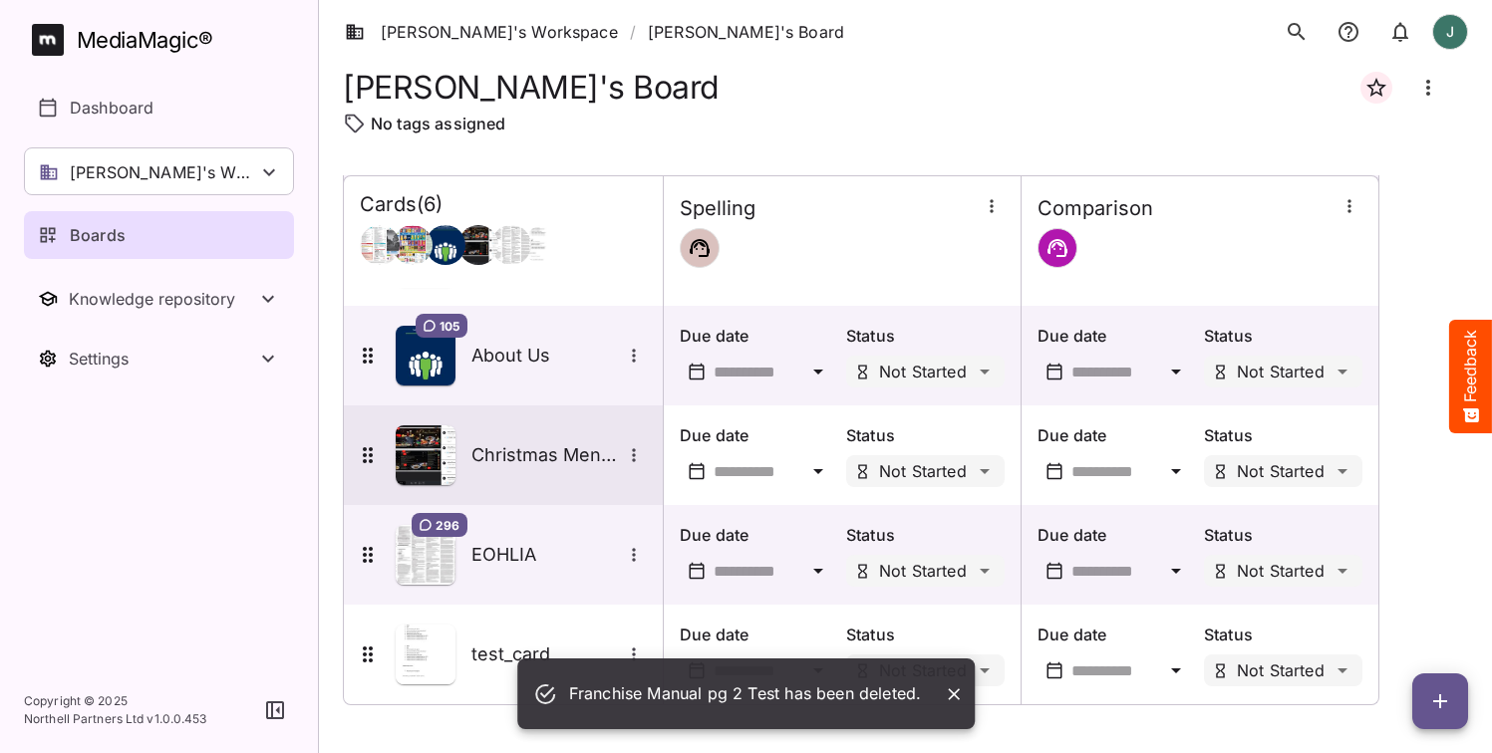
click at [635, 453] on icon "More options for Christmas Menu Test" at bounding box center [634, 456] width 20 height 20
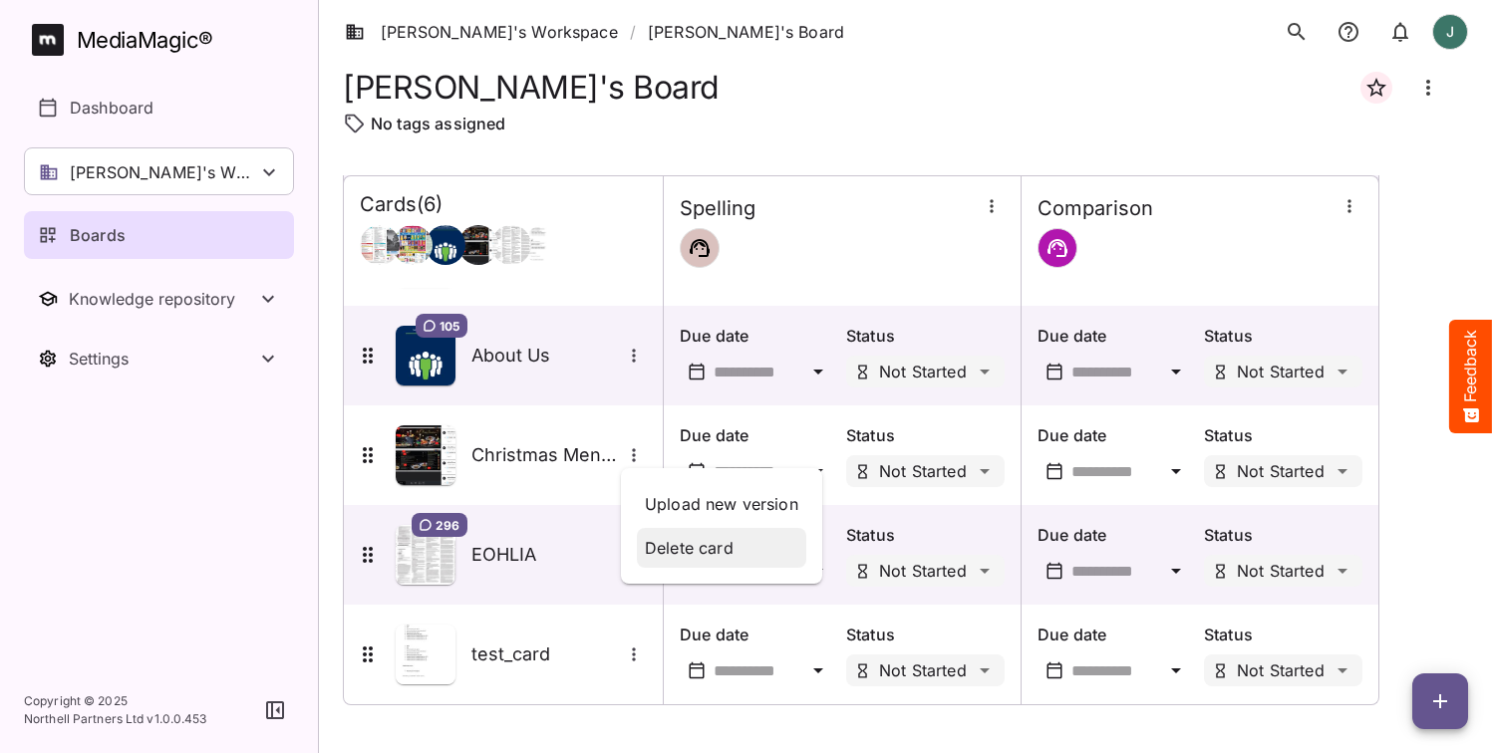
click at [676, 555] on p "Delete card" at bounding box center [721, 548] width 153 height 24
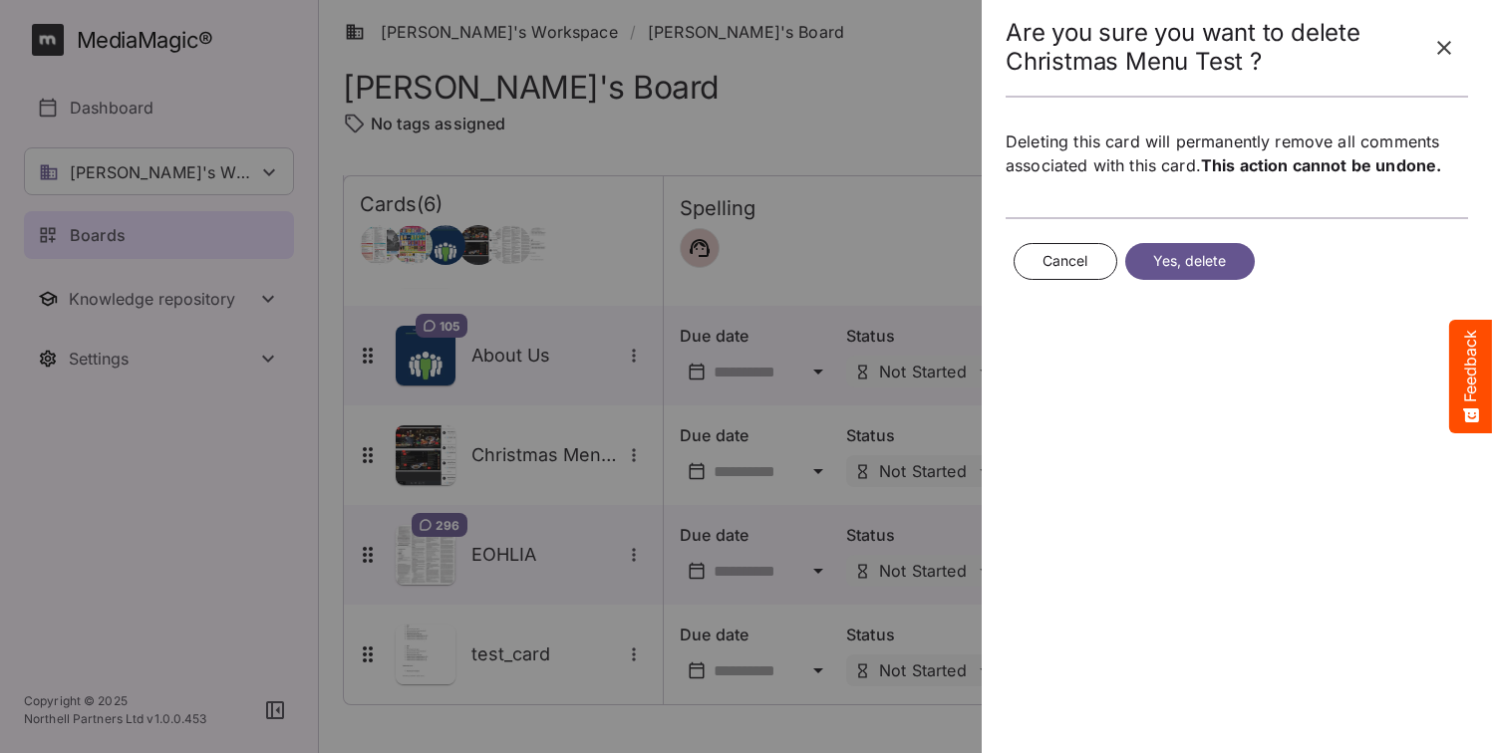
click at [1233, 264] on button "Yes, delete" at bounding box center [1190, 261] width 130 height 37
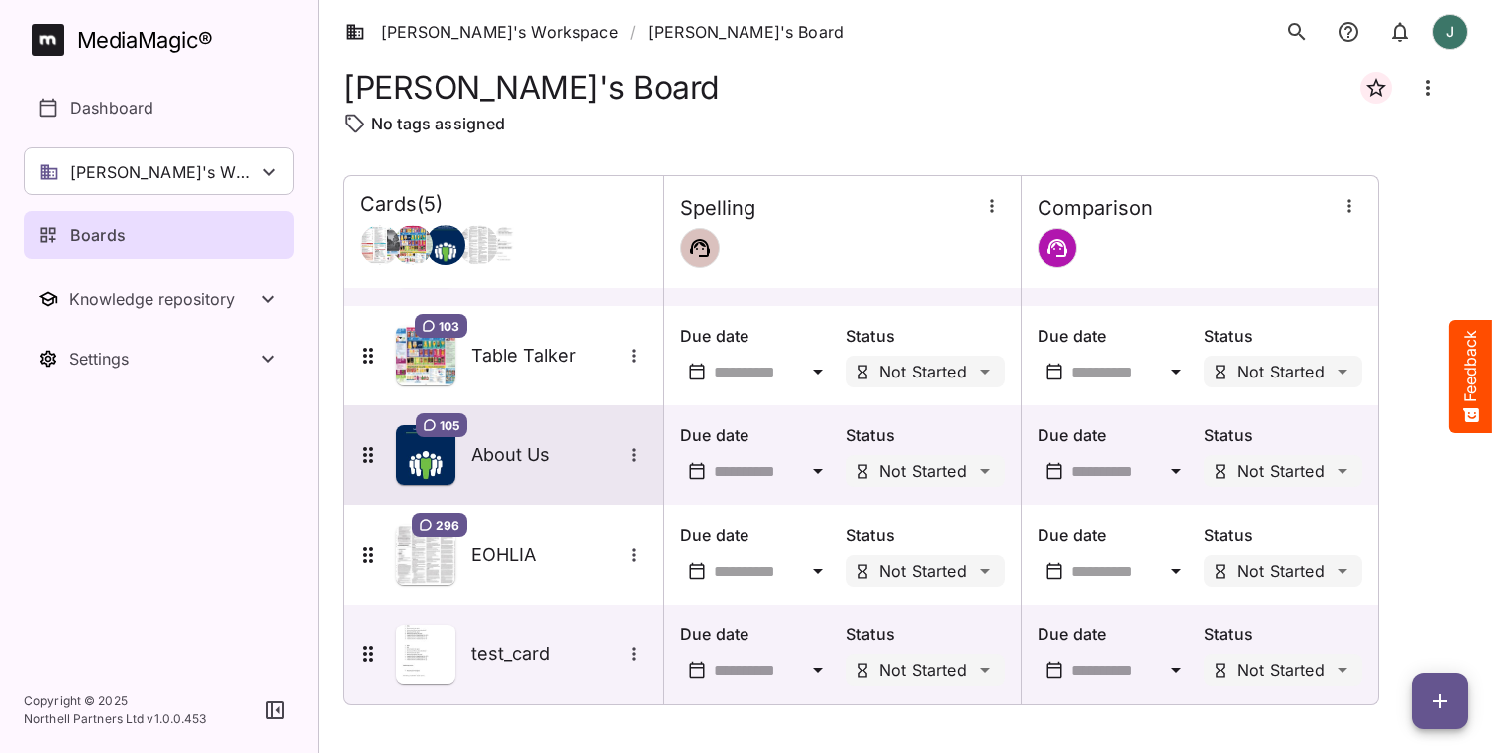
scroll to position [82, 0]
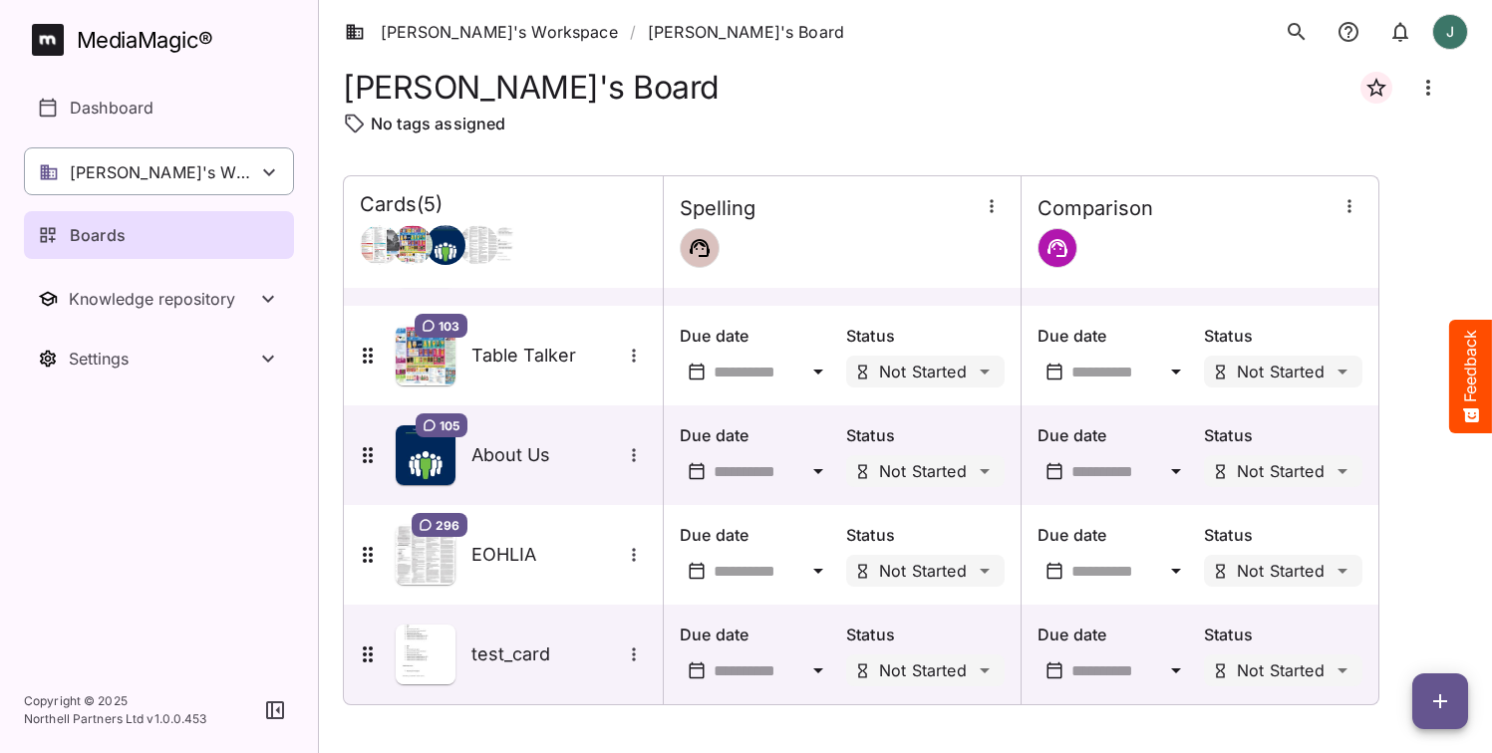
click at [201, 172] on p "[PERSON_NAME]'s Workspace" at bounding box center [163, 172] width 187 height 24
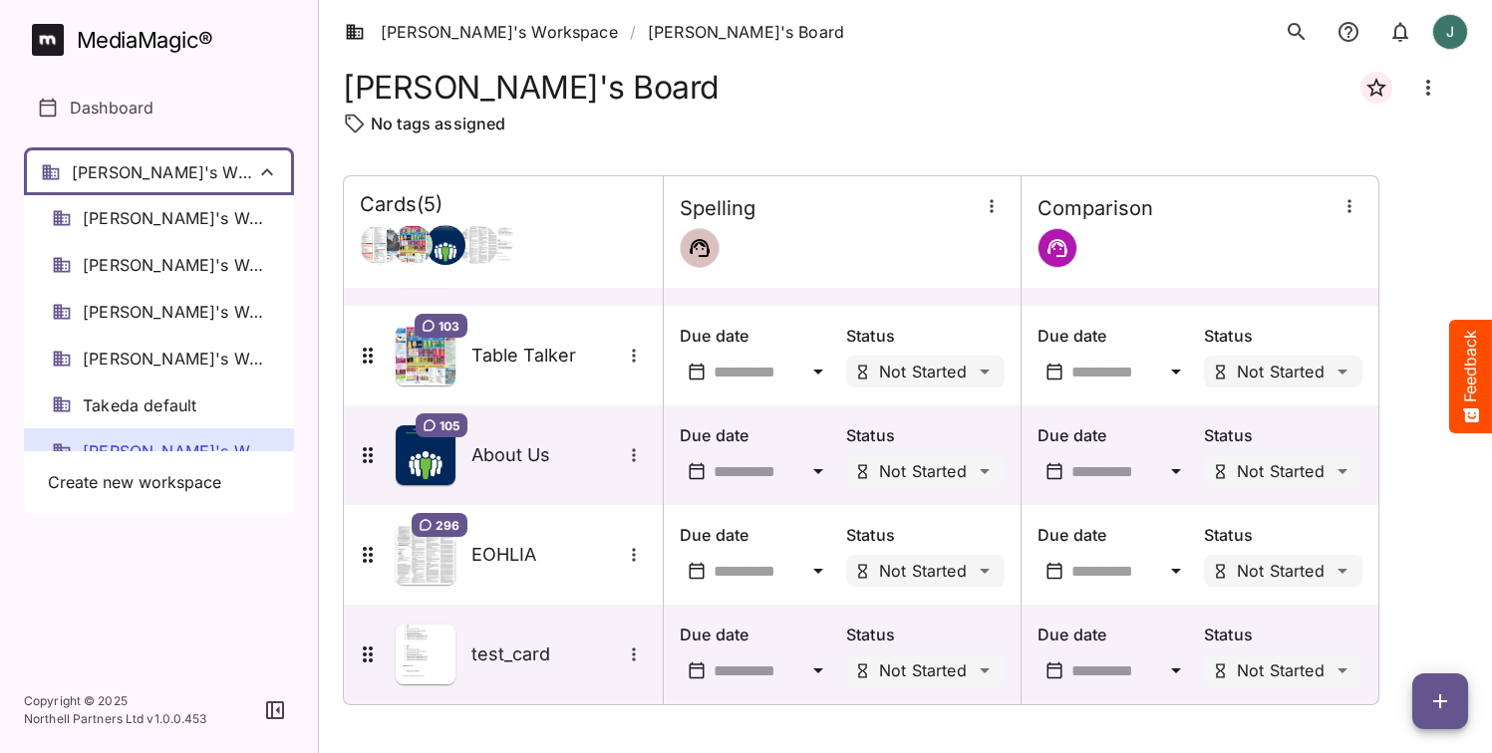
click at [210, 575] on div at bounding box center [746, 376] width 1492 height 753
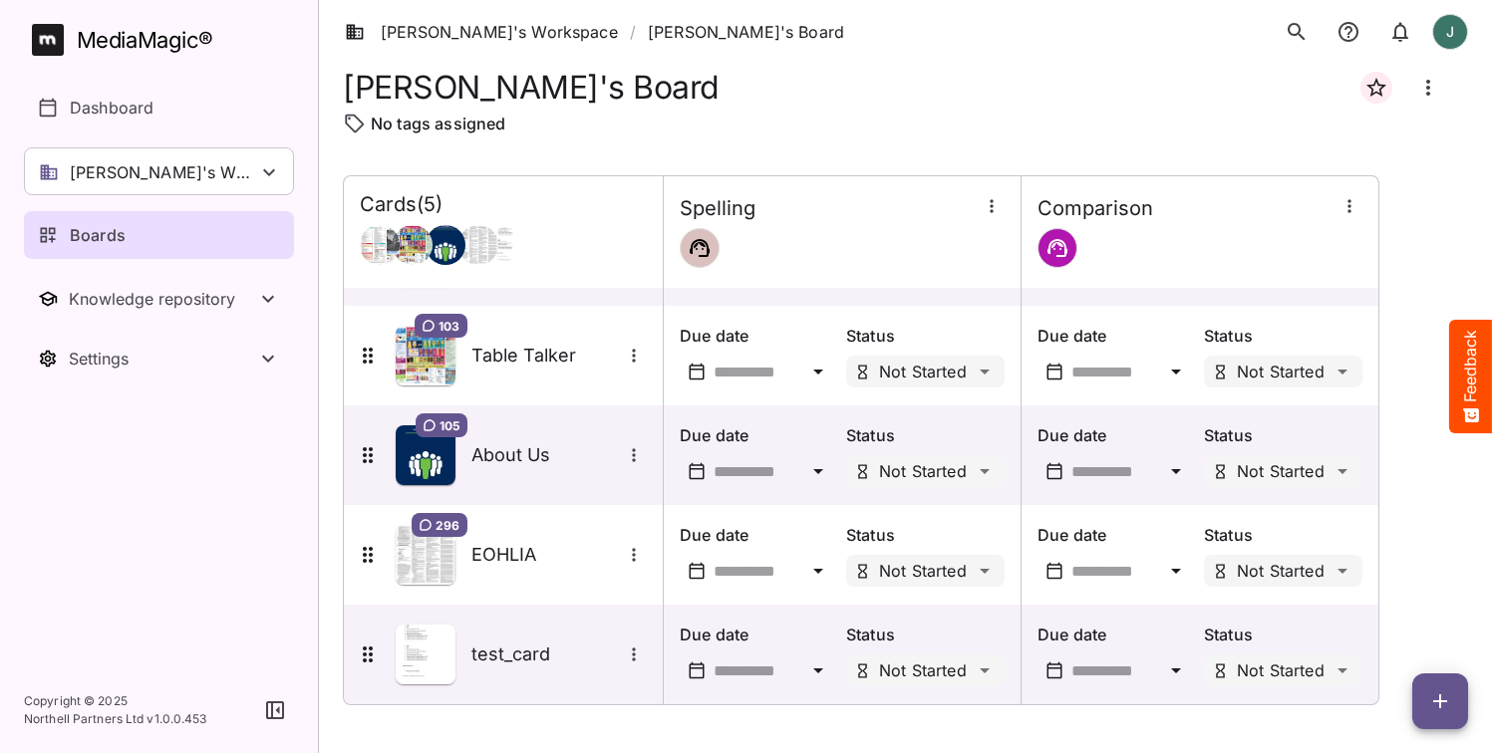
click at [969, 61] on div "[PERSON_NAME]'s Workspace / [PERSON_NAME]'s Board J" at bounding box center [905, 32] width 1173 height 64
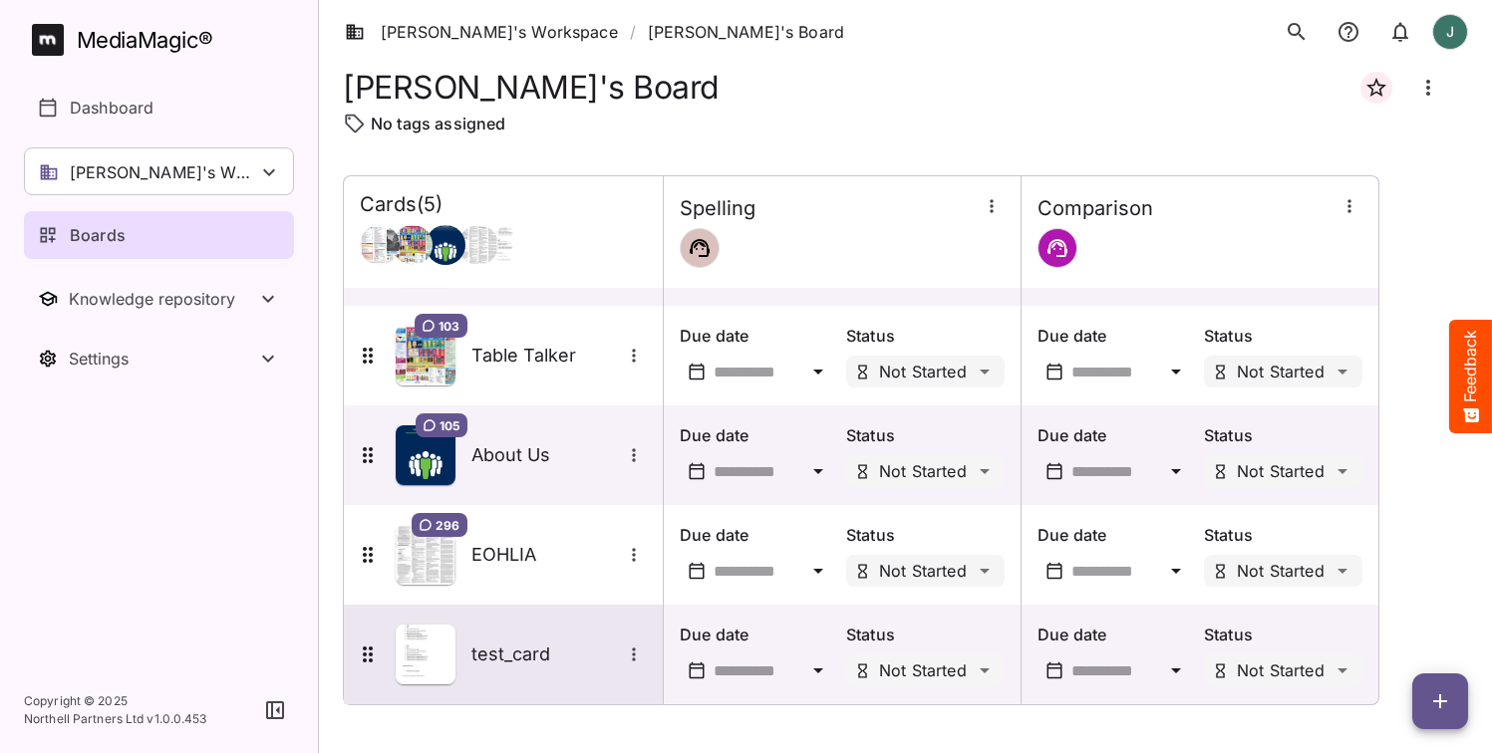
click at [438, 655] on img at bounding box center [426, 655] width 60 height 60
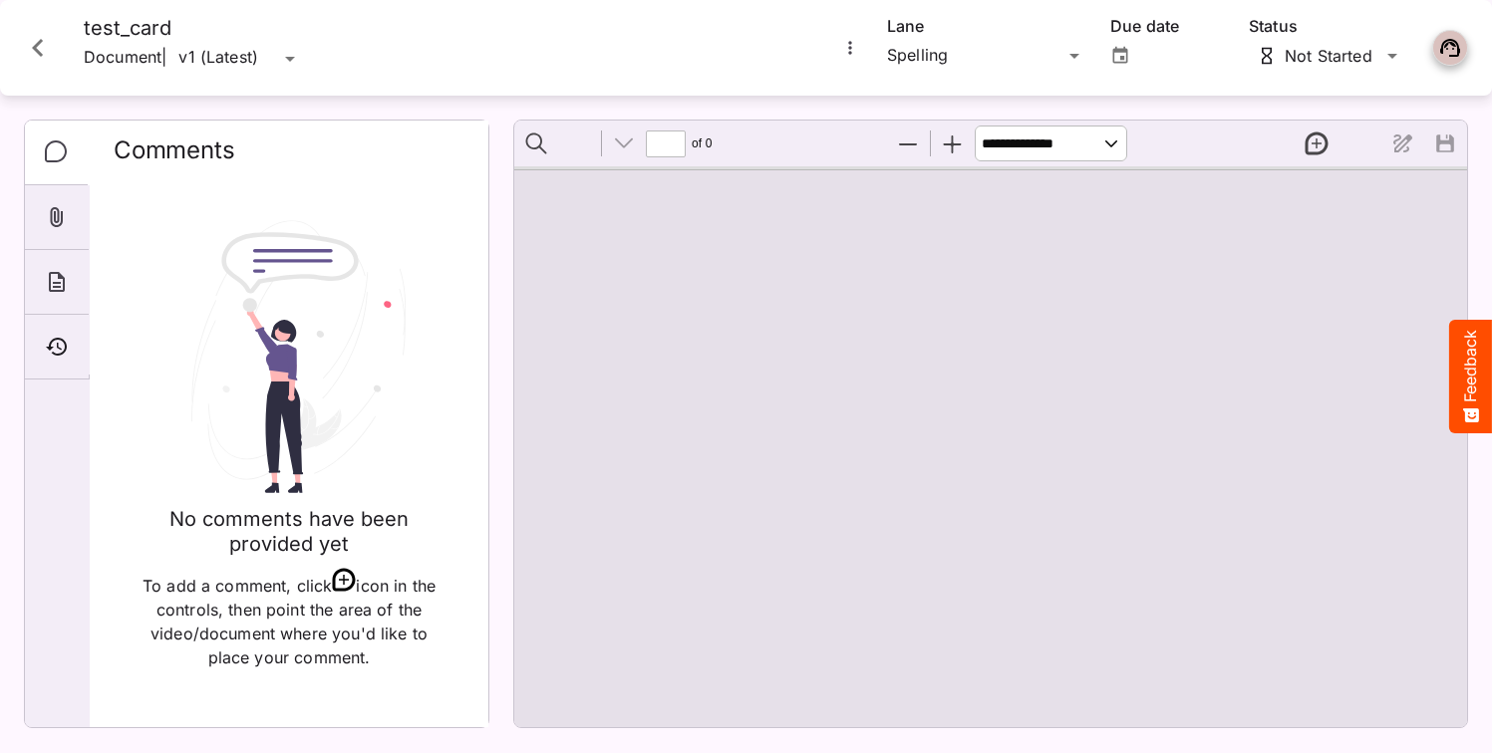
type input "*"
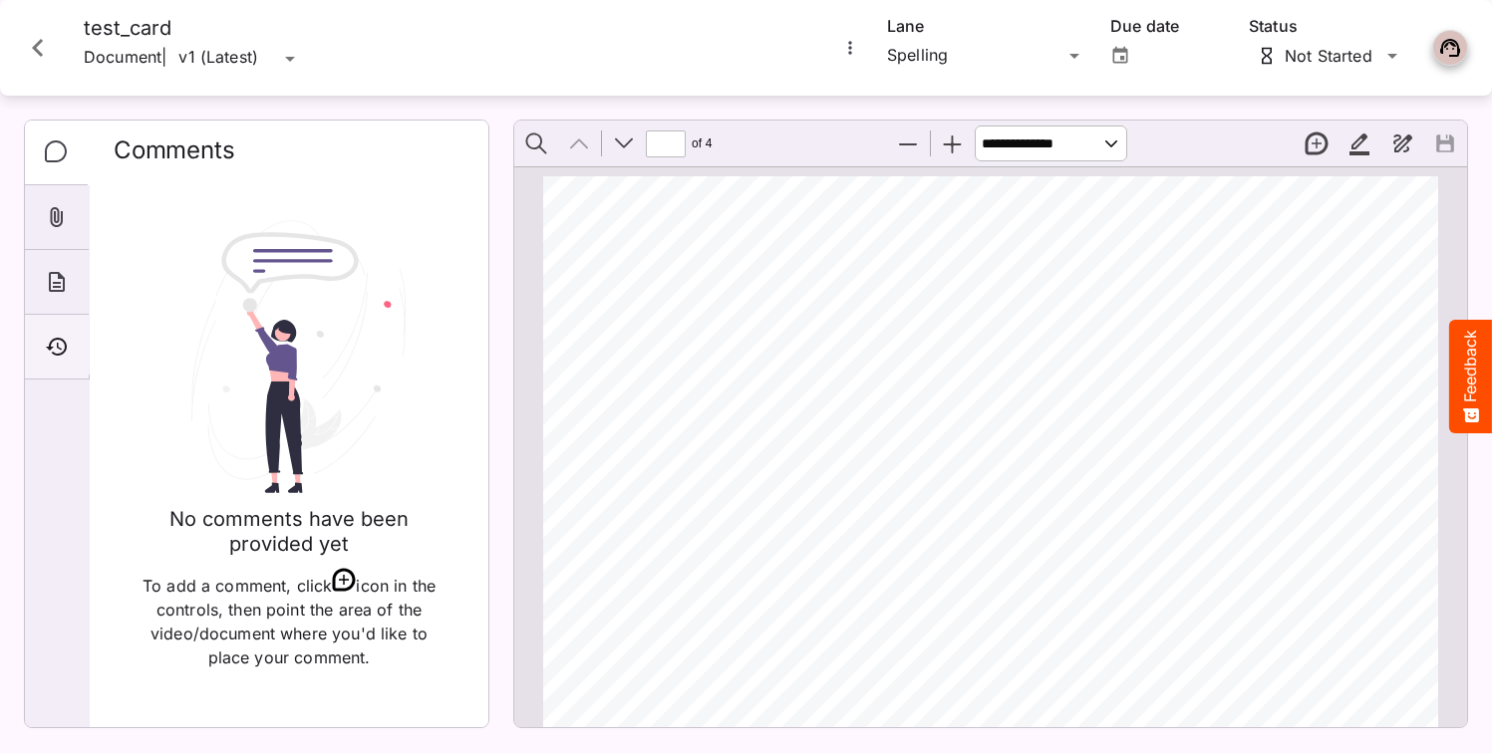
click at [71, 341] on div "Timeline" at bounding box center [57, 347] width 64 height 65
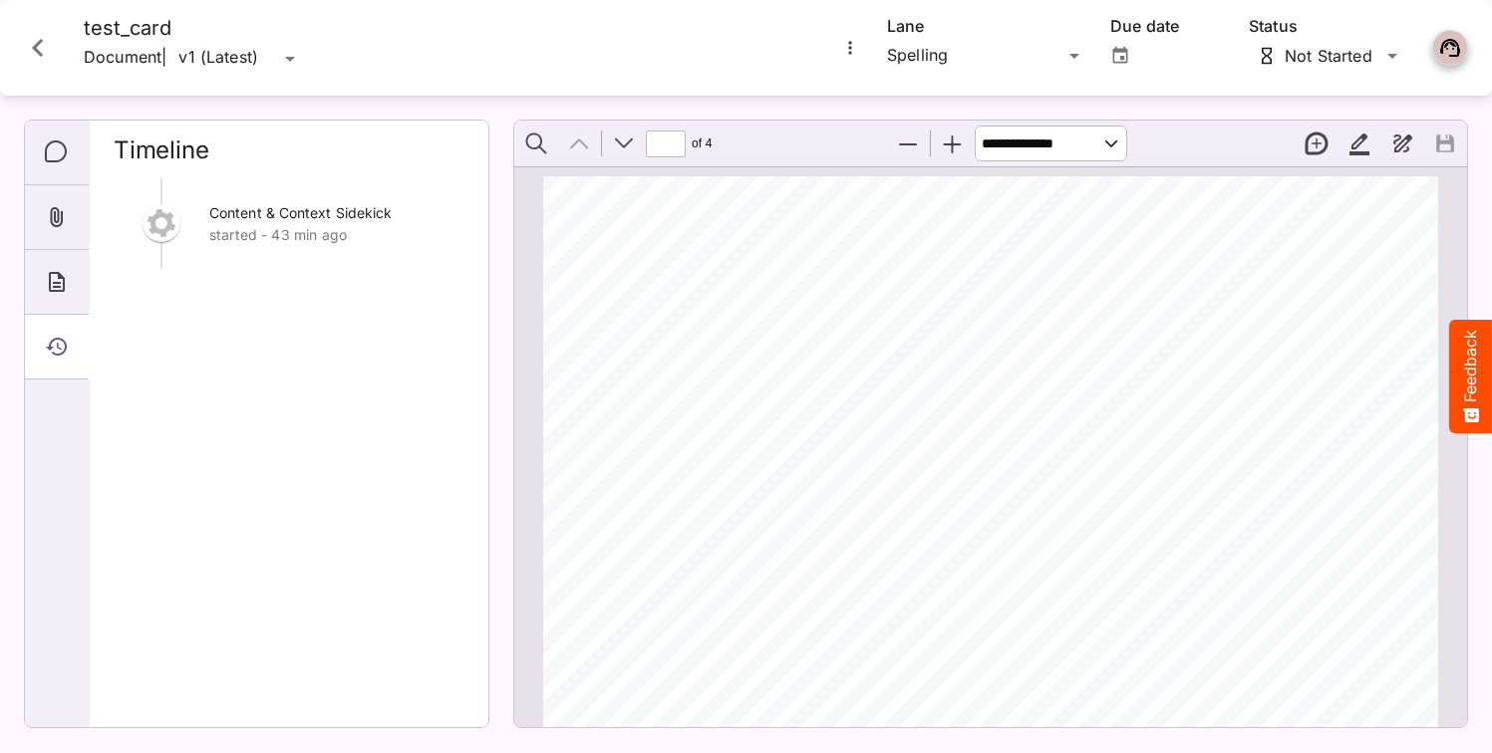
click at [43, 54] on icon "Close card" at bounding box center [38, 48] width 36 height 36
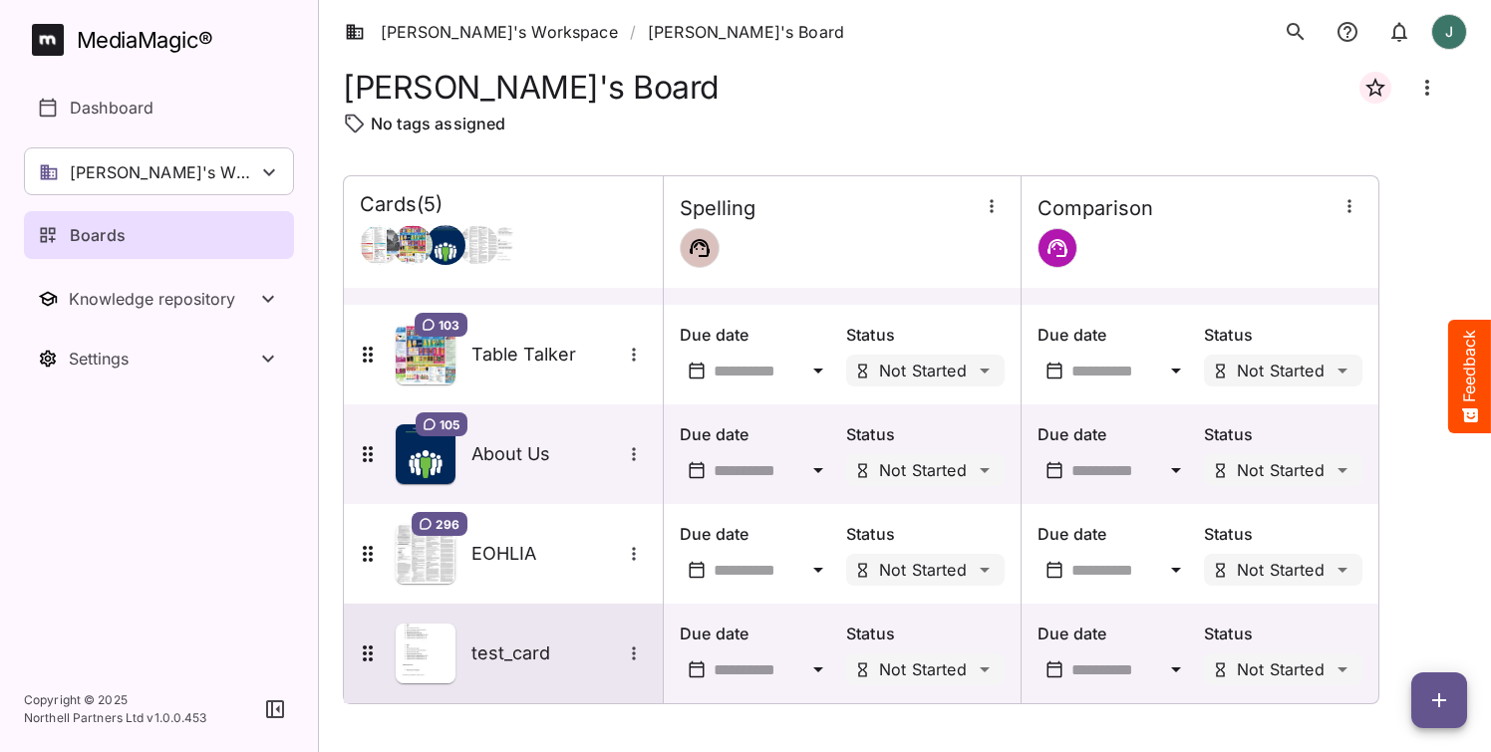
scroll to position [83, 0]
click at [502, 633] on div "test_card" at bounding box center [501, 654] width 291 height 60
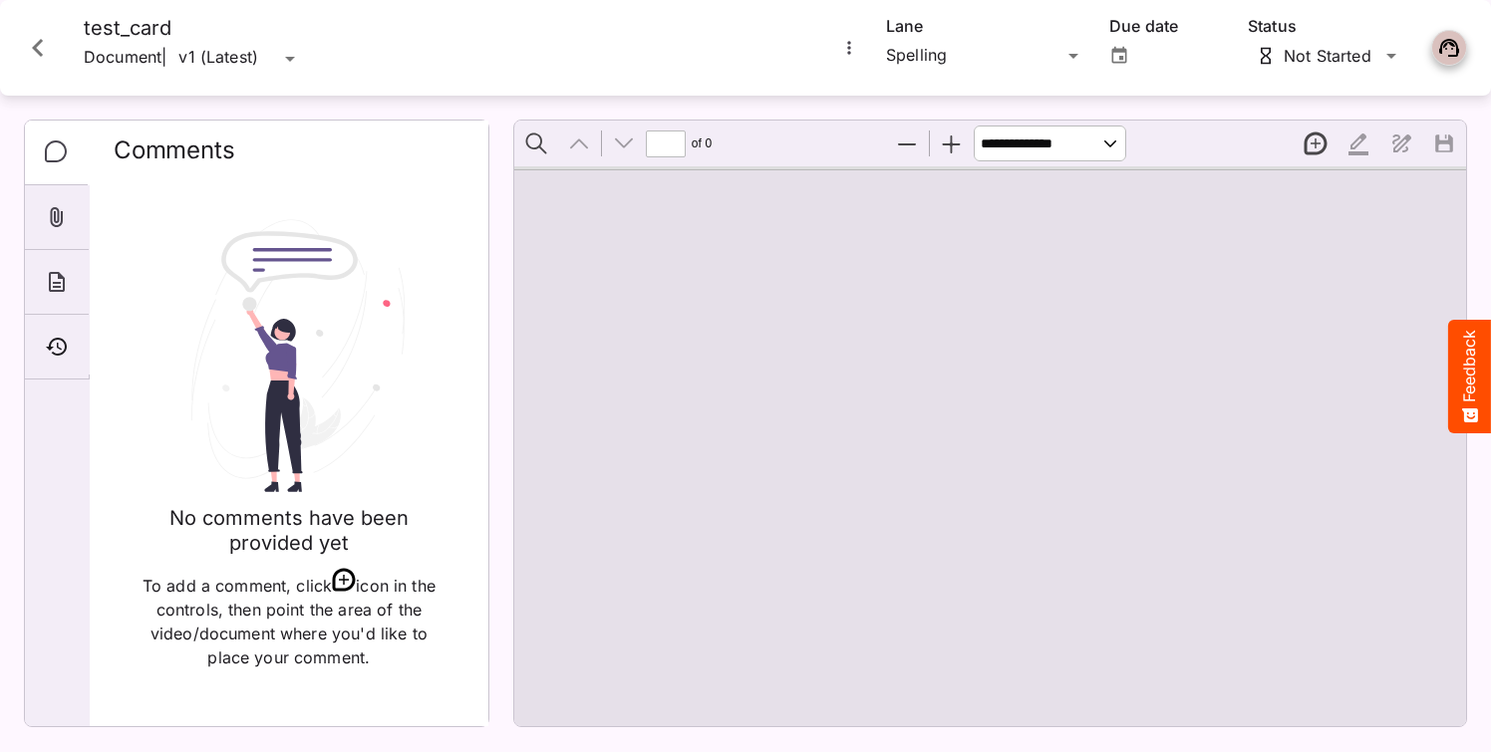
type input "*"
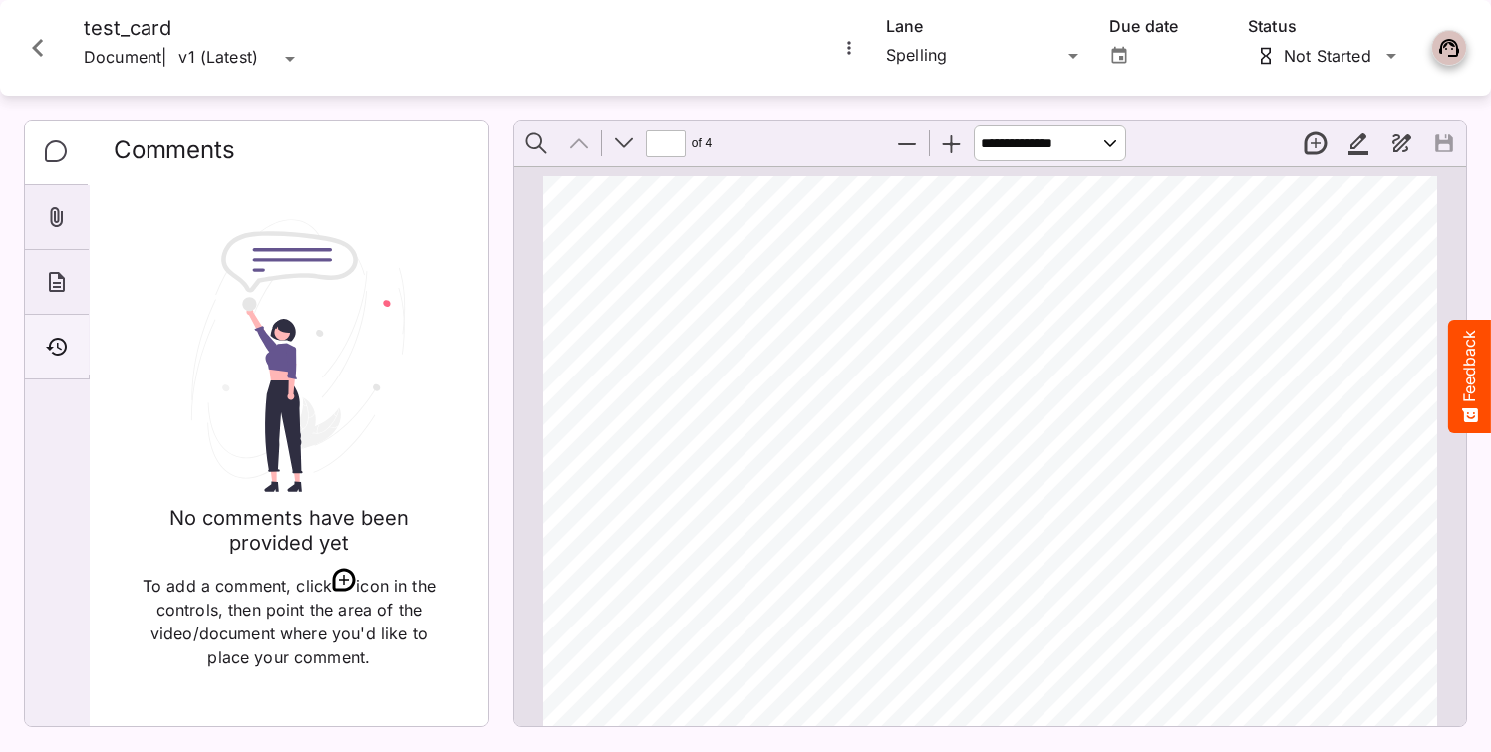
click at [57, 349] on icon "Timeline" at bounding box center [57, 347] width 24 height 24
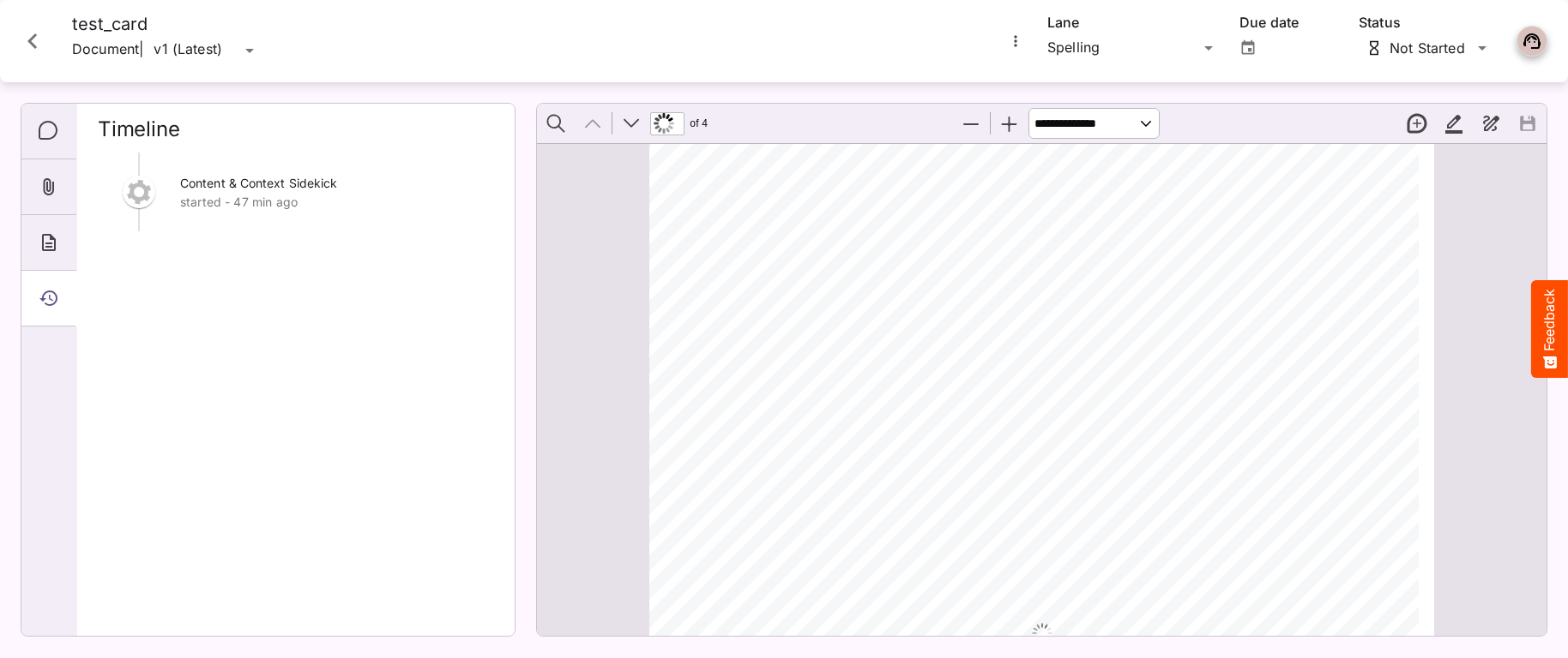
scroll to position [60, 0]
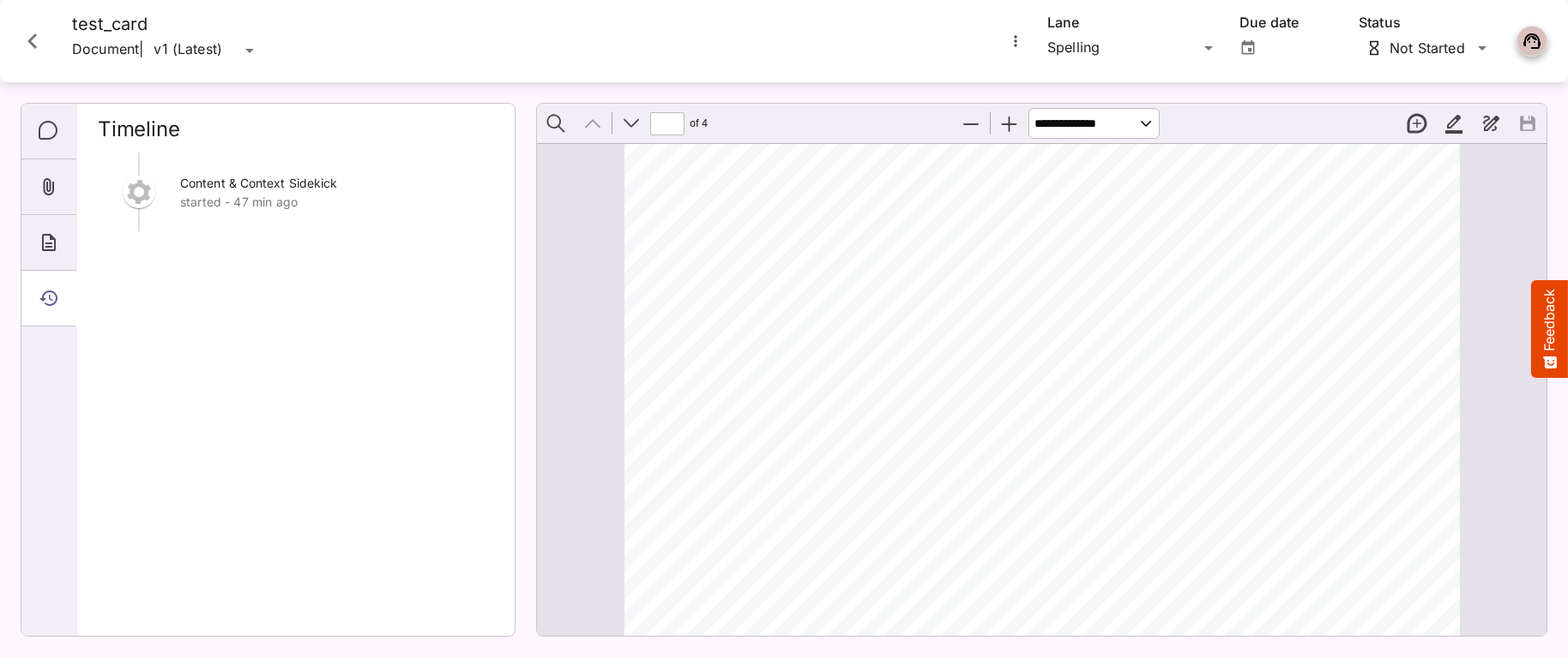
click at [1283, 349] on button "Feedback" at bounding box center [1549, 329] width 37 height 98
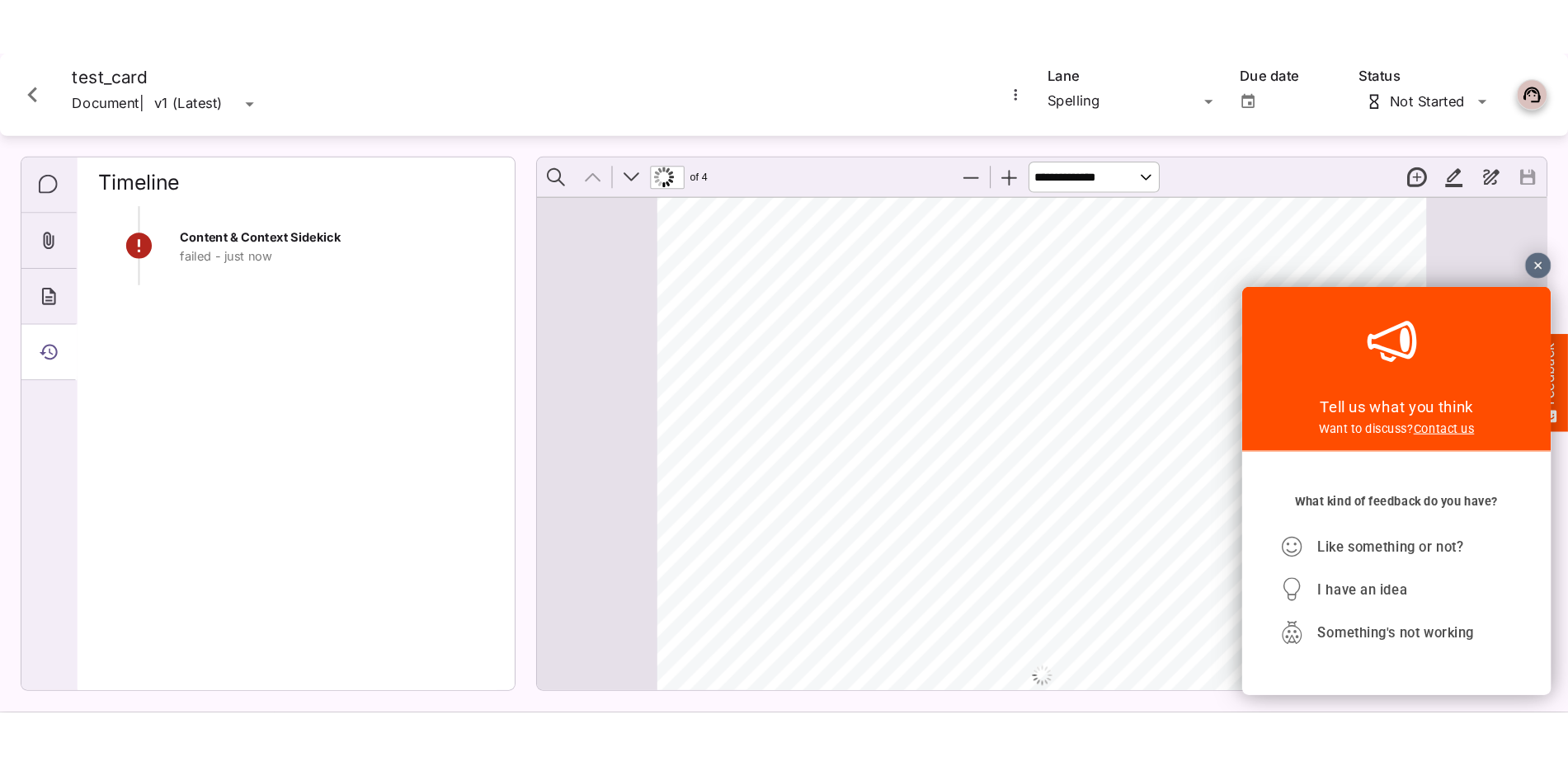
scroll to position [73, 0]
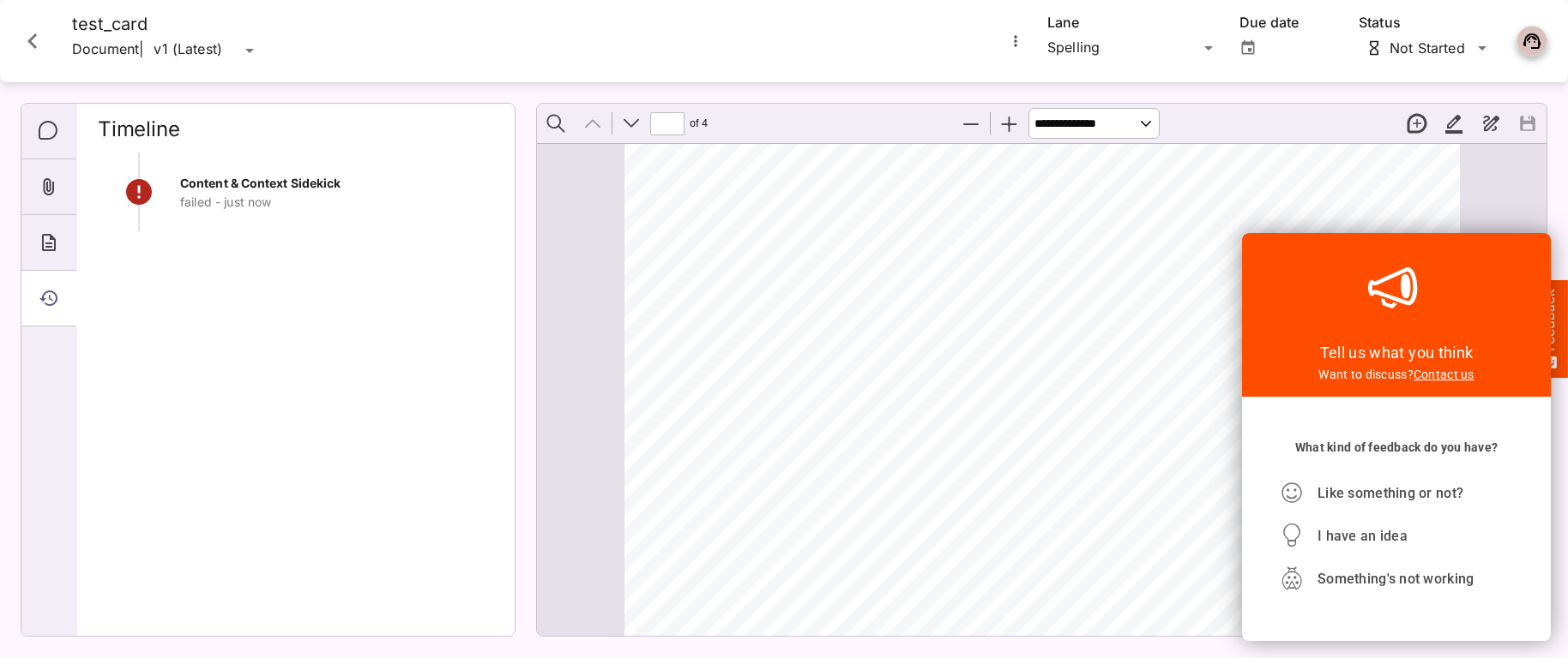
click at [1283, 212] on div at bounding box center [1538, 212] width 26 height 26
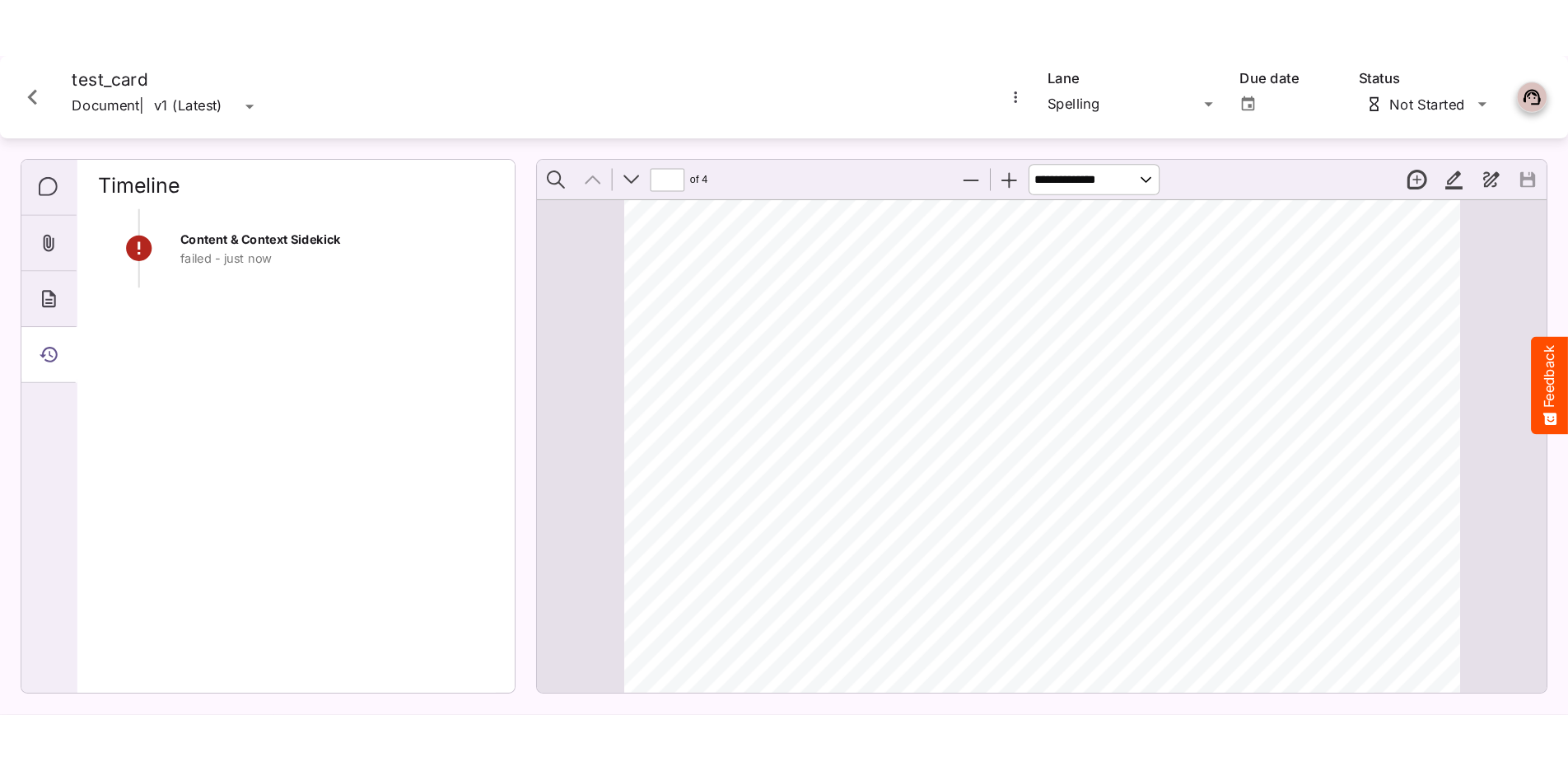
scroll to position [0, 0]
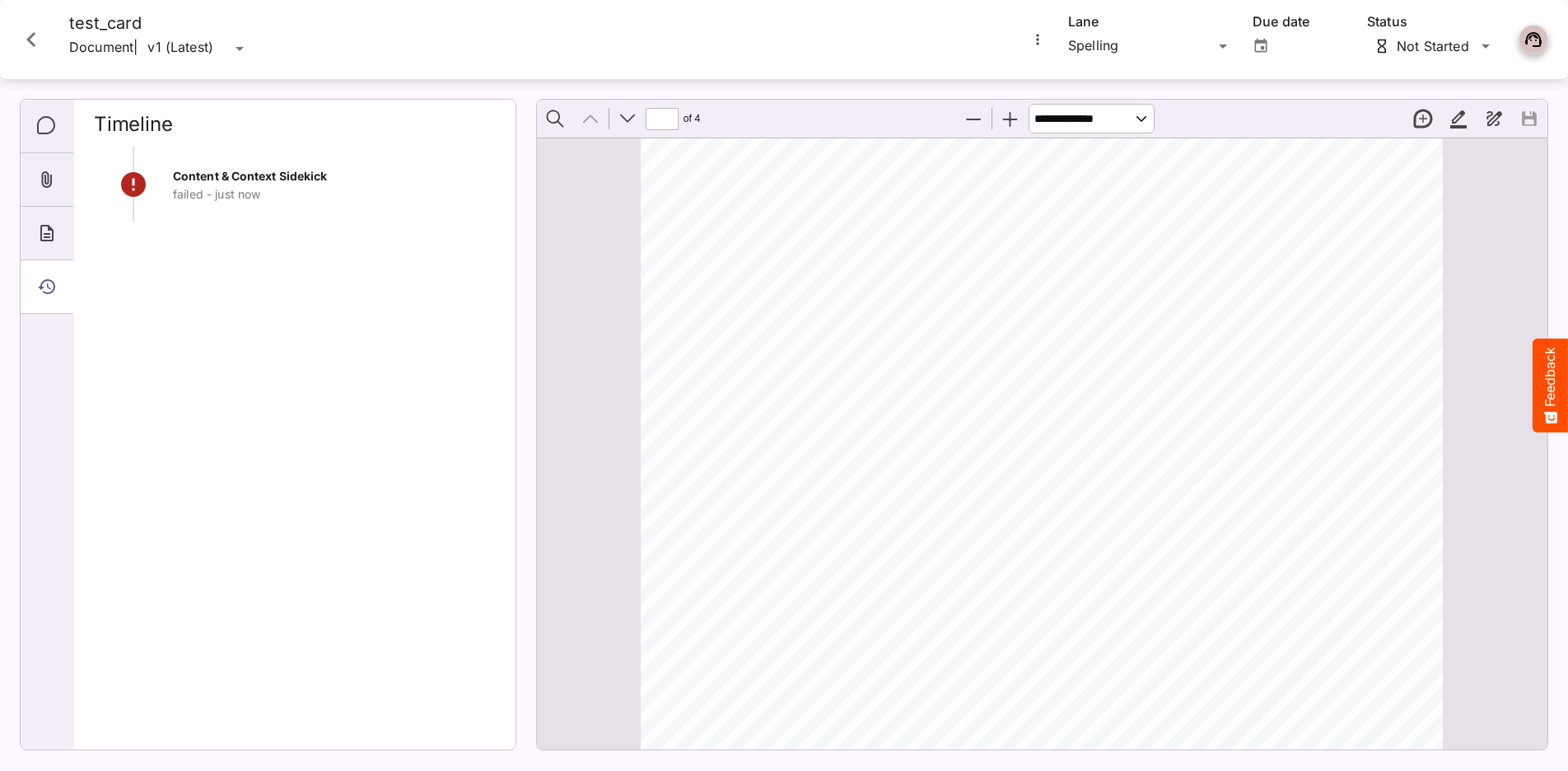
click at [32, 37] on icon "Close card" at bounding box center [31, 40] width 9 height 15
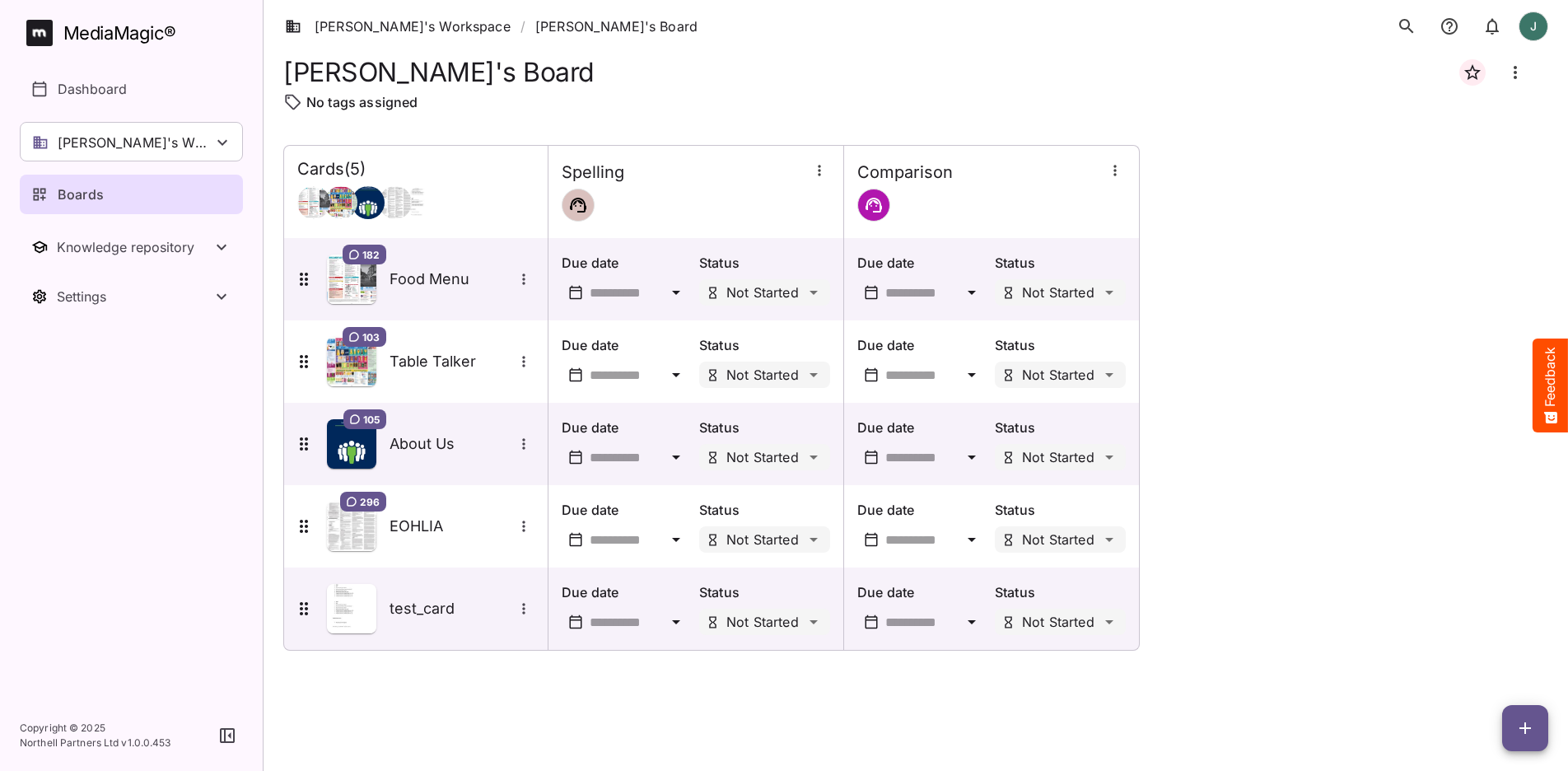
click at [1232, 621] on icon "button" at bounding box center [1525, 728] width 12 height 12
click at [1232, 613] on p "Add new card" at bounding box center [1484, 623] width 89 height 20
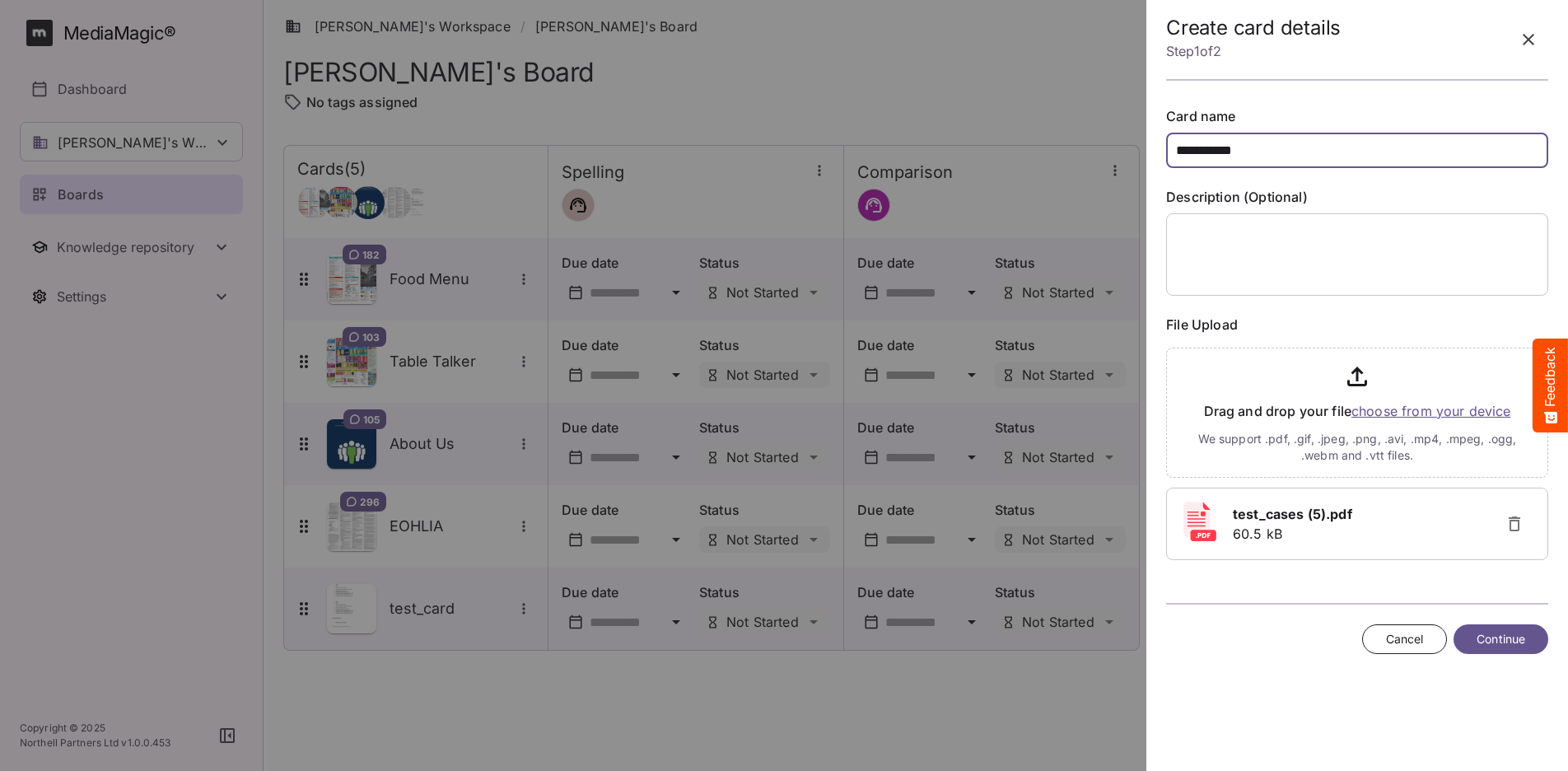
type input "**********"
click at [1232, 621] on span "Continue" at bounding box center [1500, 639] width 49 height 21
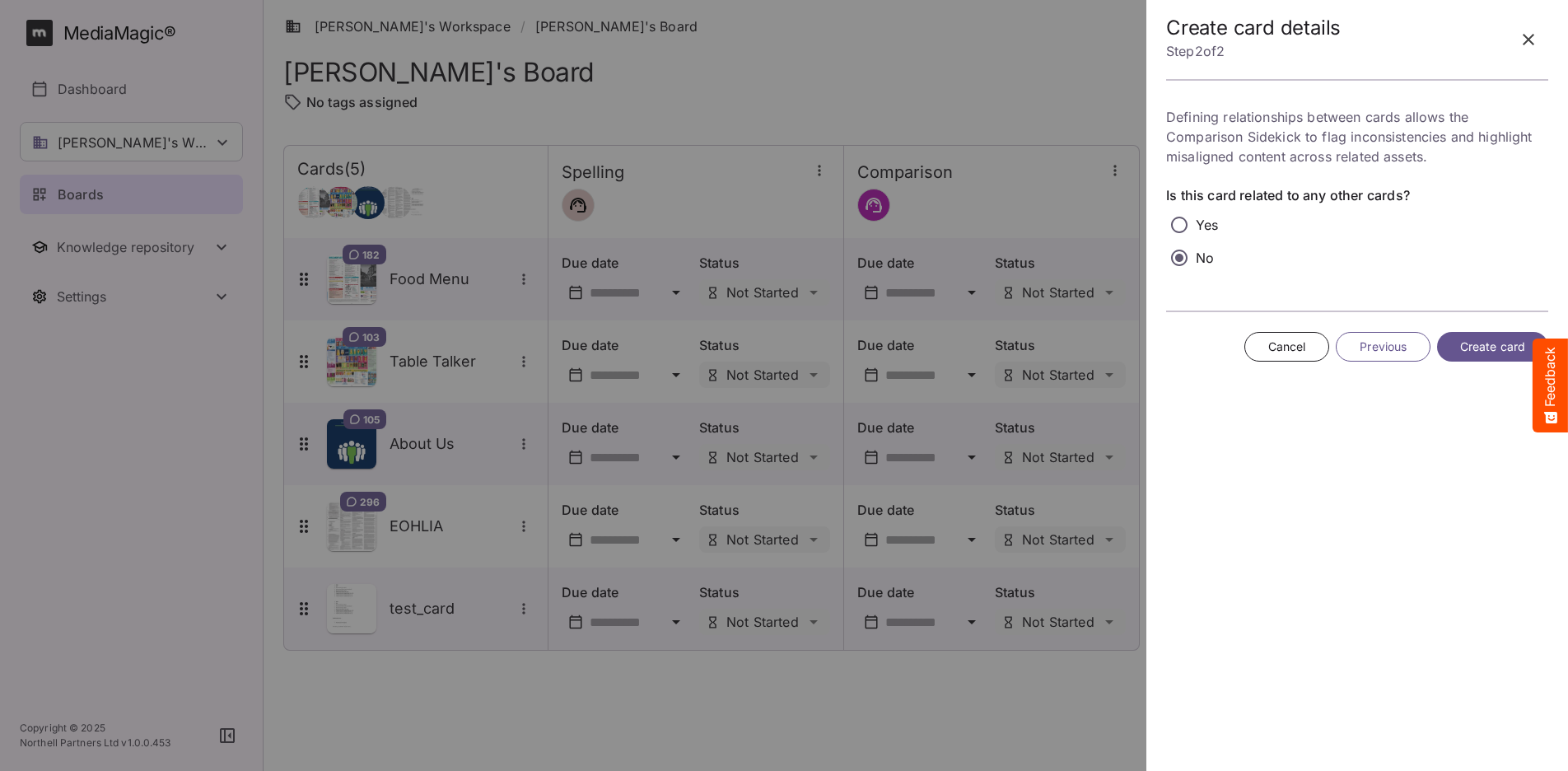
click at [1232, 339] on span "Create card" at bounding box center [1492, 347] width 65 height 21
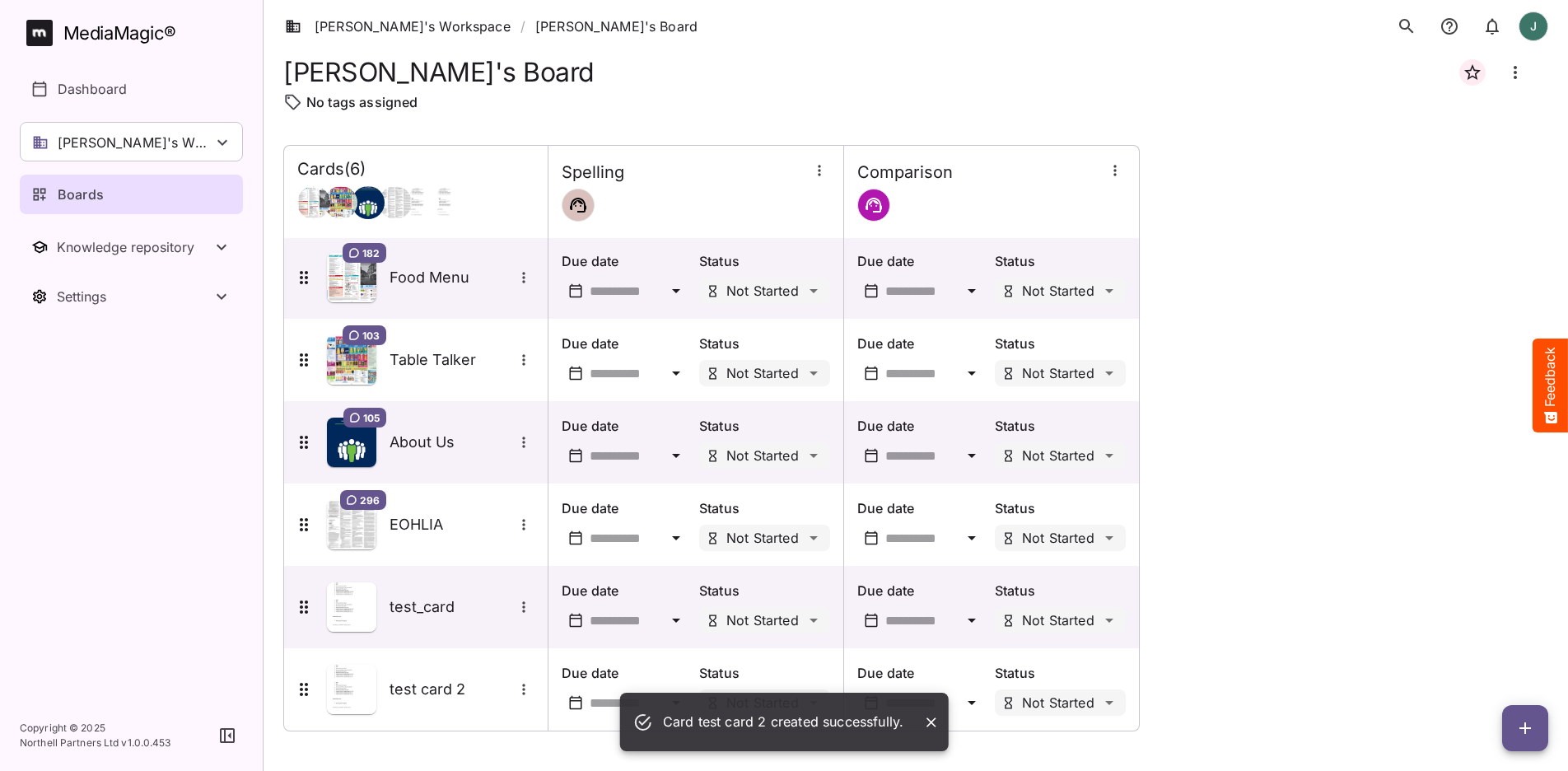
scroll to position [2, 0]
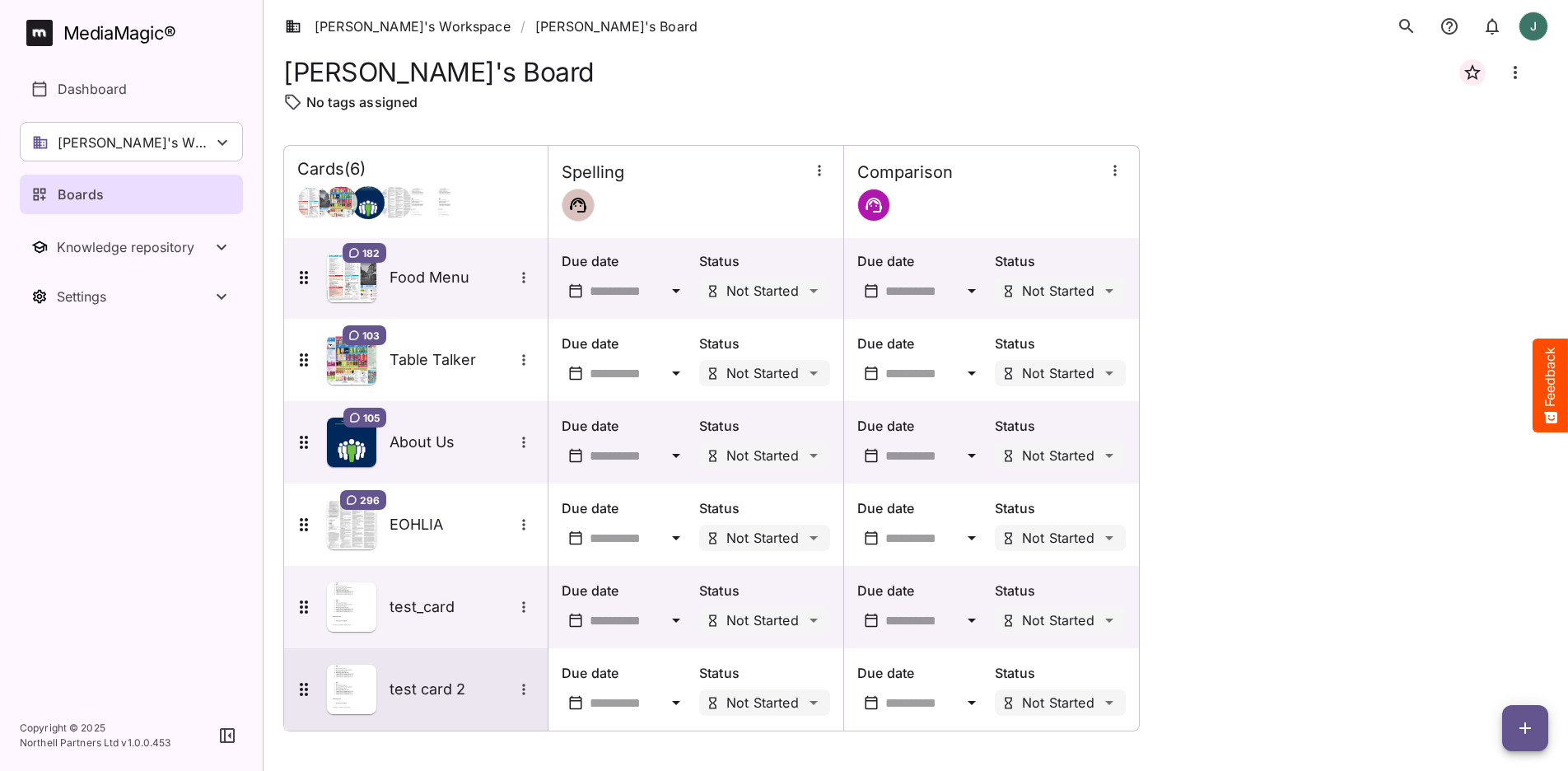
click at [348, 621] on img at bounding box center [352, 689] width 50 height 50
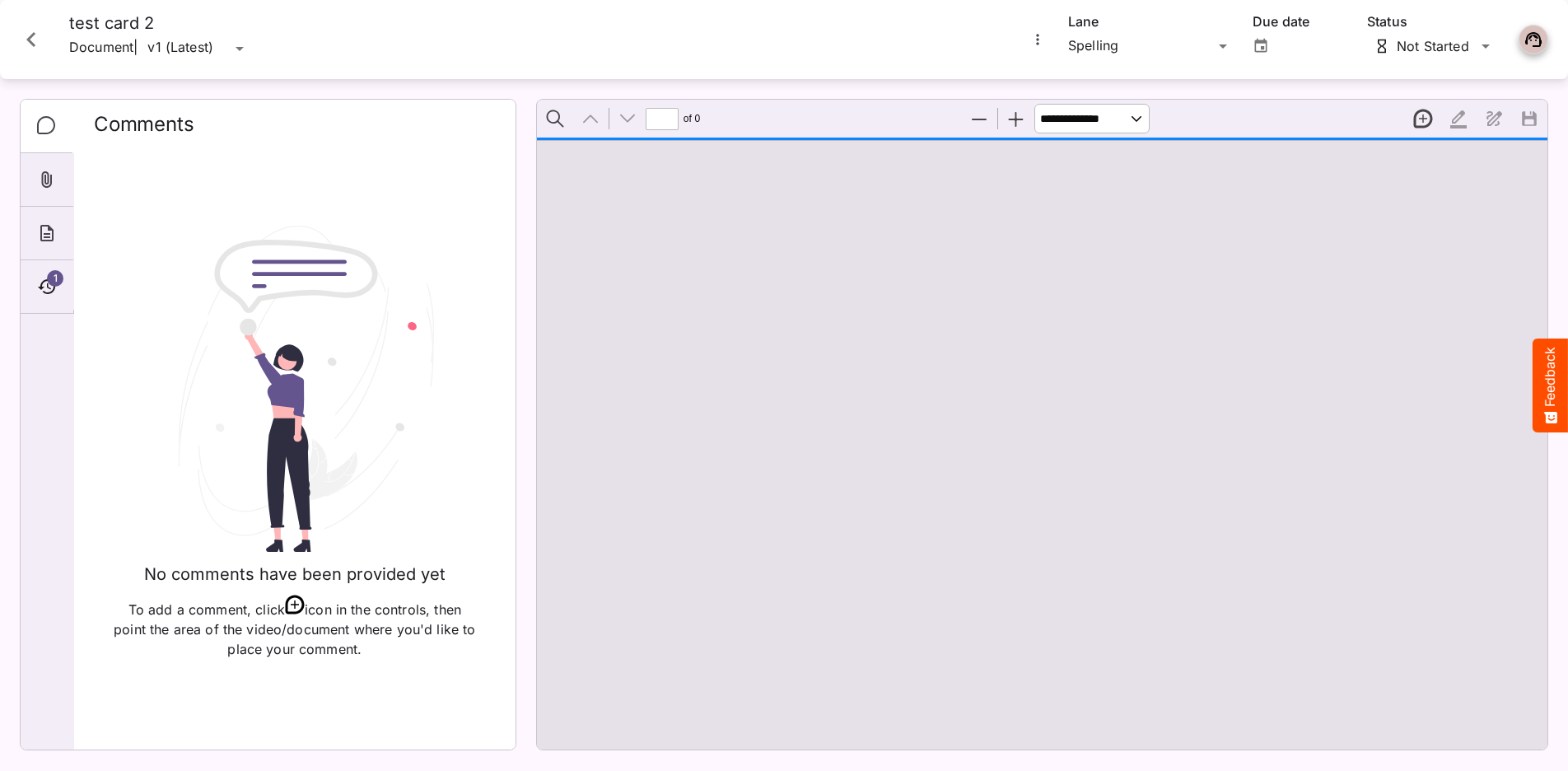
type input "*"
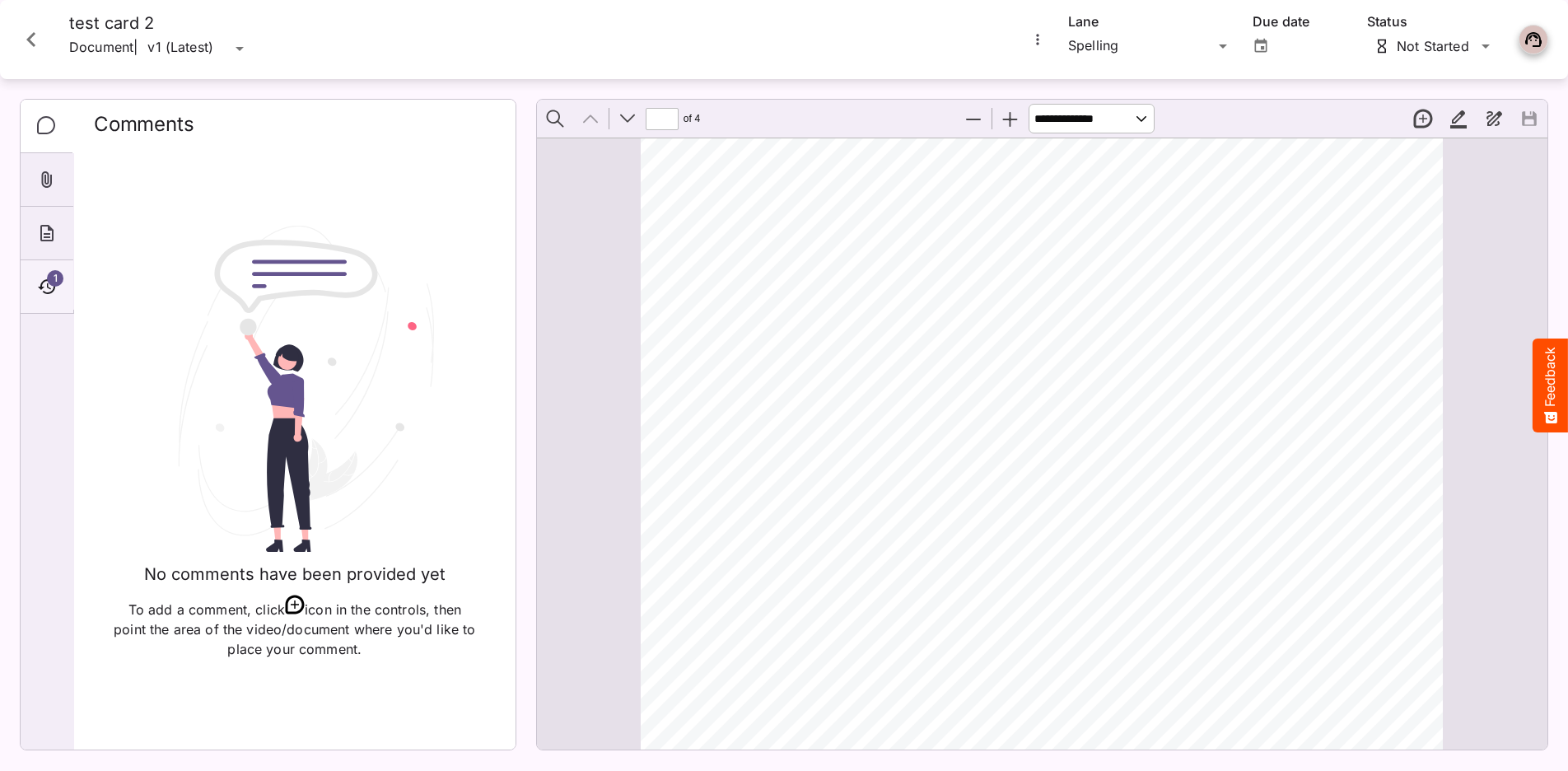
click at [58, 276] on span "1" at bounding box center [55, 278] width 17 height 17
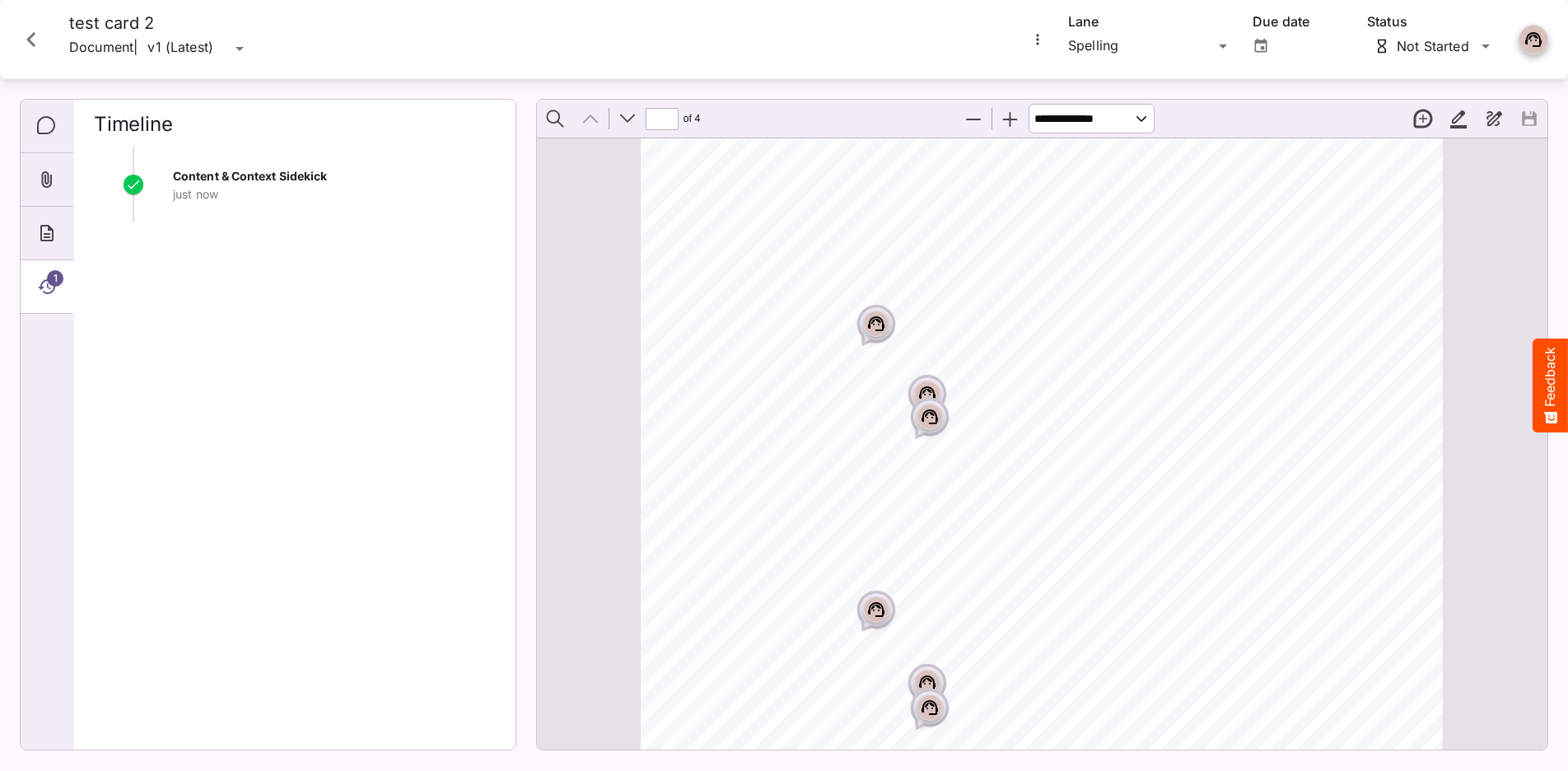
click at [881, 330] on icon "Page ⁨1⁩" at bounding box center [877, 324] width 17 height 15
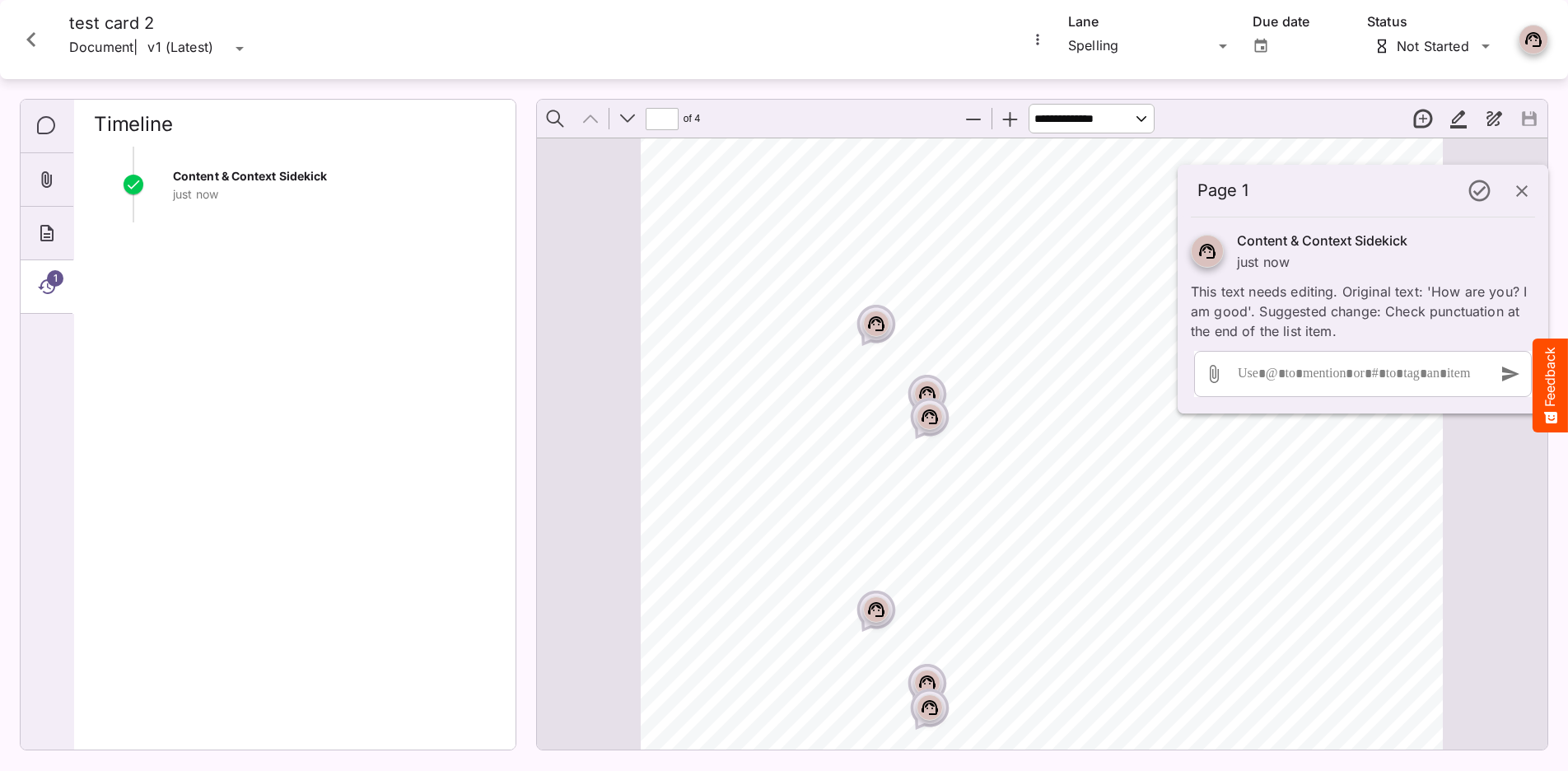
scroll to position [21, 0]
click at [52, 131] on icon "Comments" at bounding box center [46, 126] width 18 height 18
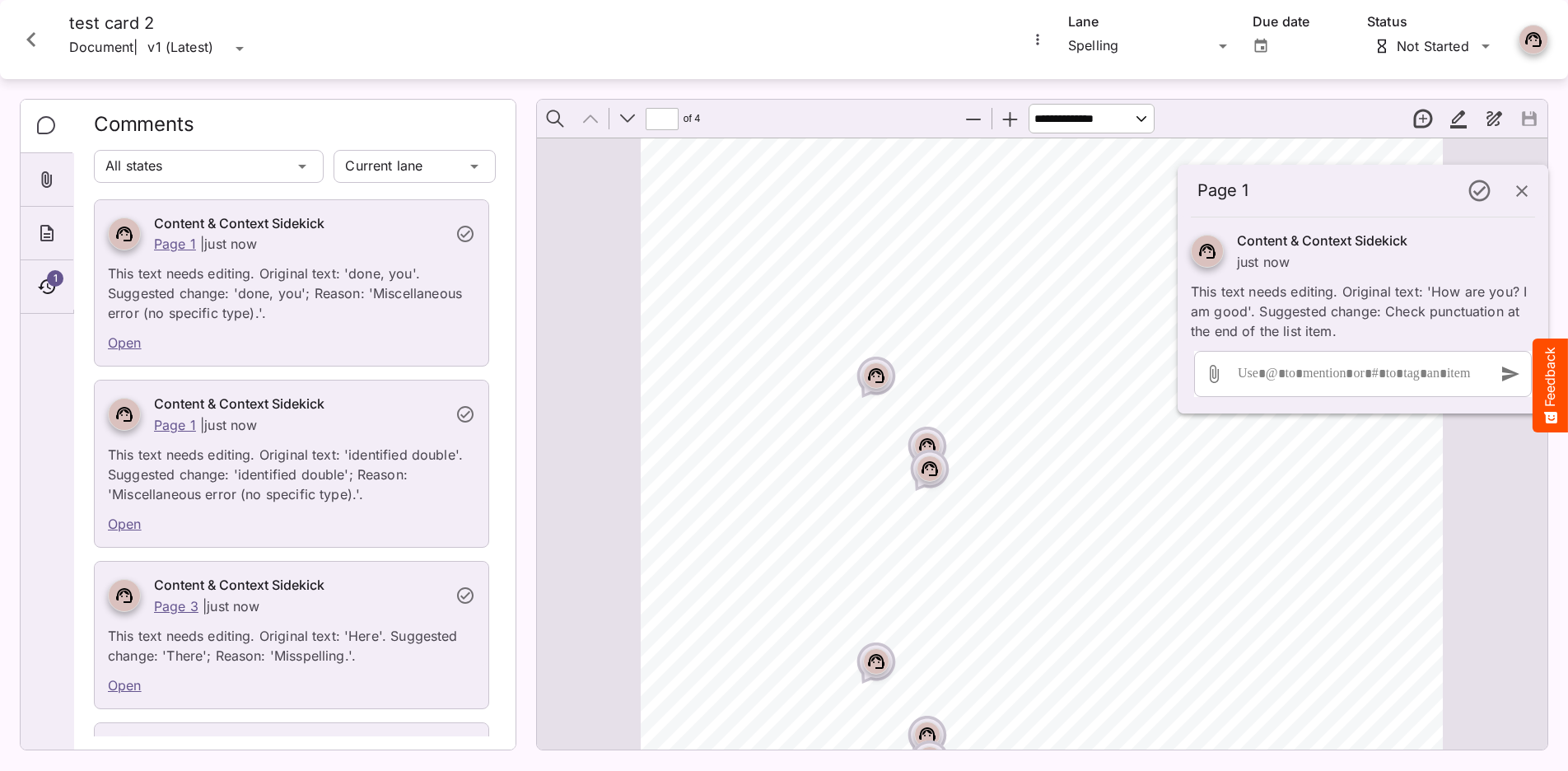
click at [52, 131] on icon "Comments" at bounding box center [46, 126] width 18 height 18
click at [29, 45] on icon "Close card" at bounding box center [31, 40] width 30 height 30
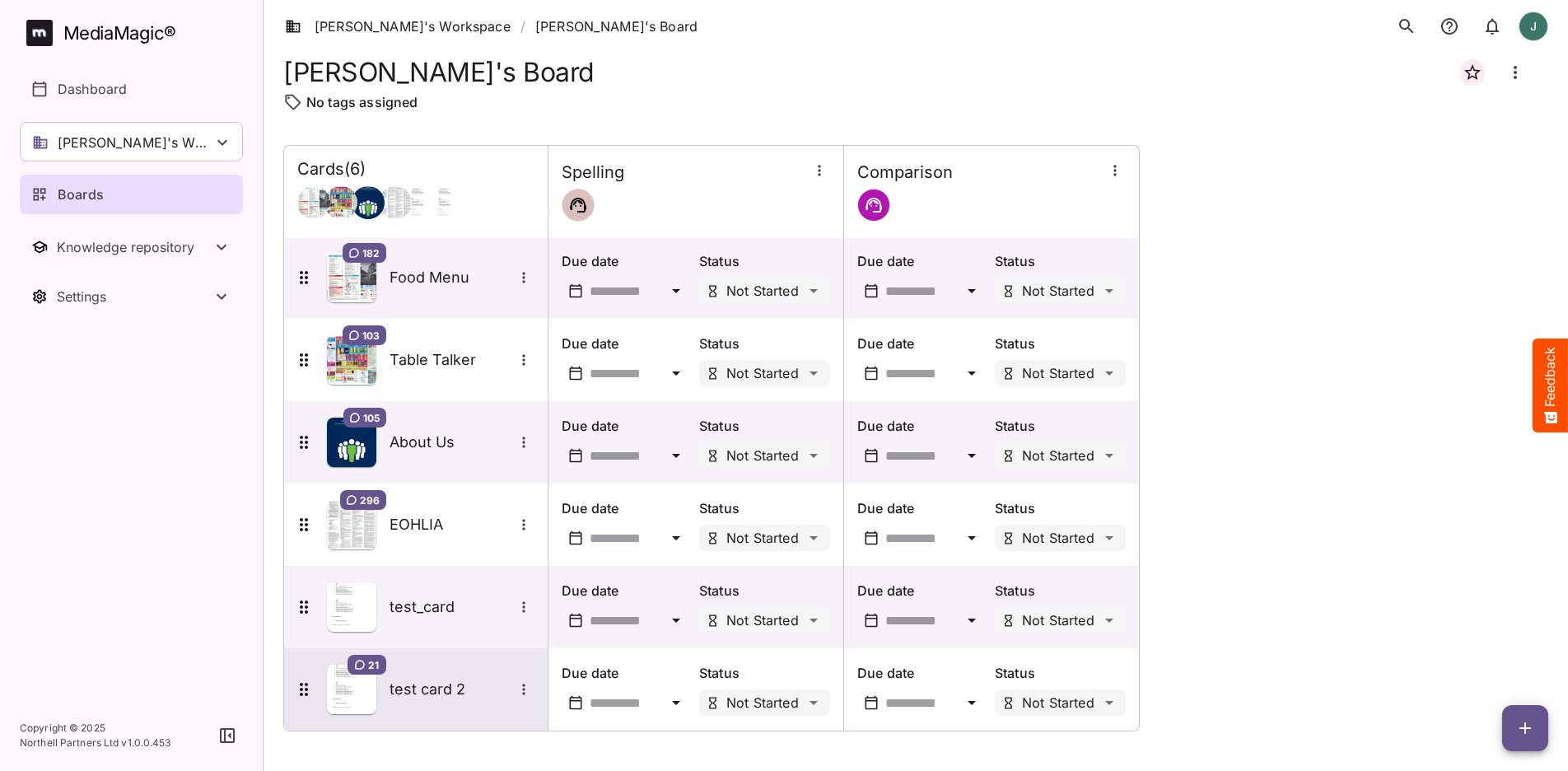
click at [360, 621] on img at bounding box center [352, 689] width 50 height 50
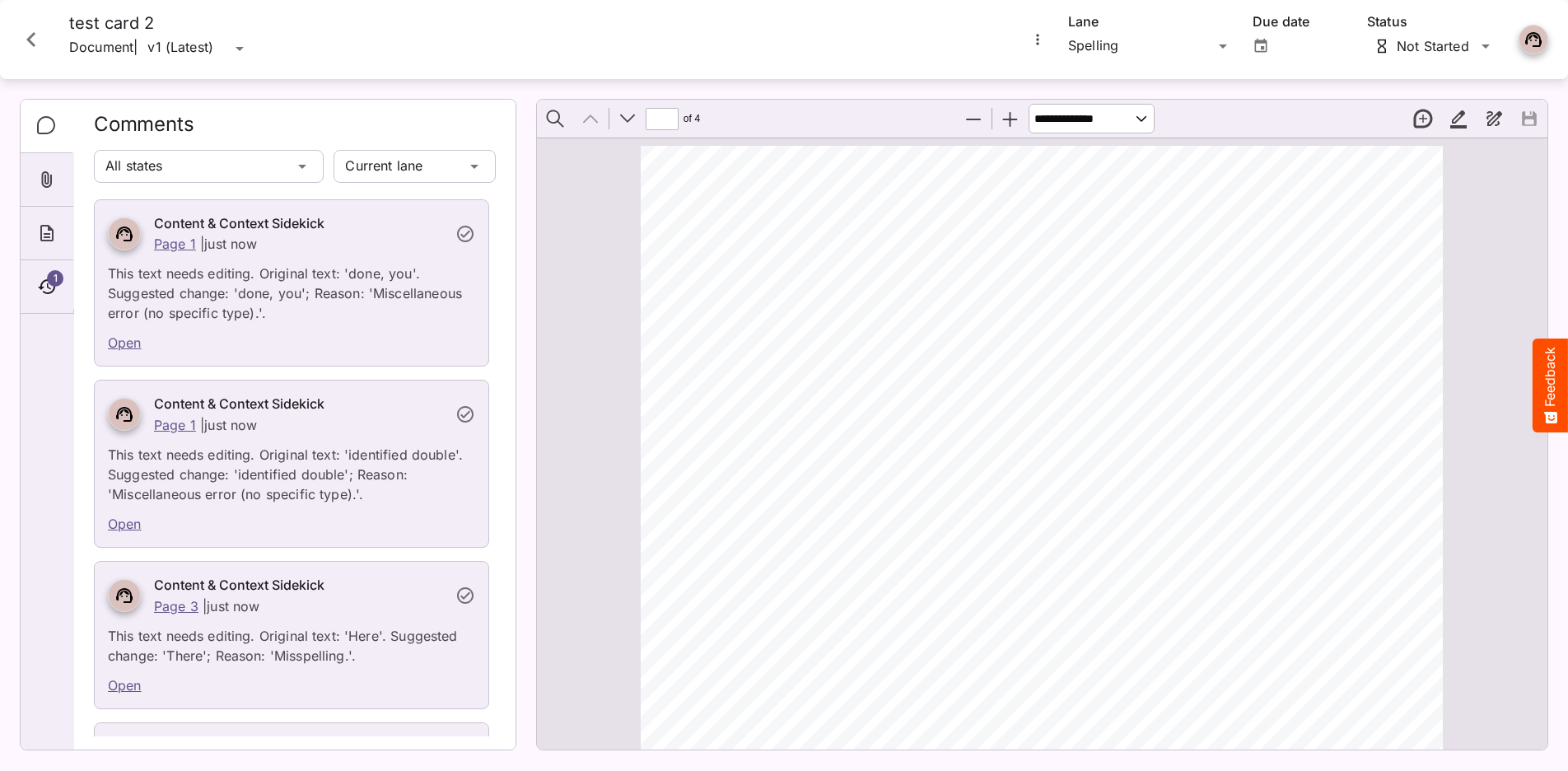
scroll to position [69, 0]
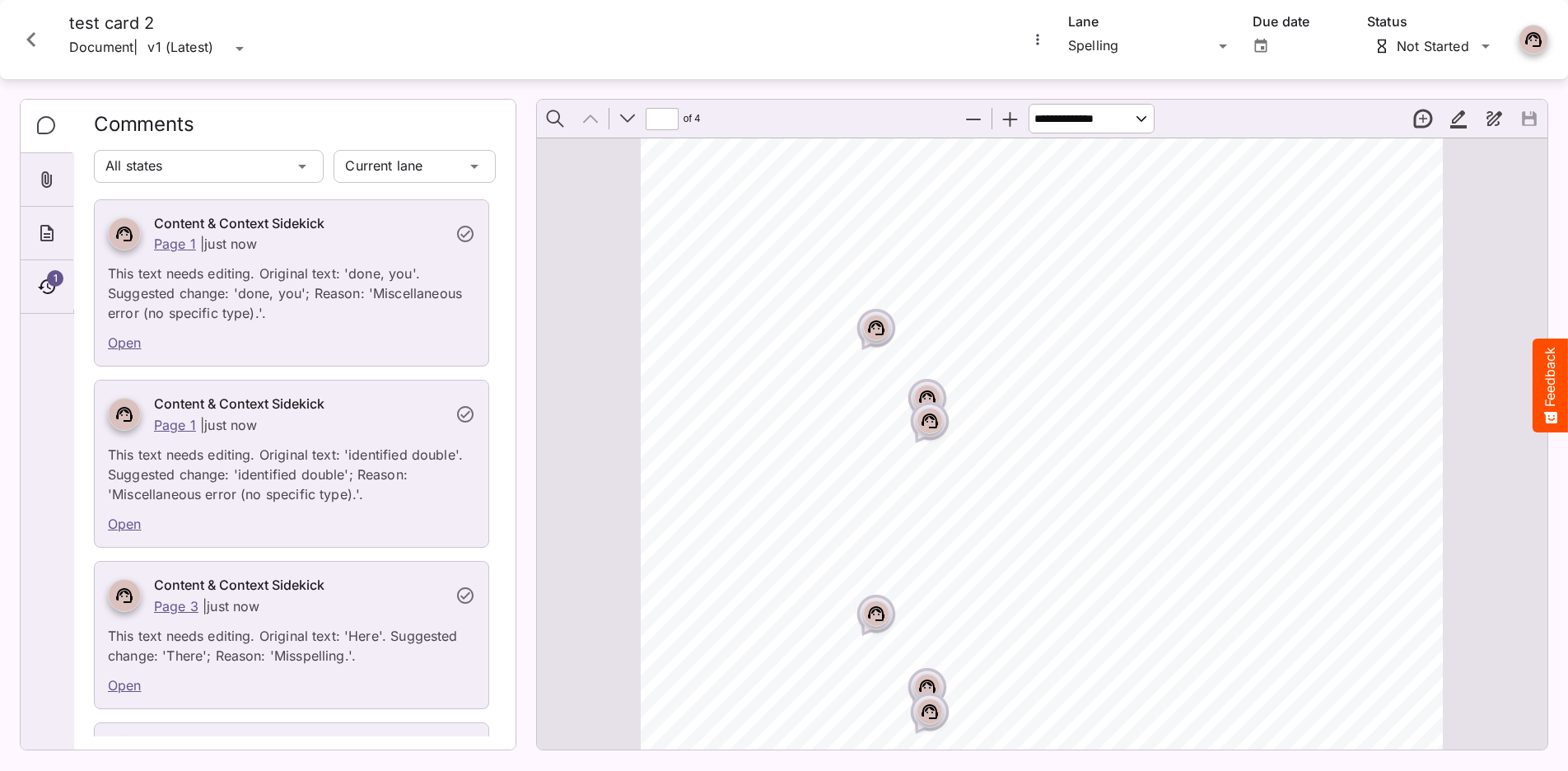
click at [278, 301] on p "This text needs editing. Original text: 'done, you'. Suggested change: 'done, y…" at bounding box center [292, 288] width 368 height 69
drag, startPoint x: 361, startPoint y: 275, endPoint x: 352, endPoint y: 331, distance: 56.7
click at [307, 297] on p "This text needs editing. Original text: 'done, you'. Suggested change: 'done, y…" at bounding box center [292, 288] width 368 height 69
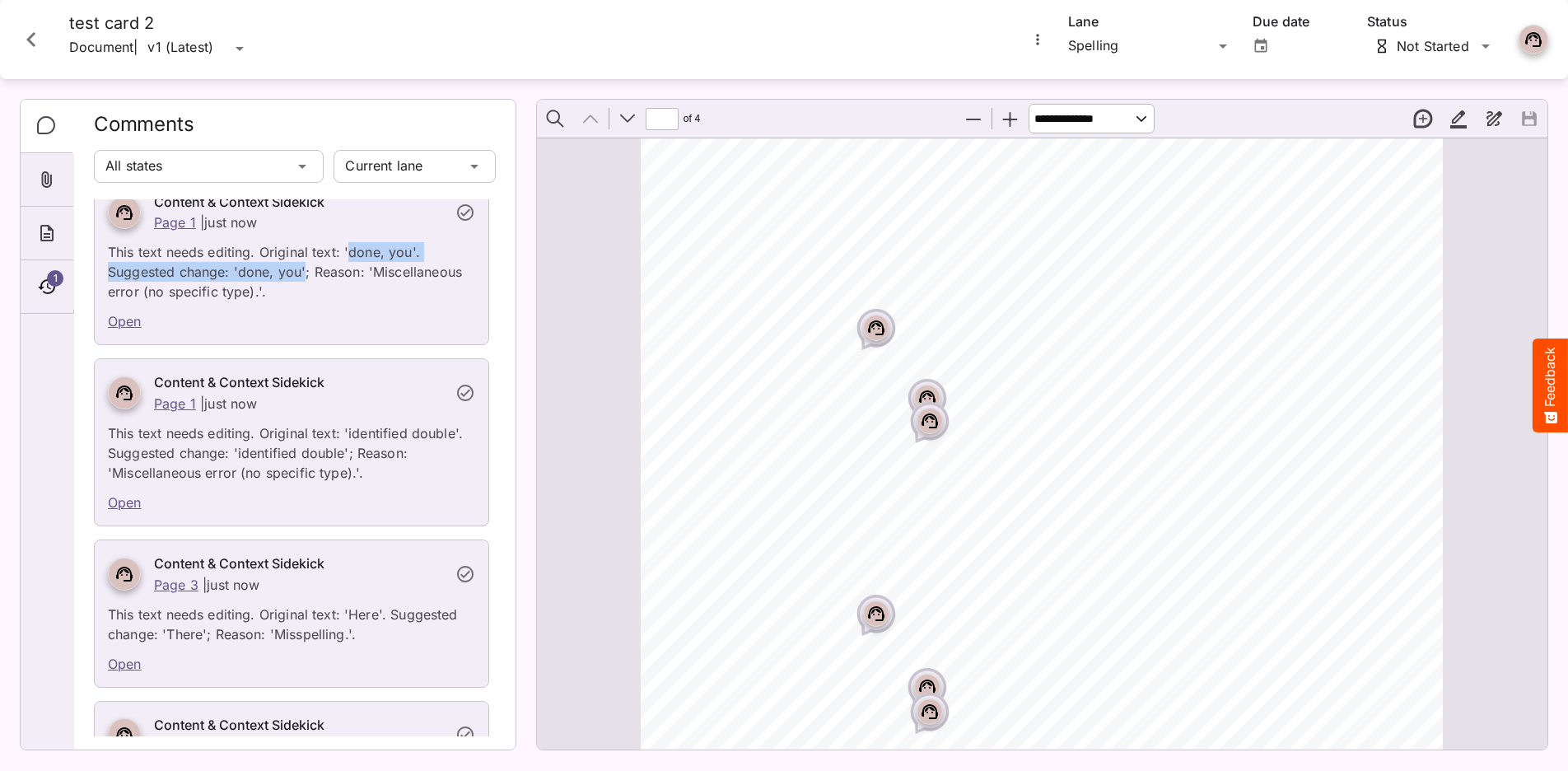
scroll to position [21, 0]
click at [740, 343] on div "Bullet points 1. Hello 2. Bye 3. How are you? I am good. 4. How are you? Good, …" at bounding box center [1048, 655] width 817 height 1155
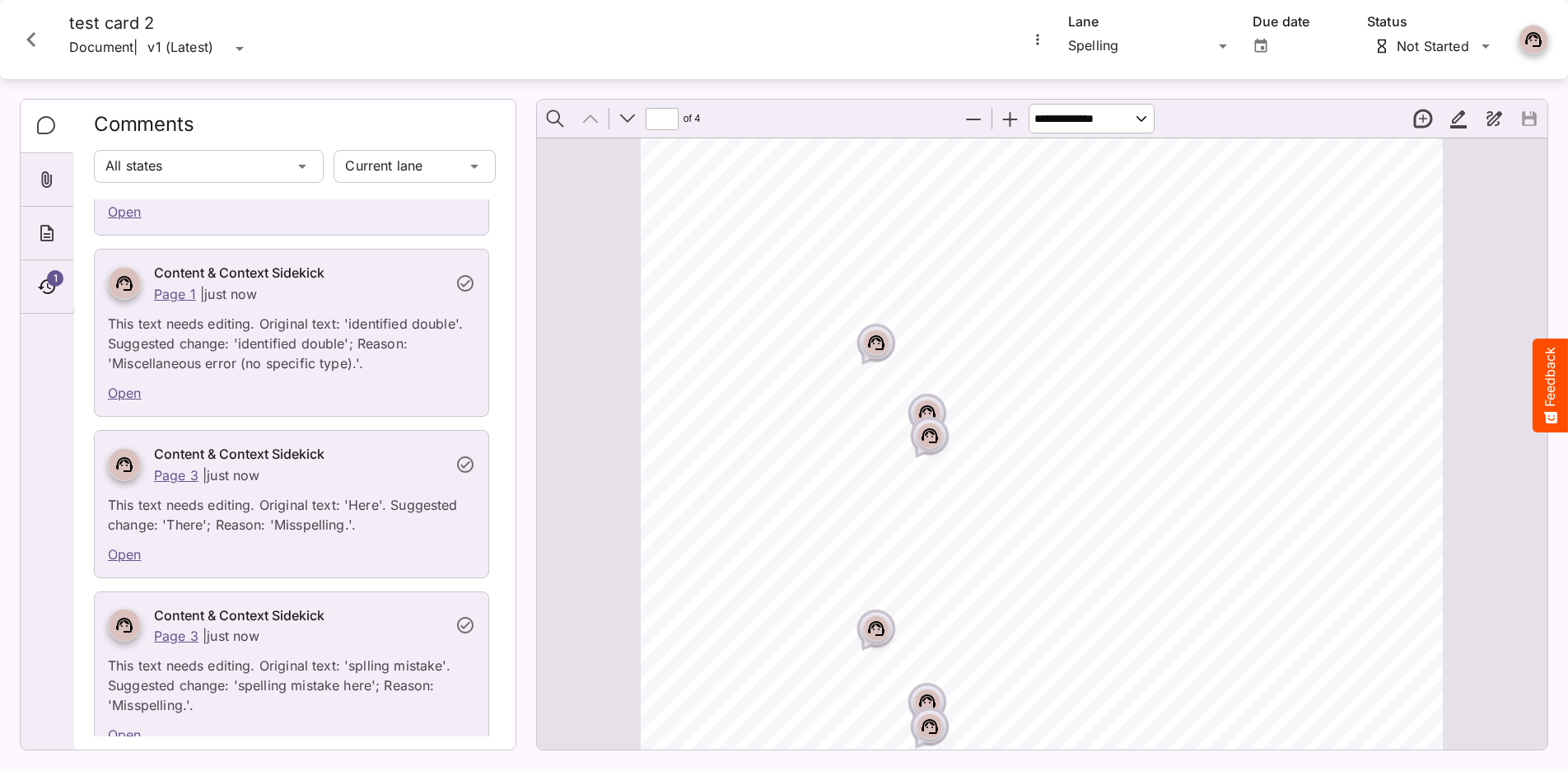
scroll to position [131, 0]
click at [350, 515] on p "This text needs editing. Original text: 'Here'. Suggested change: 'There'; Reas…" at bounding box center [292, 509] width 368 height 50
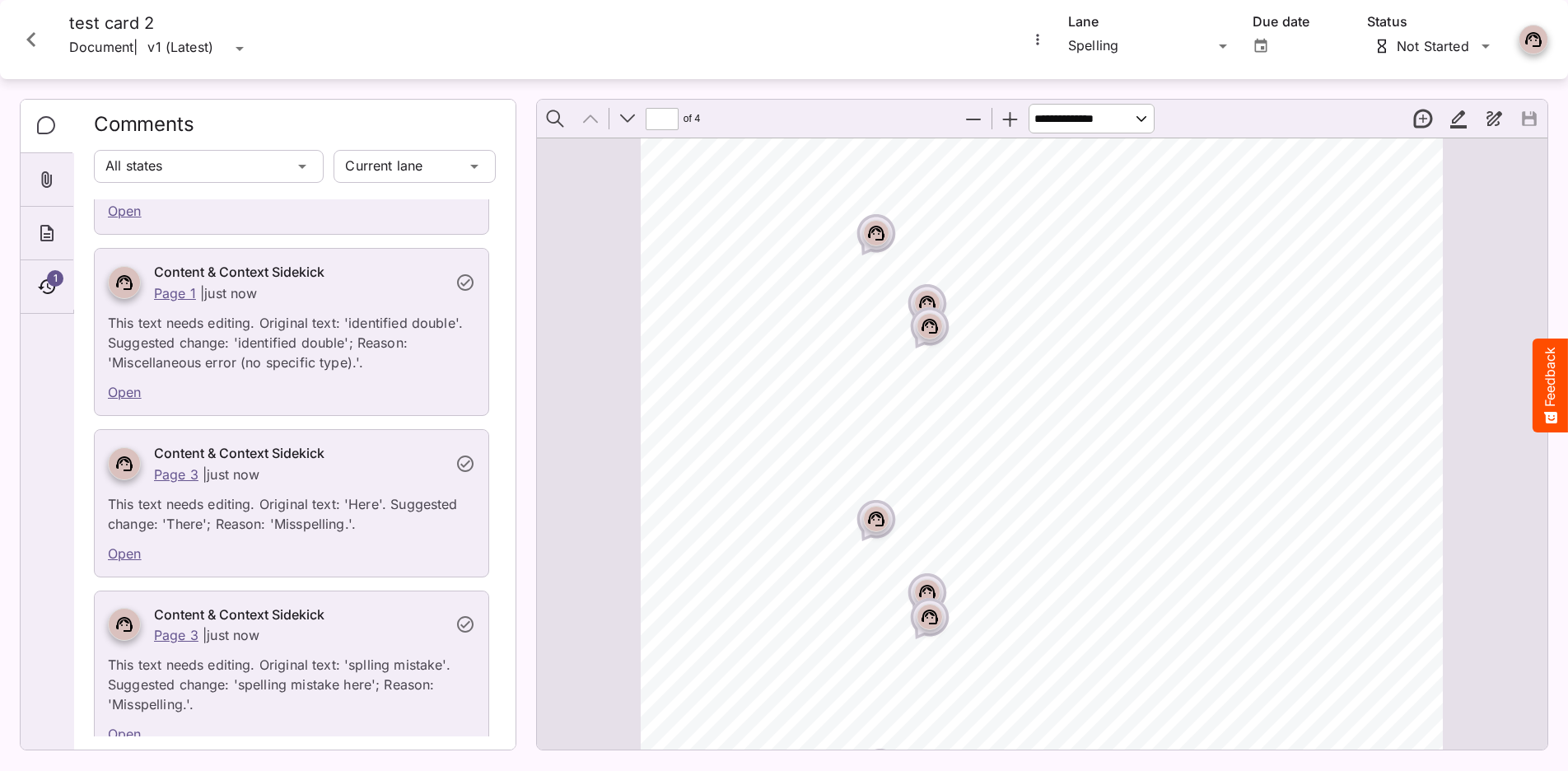
scroll to position [184, 0]
click at [119, 553] on link "Open" at bounding box center [125, 554] width 34 height 17
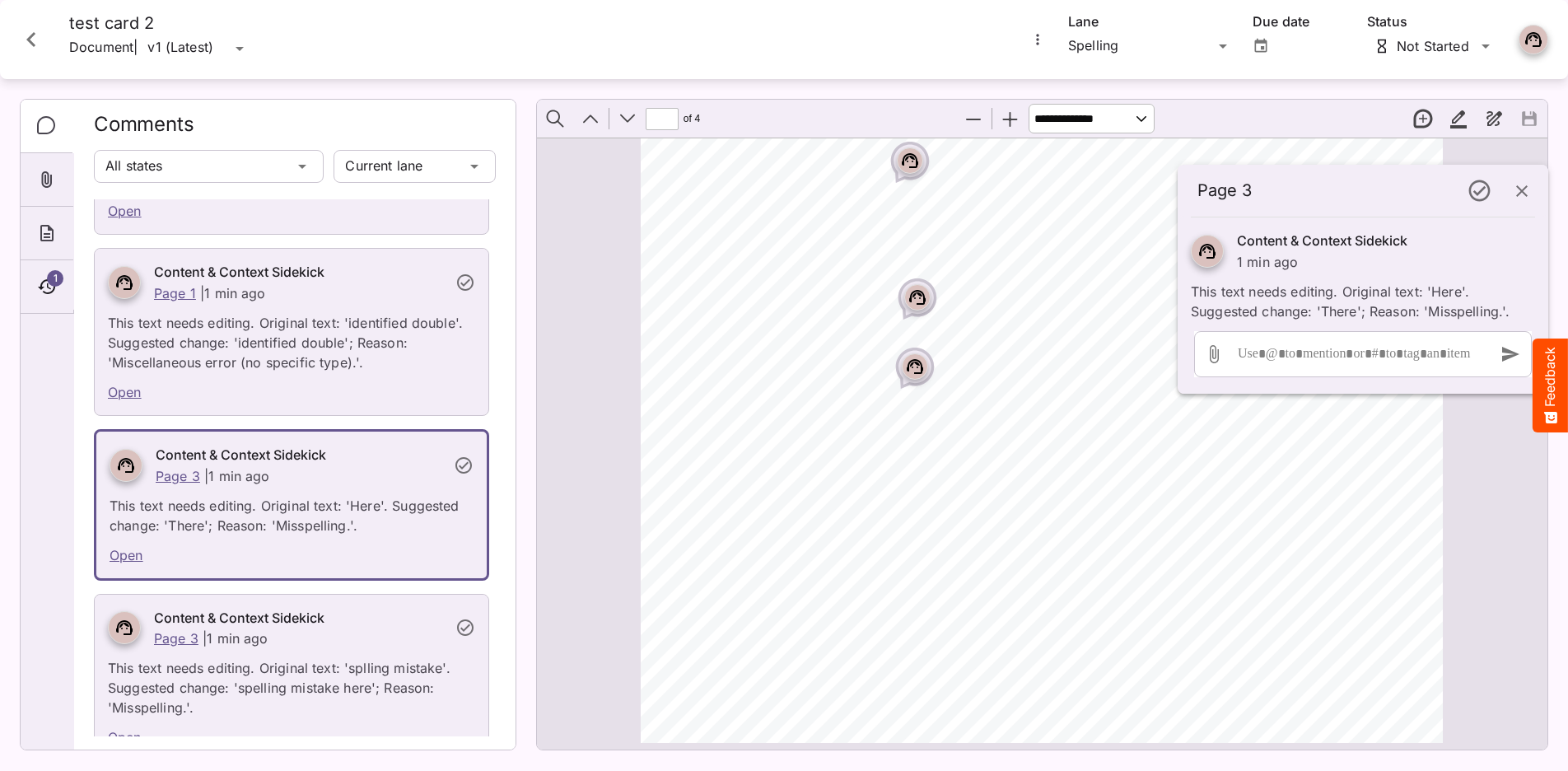
scroll to position [1689, 0]
click at [919, 369] on icon "Page ⁨2⁩" at bounding box center [915, 369] width 10 height 5
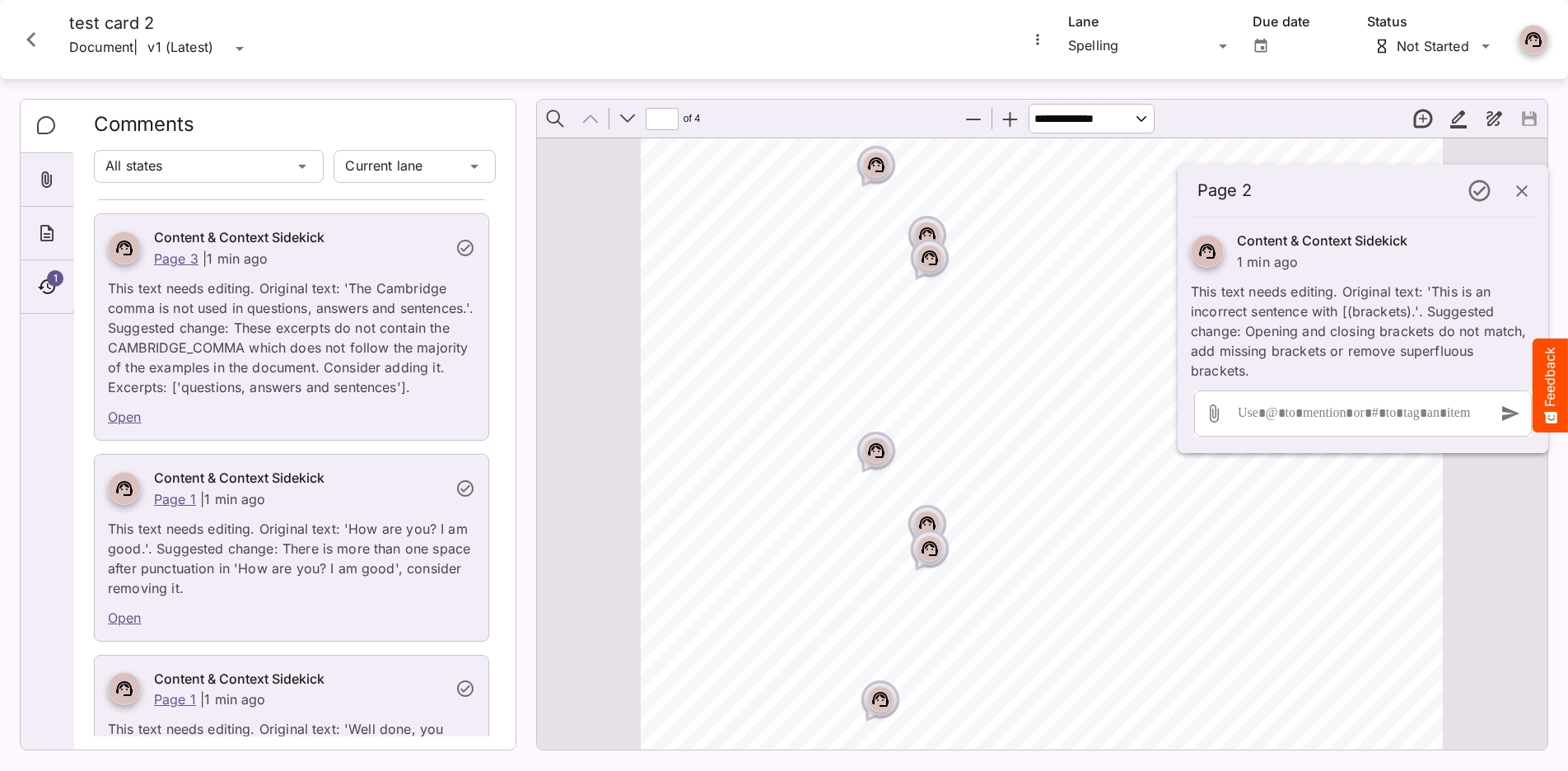
scroll to position [233, 0]
click at [926, 255] on icon "Page ⁨1⁩" at bounding box center [929, 254] width 10 height 5
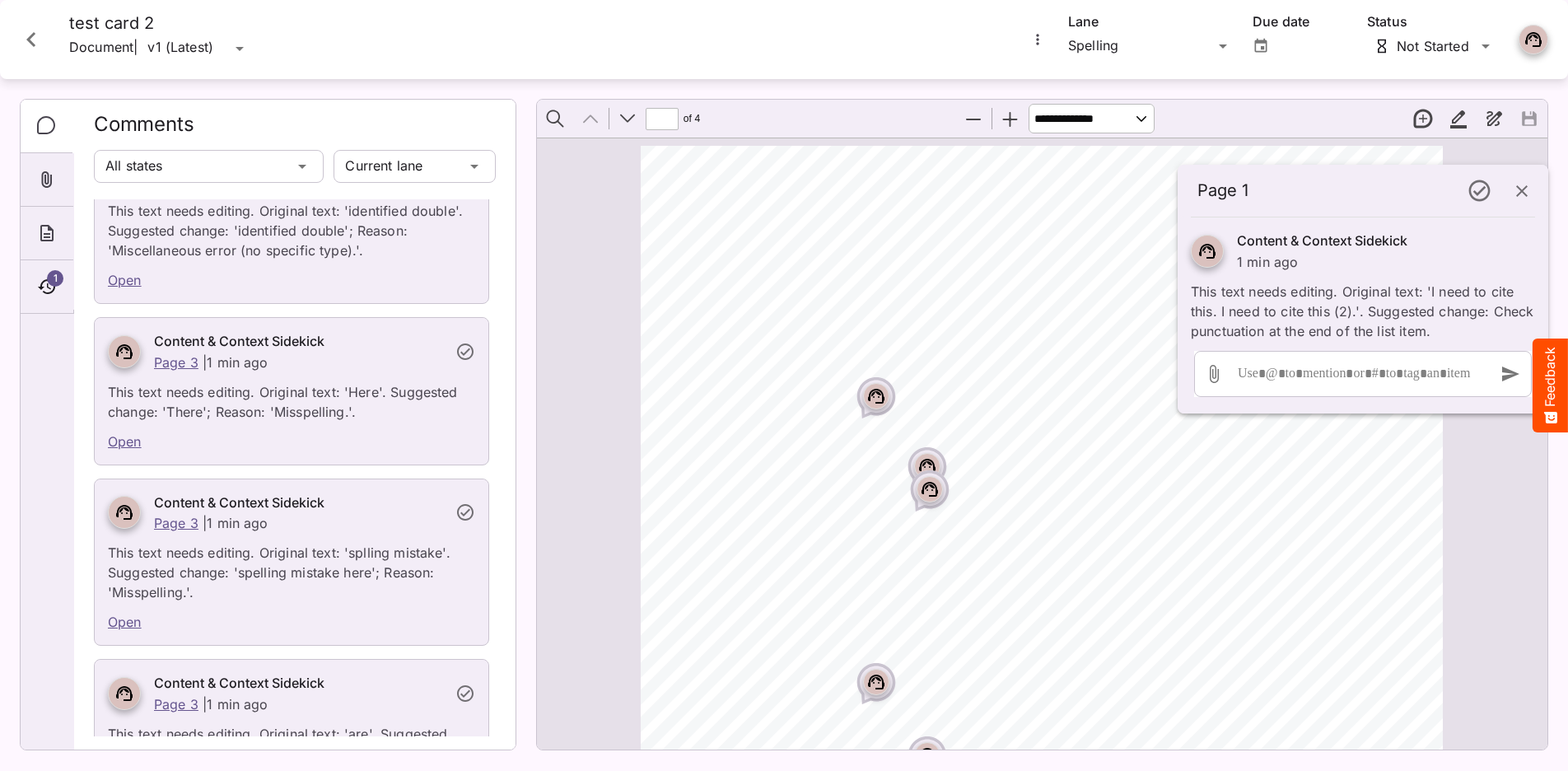
scroll to position [0, 0]
click at [929, 466] on circle "Page ⁨1⁩" at bounding box center [929, 467] width 2 height 2
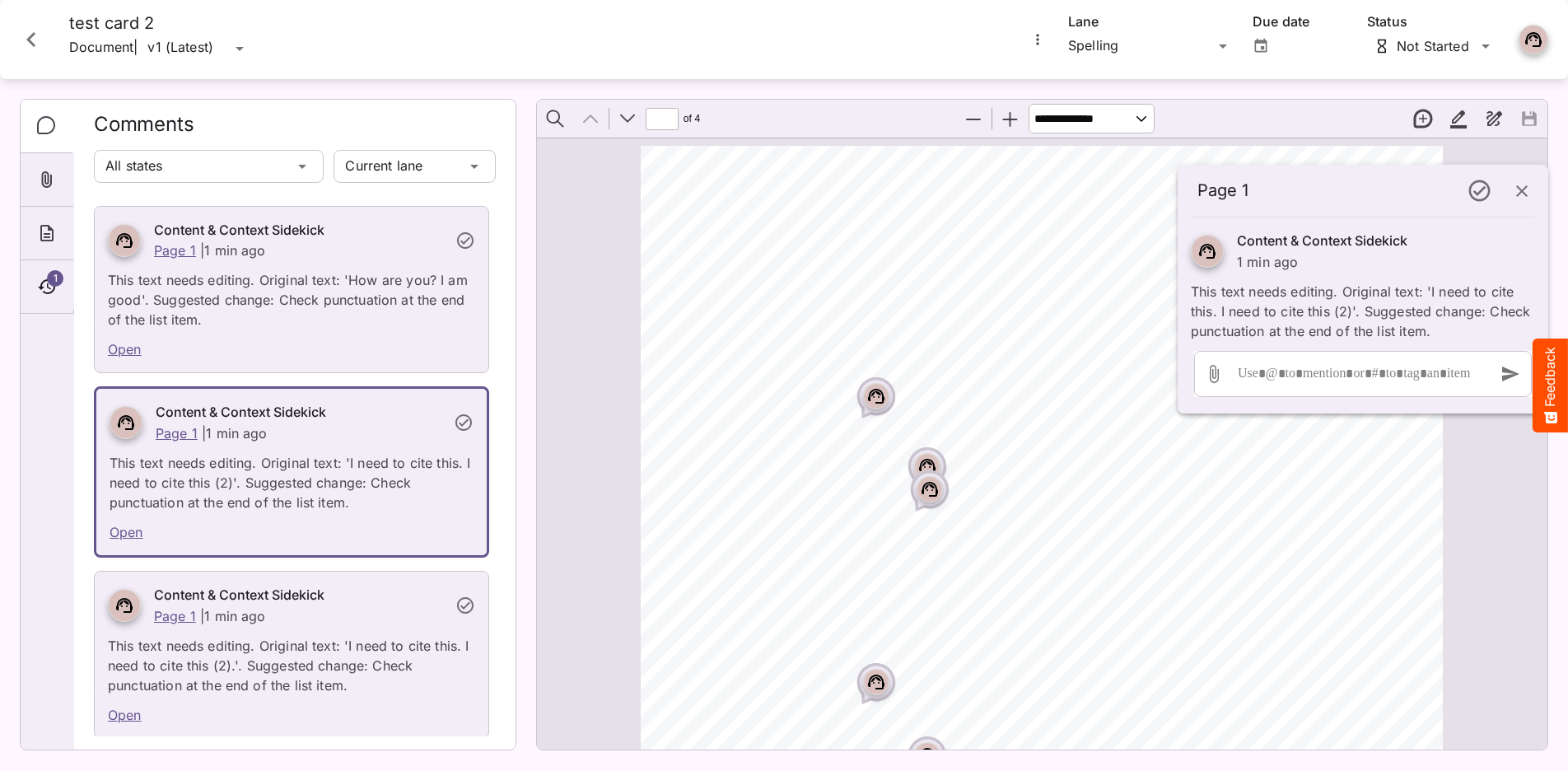
click at [875, 397] on rect "Page ⁨1⁩" at bounding box center [877, 396] width 20 height 20
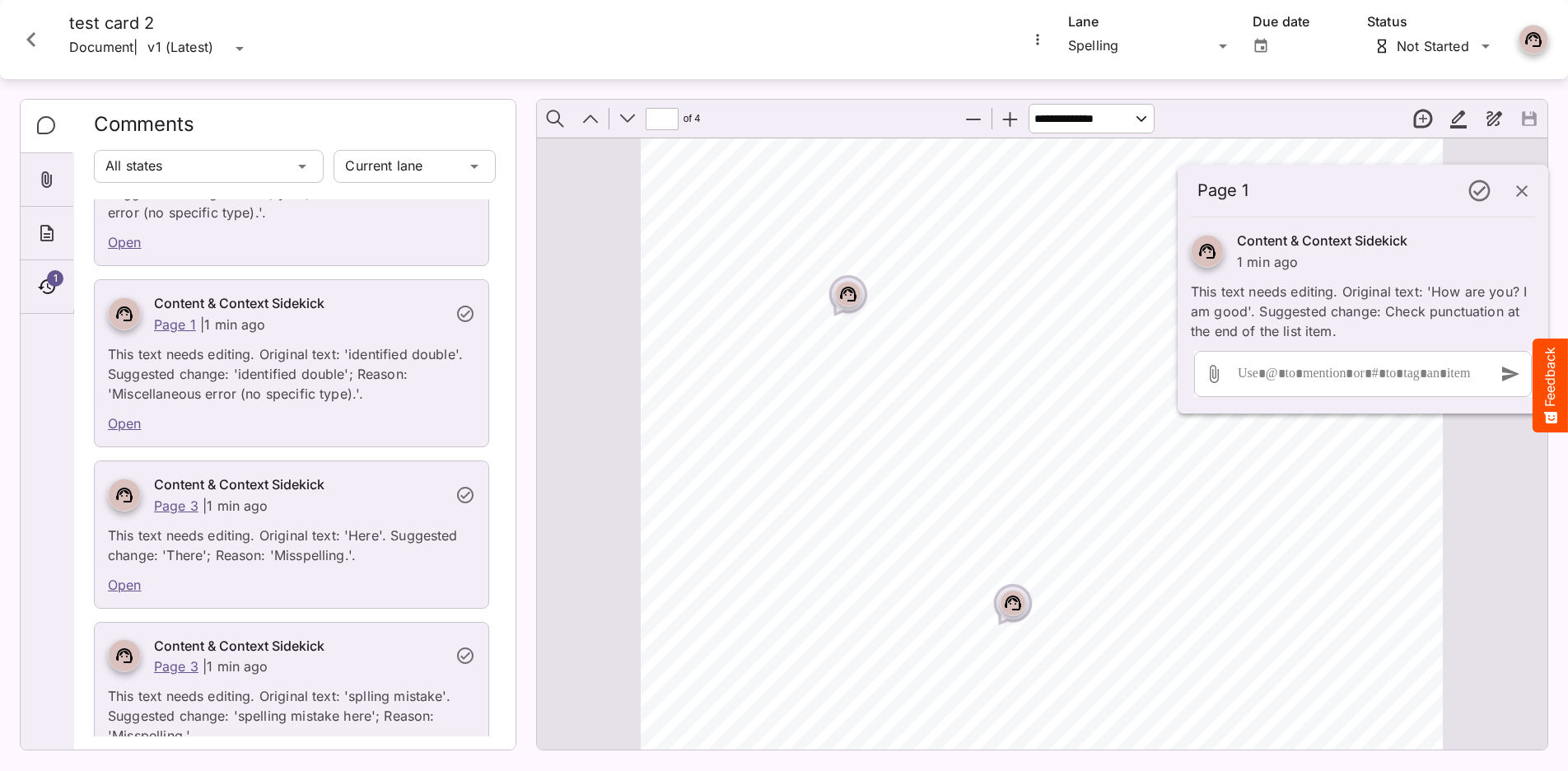
scroll to position [2443, 0]
click at [1232, 193] on icon "button" at bounding box center [1522, 191] width 20 height 20
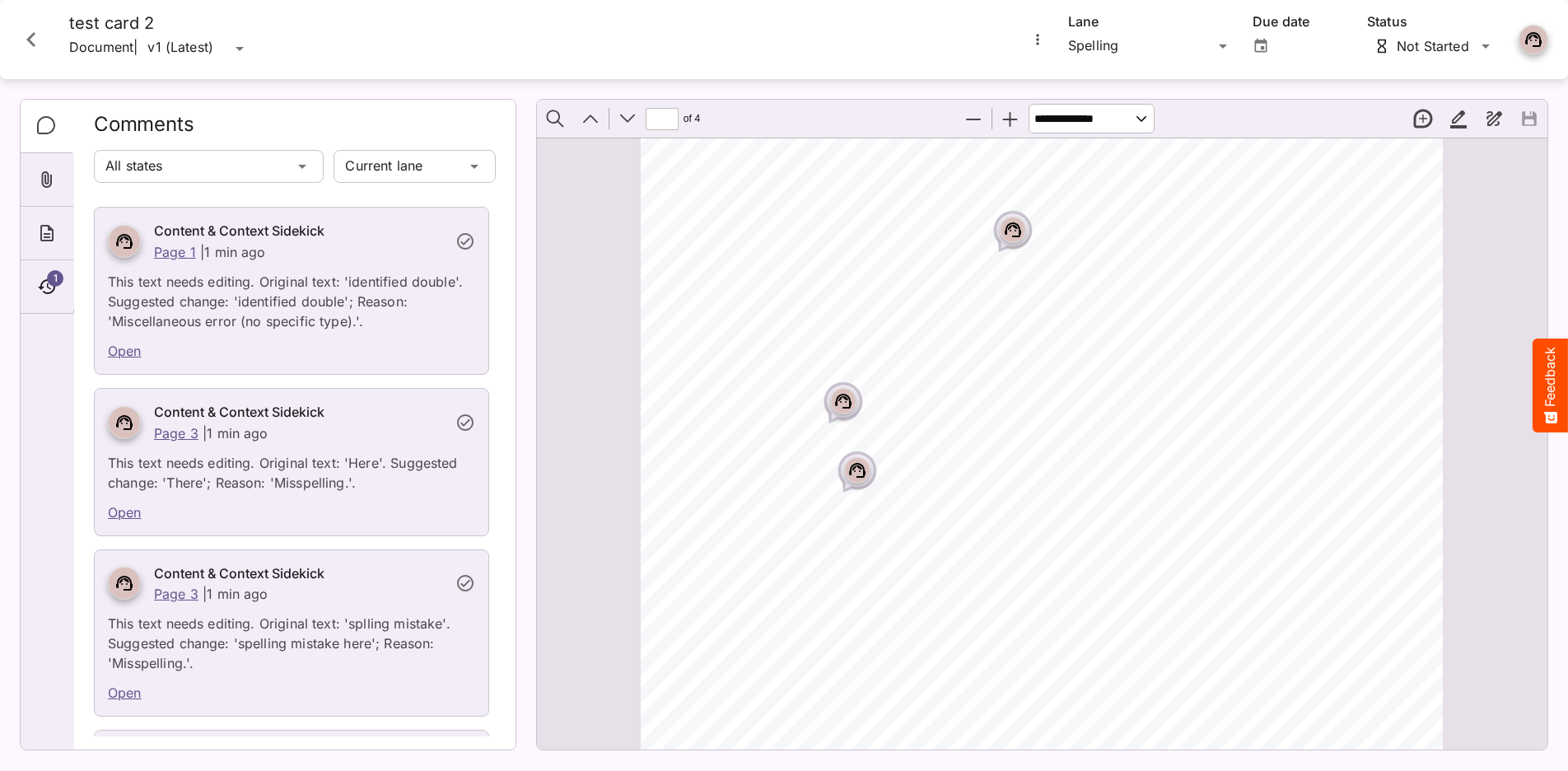
scroll to position [2820, 0]
click at [845, 409] on div "Page ⁨3⁩" at bounding box center [843, 398] width 26 height 26
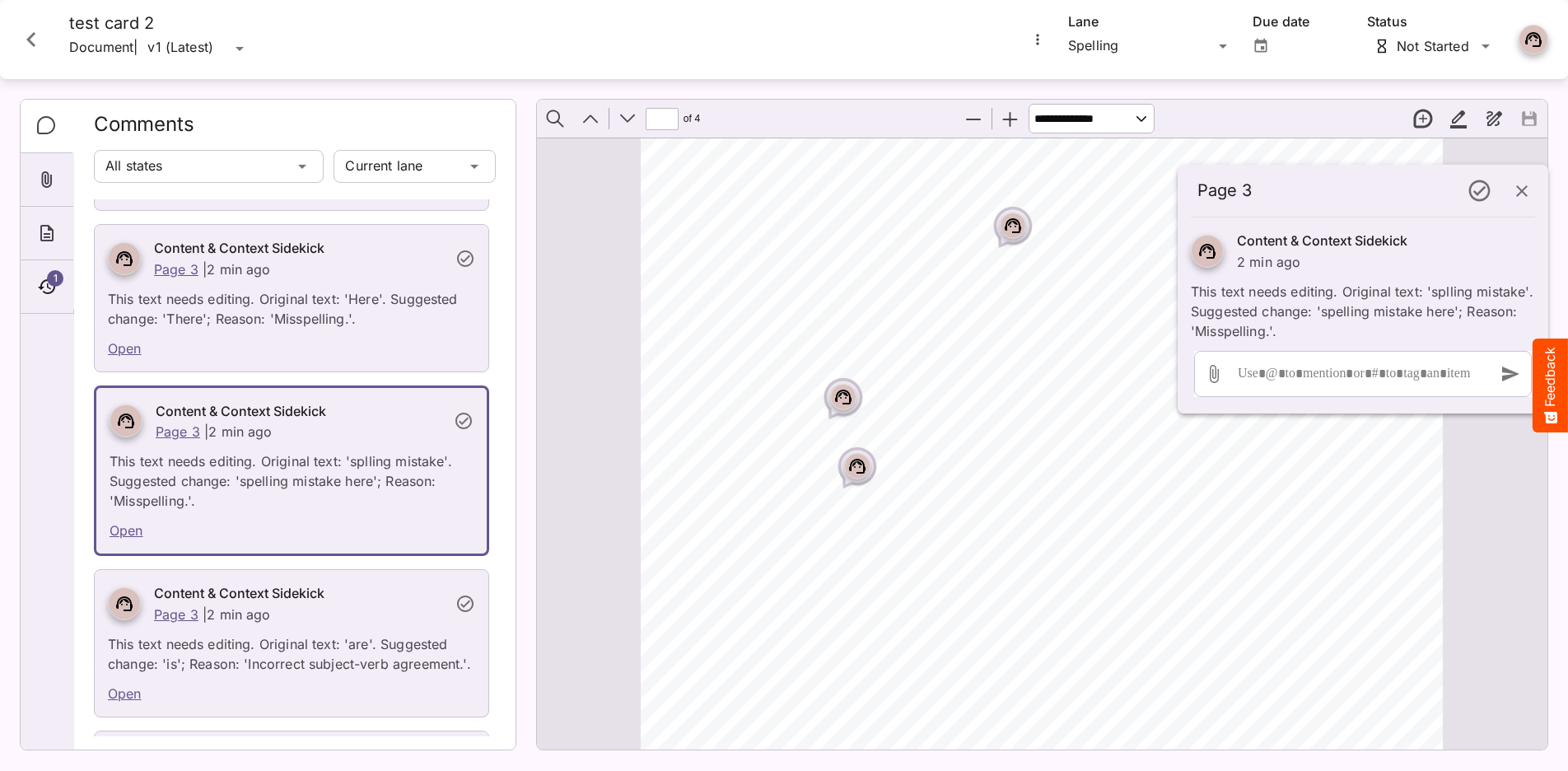
scroll to position [2825, 0]
click at [859, 475] on div "Page ⁨3⁩" at bounding box center [858, 463] width 26 height 26
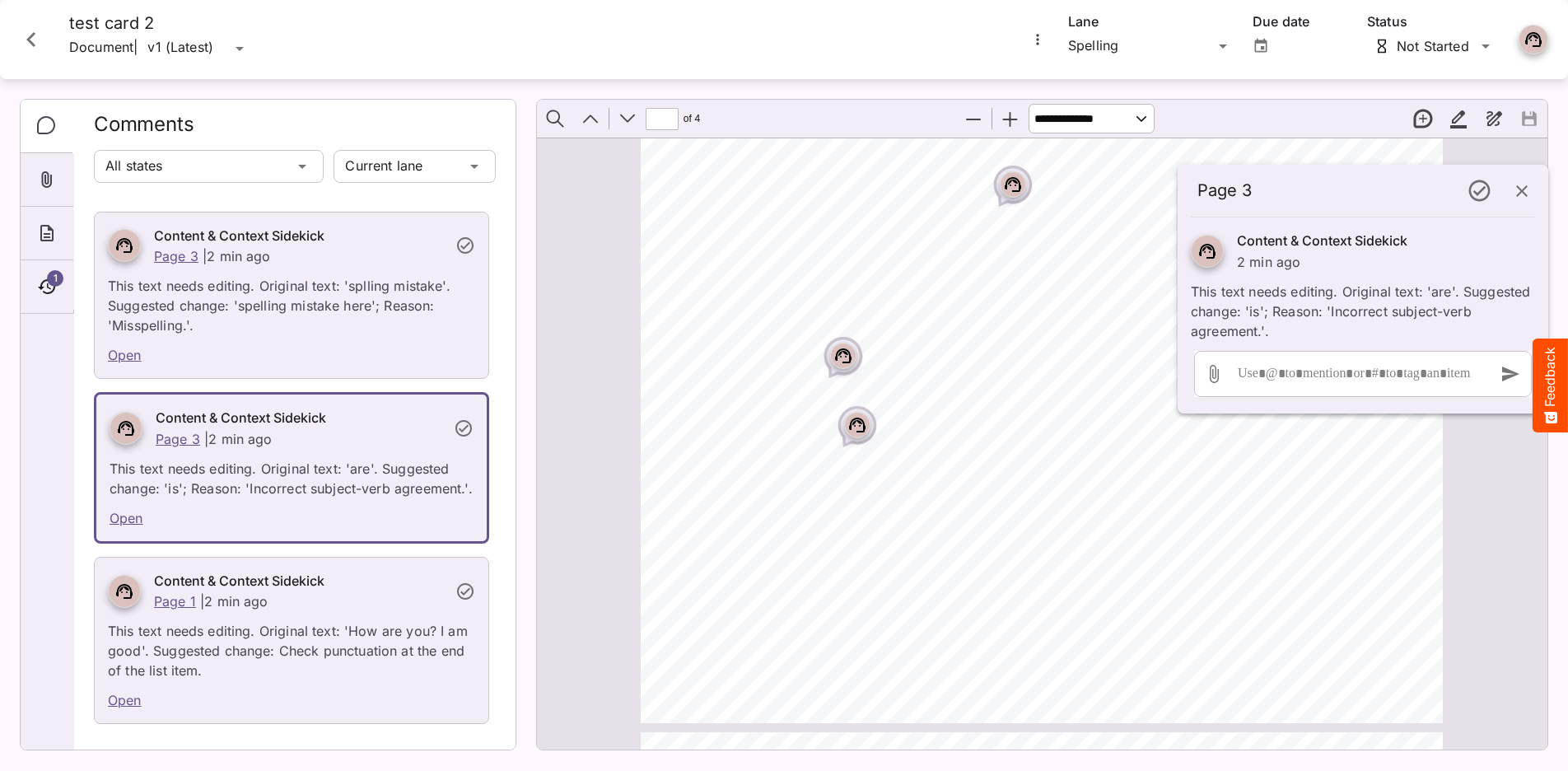
scroll to position [2867, 0]
click at [1030, 185] on div "Page ⁨3⁩" at bounding box center [1013, 182] width 41 height 41
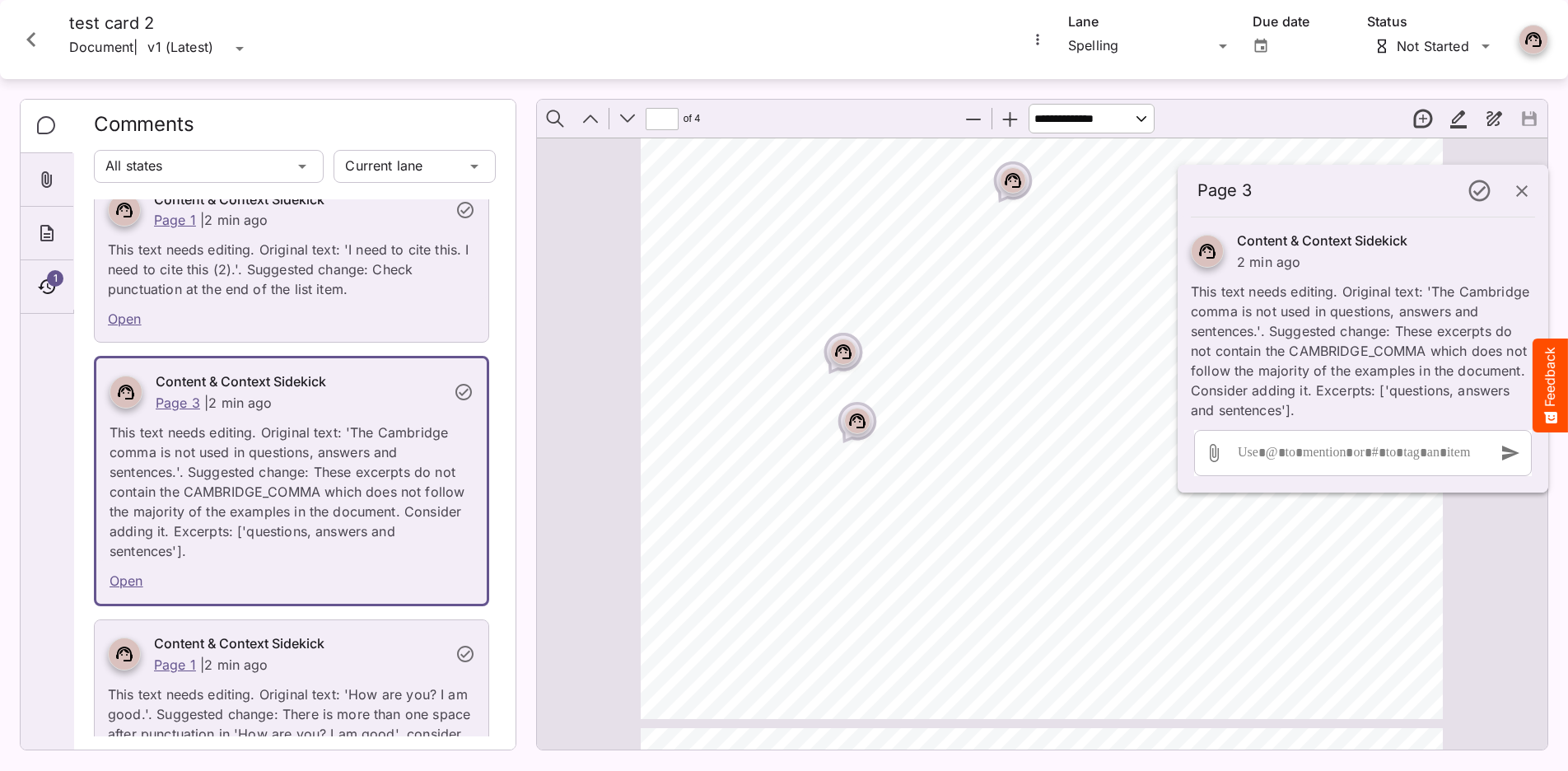
click at [1001, 188] on div "Page ⁨3⁩" at bounding box center [1013, 182] width 41 height 41
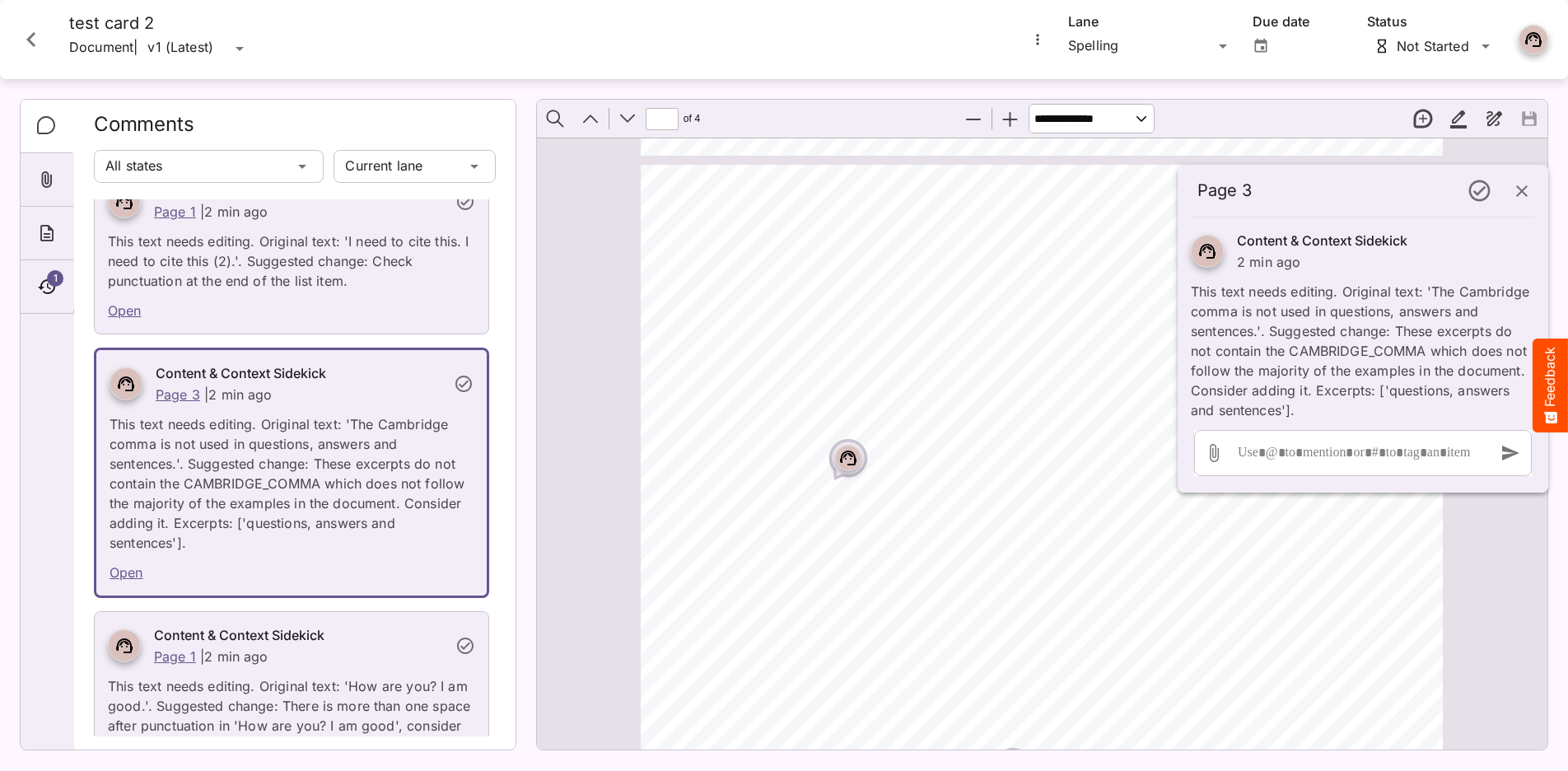
scroll to position [2243, 0]
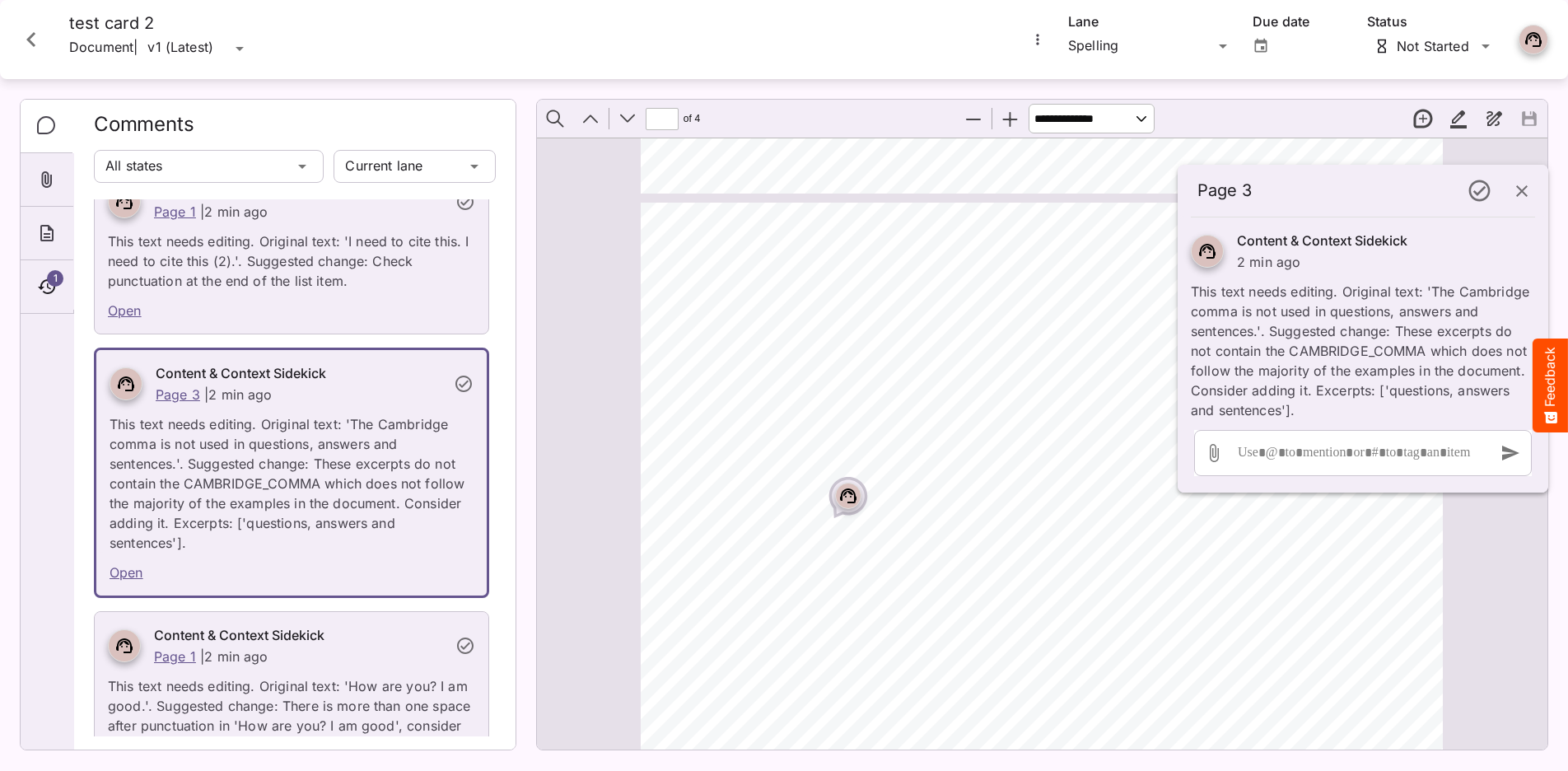
click at [836, 501] on div "Page ⁨3⁩" at bounding box center [848, 496] width 26 height 26
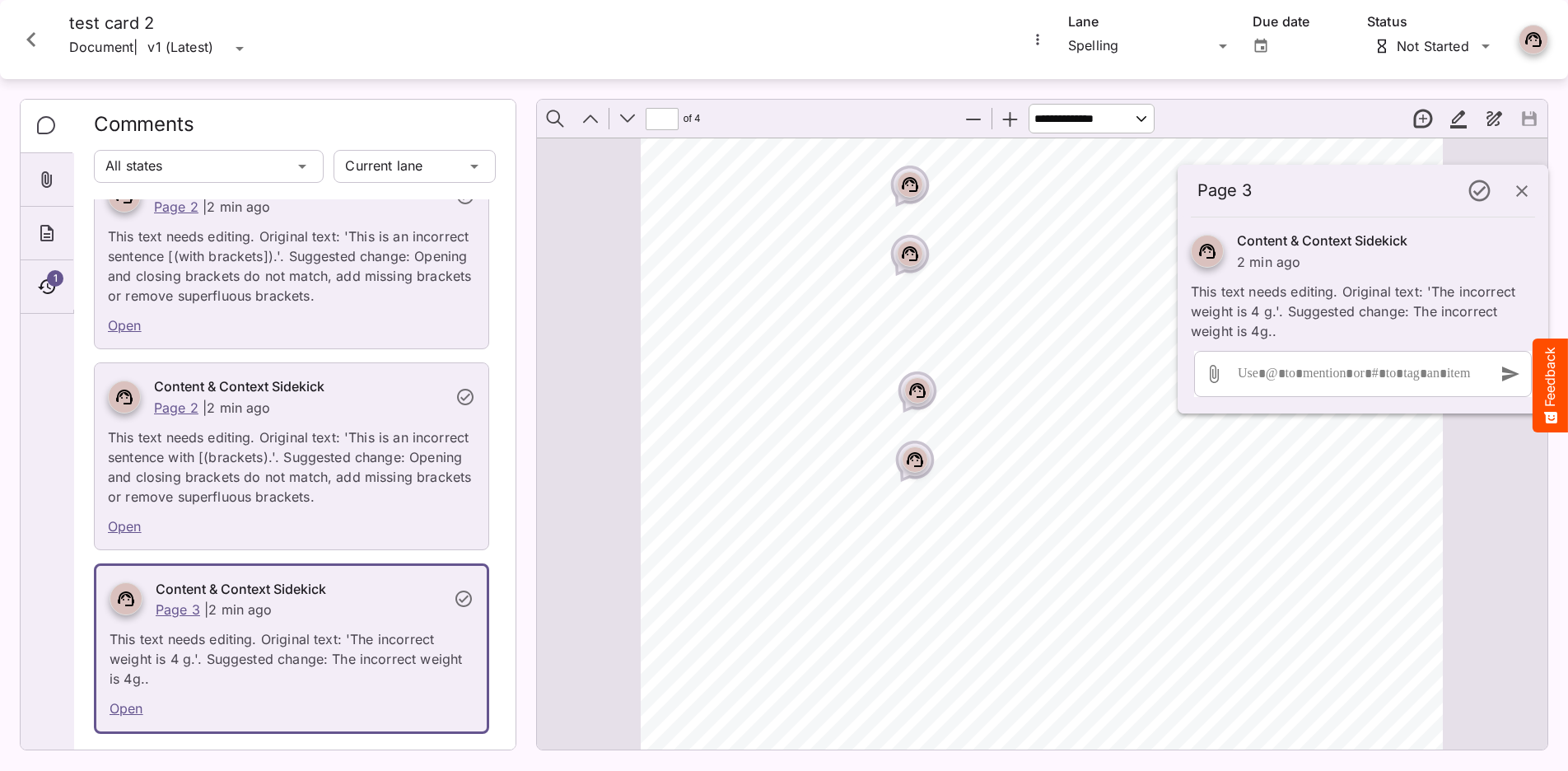
scroll to position [1588, 0]
click at [913, 467] on icon "Page ⁨2⁩" at bounding box center [915, 469] width 10 height 5
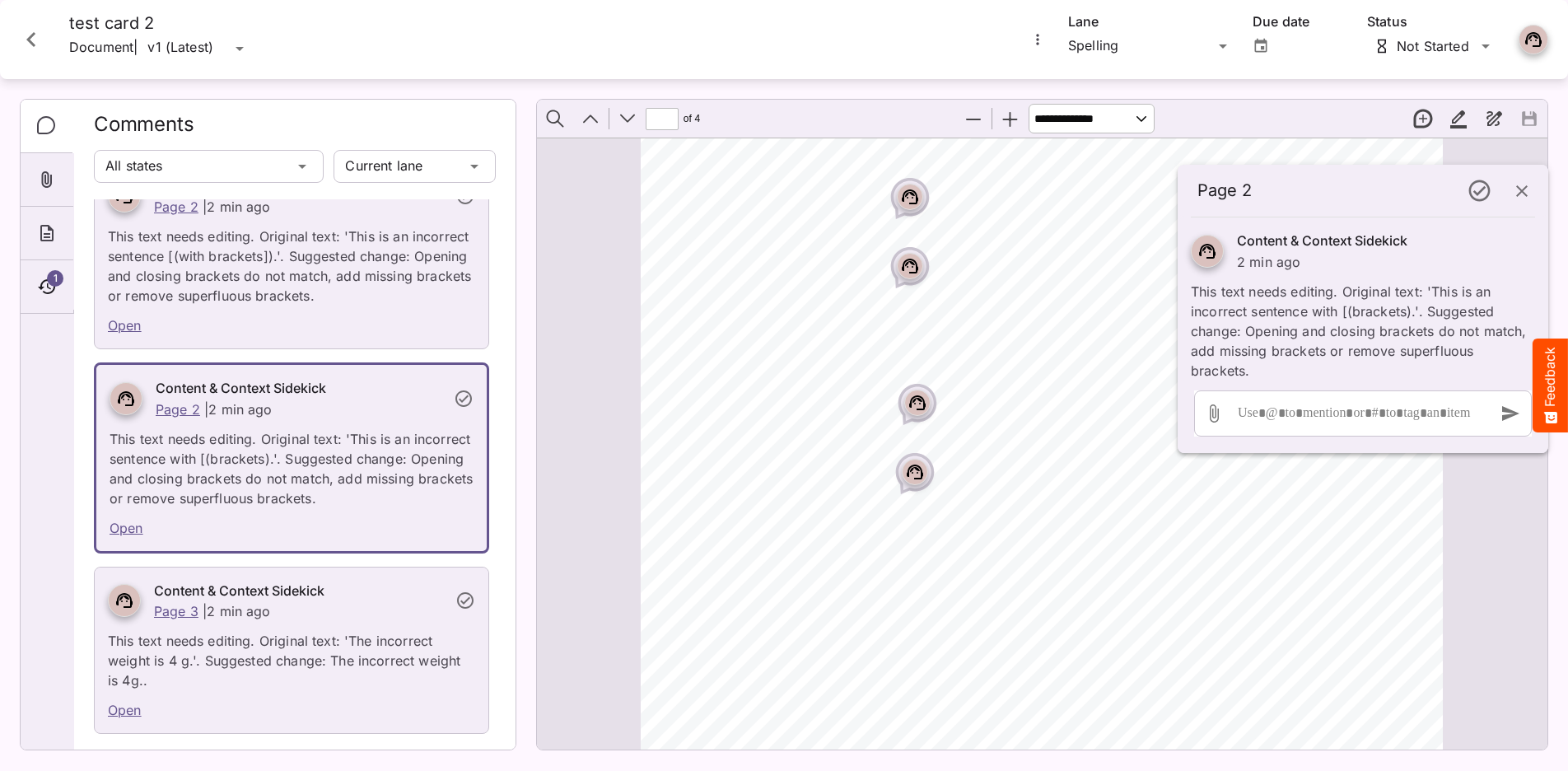
scroll to position [3410, 0]
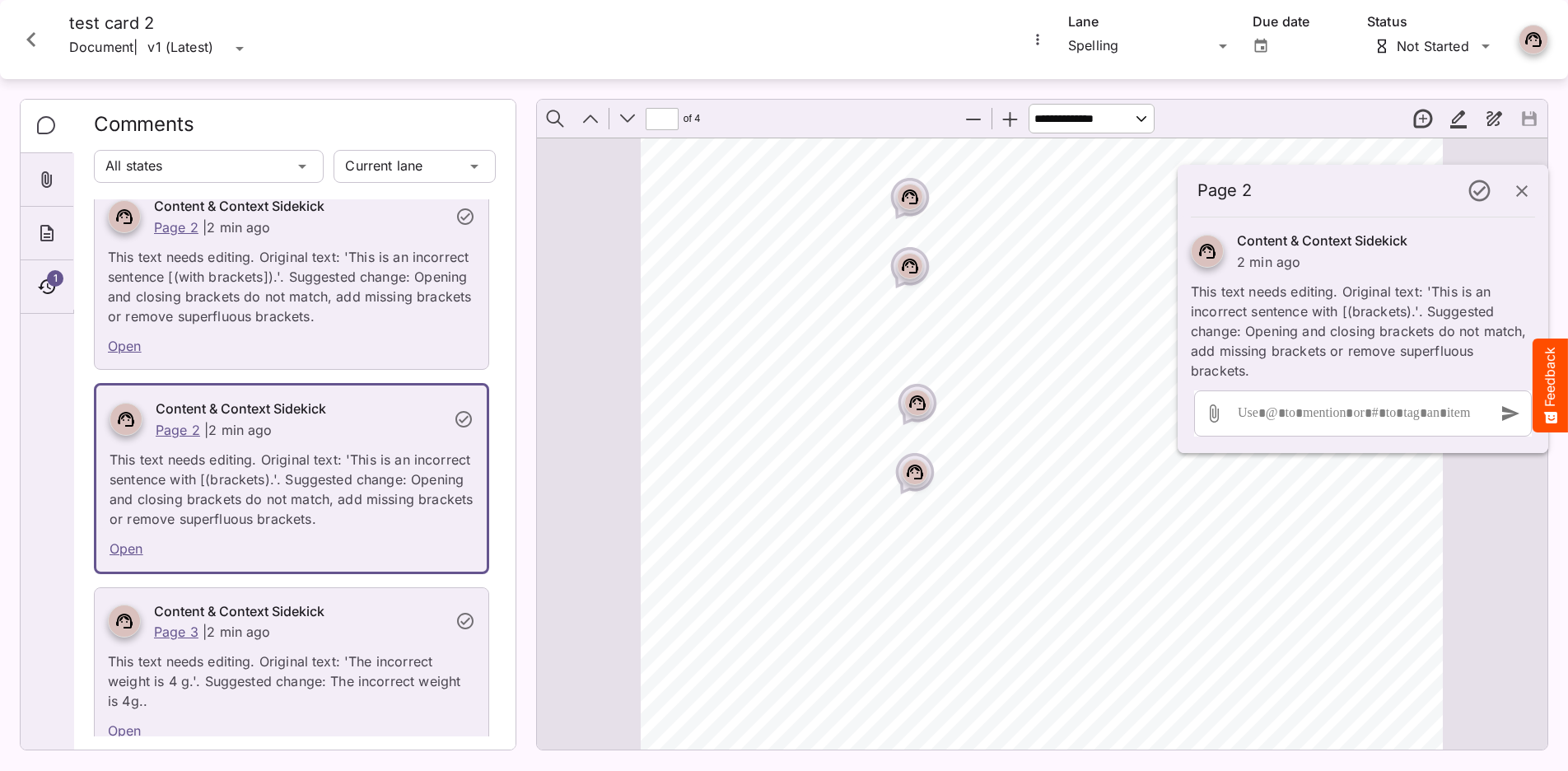
click at [905, 401] on div "Page ⁨2⁩" at bounding box center [917, 402] width 26 height 26
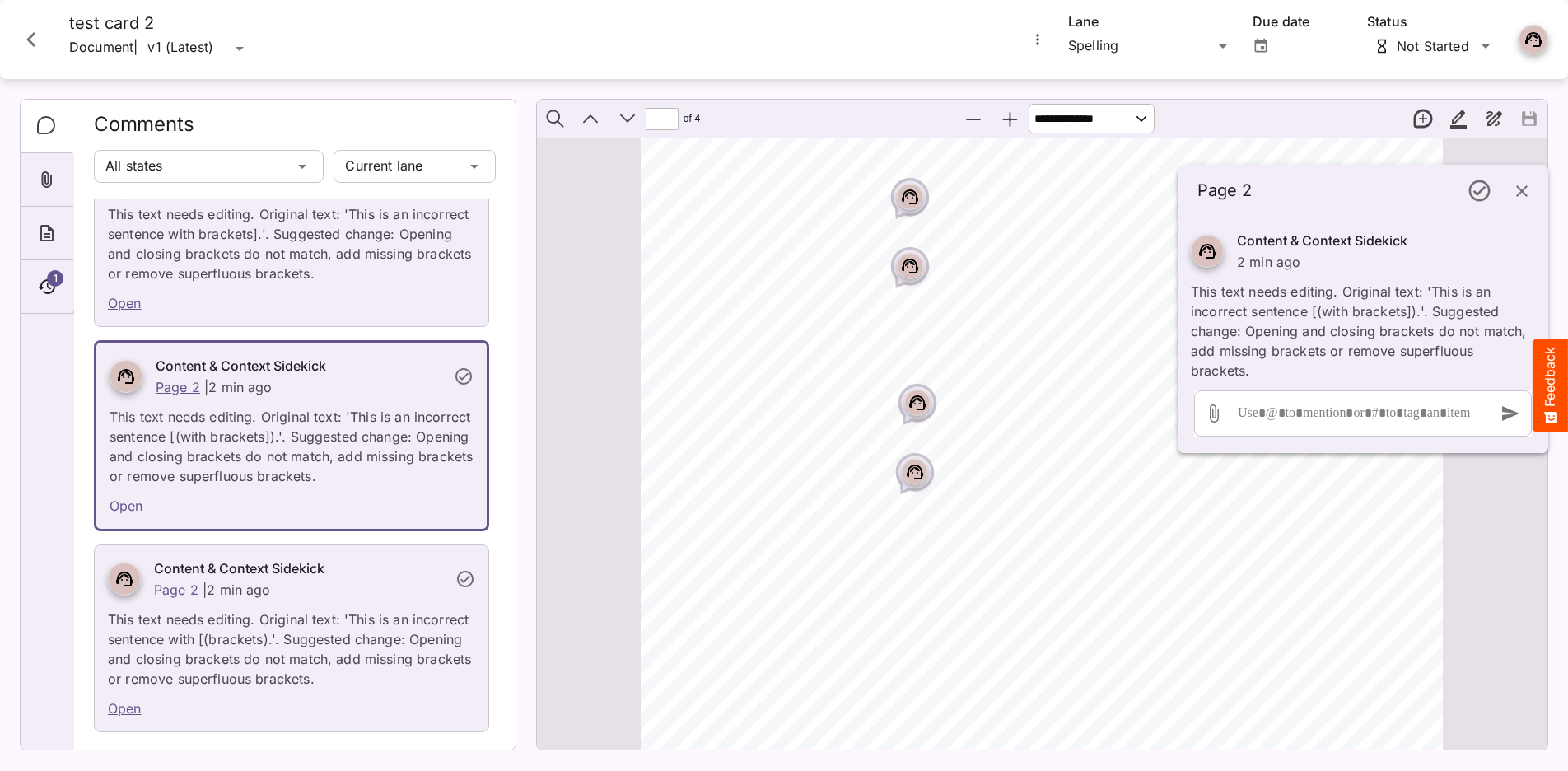
scroll to position [3210, 0]
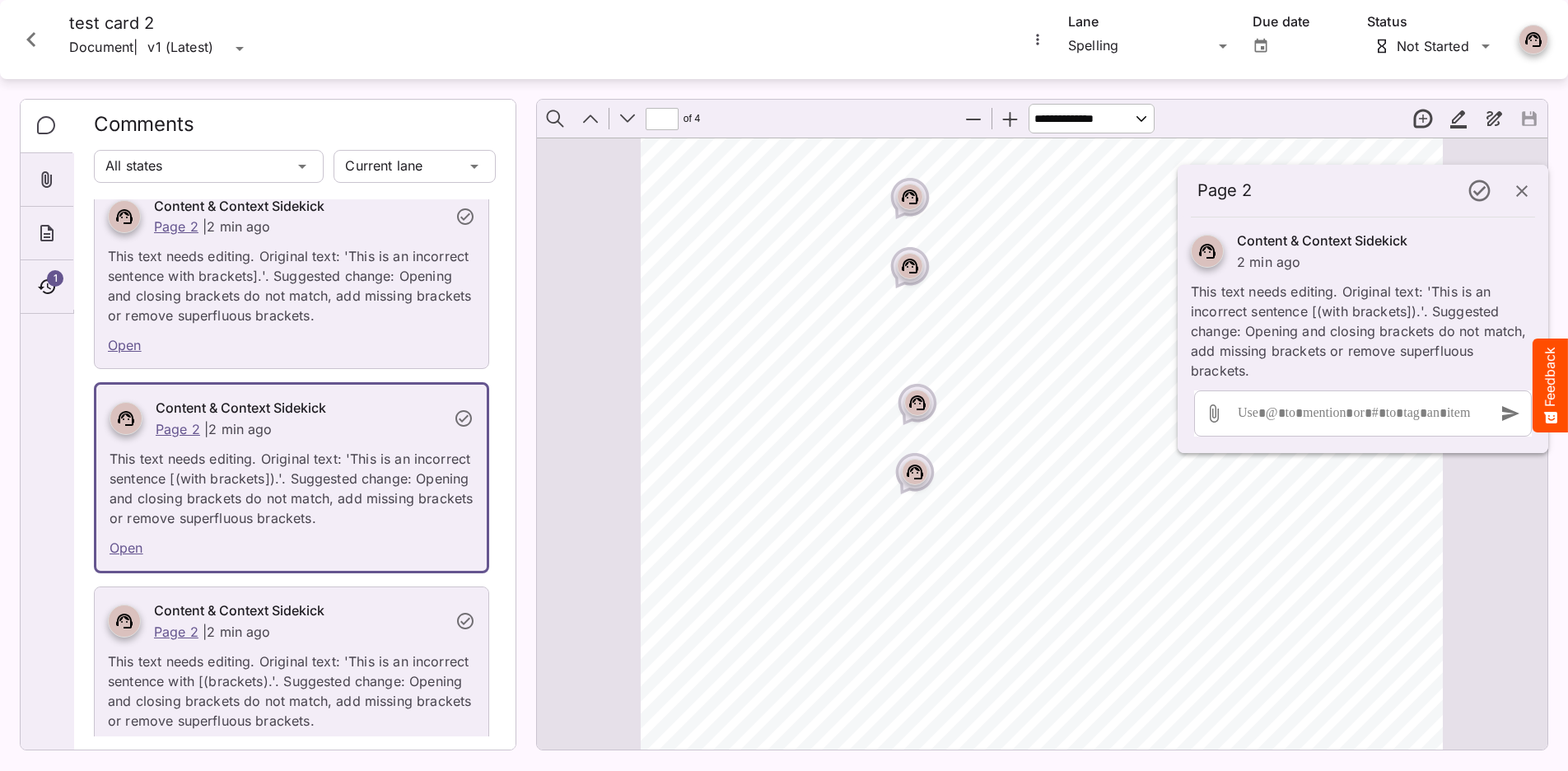
click at [911, 258] on rect "Page ⁨2⁩" at bounding box center [910, 266] width 20 height 20
click at [918, 284] on icon "Page ⁨2⁩" at bounding box center [910, 280] width 20 height 20
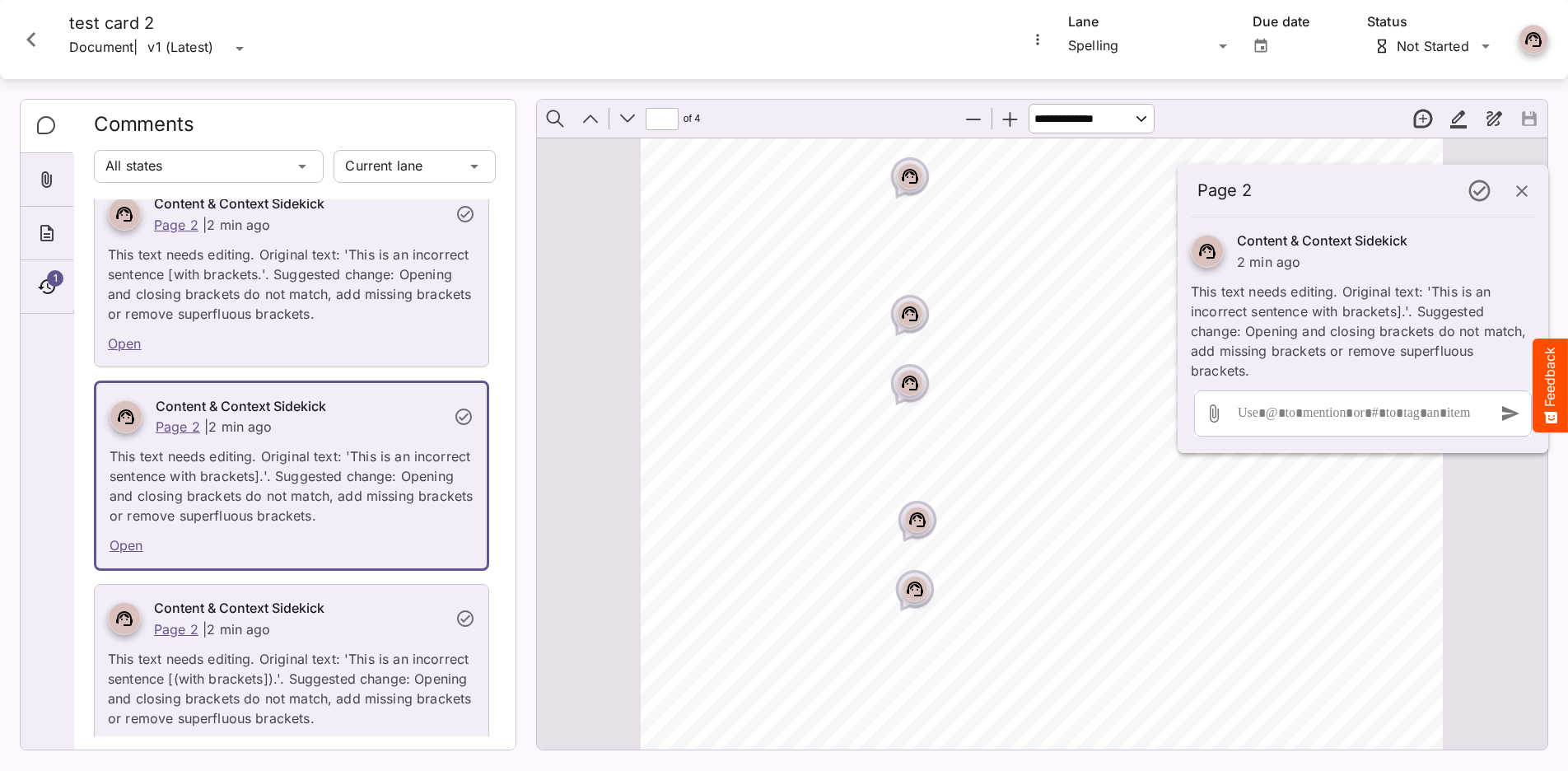
scroll to position [1450, 0]
click at [922, 412] on div "Page ⁨2⁩" at bounding box center [910, 405] width 41 height 41
click at [900, 347] on rect "Page ⁨2⁩" at bounding box center [910, 354] width 20 height 20
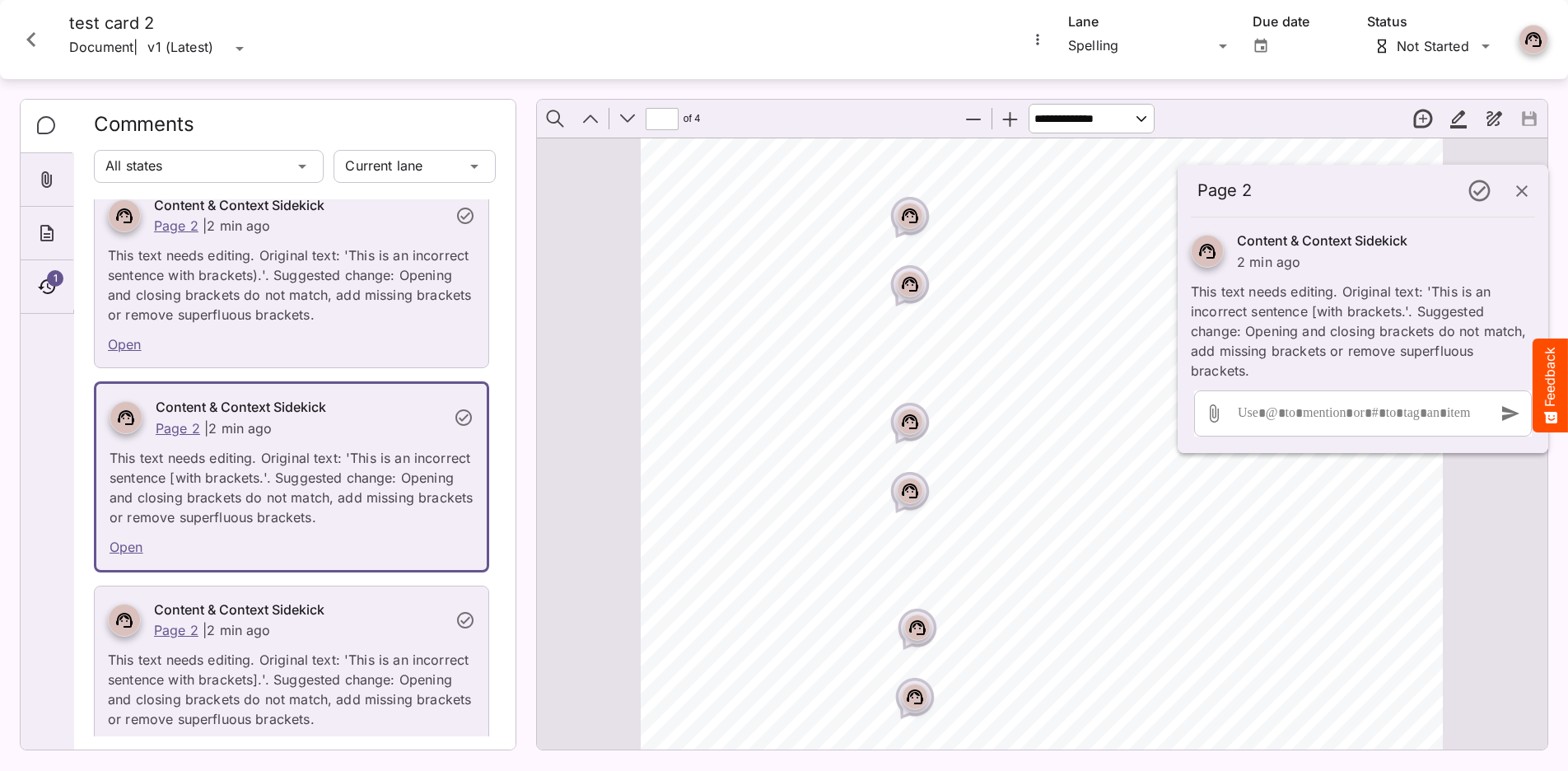
scroll to position [1359, 0]
click at [907, 285] on icon "Page ⁨2⁩" at bounding box center [910, 287] width 10 height 5
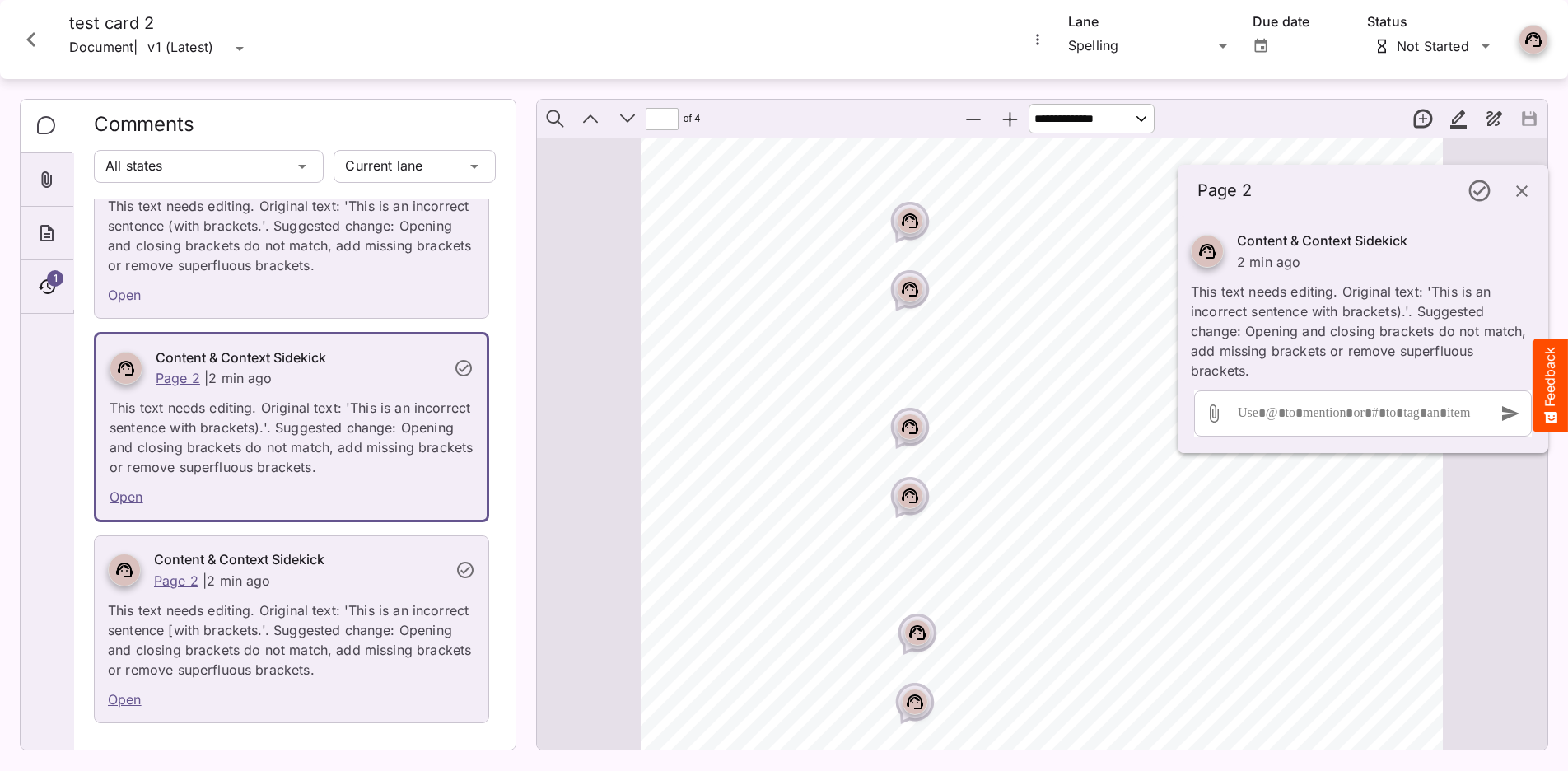
scroll to position [2610, 0]
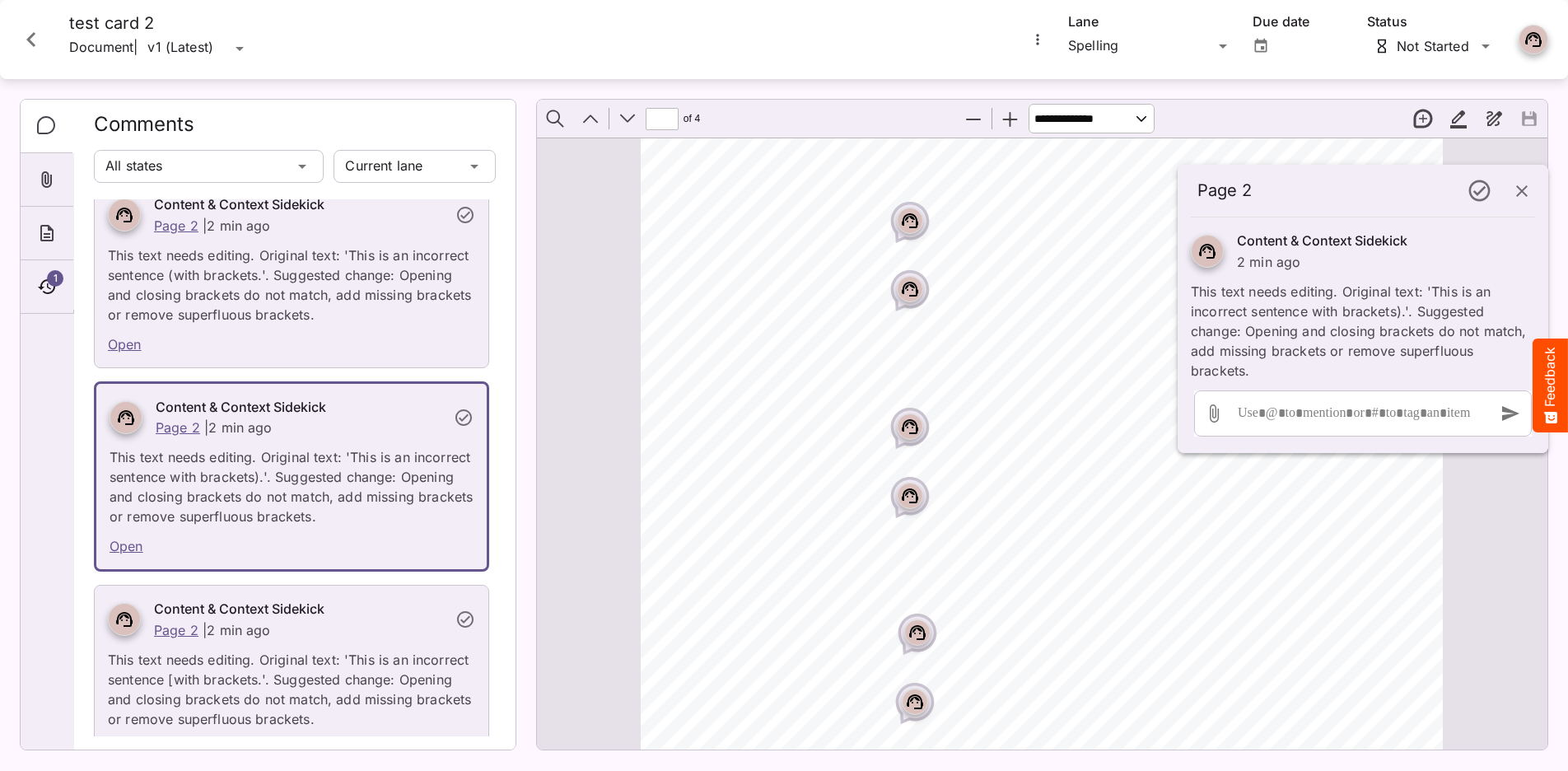
click at [908, 236] on div "Page ⁨2⁩" at bounding box center [910, 222] width 41 height 41
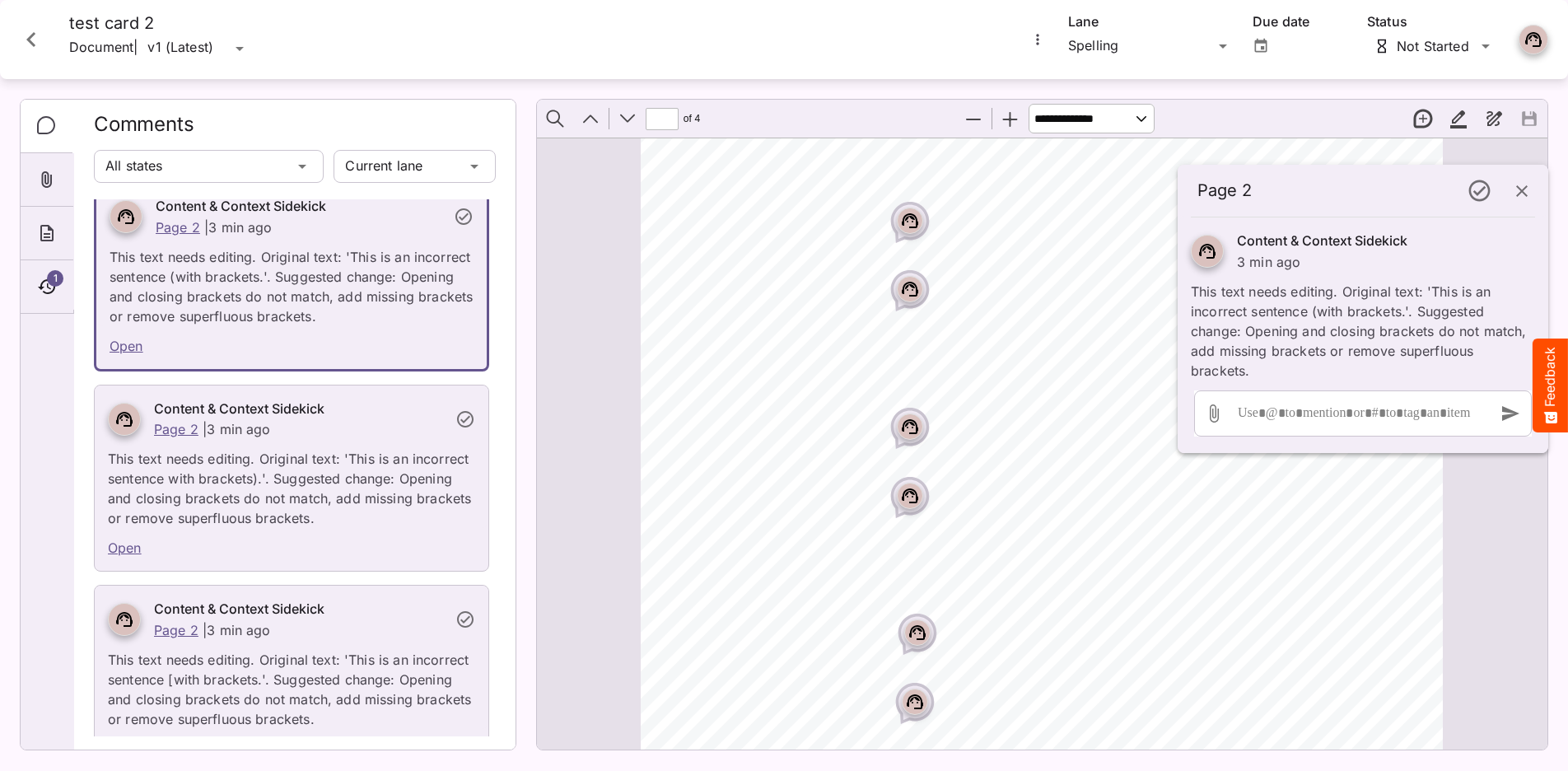
scroll to position [2410, 0]
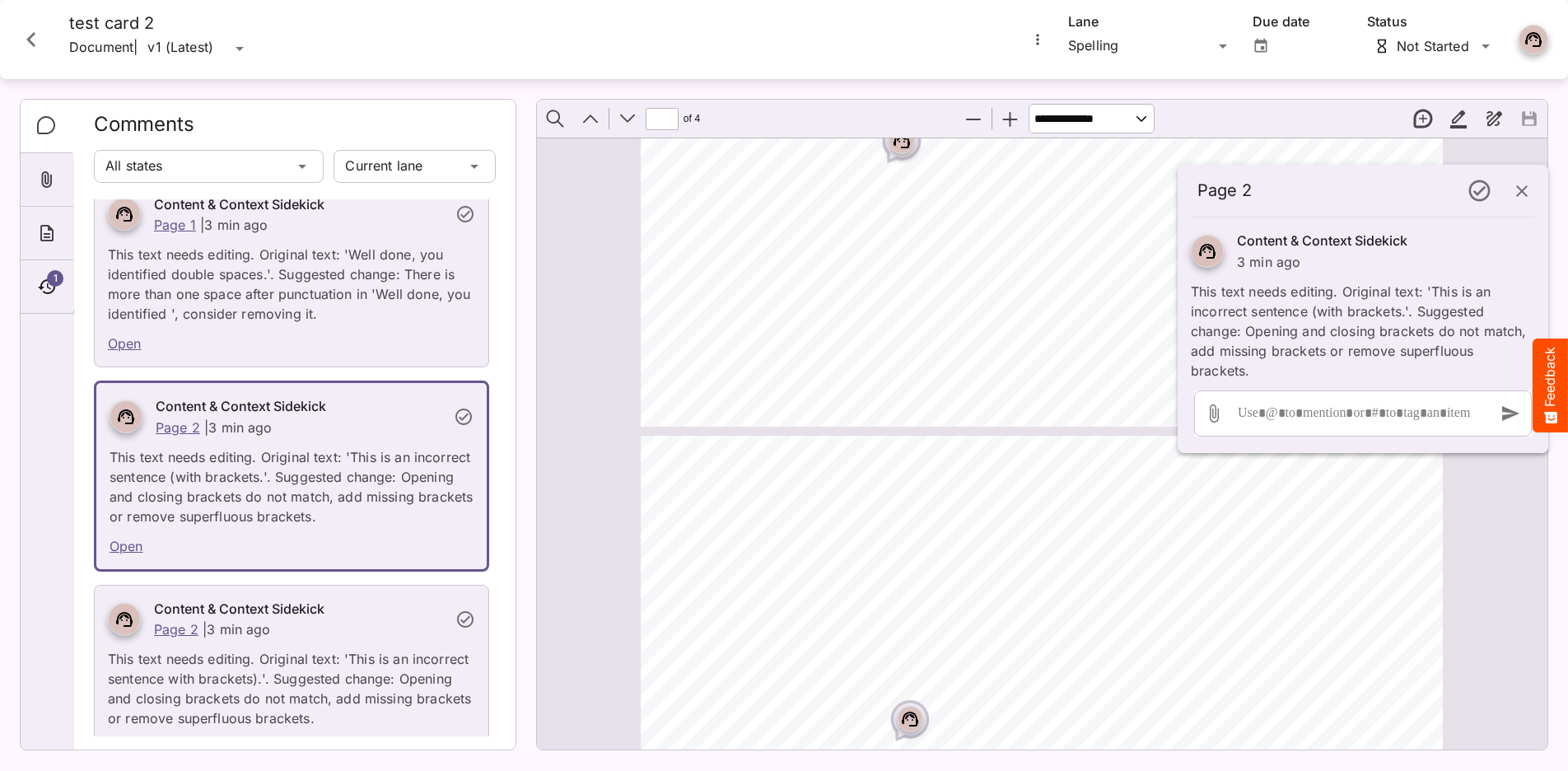
type input "*"
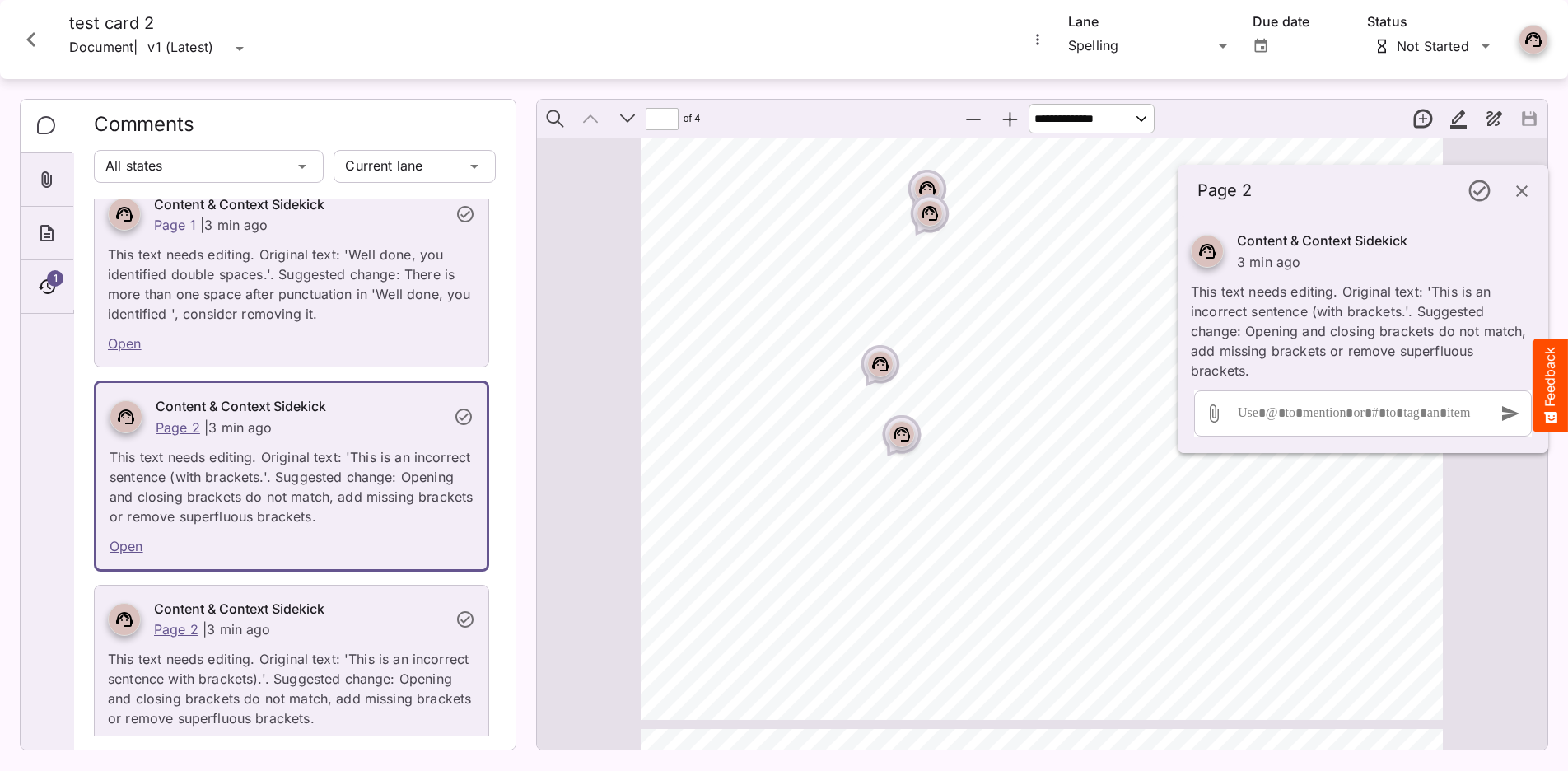
scroll to position [548, 0]
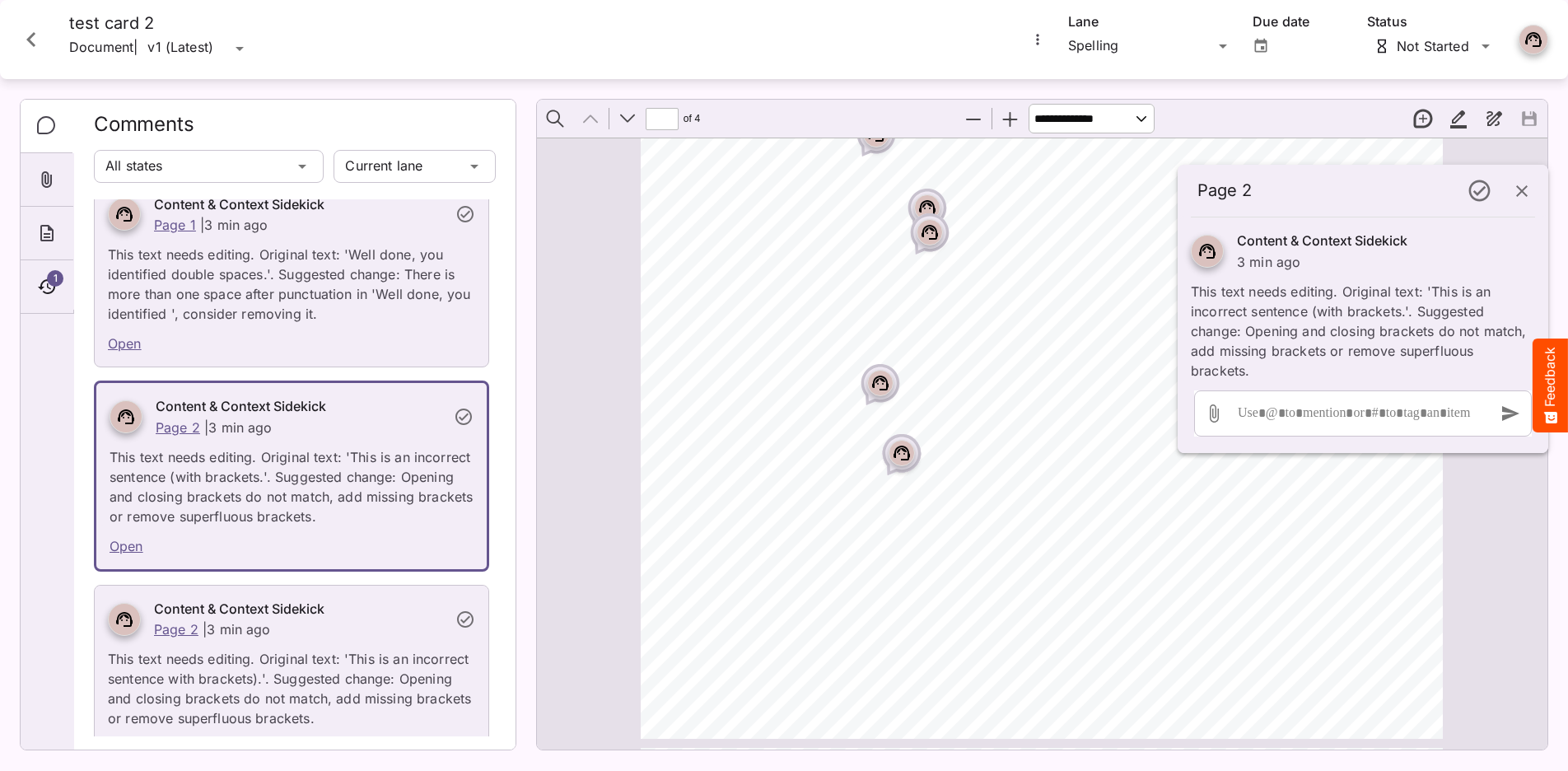
click at [908, 455] on icon "Page ⁨1⁩" at bounding box center [901, 453] width 17 height 15
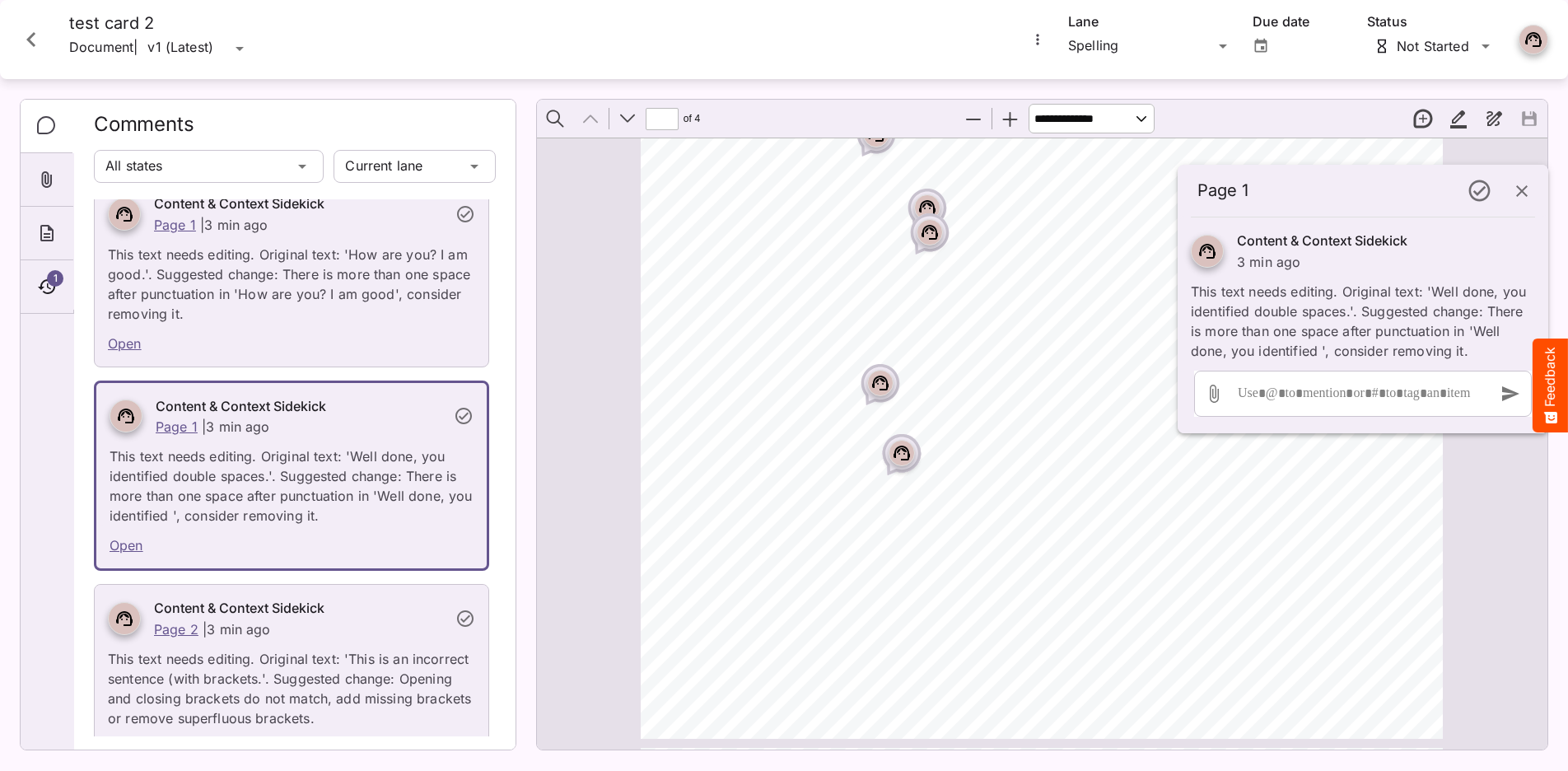
click at [878, 386] on rect "Page ⁨1⁩" at bounding box center [880, 383] width 20 height 20
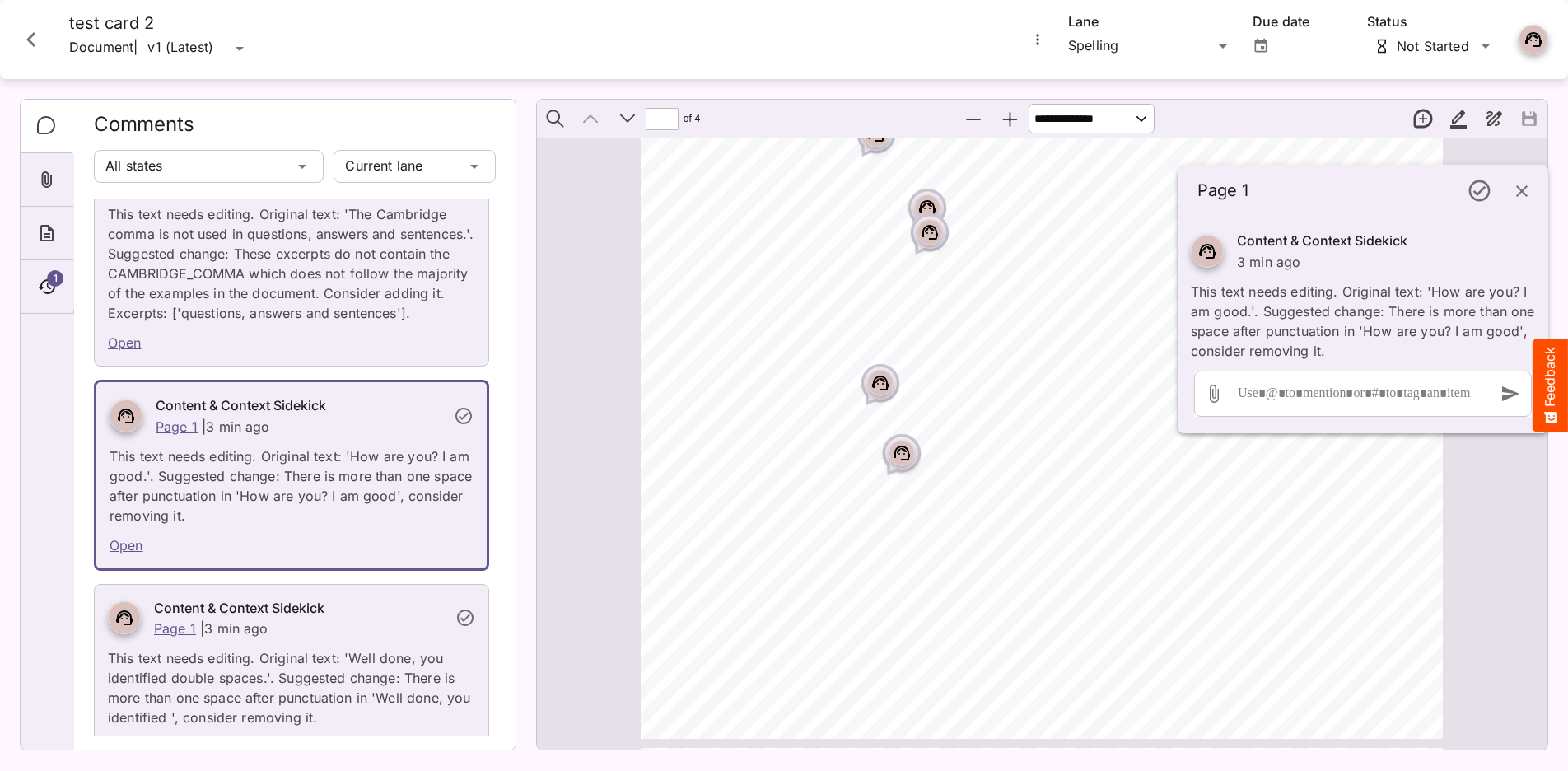
scroll to position [0, 0]
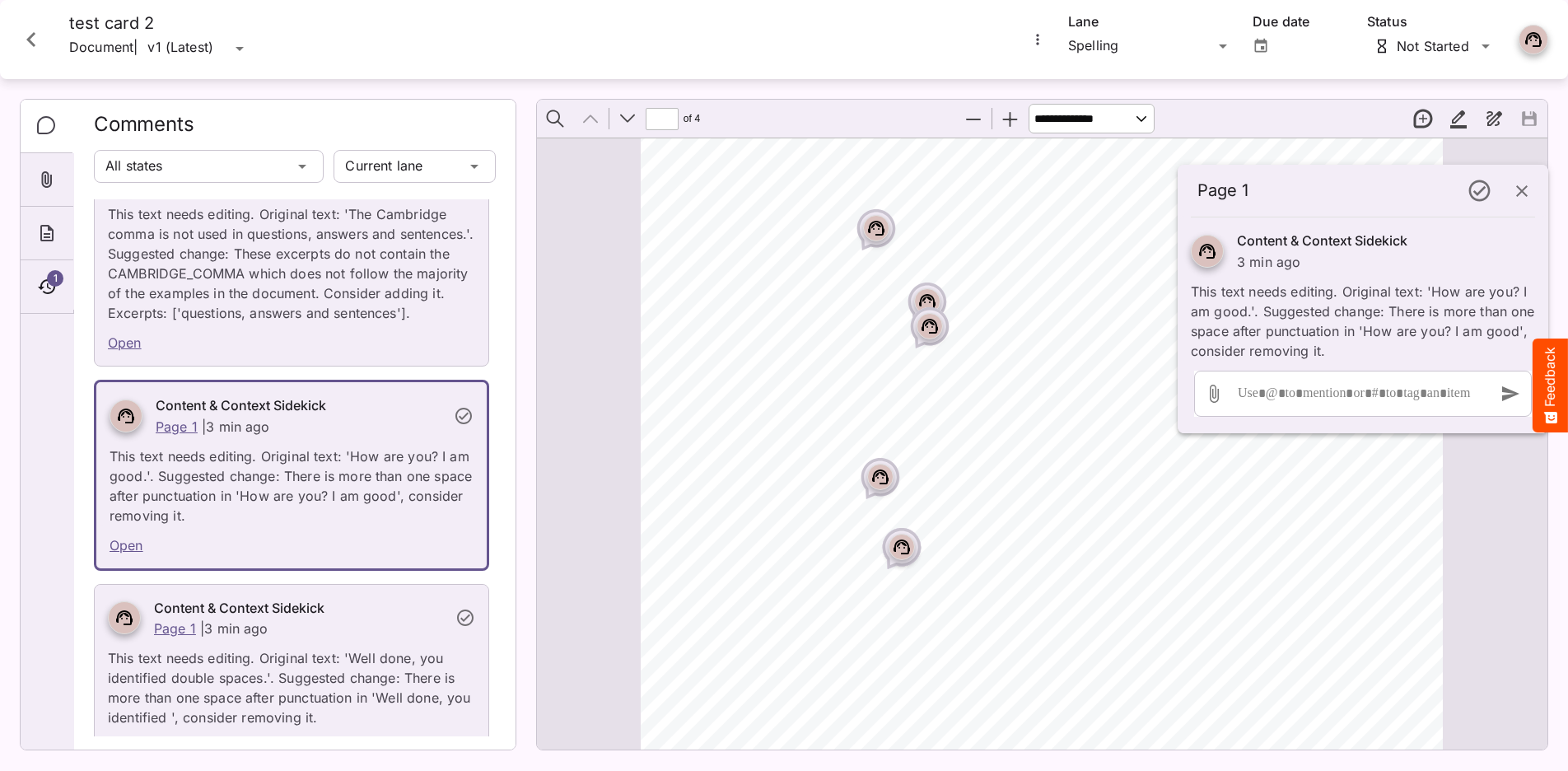
click at [936, 322] on icon "Page ⁨1⁩" at bounding box center [929, 326] width 17 height 15
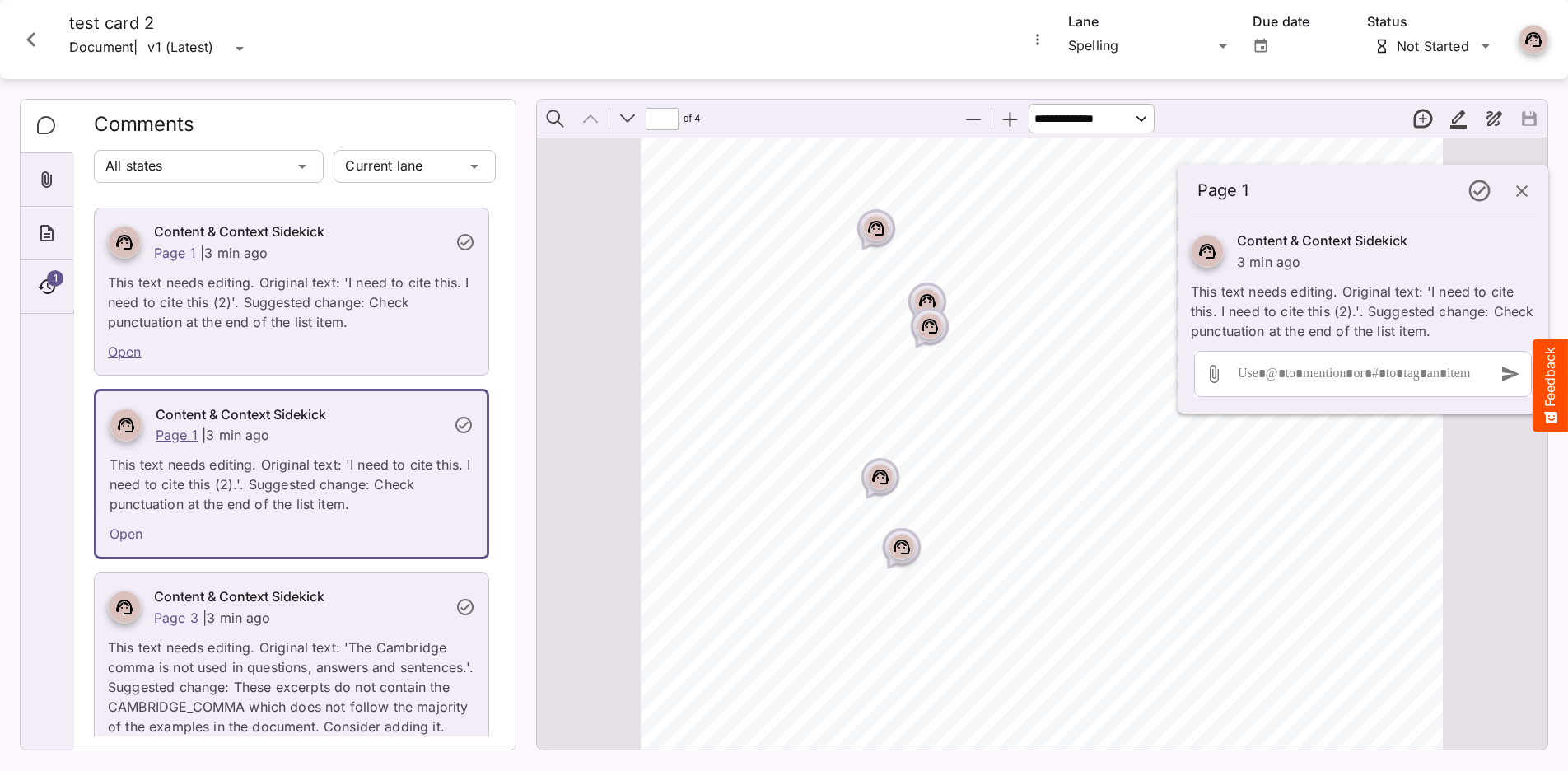
click at [925, 297] on rect "Page ⁨1⁩" at bounding box center [927, 302] width 20 height 20
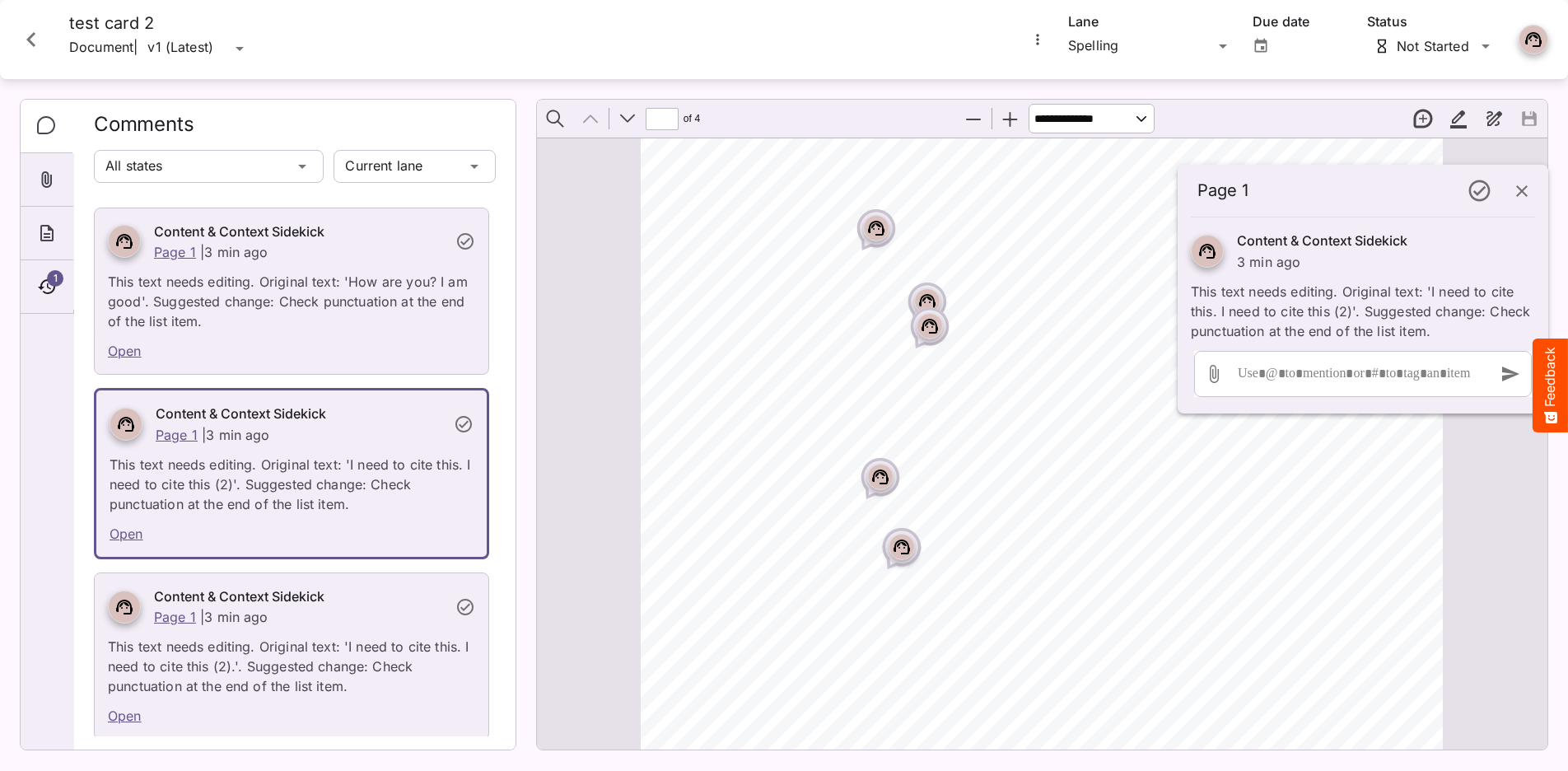
click at [873, 237] on rect "Page ⁨1⁩" at bounding box center [877, 228] width 20 height 20
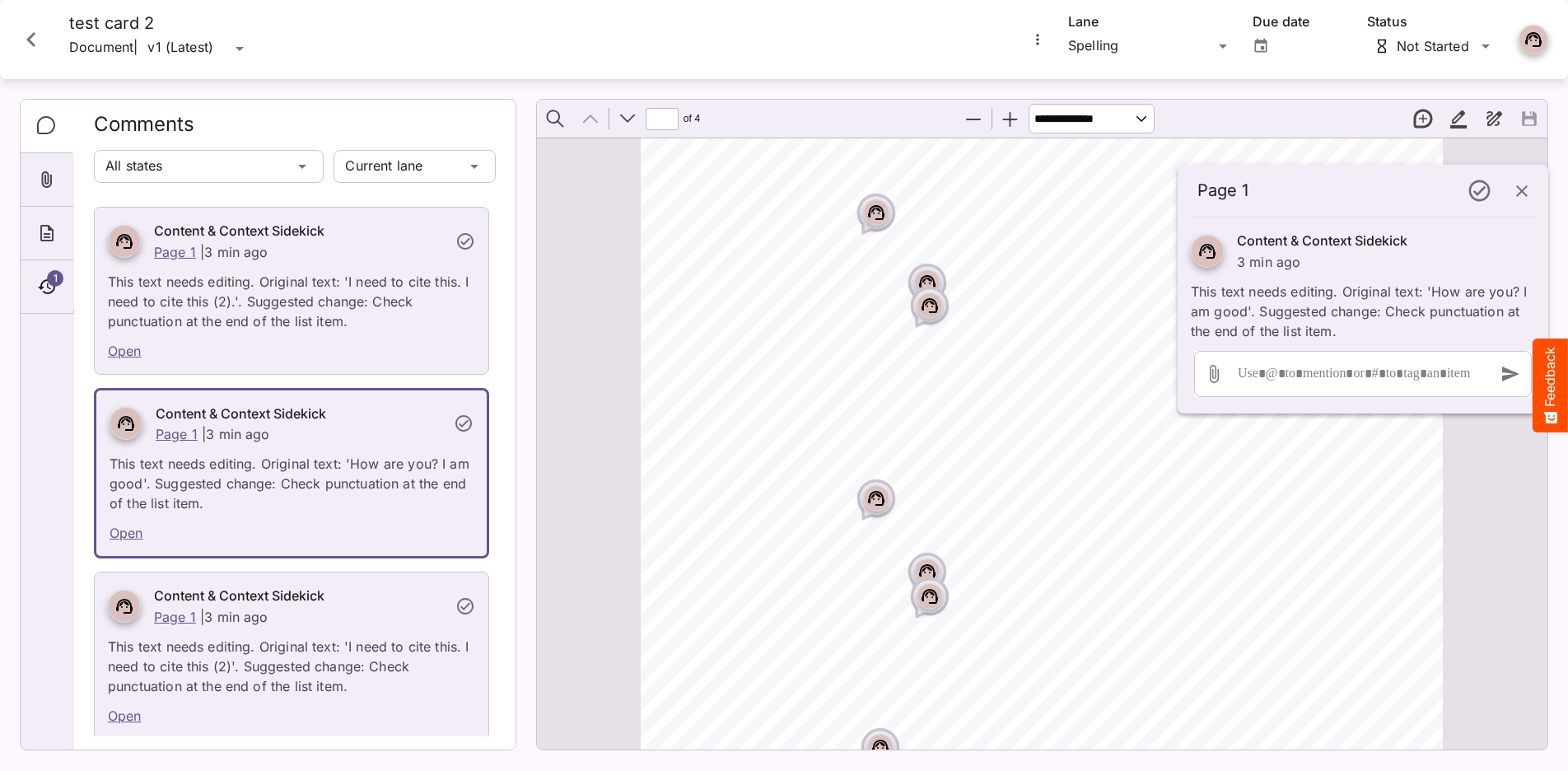
click at [935, 310] on icon "Page ⁨1⁩" at bounding box center [929, 306] width 17 height 15
click at [923, 277] on icon "Page ⁨1⁩" at bounding box center [927, 283] width 17 height 15
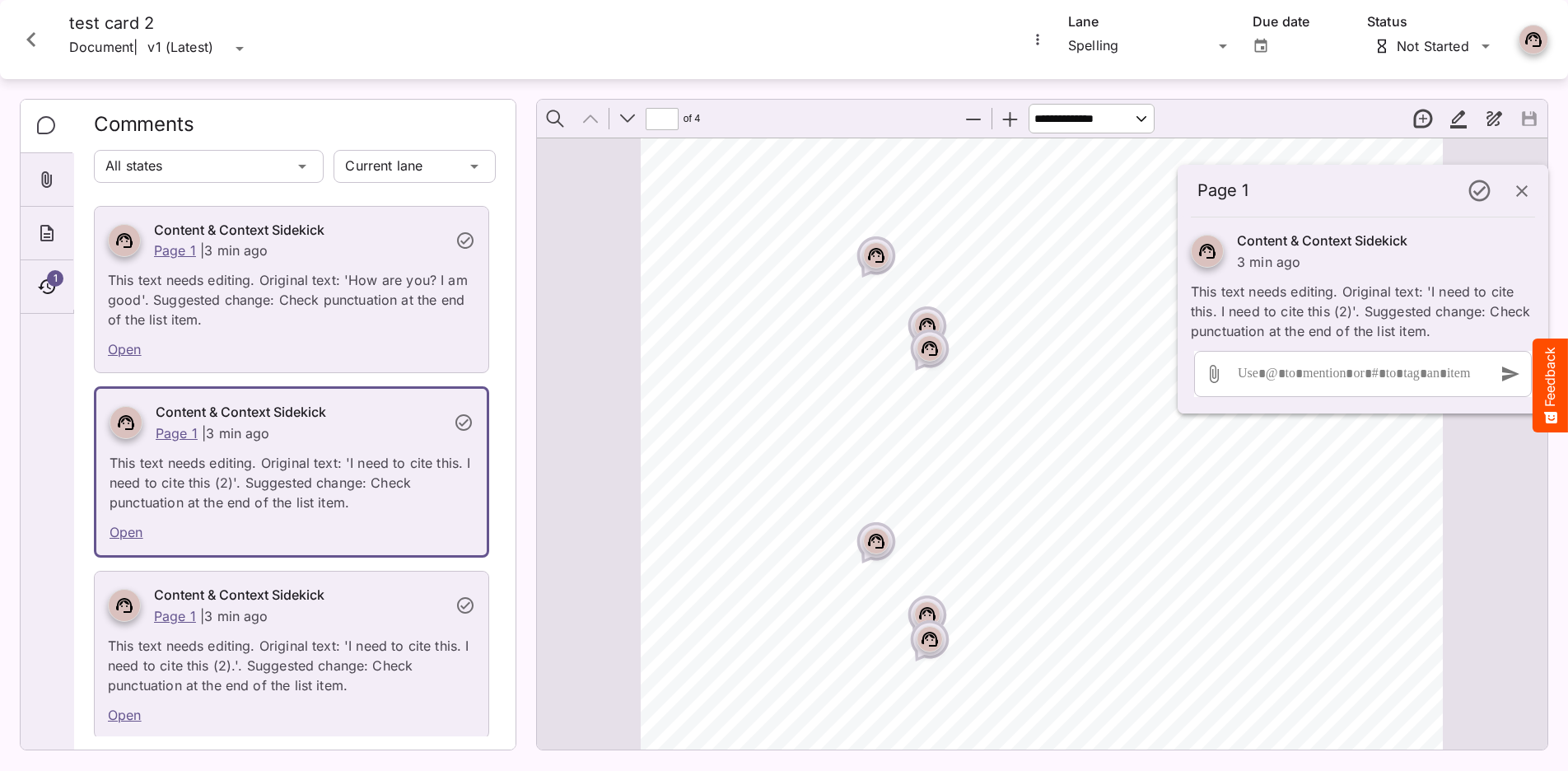
click at [884, 265] on div "Page ⁨1⁩" at bounding box center [877, 255] width 26 height 26
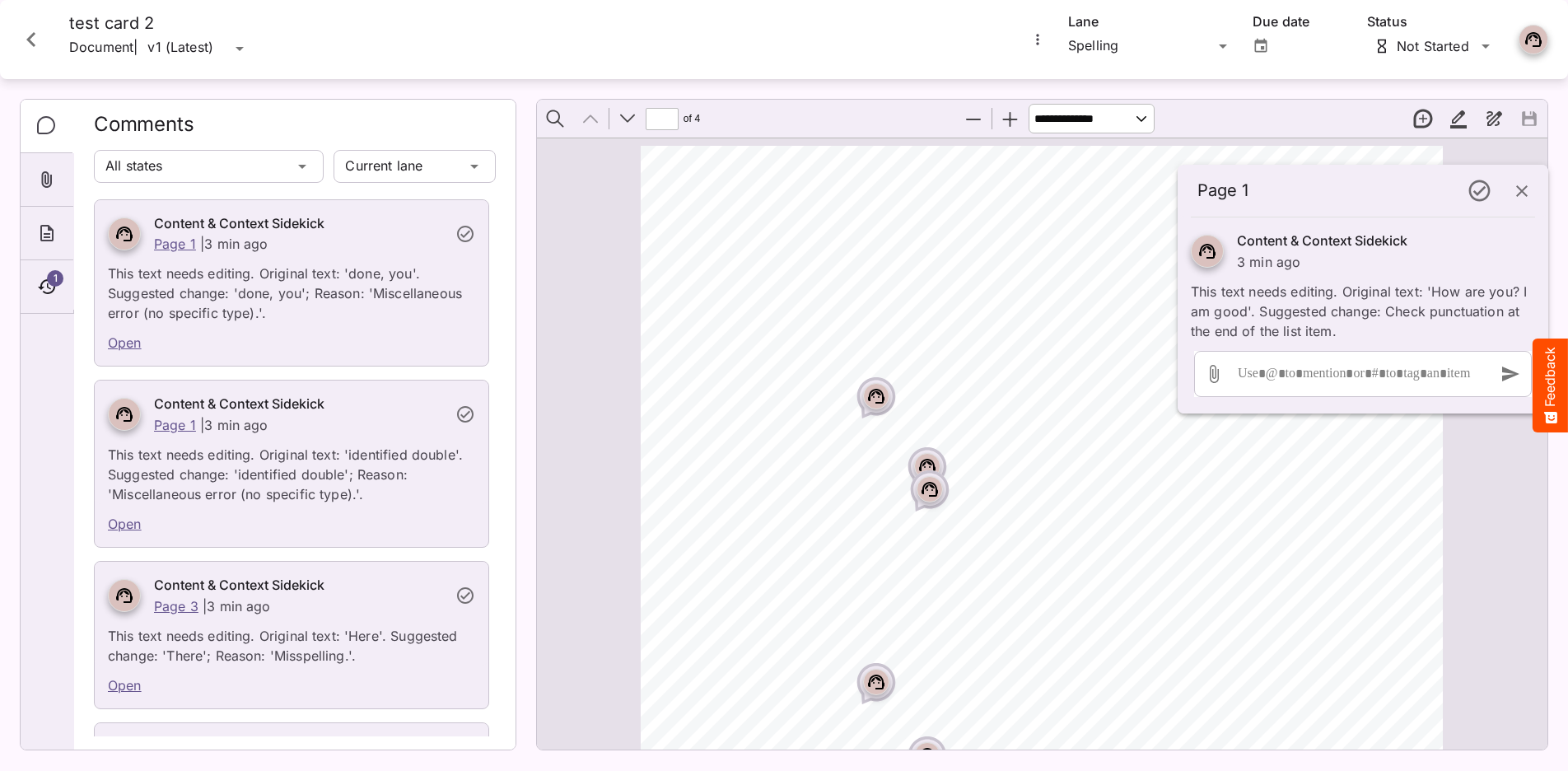
click at [882, 388] on rect "Page ⁨1⁩" at bounding box center [877, 396] width 20 height 20
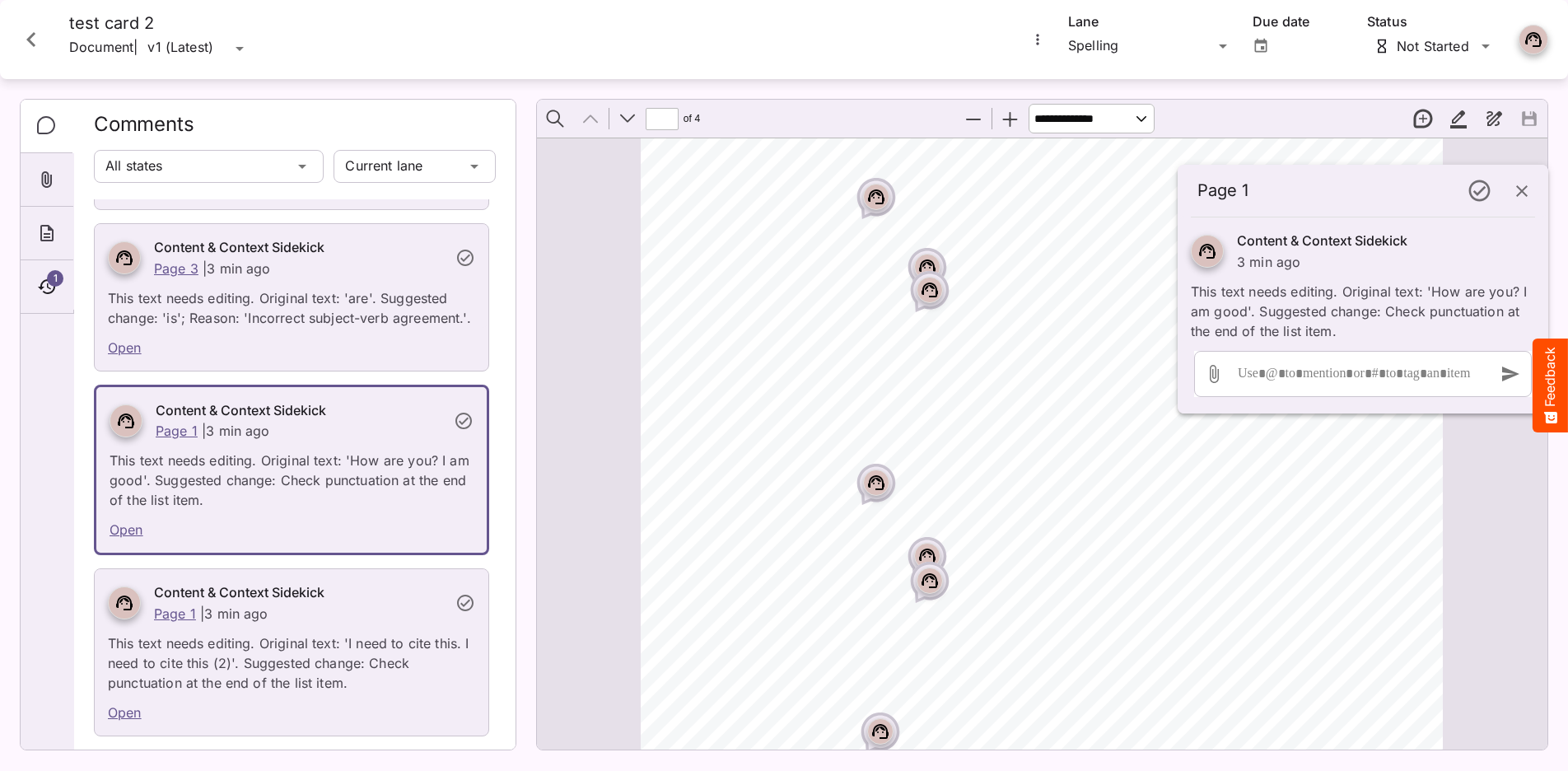
click at [871, 483] on icon "Page ⁨1⁩" at bounding box center [876, 480] width 10 height 5
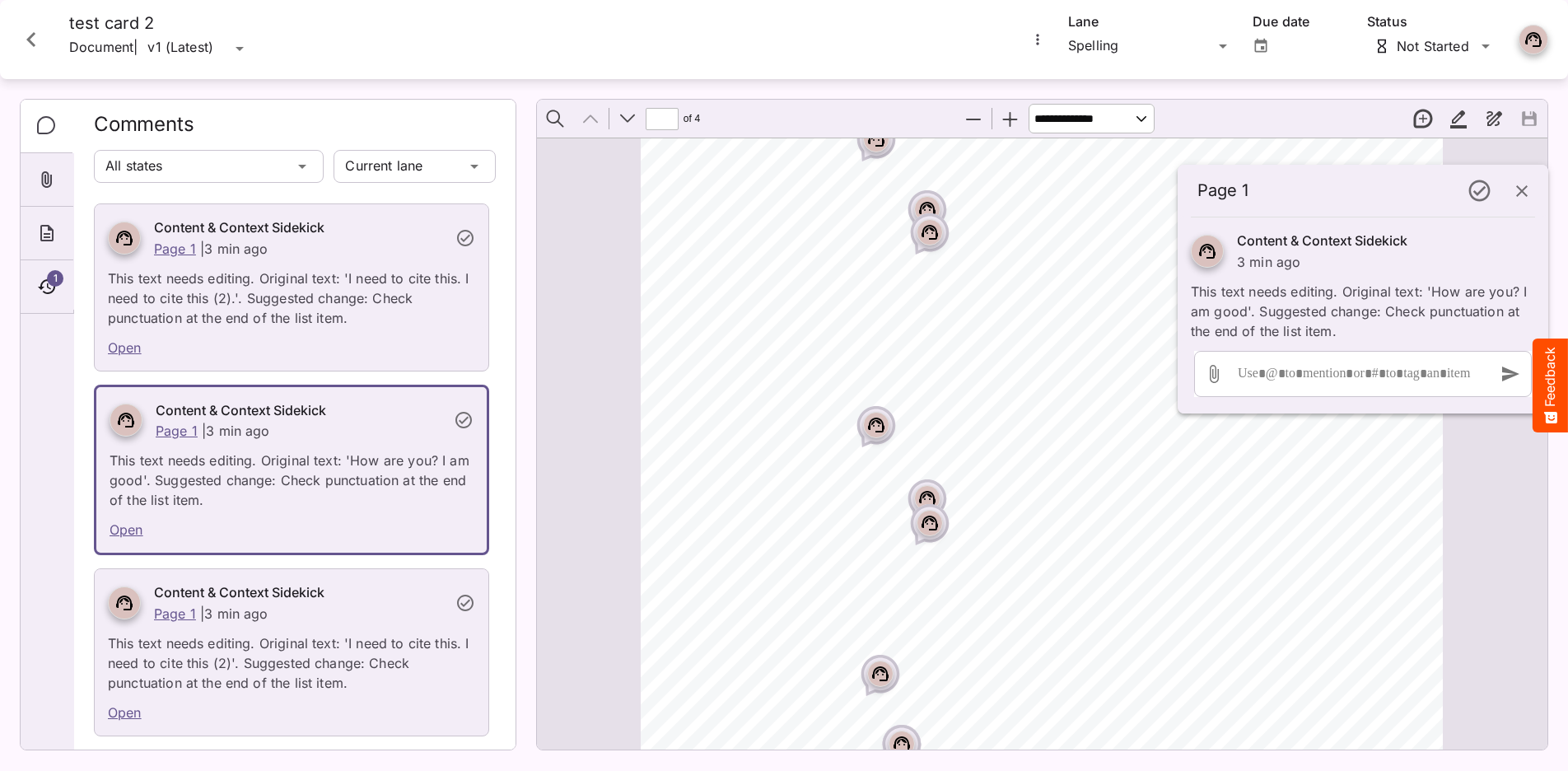
click at [934, 493] on rect "Page ⁨1⁩" at bounding box center [927, 498] width 20 height 20
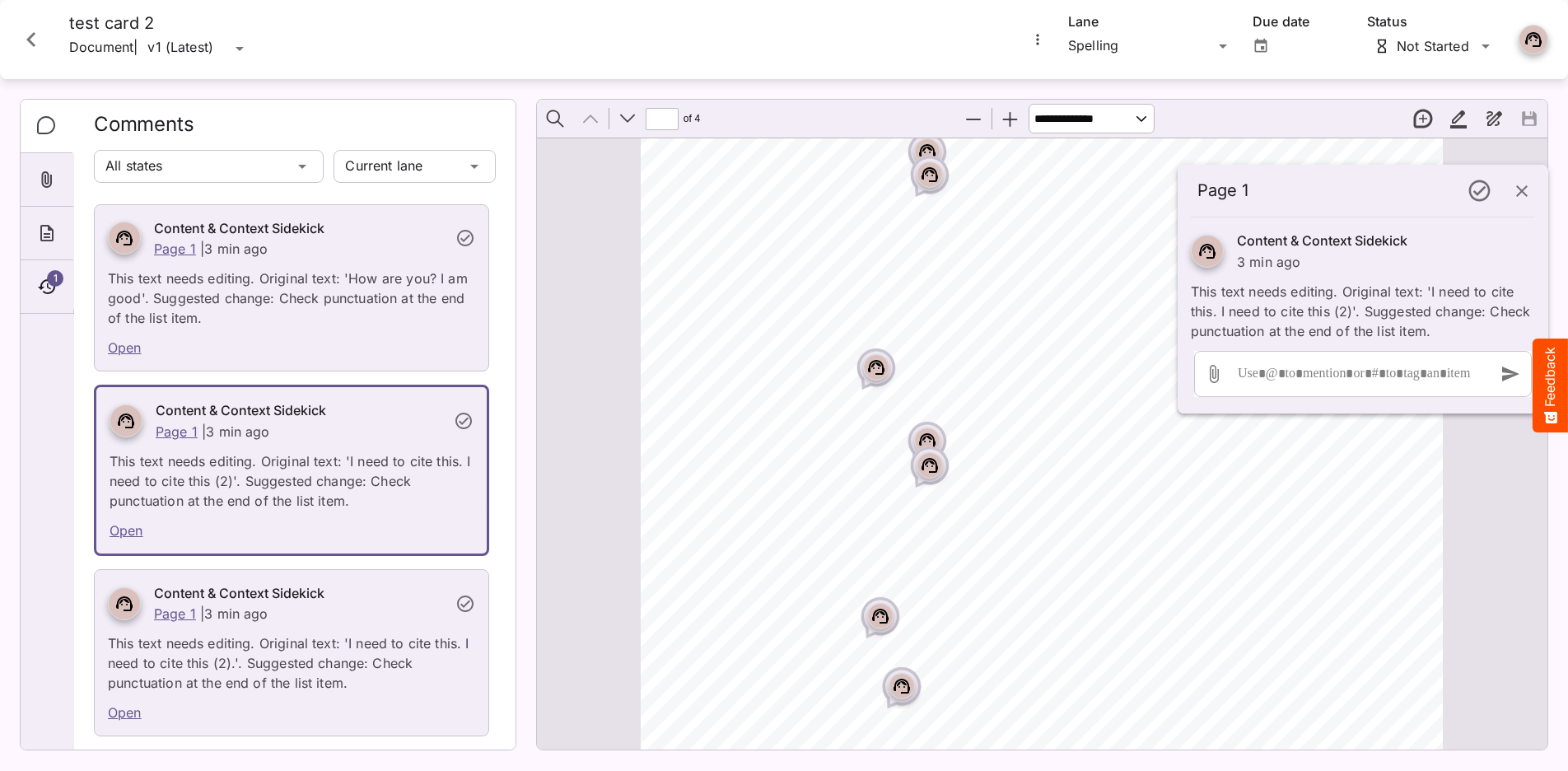
click at [942, 470] on div "Page ⁨1⁩" at bounding box center [929, 467] width 41 height 41
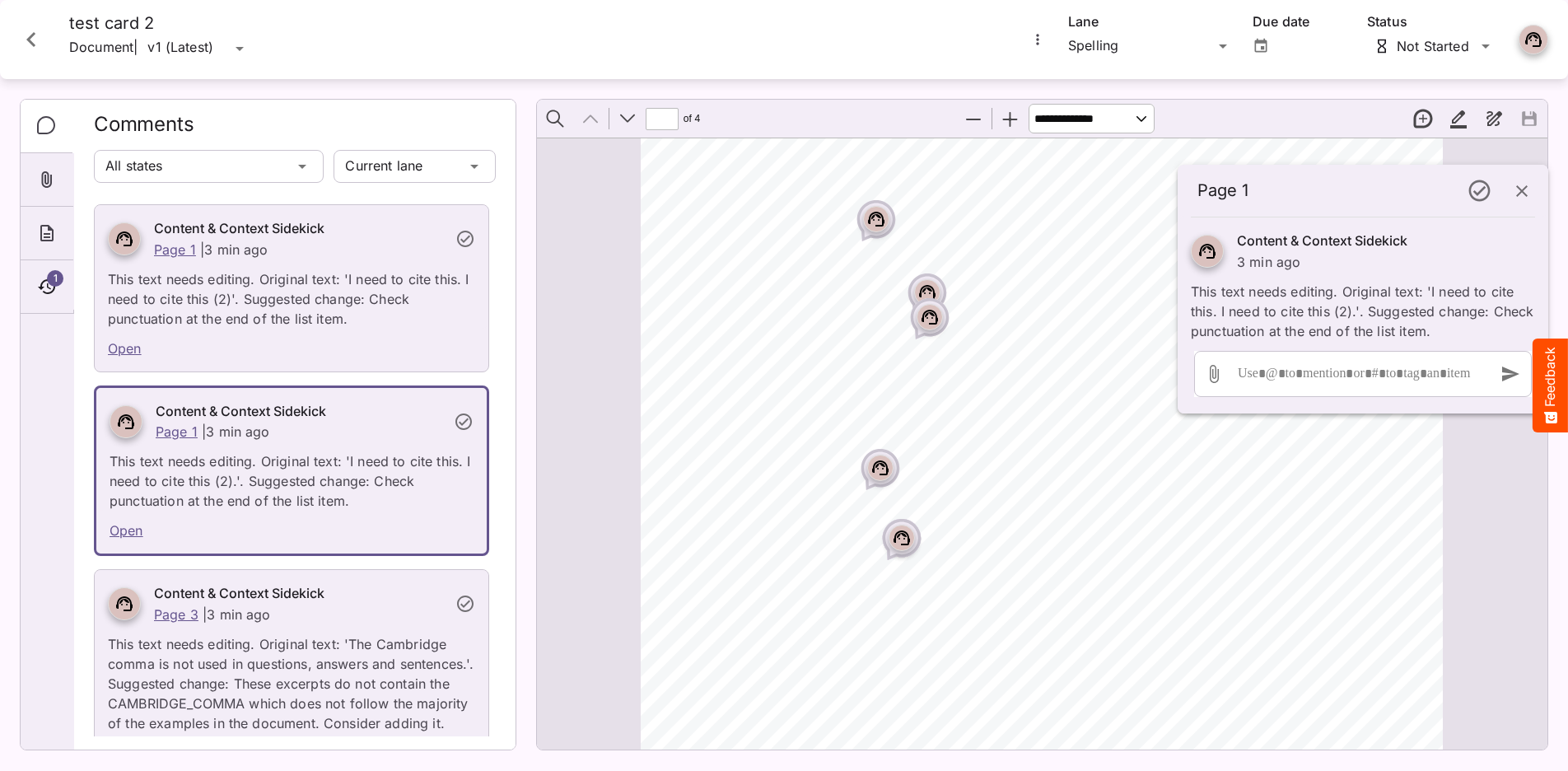
drag, startPoint x: 26, startPoint y: 44, endPoint x: 42, endPoint y: 60, distance: 22.6
click at [26, 44] on icon "Close card" at bounding box center [31, 40] width 30 height 30
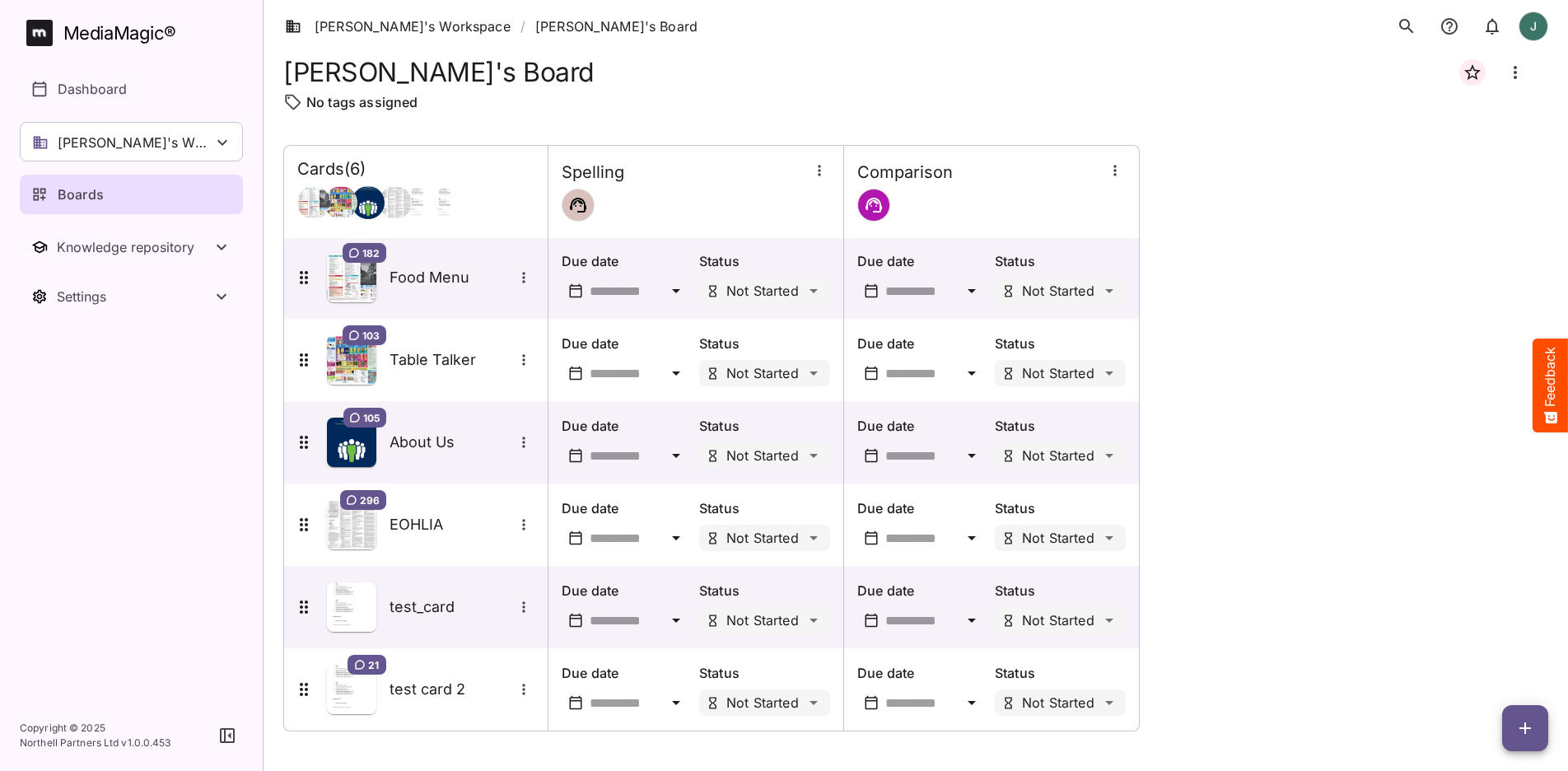
click at [1232, 621] on span "button" at bounding box center [1525, 728] width 46 height 20
click at [1232, 621] on p "Add new card" at bounding box center [1484, 623] width 89 height 20
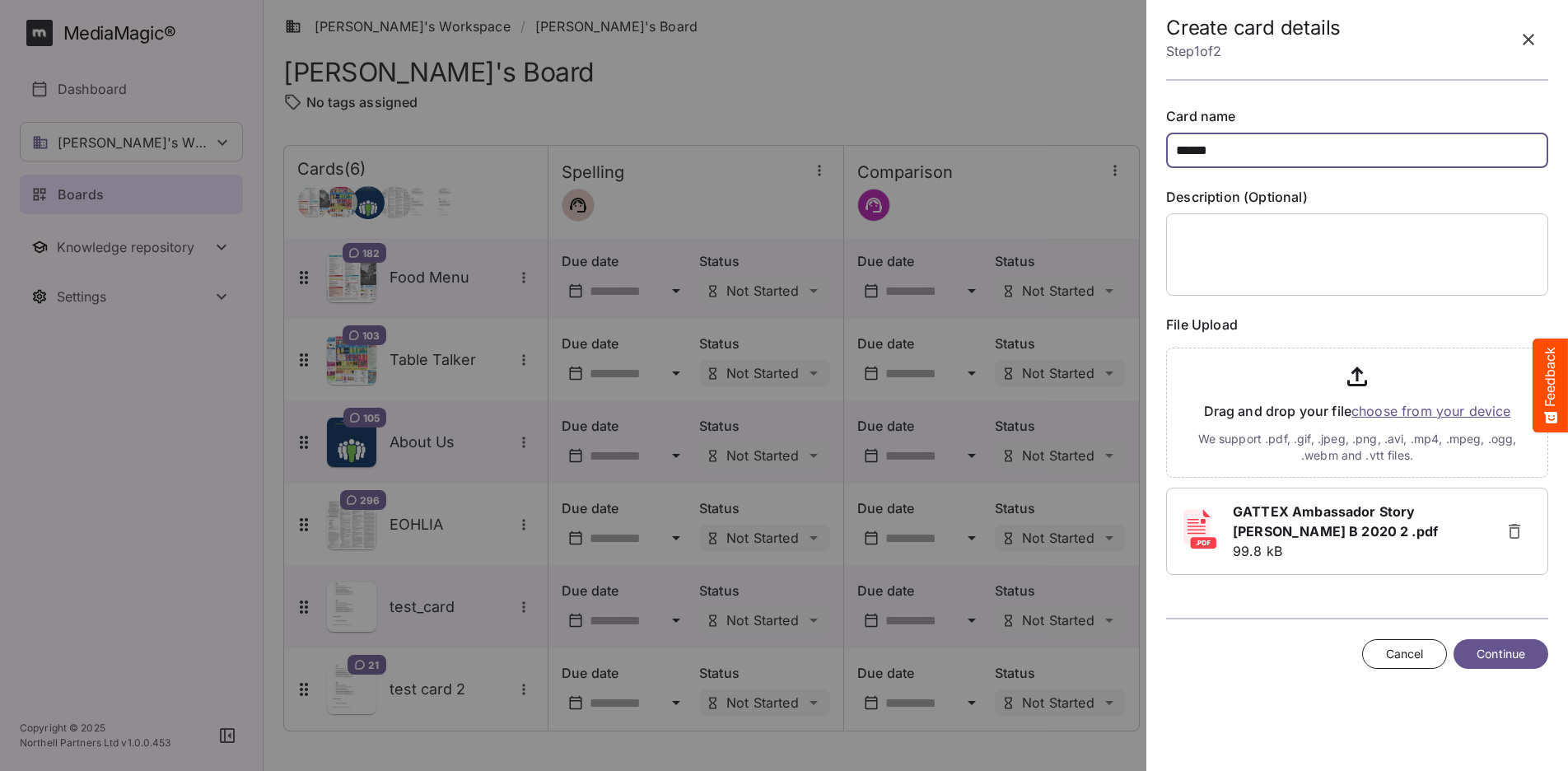
type input "******"
click at [1232, 621] on span "Continue" at bounding box center [1500, 654] width 49 height 21
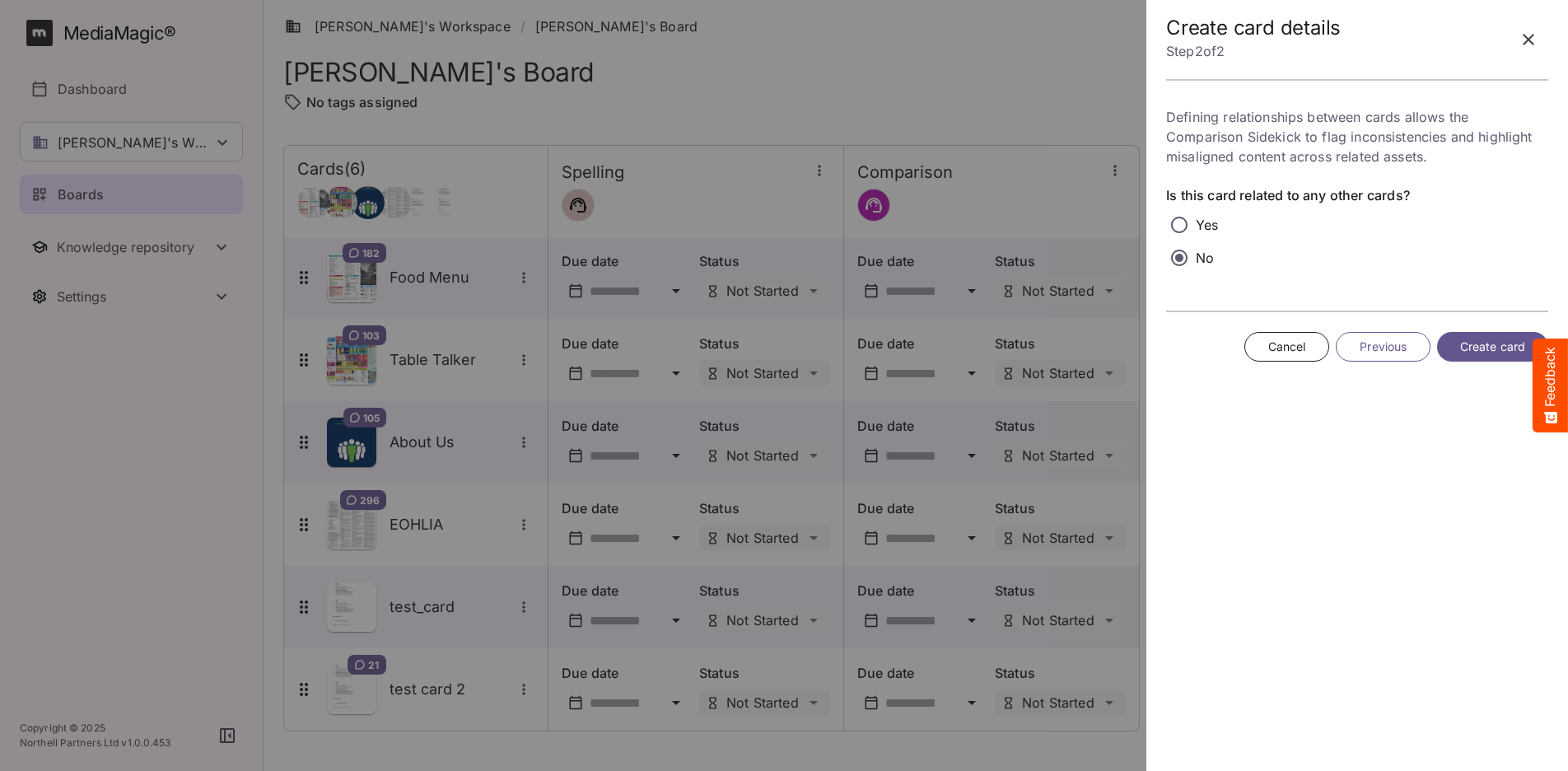
click at [1232, 345] on span "Create card" at bounding box center [1492, 347] width 65 height 21
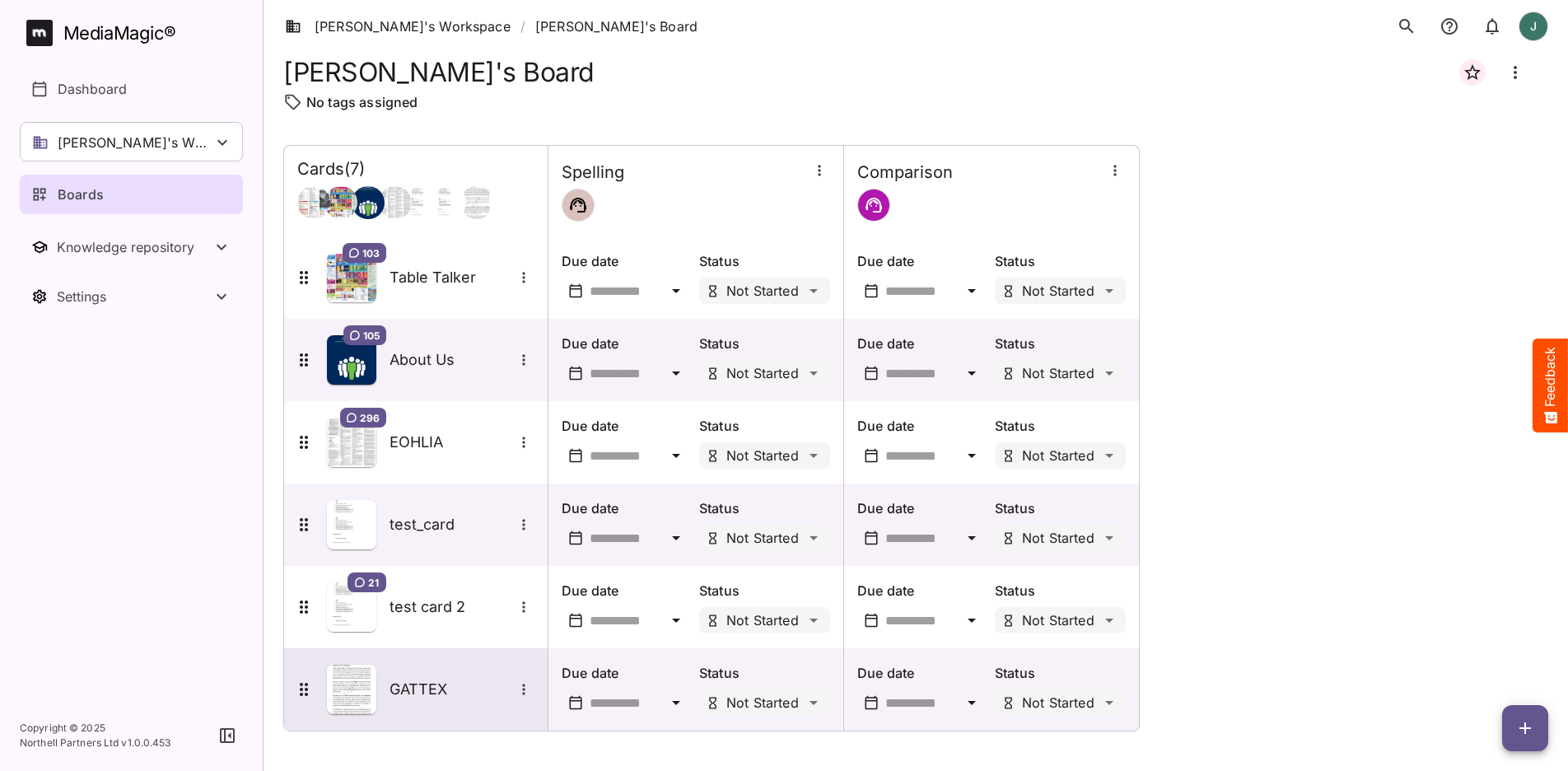
scroll to position [84, 0]
click at [364, 621] on img at bounding box center [352, 689] width 50 height 50
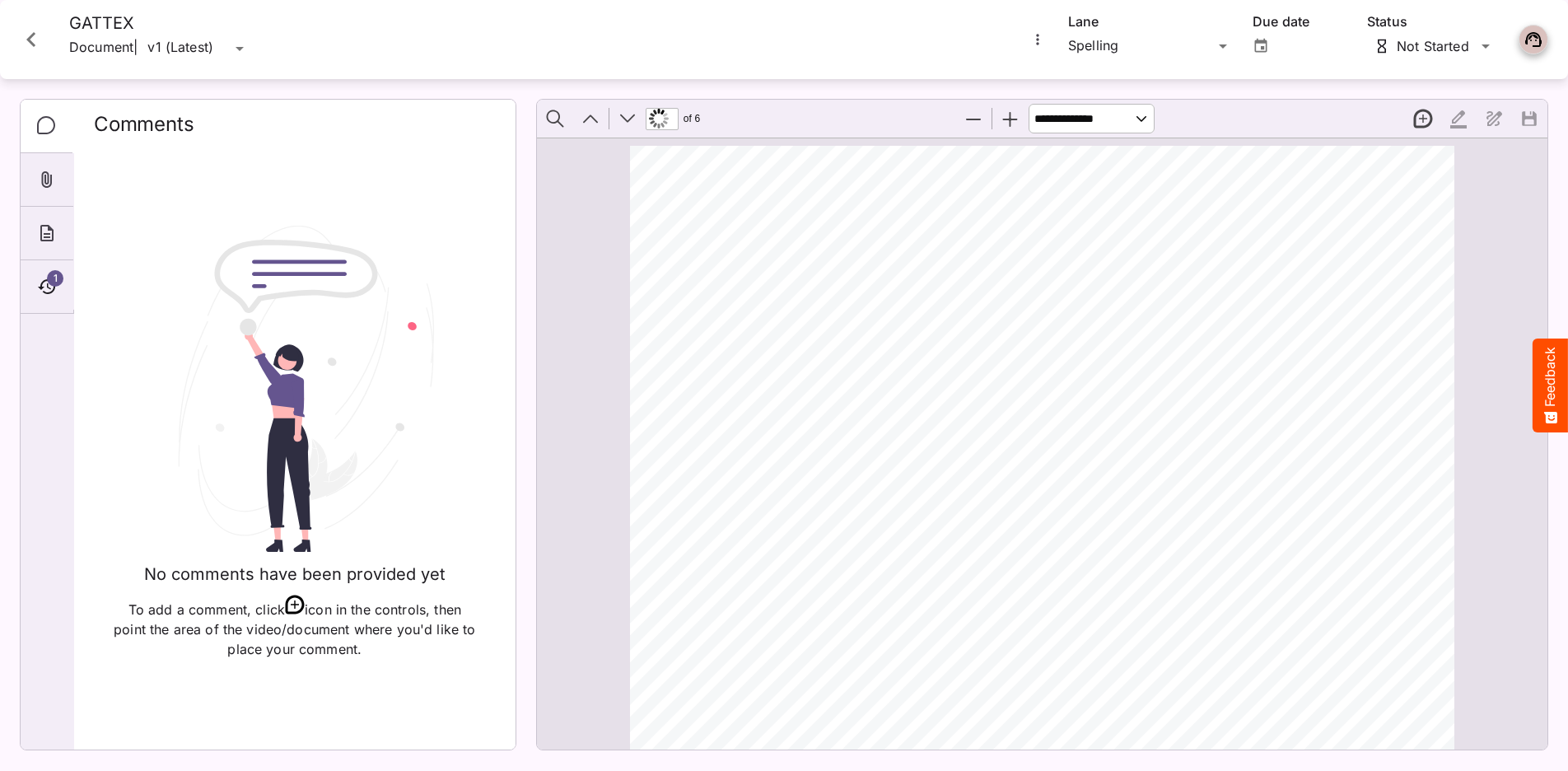
scroll to position [4072, 0]
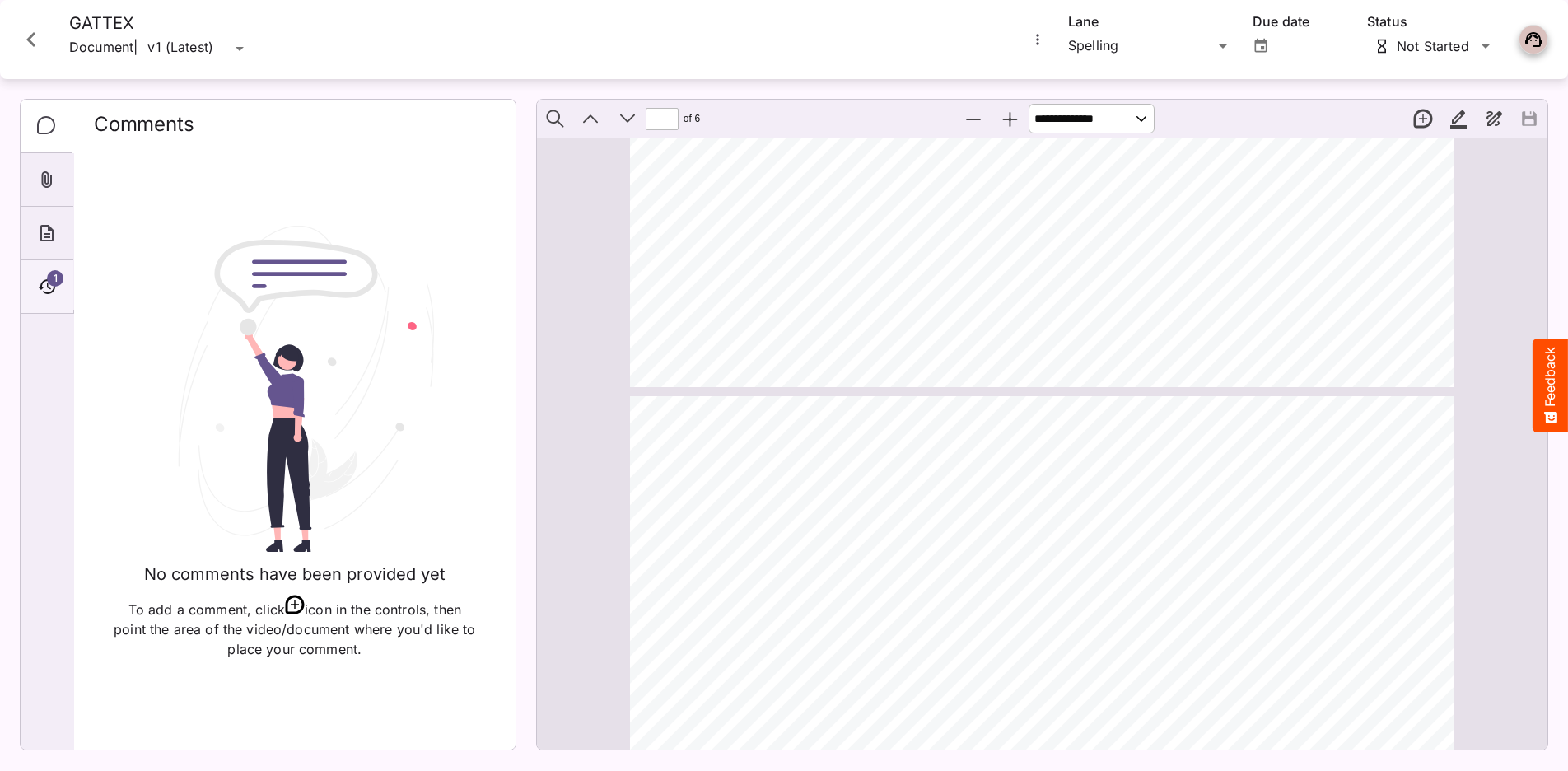
click at [54, 289] on icon "Timeline" at bounding box center [46, 287] width 17 height 15
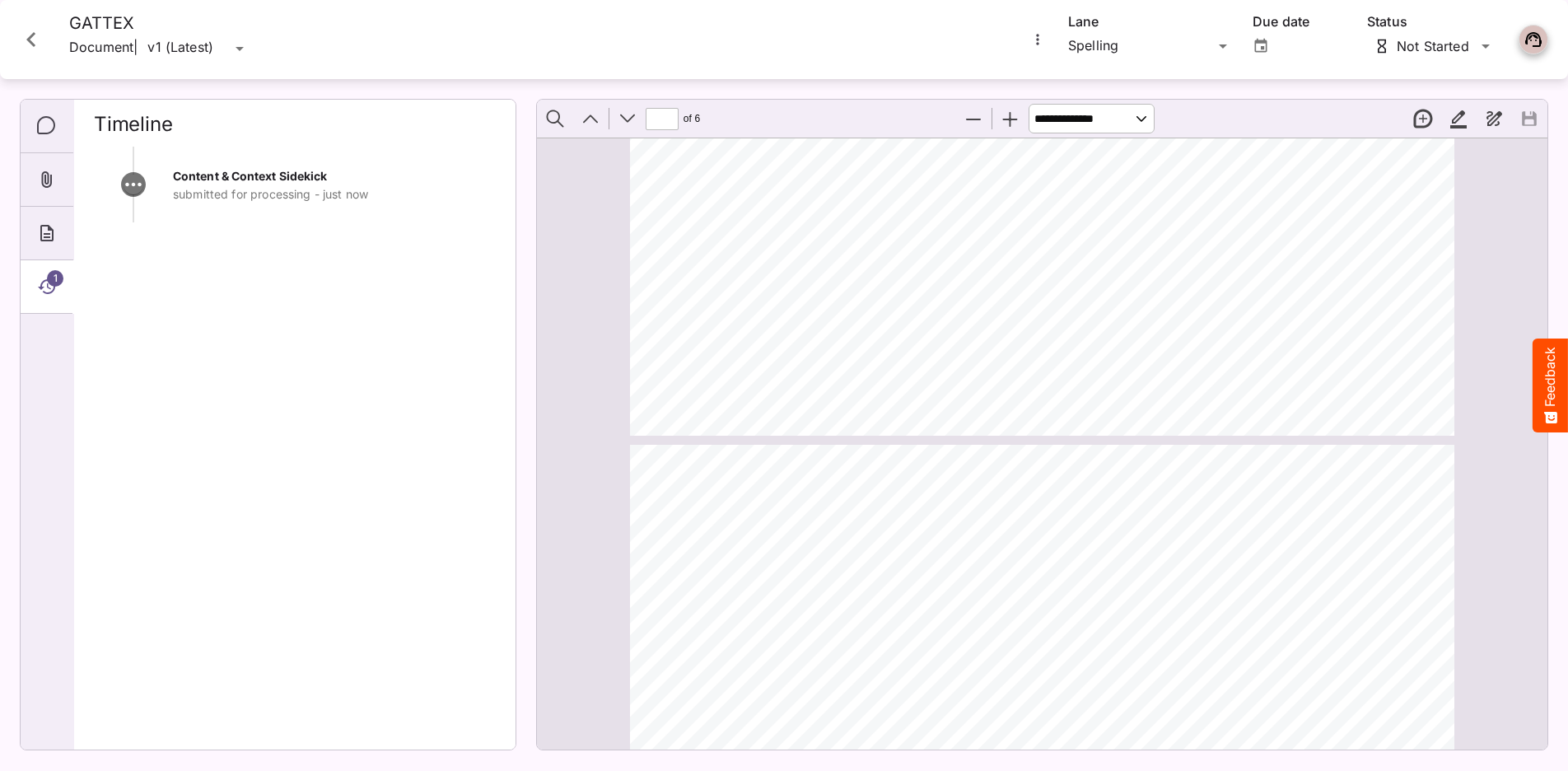
type input "*"
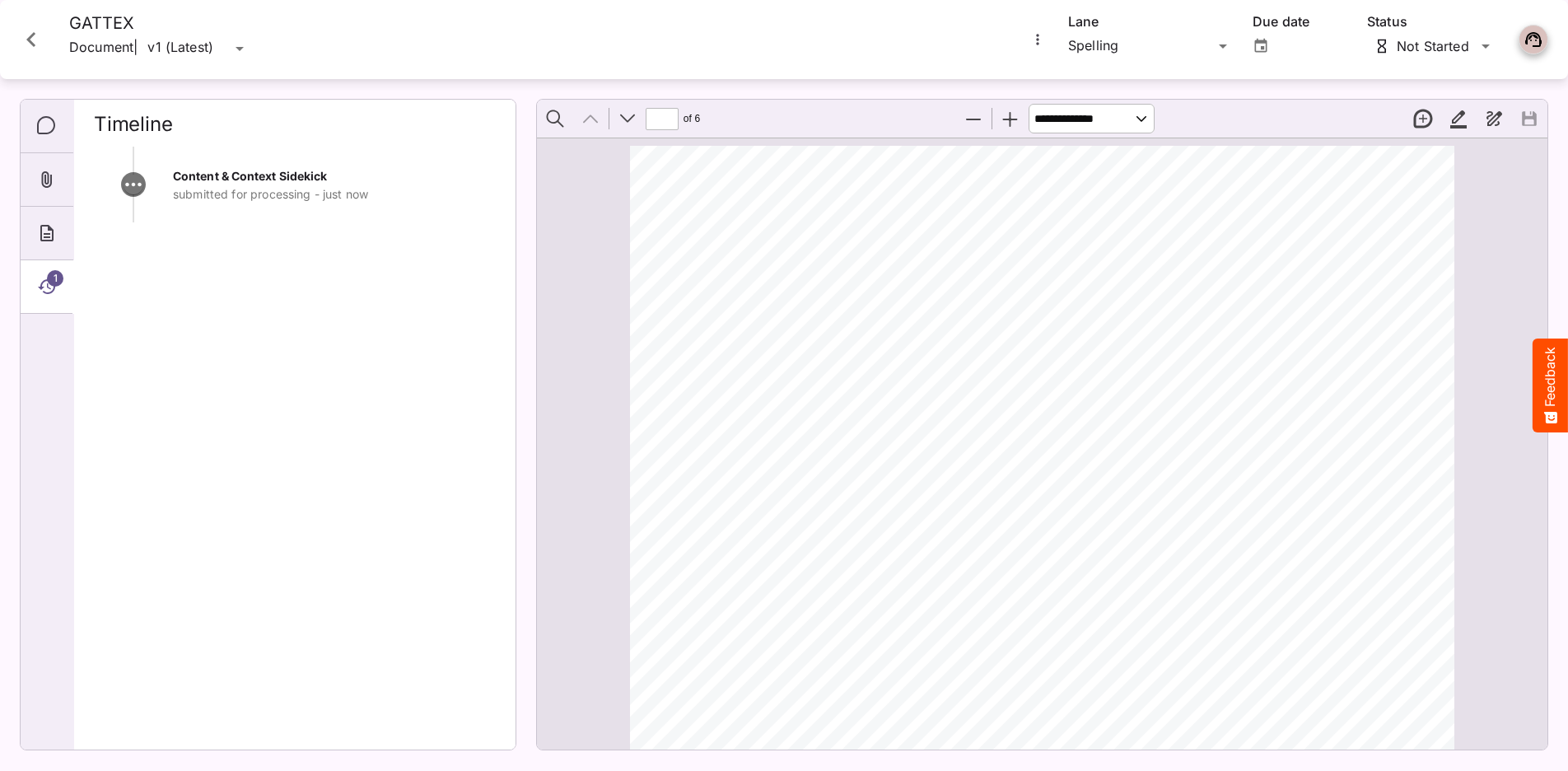
scroll to position [0, 0]
drag, startPoint x: 1055, startPoint y: 360, endPoint x: 1074, endPoint y: 360, distance: 19.0
click at [630, 145] on span "I’d like to thank [PERSON_NAME] for inviting me to be here to share my story of…" at bounding box center [630, 145] width 0 height 0
click at [1090, 372] on span "My journey with SBS has been only" at bounding box center [1217, 363] width 318 height 19
click at [34, 49] on icon "Close card" at bounding box center [31, 40] width 30 height 30
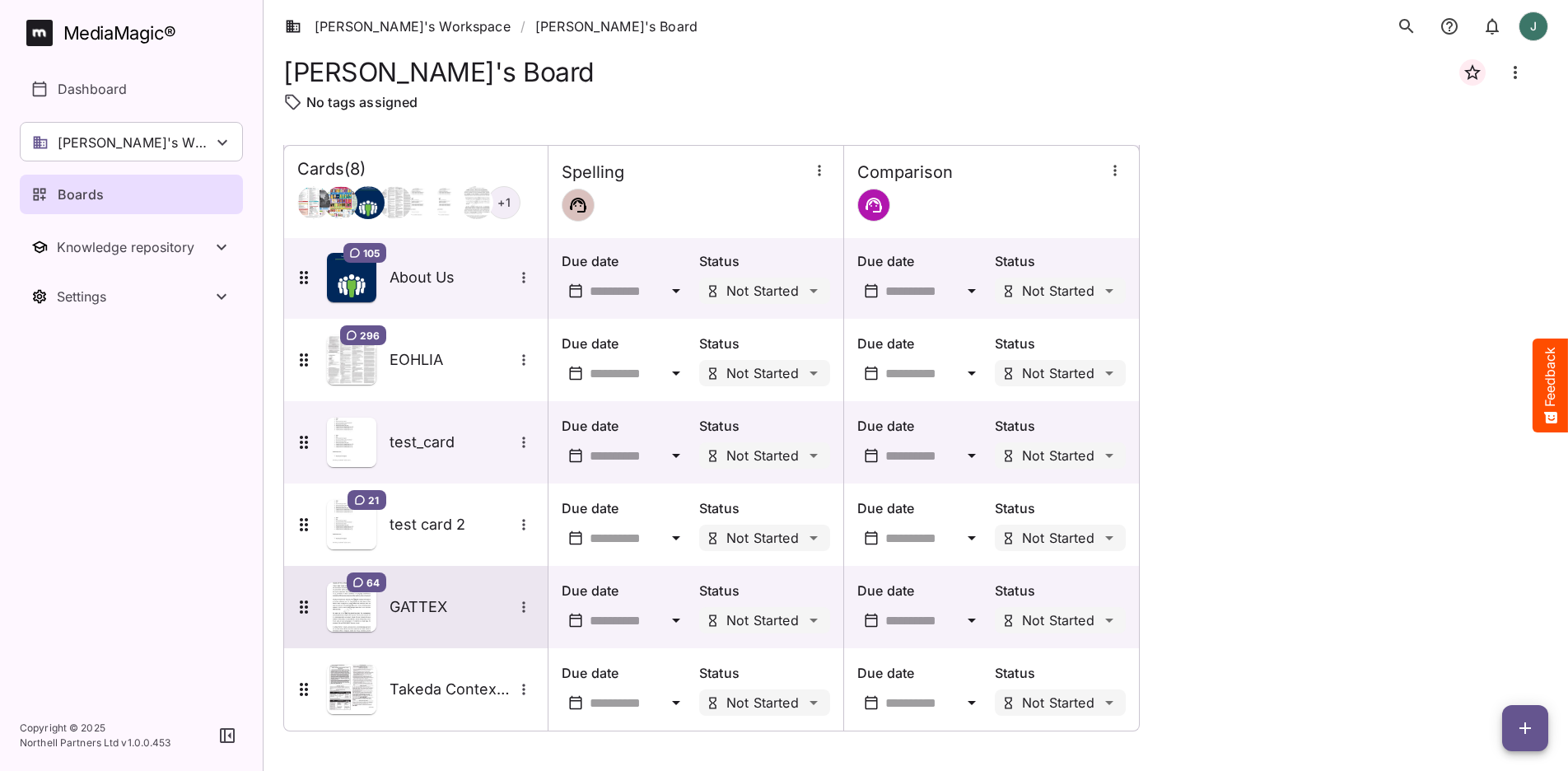
click at [408, 610] on h5 "GATTEX" at bounding box center [451, 607] width 124 height 20
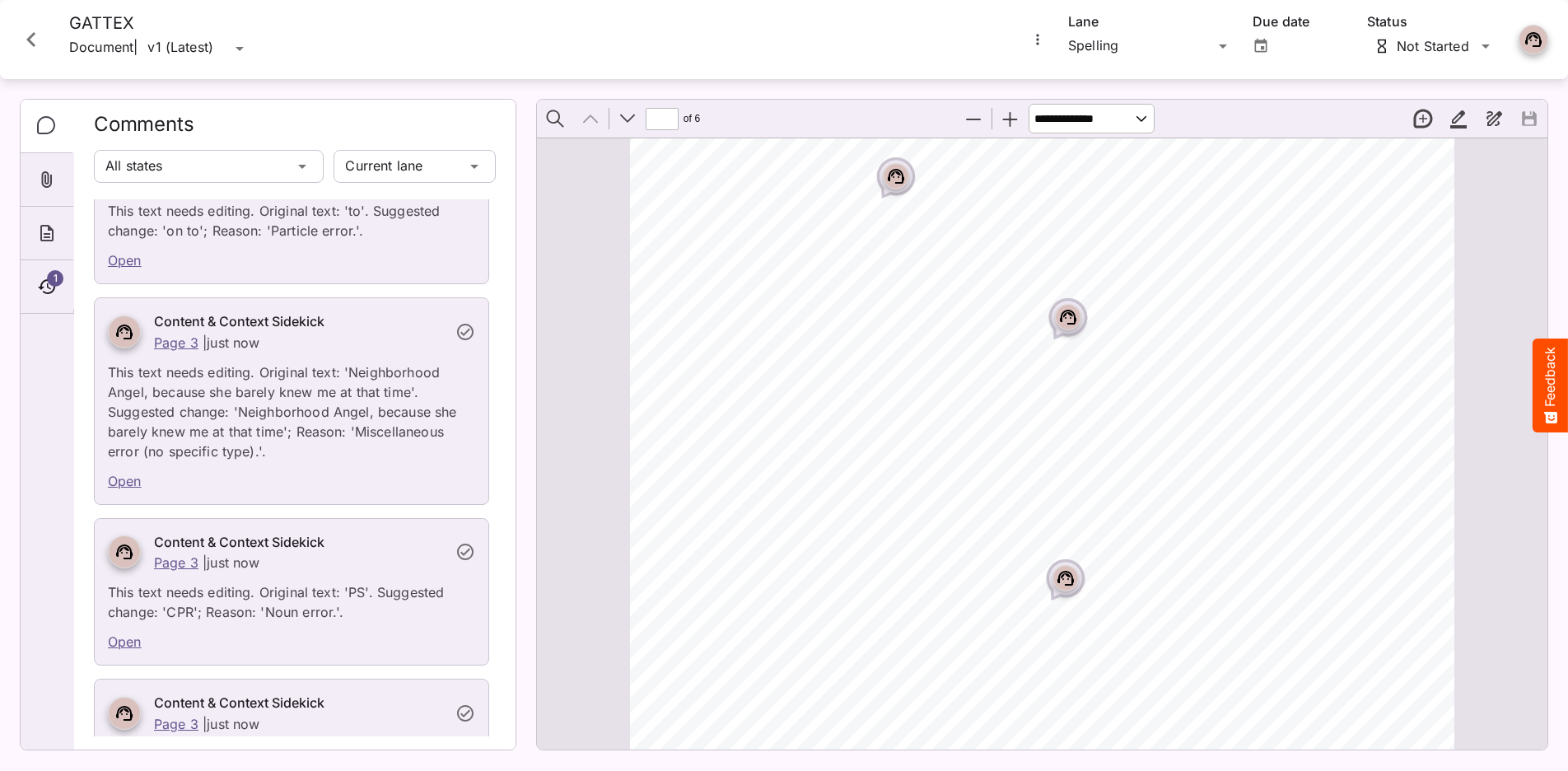
scroll to position [5264, 0]
click at [1066, 323] on rect "Page ⁨1⁩" at bounding box center [1068, 317] width 20 height 20
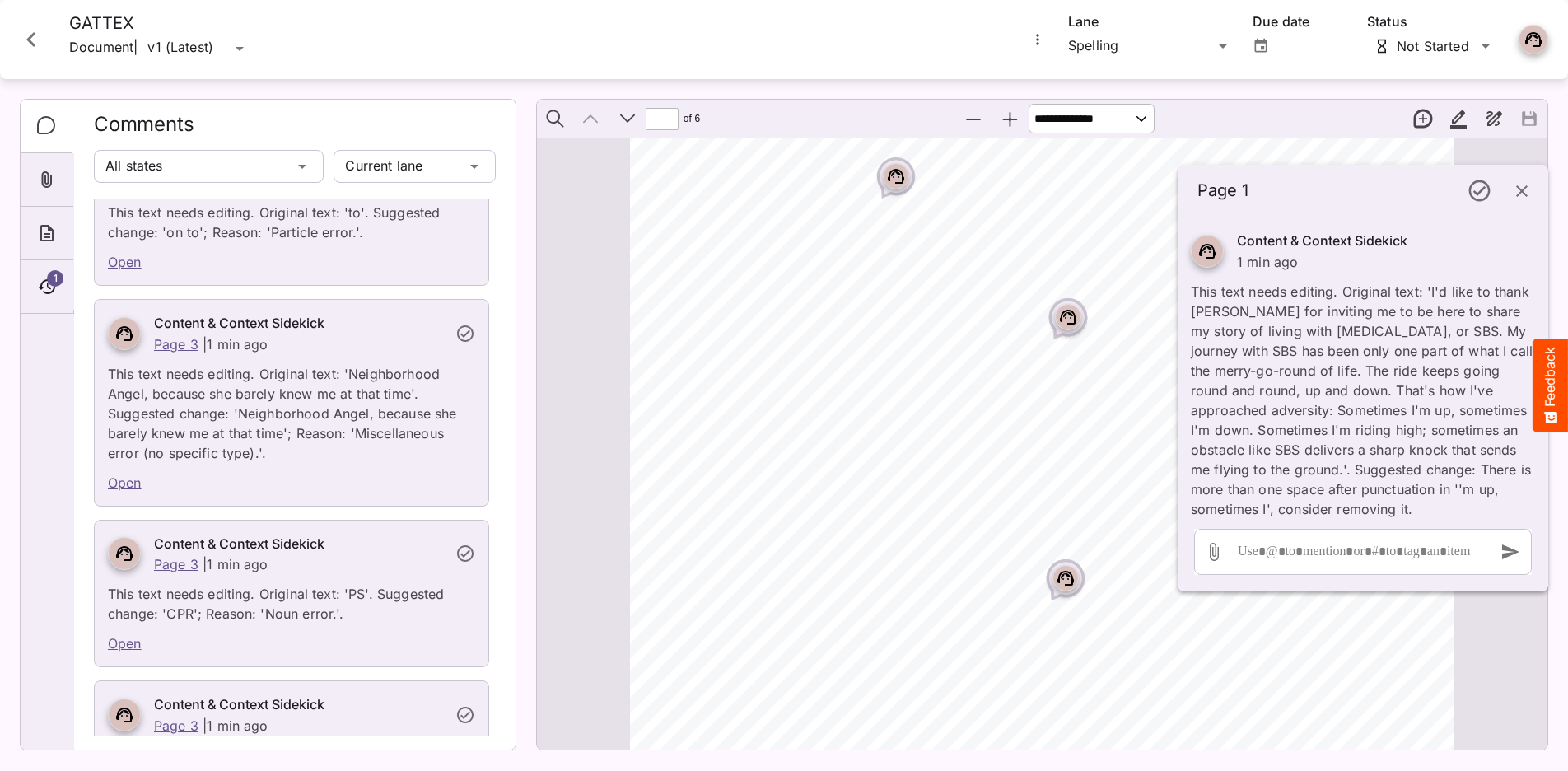
click at [1066, 323] on rect "Page ⁨1⁩" at bounding box center [1068, 317] width 20 height 20
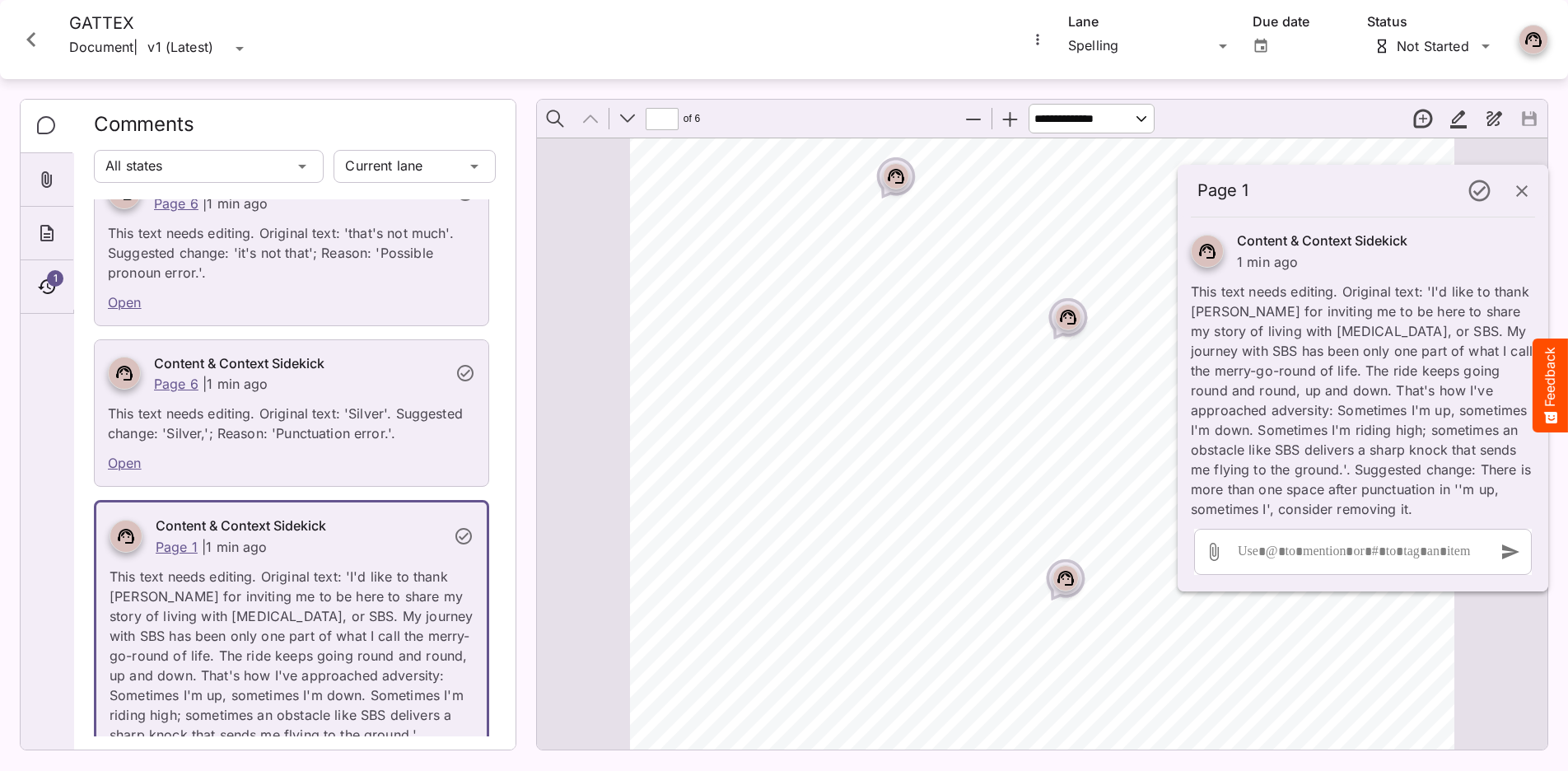
scroll to position [9773, 0]
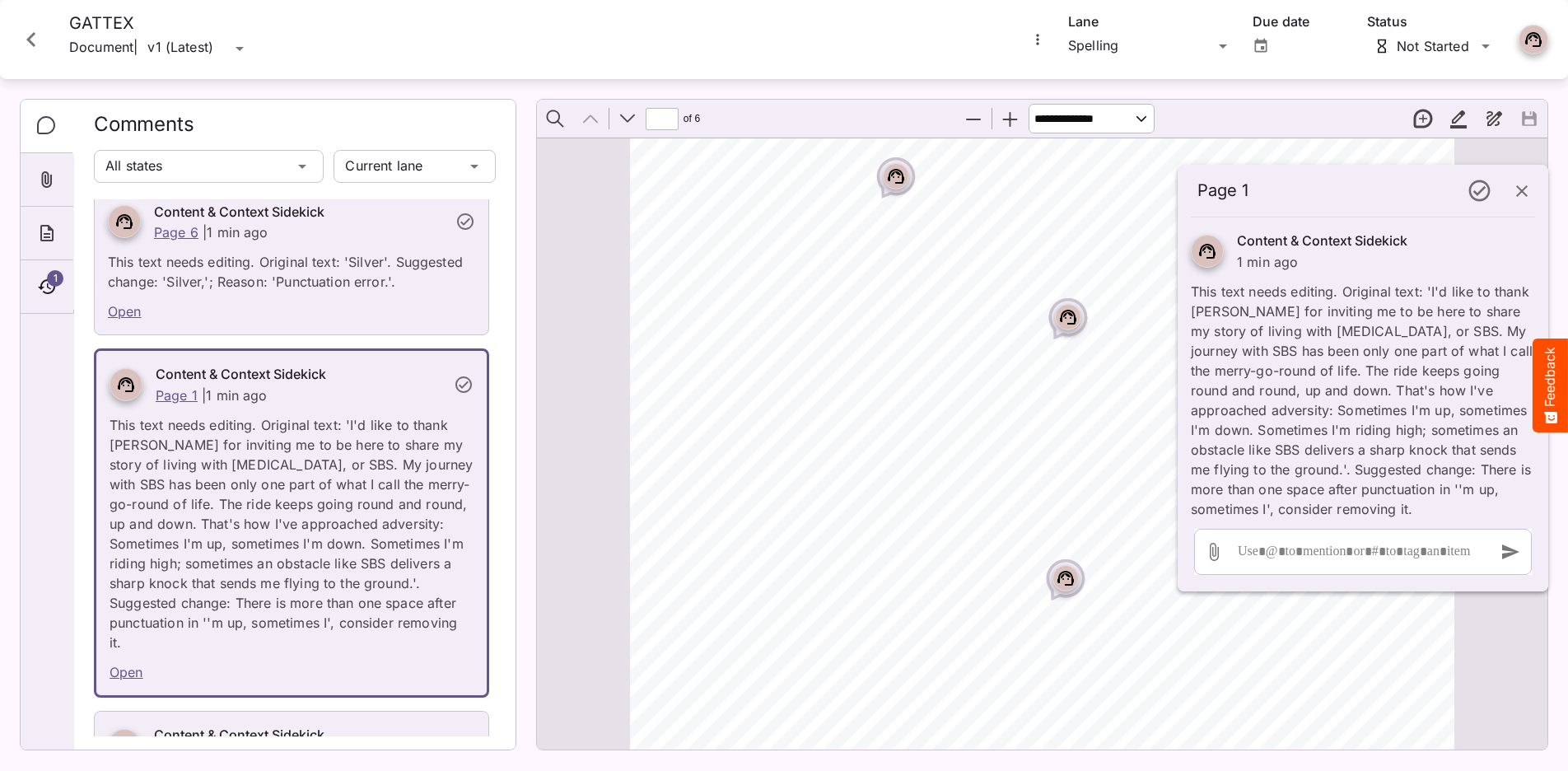
click at [1060, 588] on div "Page ⁨1⁩" at bounding box center [1066, 578] width 26 height 26
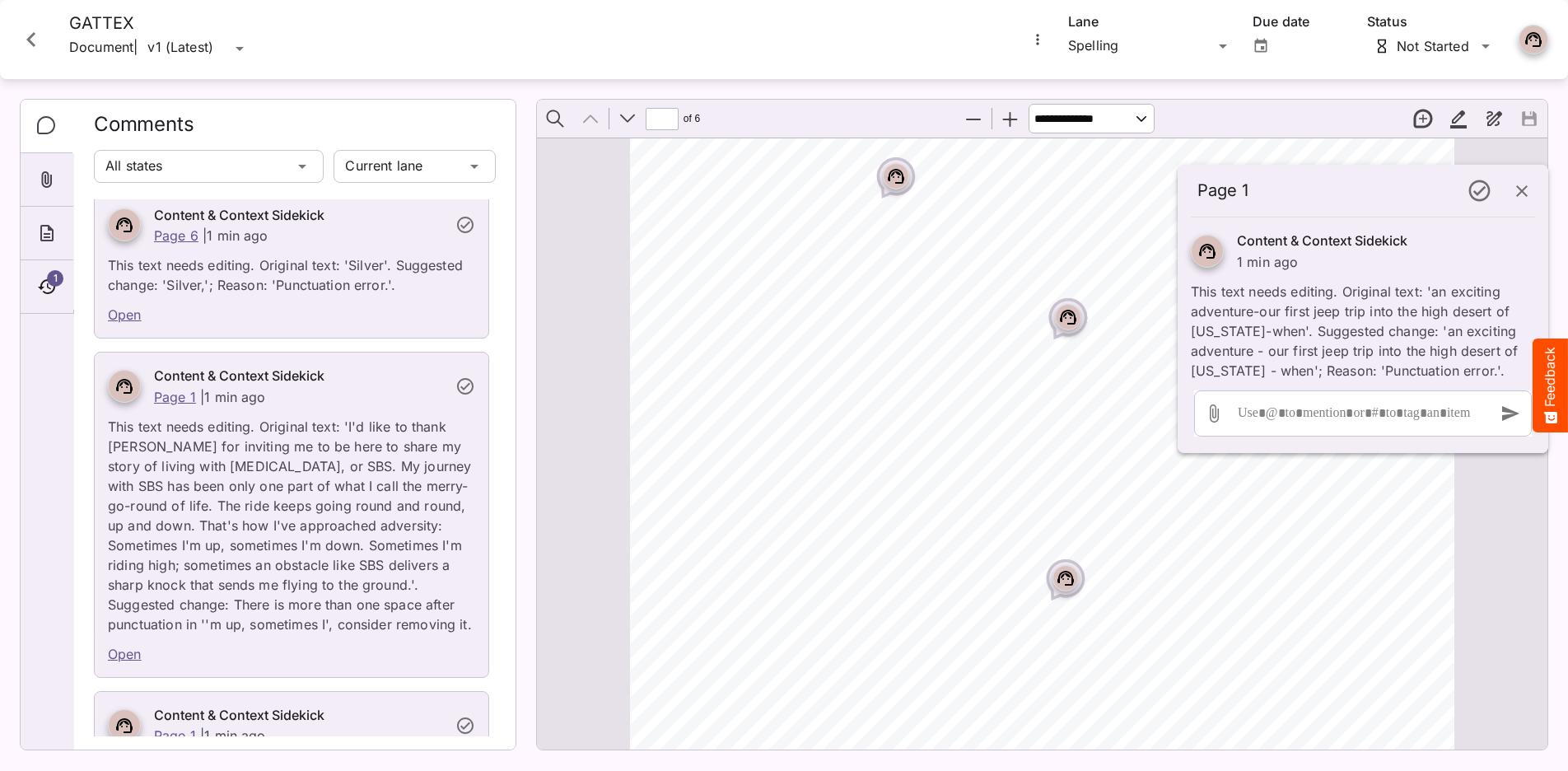
scroll to position [557, 0]
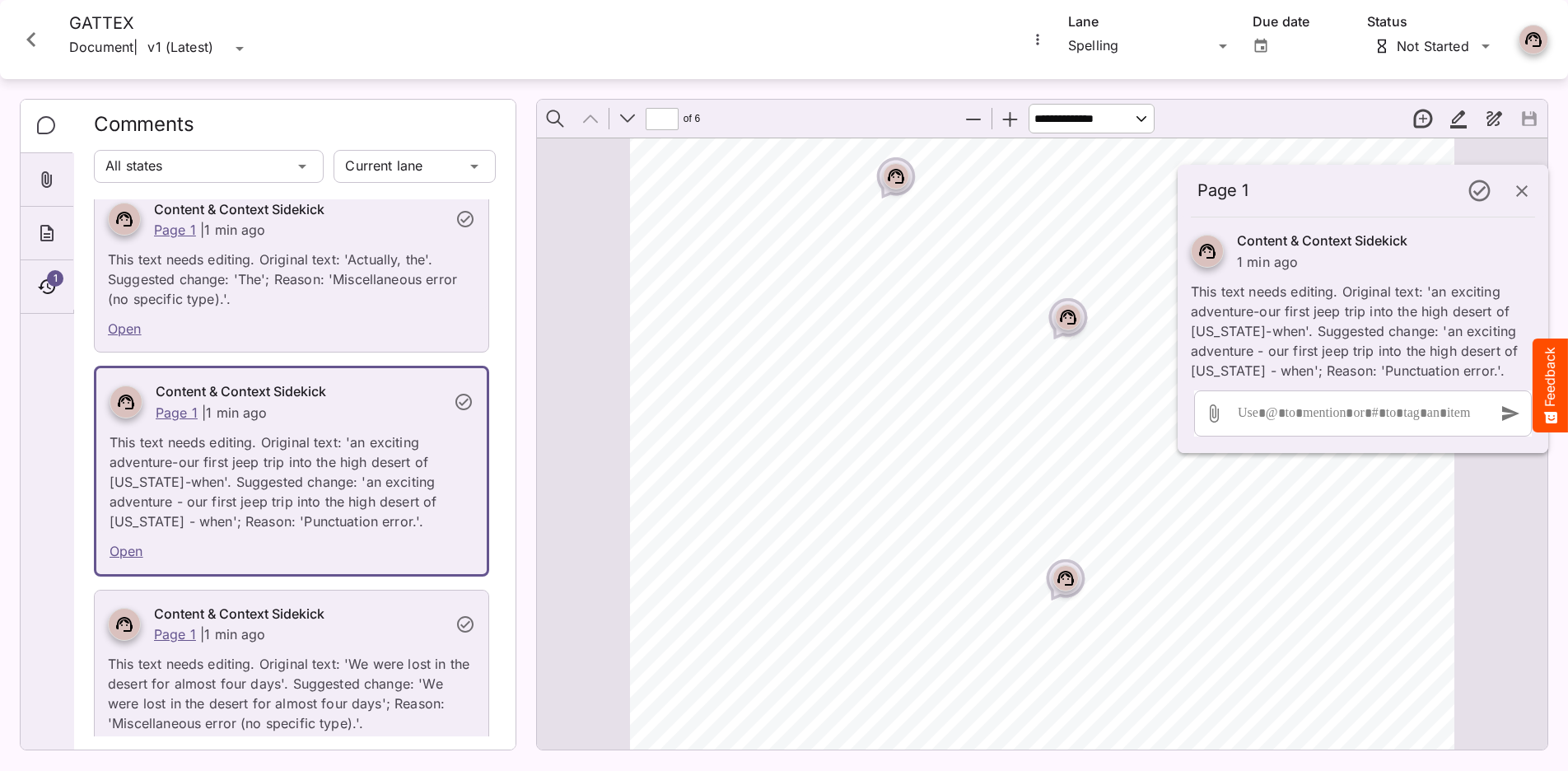
click at [1055, 319] on div "Page ⁨1⁩" at bounding box center [1068, 317] width 26 height 26
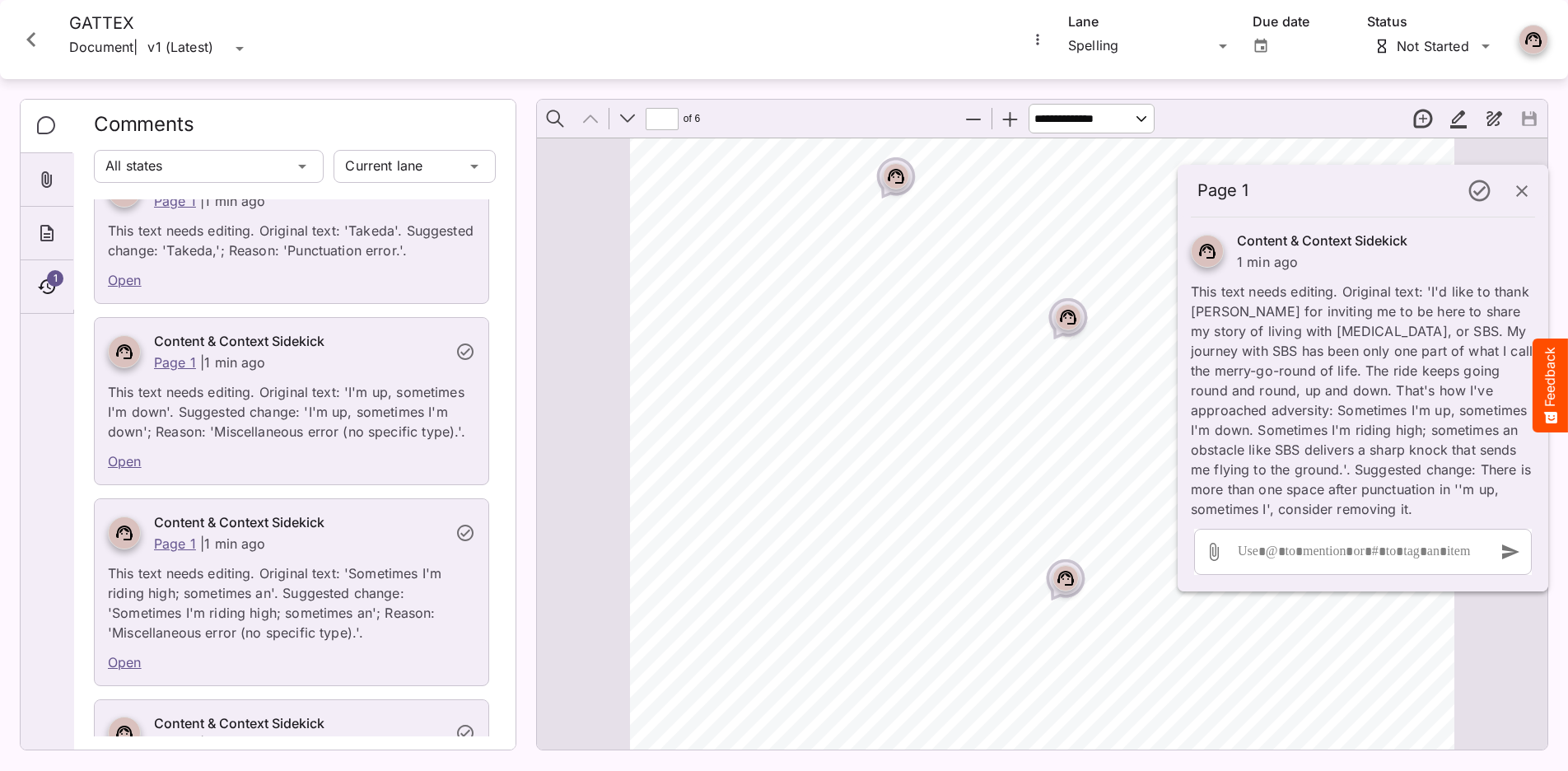
scroll to position [0, 0]
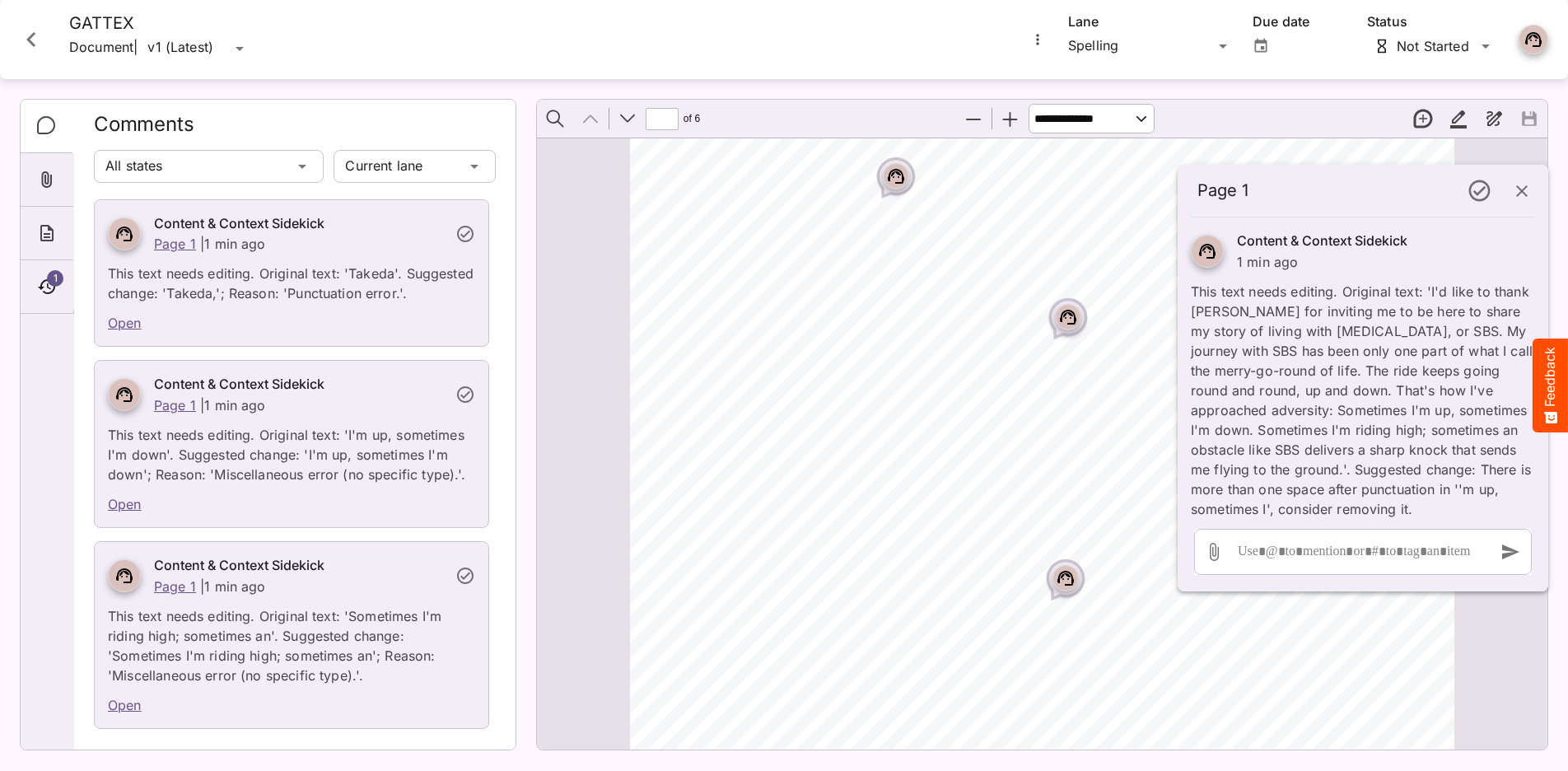
click at [377, 395] on div "Content & Context Sidekick Page 1 | 1 min ago" at bounding box center [297, 394] width 295 height 41
click at [378, 420] on p "This text needs editing. Original text: 'I'm up, sometimes I'm down'. Suggested…" at bounding box center [292, 450] width 368 height 69
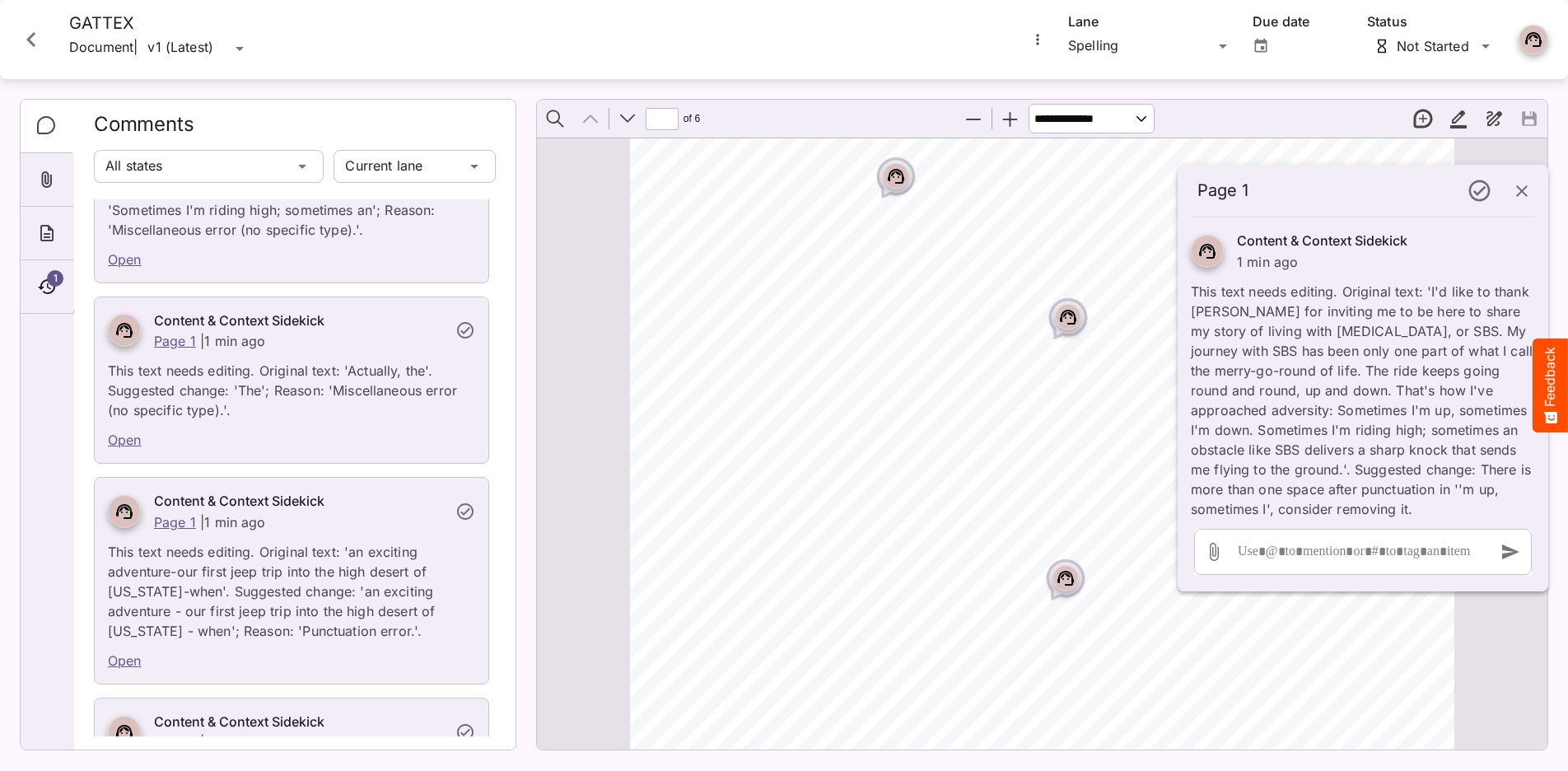
scroll to position [446, 0]
drag, startPoint x: 1522, startPoint y: 202, endPoint x: 1485, endPoint y: 215, distance: 39.2
click at [1232, 202] on button "button" at bounding box center [1522, 191] width 40 height 40
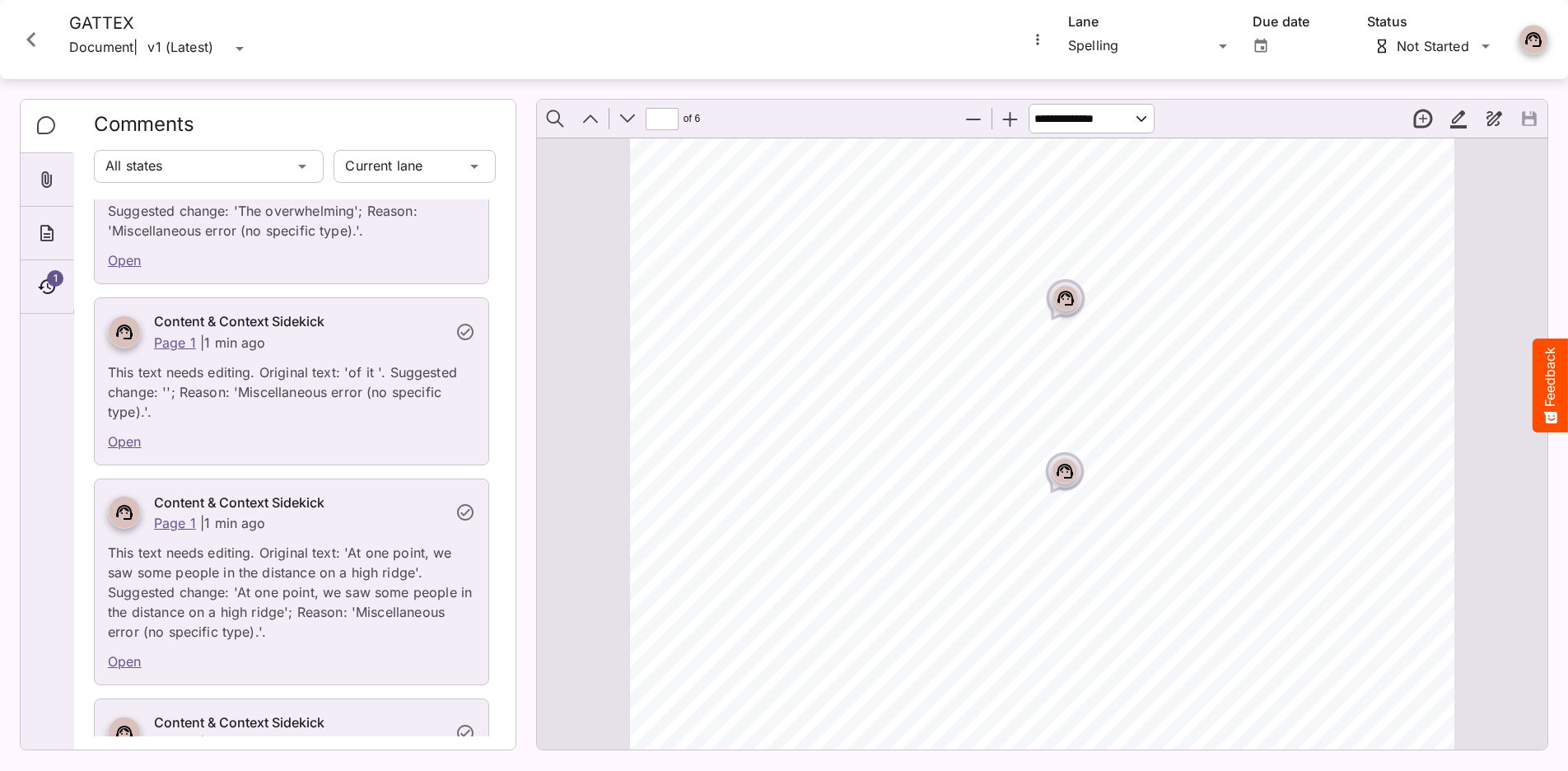
scroll to position [1182, 0]
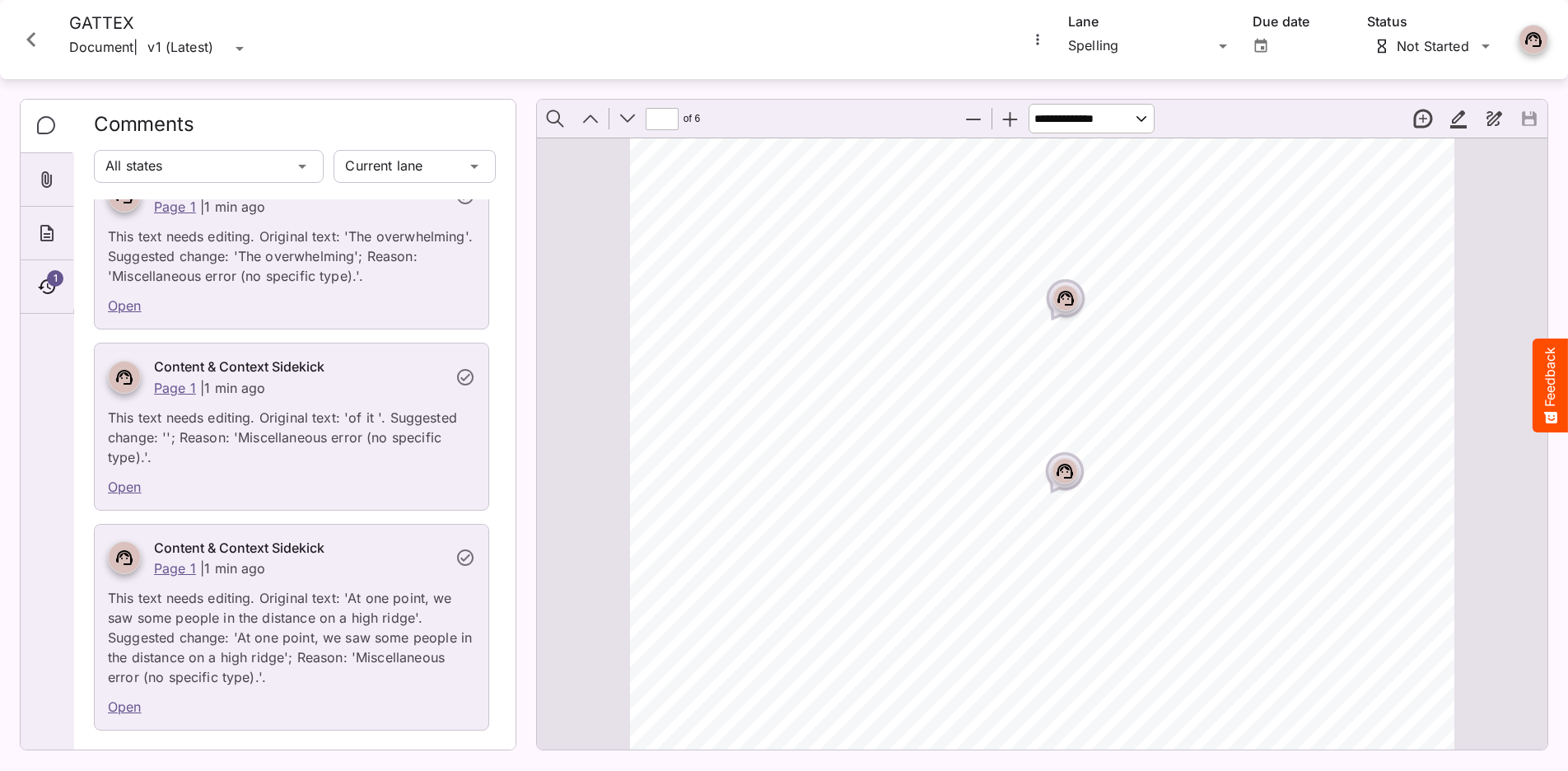
click at [1066, 293] on icon "Page ⁨2⁩" at bounding box center [1066, 298] width 17 height 15
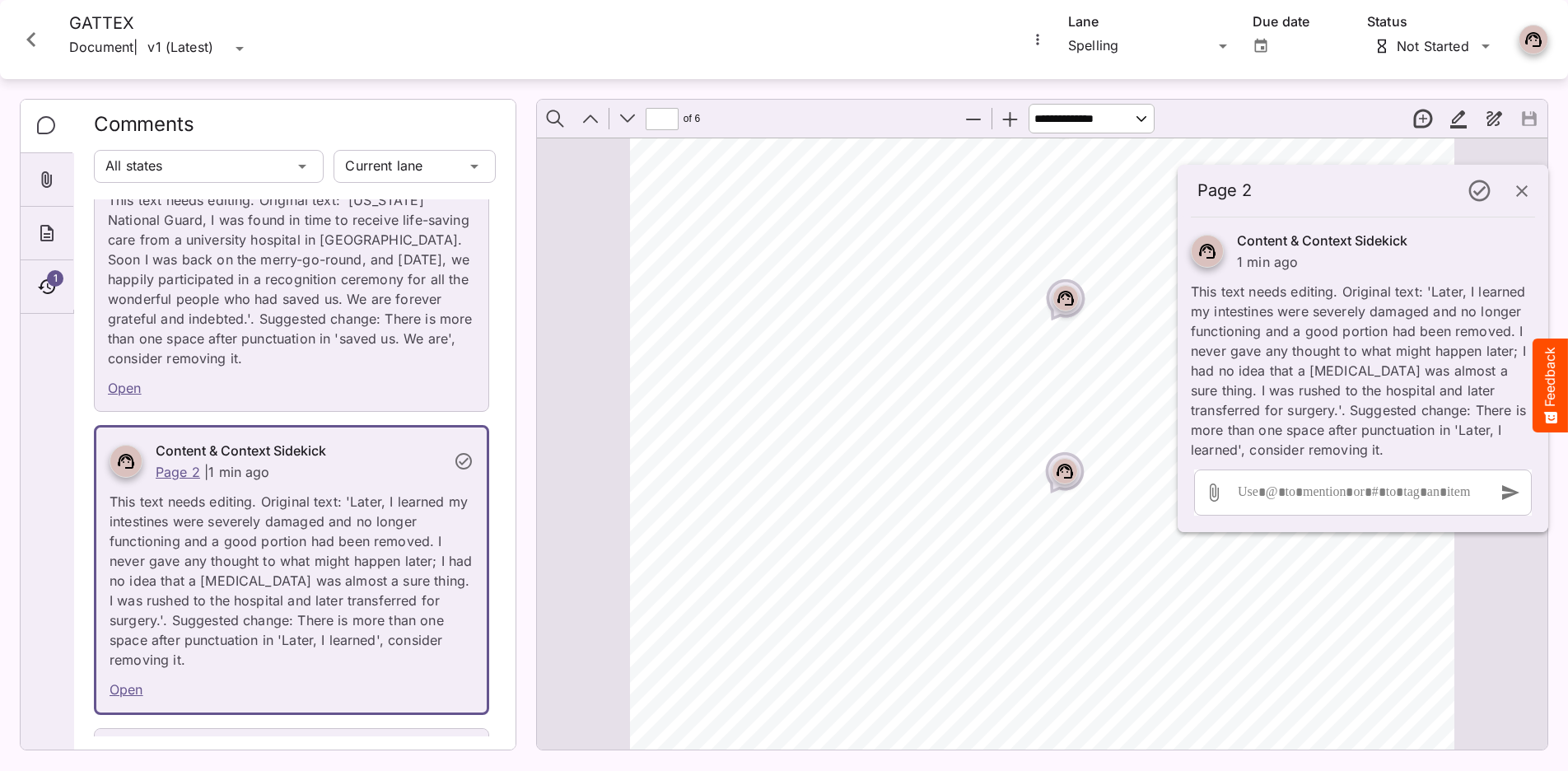
scroll to position [10680, 0]
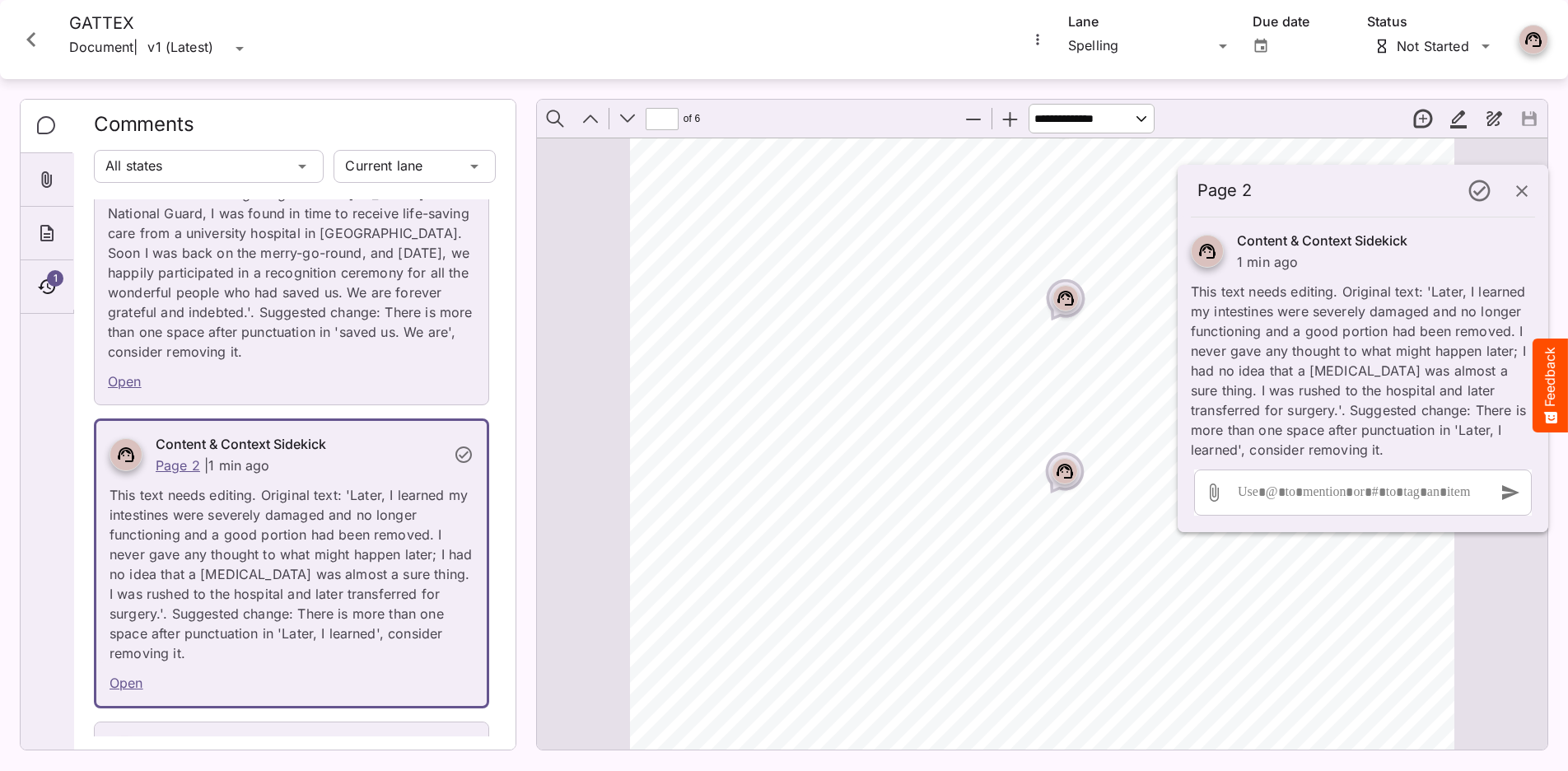
click at [1232, 205] on button "button" at bounding box center [1522, 191] width 40 height 40
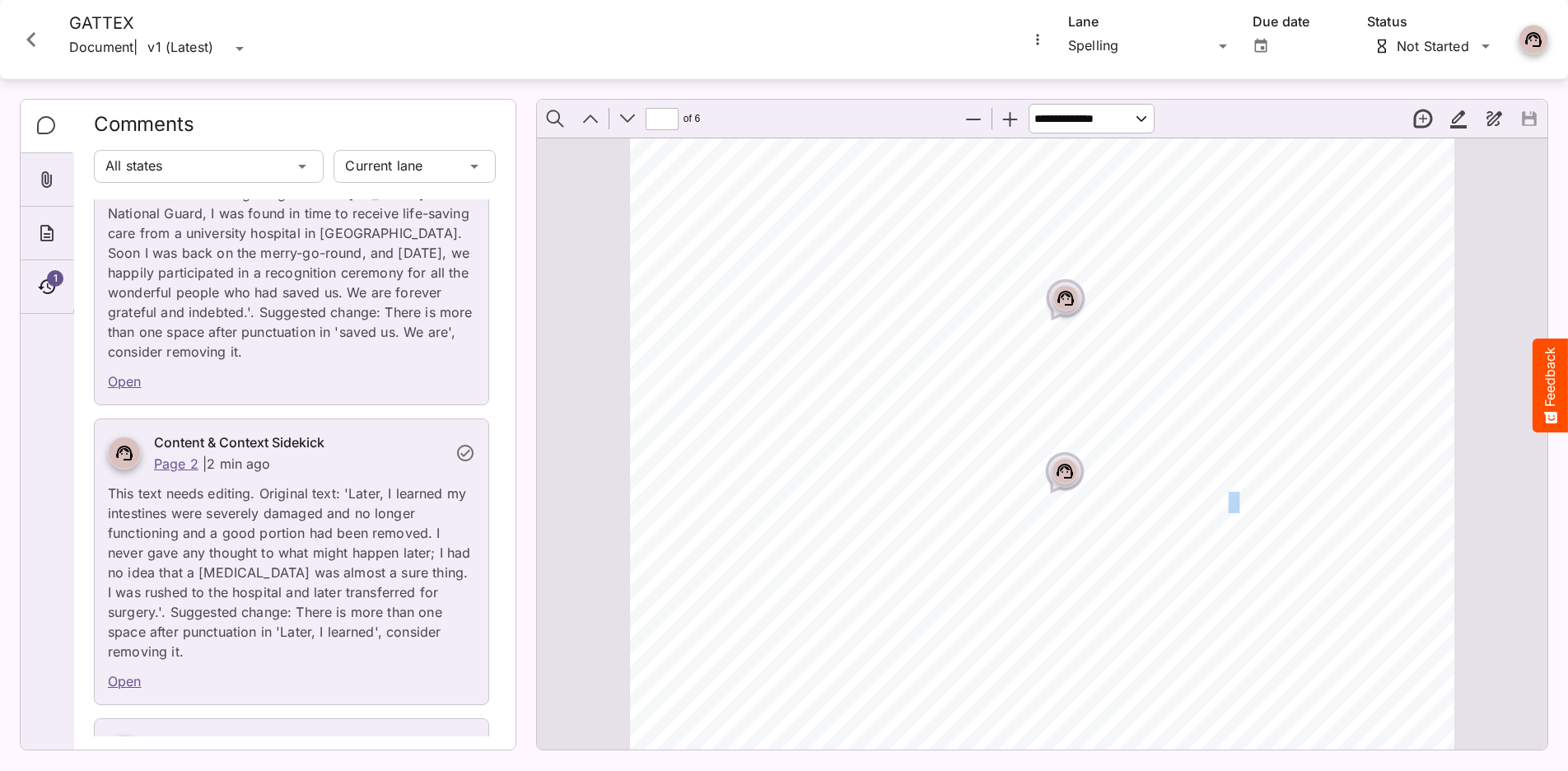
drag, startPoint x: 1200, startPoint y: 498, endPoint x: 1188, endPoint y: 507, distance: 15.0
click at [1186, 501] on span "with [PERSON_NAME], my sister, and nurses at my side through many" at bounding box center [1186, 502] width 644 height 19
drag, startPoint x: 1195, startPoint y: 528, endPoint x: 1182, endPoint y: 530, distance: 13.2
click at [1188, 530] on span "time," at bounding box center [1174, 535] width 42 height 19
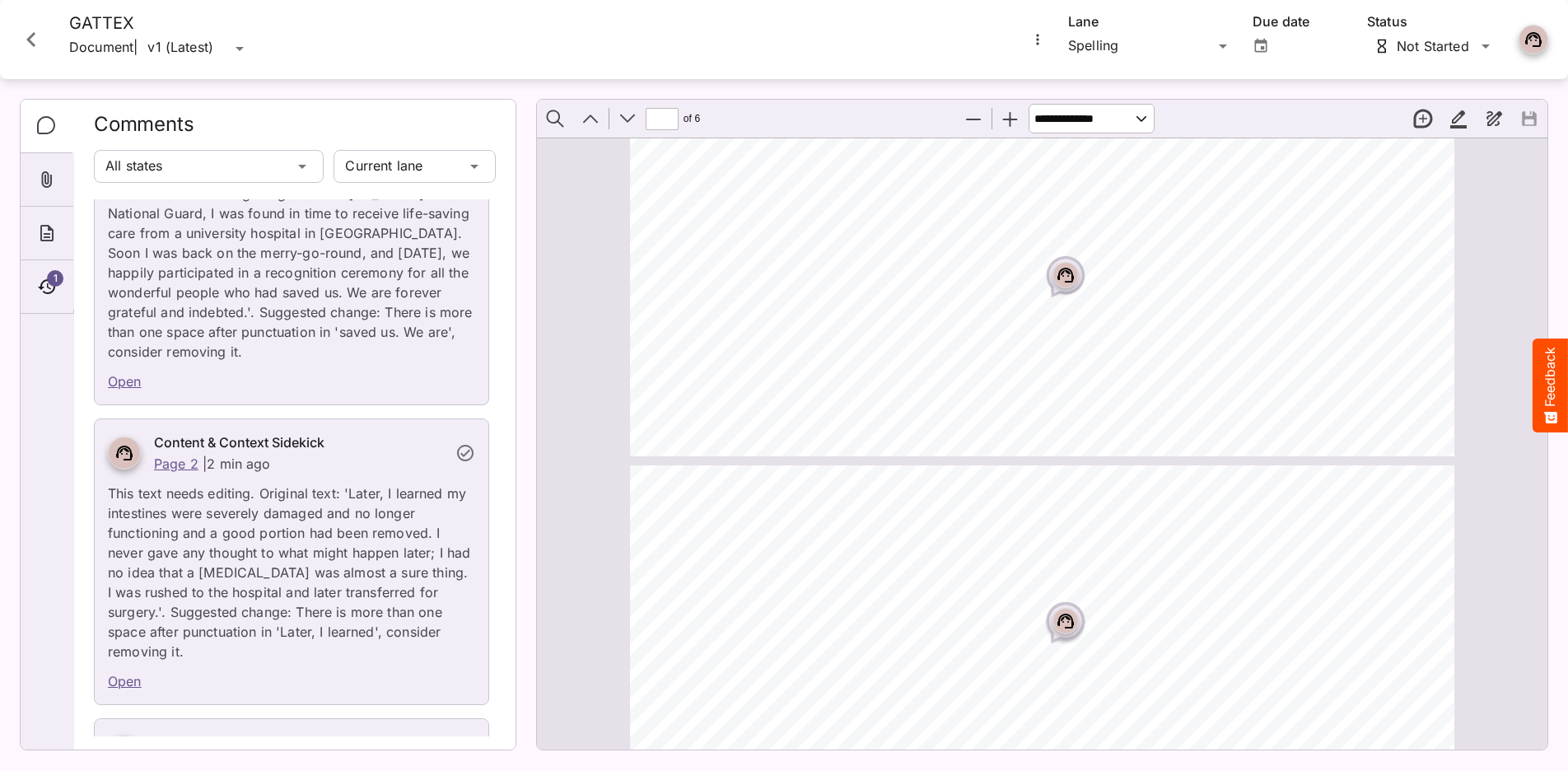
type input "*"
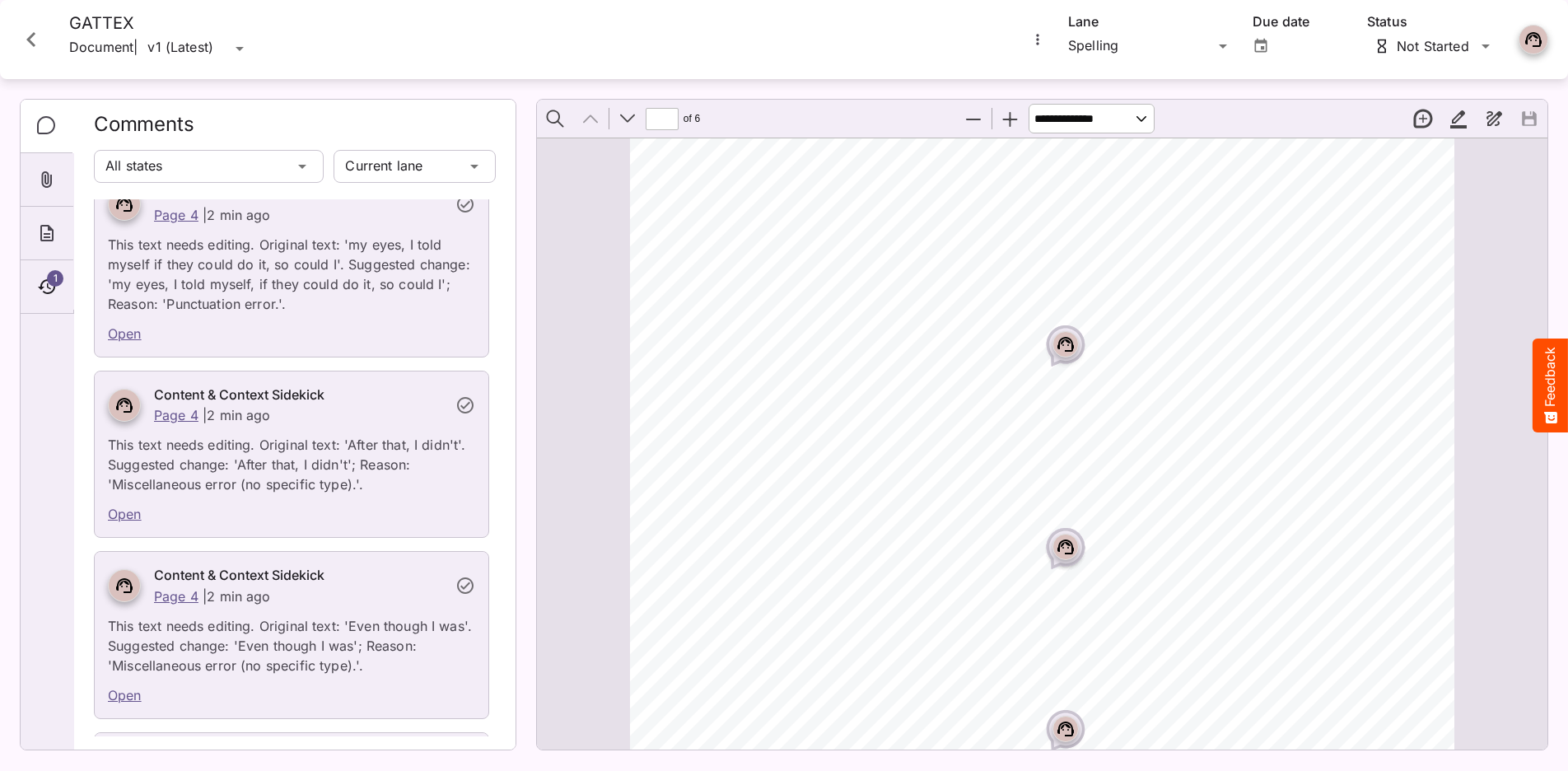
scroll to position [305, 0]
drag, startPoint x: 974, startPoint y: 353, endPoint x: 1029, endPoint y: 353, distance: 55.0
click at [1029, 353] on span "Expired" at bounding box center [1029, 368] width 263 height 301
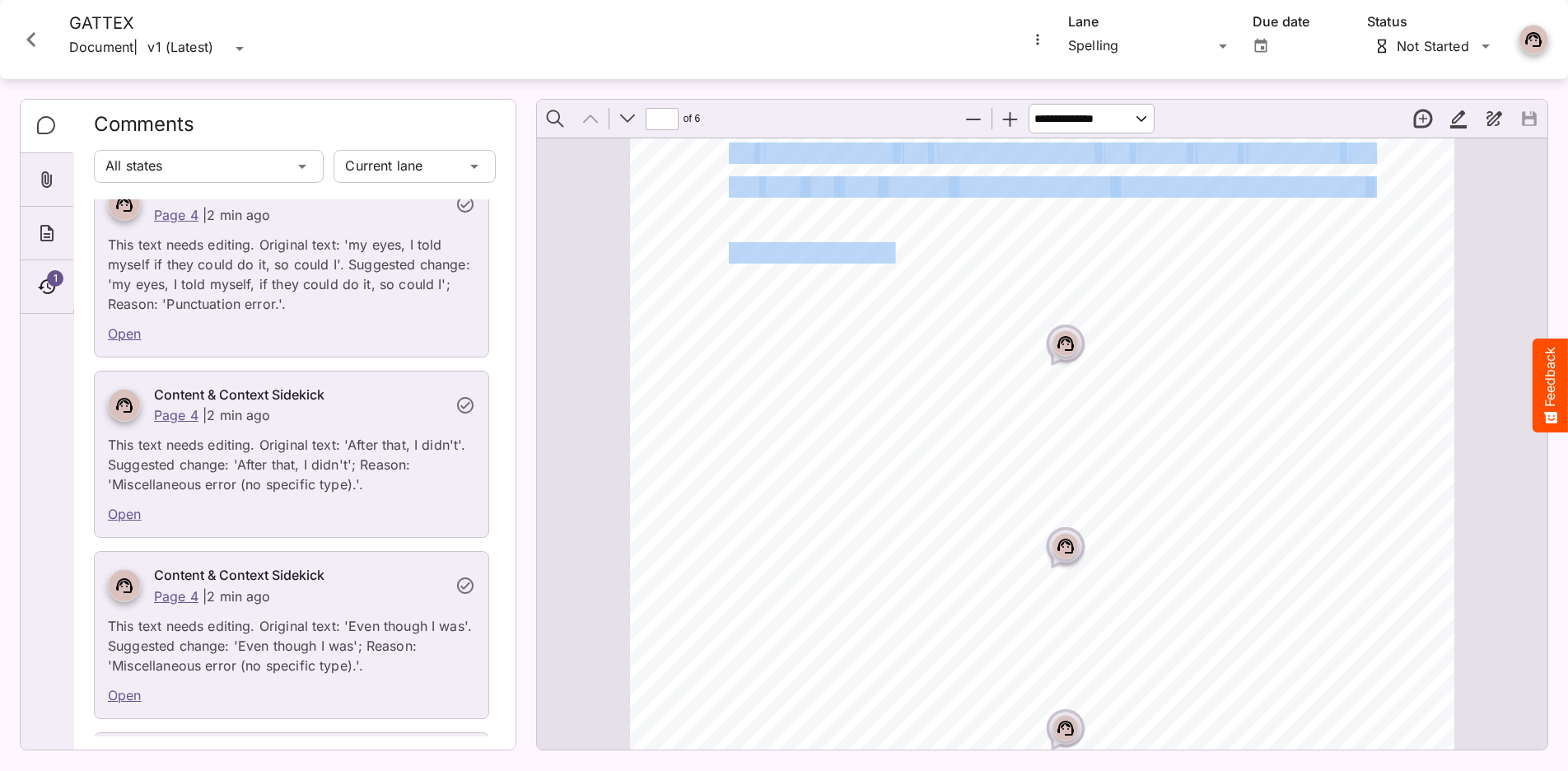
scroll to position [308, 0]
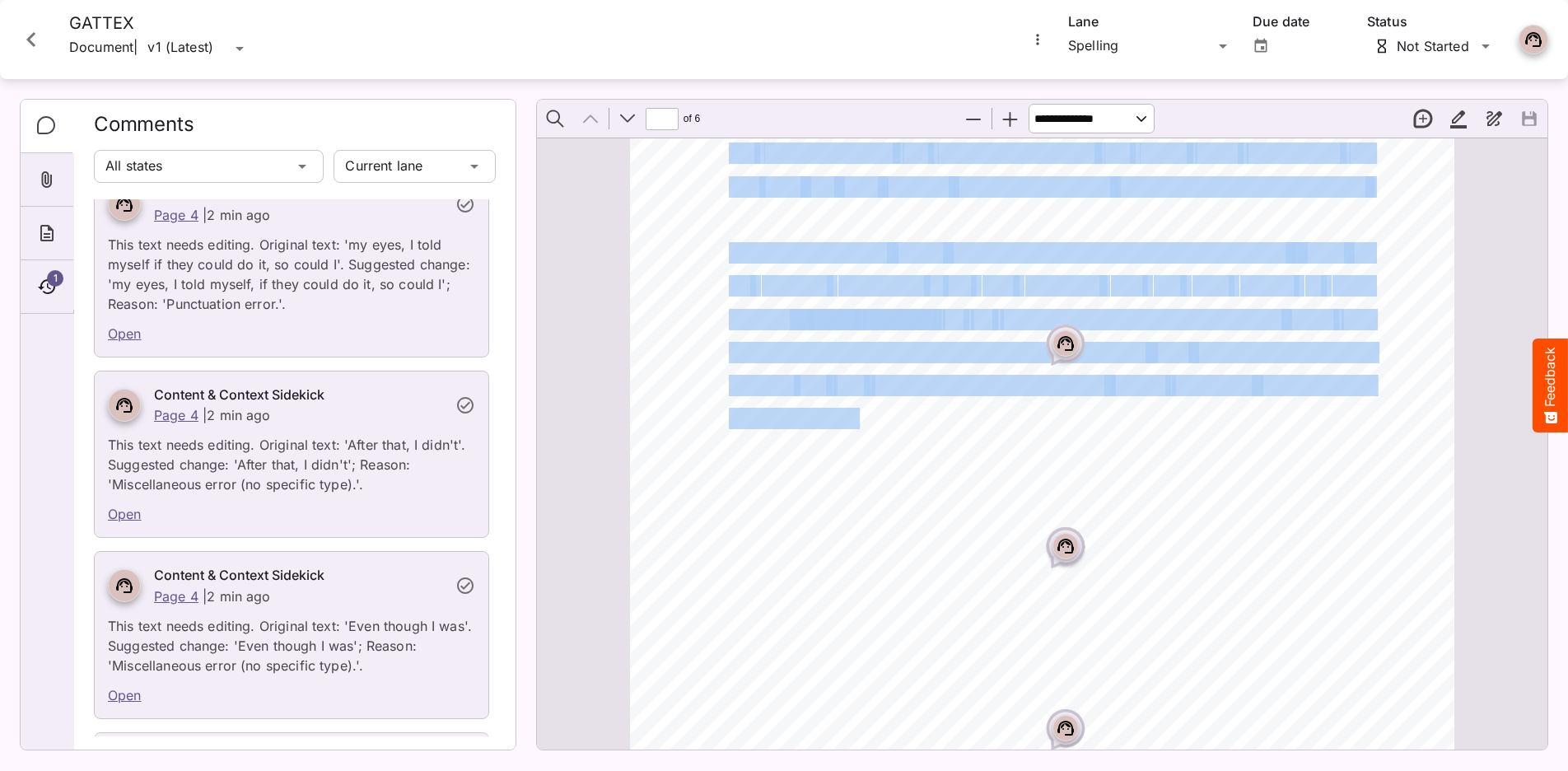
drag, startPoint x: 725, startPoint y: 247, endPoint x: 862, endPoint y: 422, distance: 222.2
click at [862, 422] on div "1 US - [PERSON_NAME] - 0389 v1.0 0 2 /21 [PERSON_NAME] GATTEX Ambassador I’d li…" at bounding box center [1049, 381] width 839 height 1087
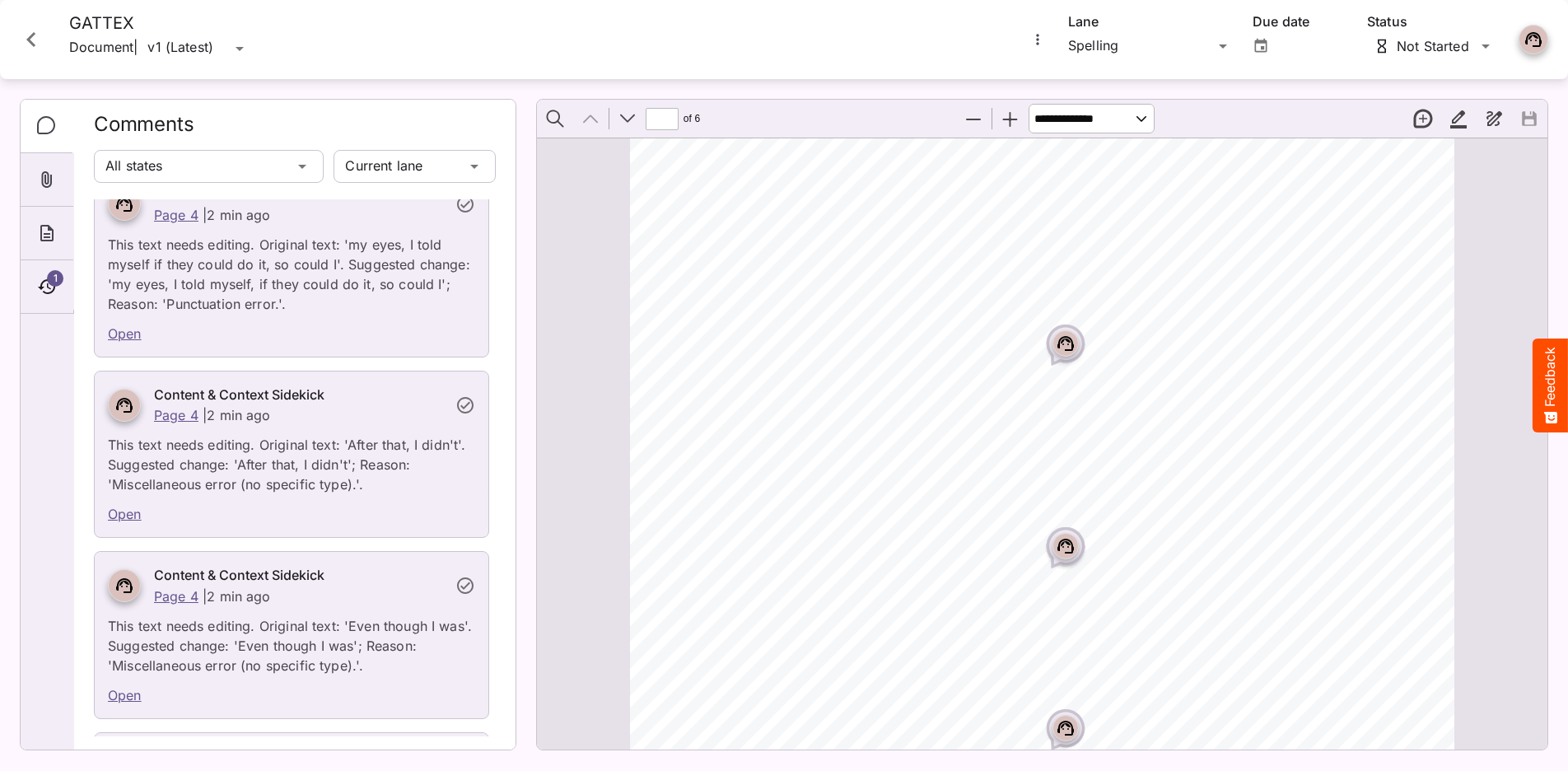
click at [837, 402] on div "1 US - [PERSON_NAME] - 0389 v1.0 0 2 /21 [PERSON_NAME] GATTEX Ambassador I’d li…" at bounding box center [1049, 381] width 839 height 1087
